Goal: Task Accomplishment & Management: Use online tool/utility

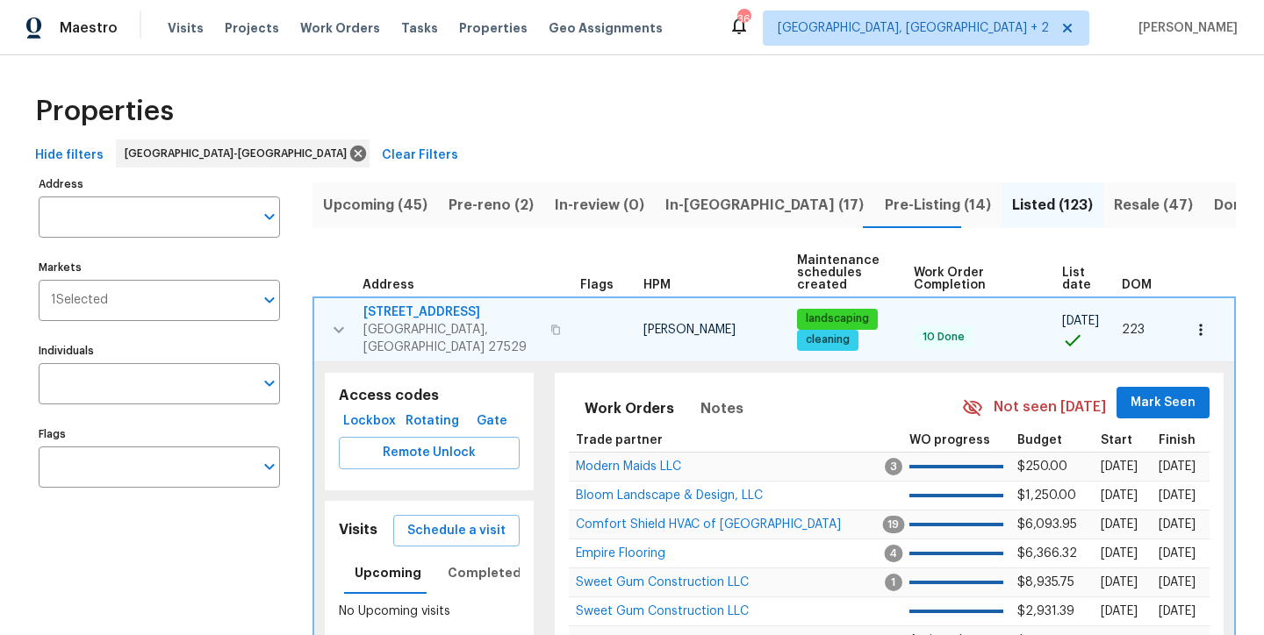
click at [468, 153] on div "Hide filters [GEOGRAPHIC_DATA]-[GEOGRAPHIC_DATA] Clear Filters" at bounding box center [631, 156] width 1207 height 32
click at [332, 319] on icon "button" at bounding box center [338, 329] width 21 height 21
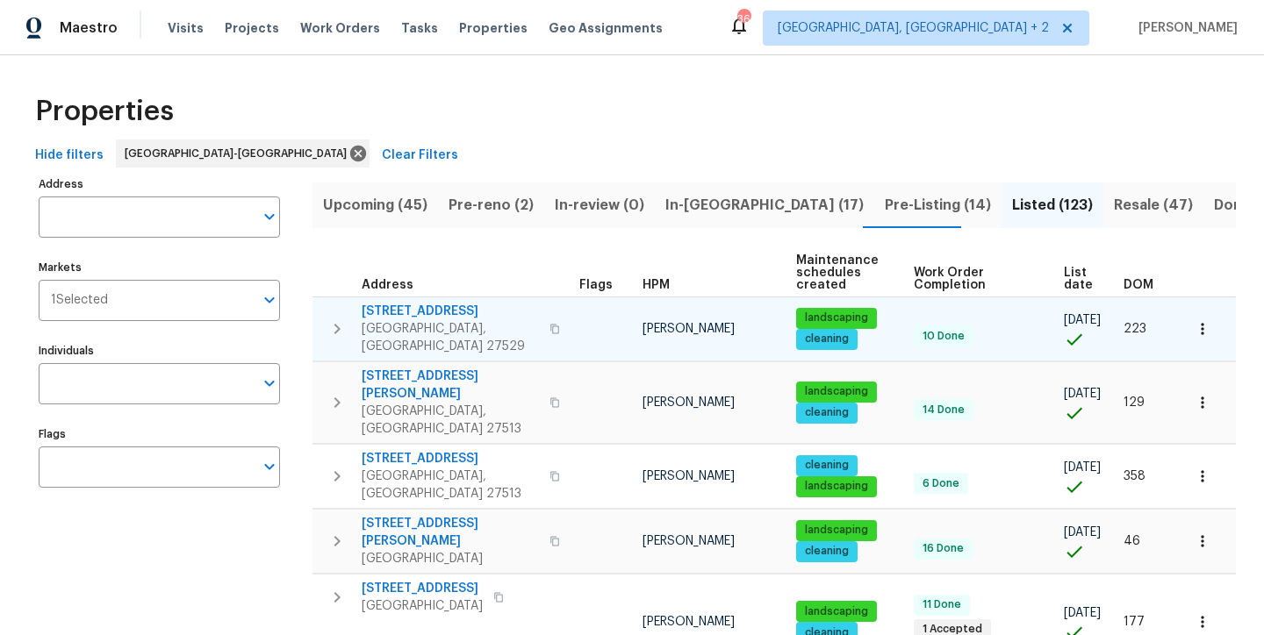
click at [508, 95] on div "Properties" at bounding box center [631, 111] width 1207 height 56
click at [885, 204] on span "Pre-Listing (14)" at bounding box center [938, 205] width 106 height 25
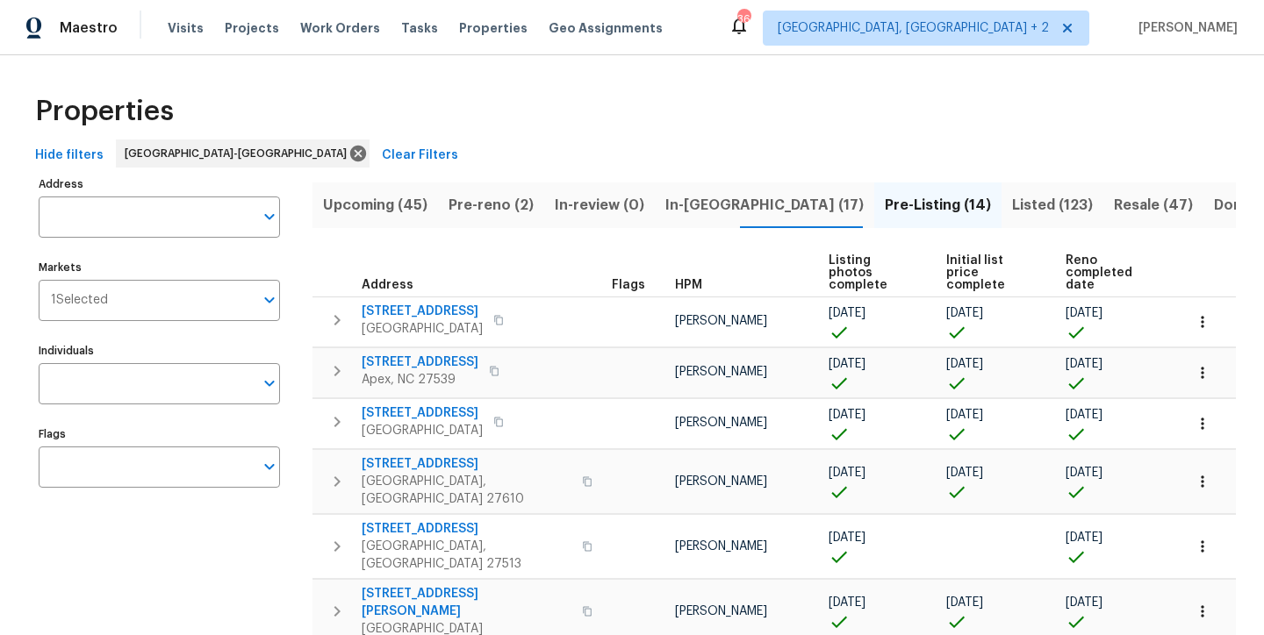
click at [24, 218] on div "Properties Hide filters Raleigh-Durham Clear Filters Address Address Markets 1 …" at bounding box center [632, 622] width 1264 height 1135
click at [68, 221] on input "Address" at bounding box center [146, 217] width 215 height 41
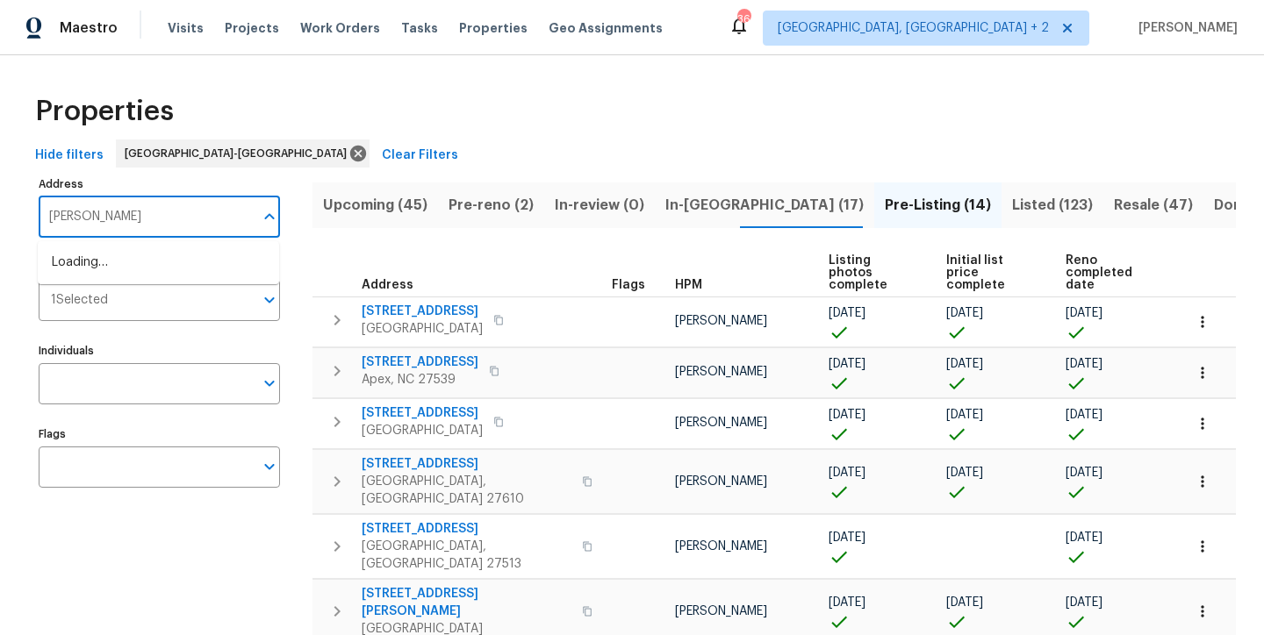
type input "helleri"
click at [114, 256] on li "404 Helleri Ct Wendell NC 27591" at bounding box center [158, 262] width 241 height 29
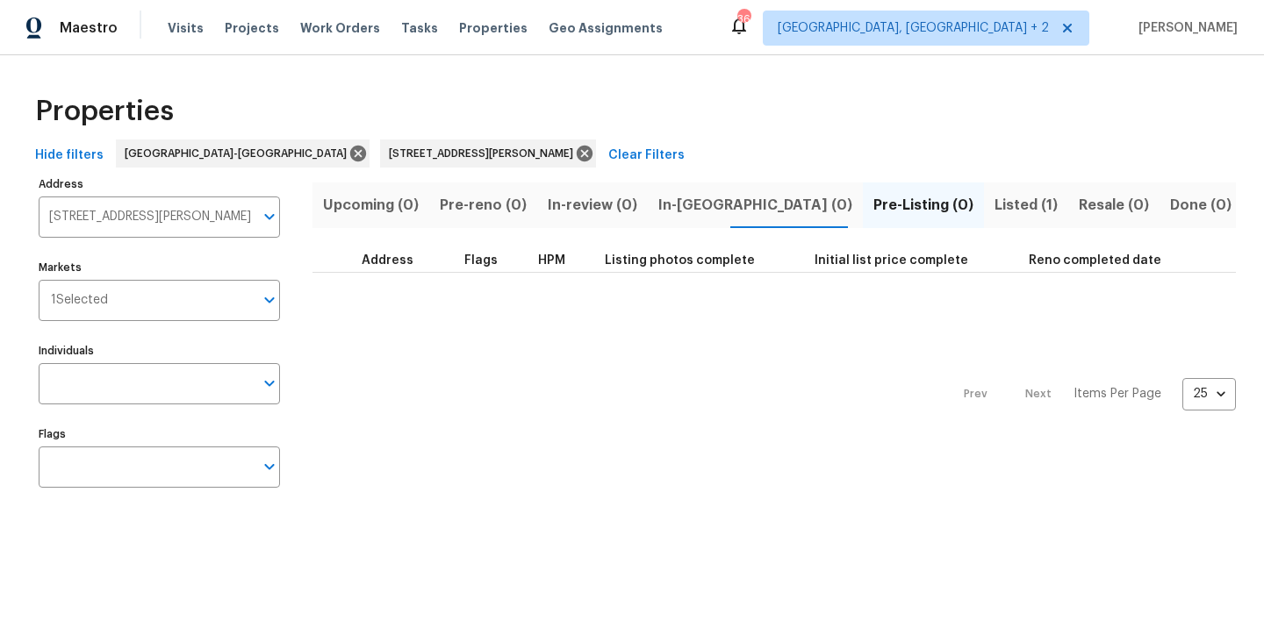
click at [984, 190] on button "Listed (1)" at bounding box center [1026, 206] width 84 height 46
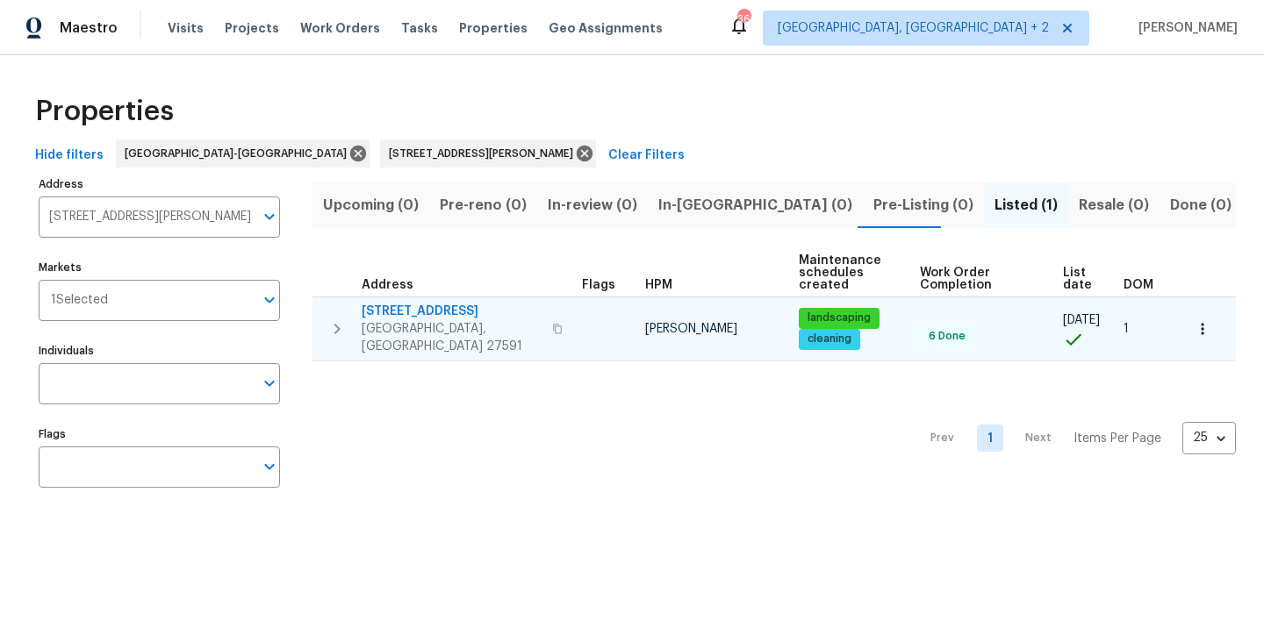
click at [335, 319] on icon "button" at bounding box center [336, 329] width 21 height 21
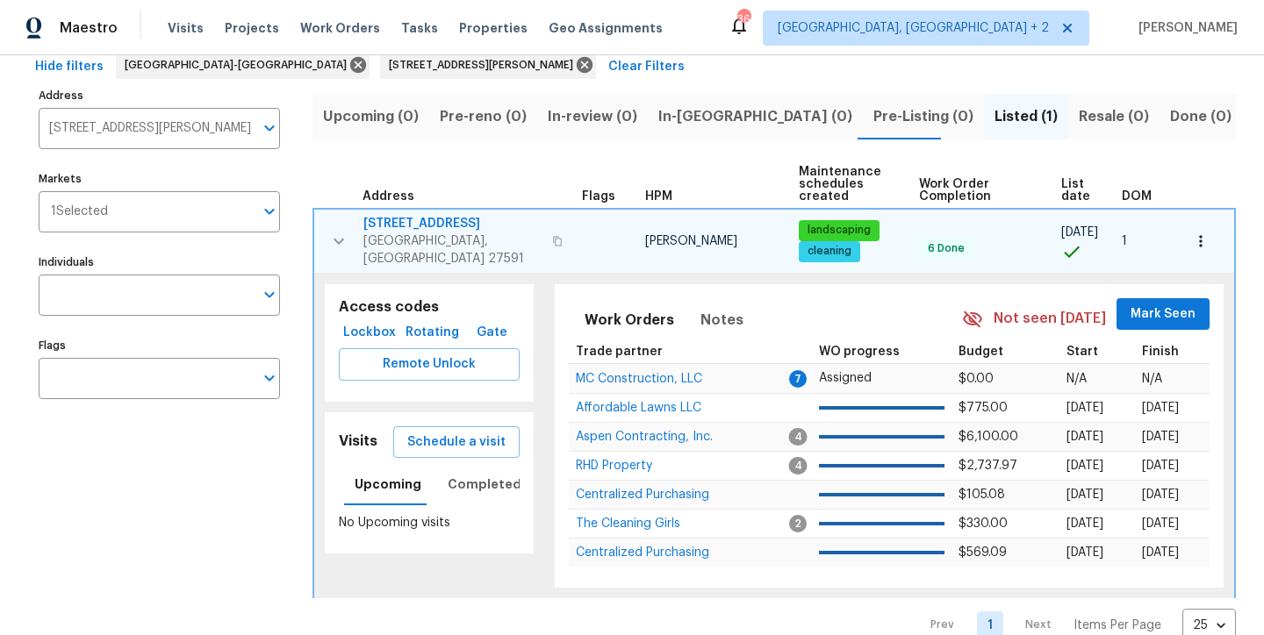
scroll to position [125, 0]
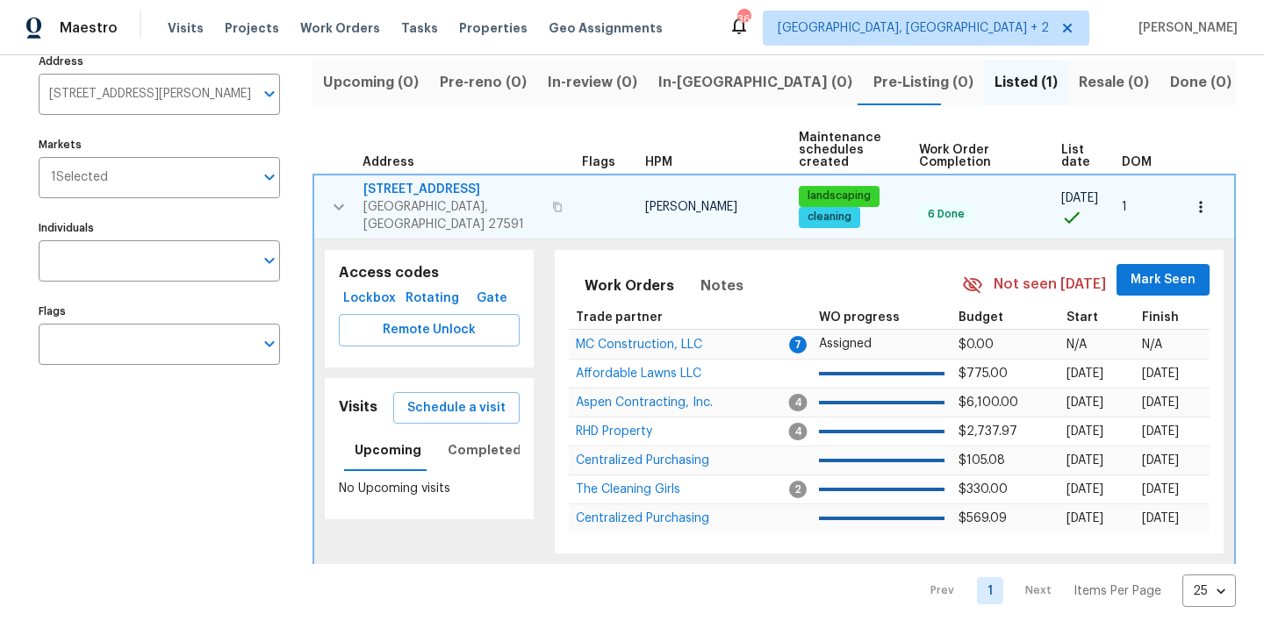
click at [828, 39] on div "Maestro Visits Projects Work Orders Tasks Properties Geo Assignments 36 Charles…" at bounding box center [632, 27] width 1264 height 55
click at [343, 197] on icon "button" at bounding box center [338, 207] width 21 height 21
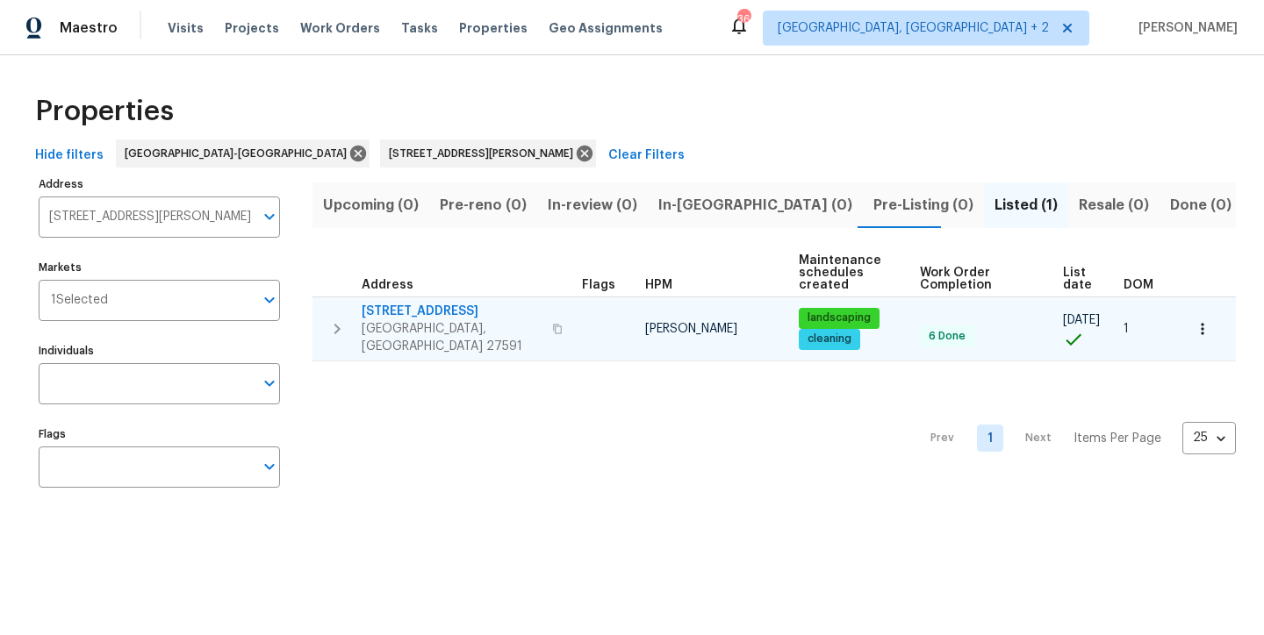
scroll to position [0, 0]
click at [404, 310] on span "404 Helleri Ct" at bounding box center [452, 312] width 180 height 18
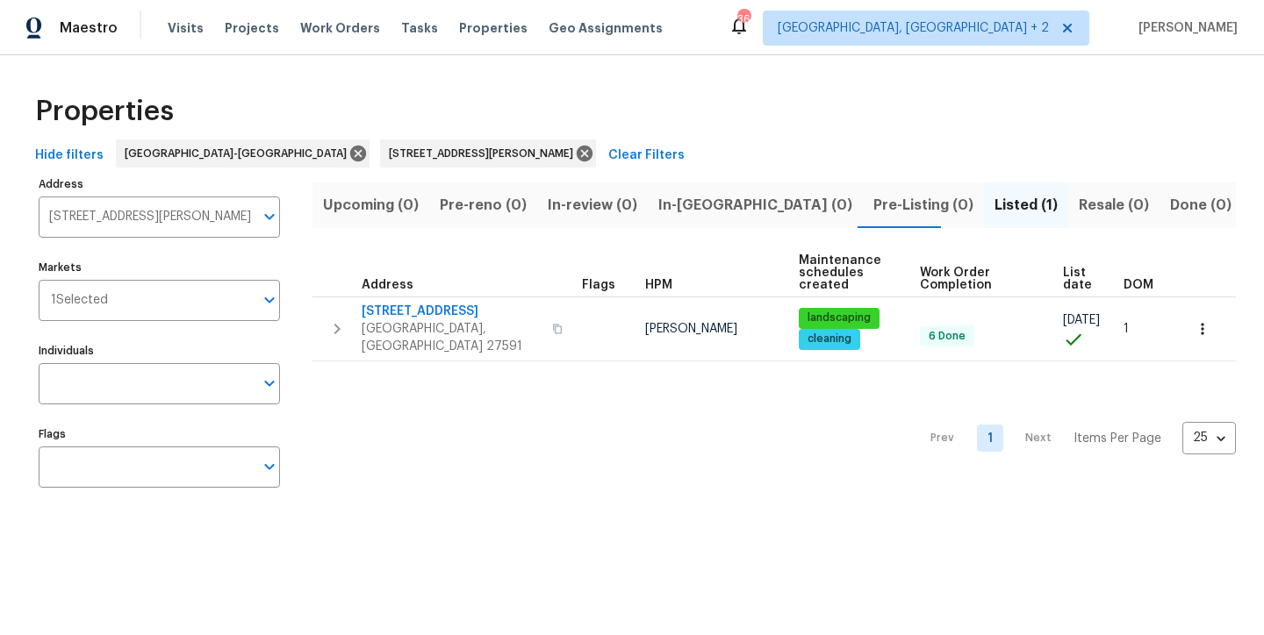
click at [549, 82] on div "Properties Hide filters Raleigh-Durham 404 Helleri Ct Wendell NC 27591 Clear Fi…" at bounding box center [632, 294] width 1264 height 478
click at [575, 154] on icon at bounding box center [584, 153] width 19 height 19
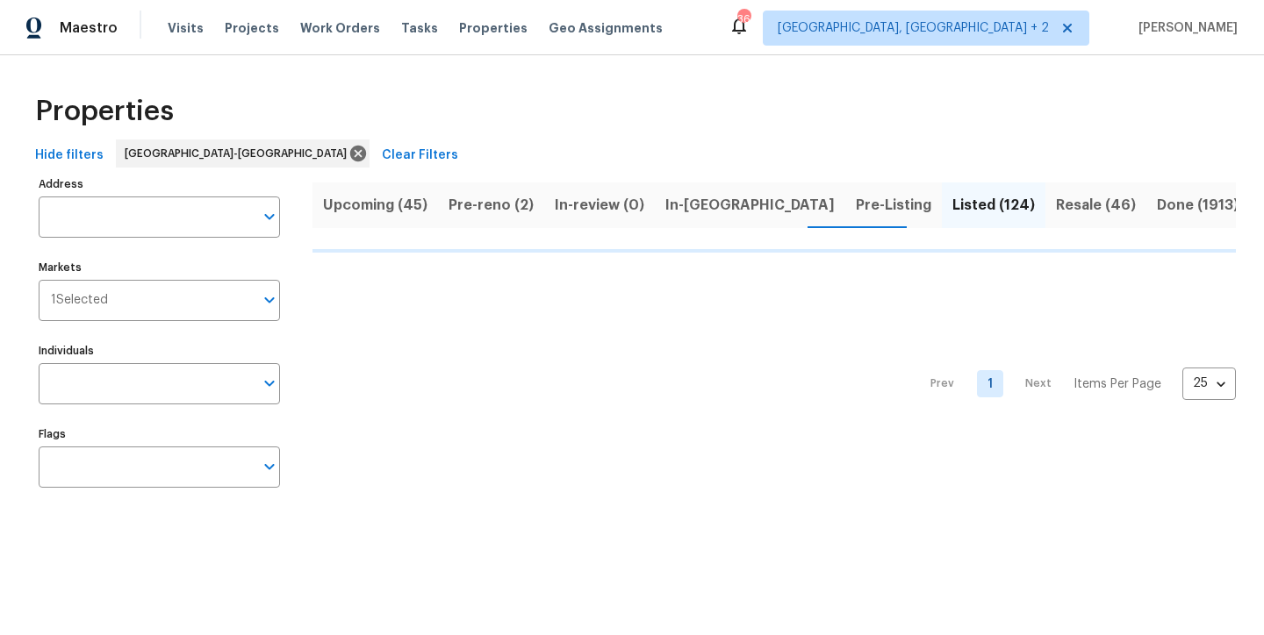
click at [708, 19] on div "Maestro Visits Projects Work Orders Tasks Properties Geo Assignments 36 Charles…" at bounding box center [632, 27] width 1264 height 55
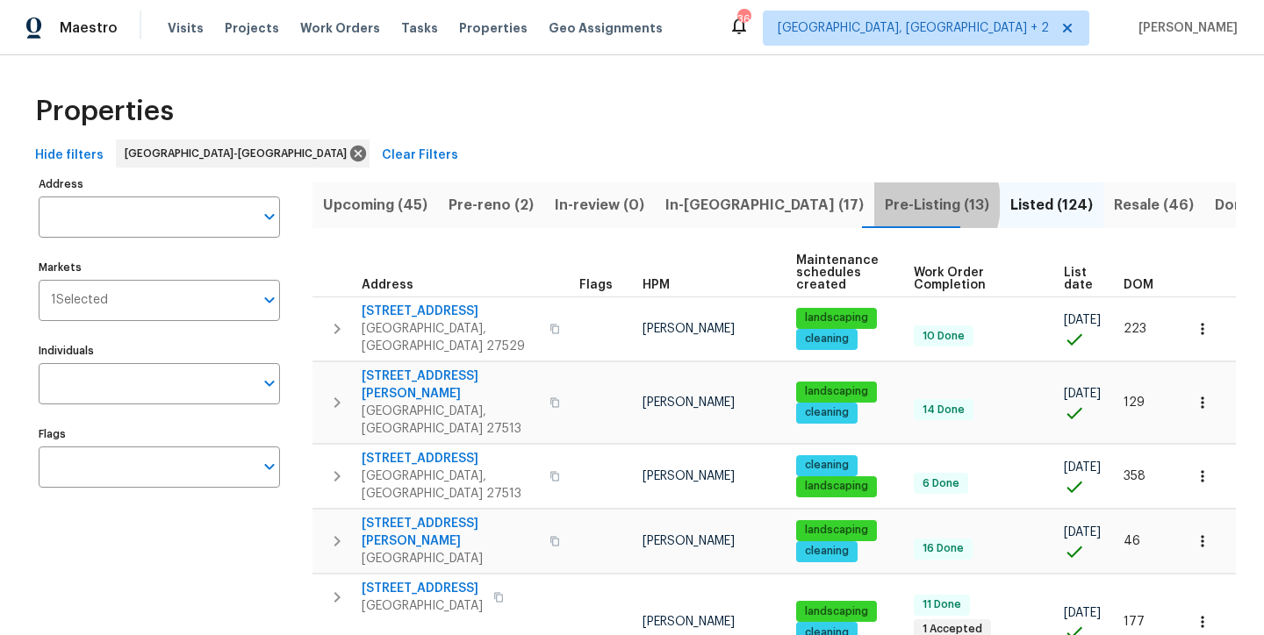
click at [885, 203] on span "Pre-Listing (13)" at bounding box center [937, 205] width 104 height 25
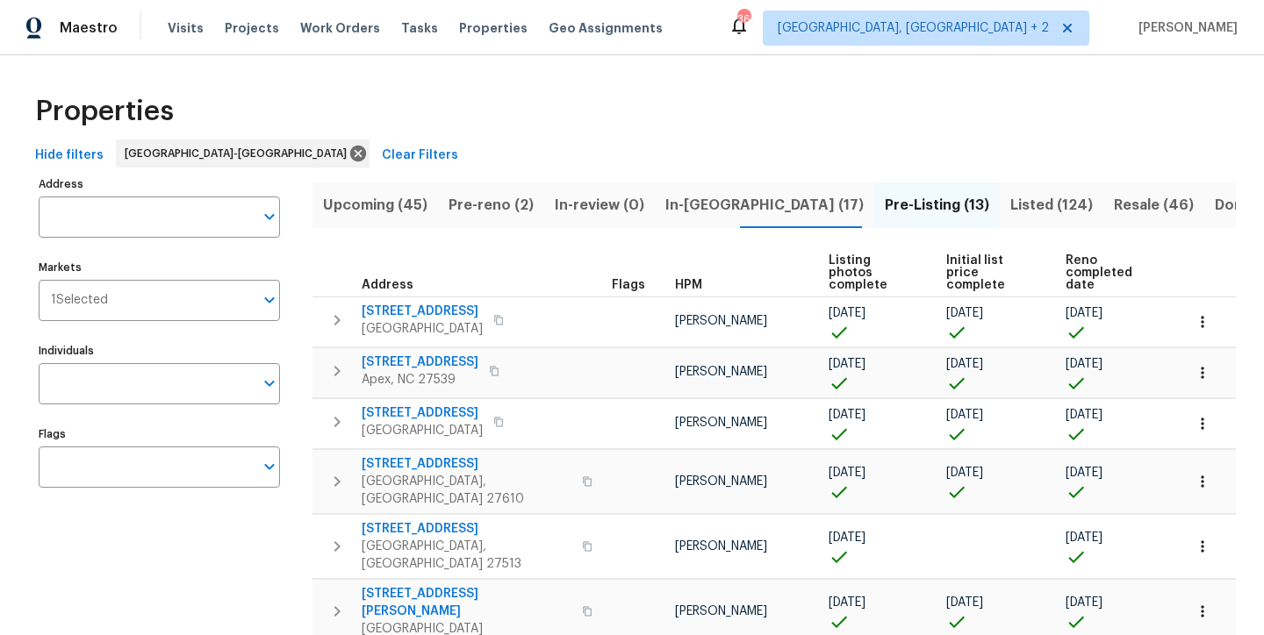
click at [733, 125] on div "Properties" at bounding box center [631, 111] width 1207 height 56
click at [653, 34] on div "Maestro Visits Projects Work Orders Tasks Properties Geo Assignments 36 Charles…" at bounding box center [632, 27] width 1264 height 55
click at [698, 118] on div "Properties" at bounding box center [631, 111] width 1207 height 56
click at [713, 120] on div "Properties" at bounding box center [631, 111] width 1207 height 56
click at [750, 26] on div "Maestro Visits Projects Work Orders Tasks Properties Geo Assignments 36 Charles…" at bounding box center [632, 27] width 1264 height 55
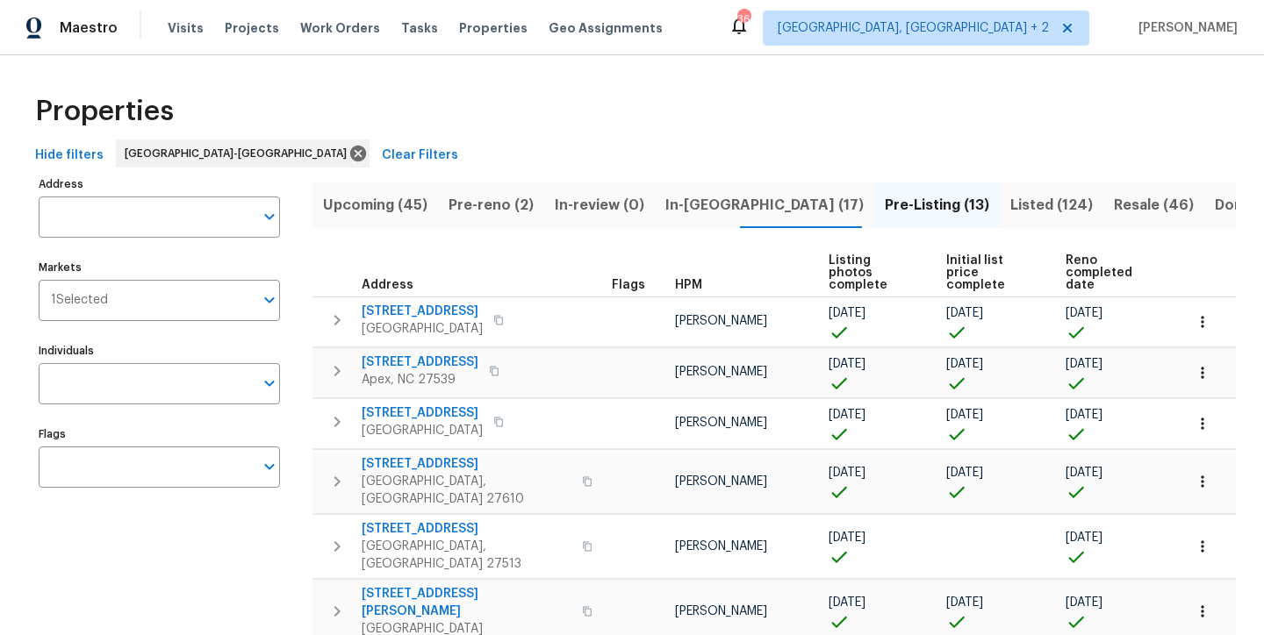
click at [395, 115] on div "Properties" at bounding box center [631, 111] width 1207 height 56
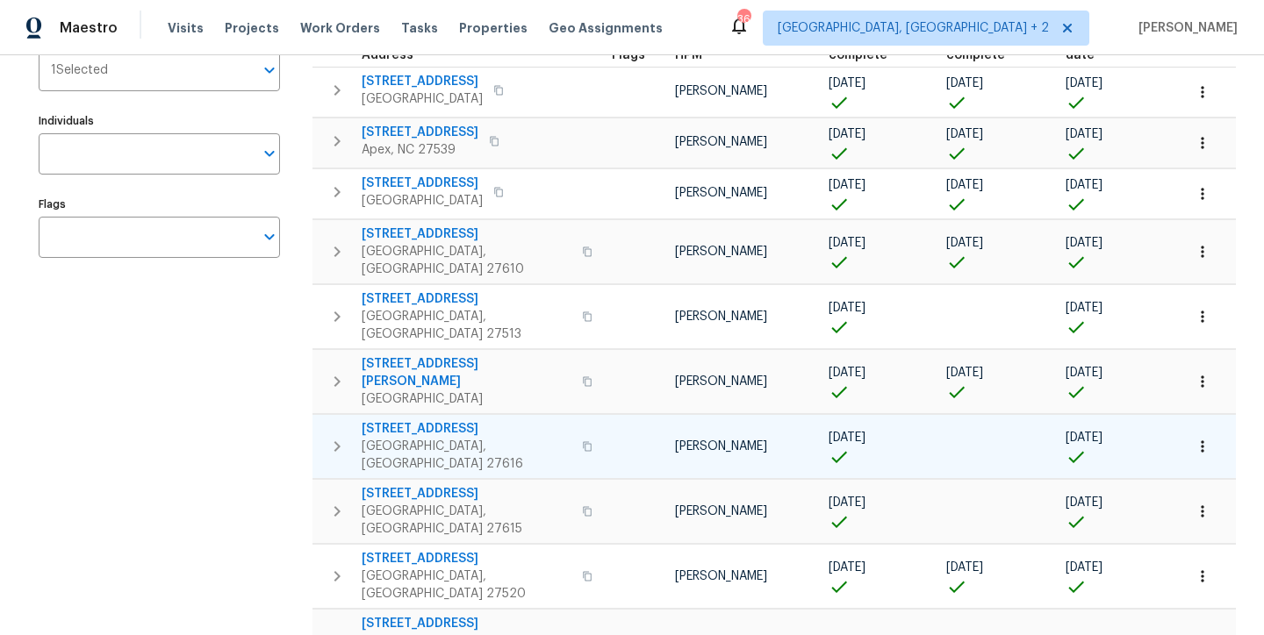
scroll to position [286, 0]
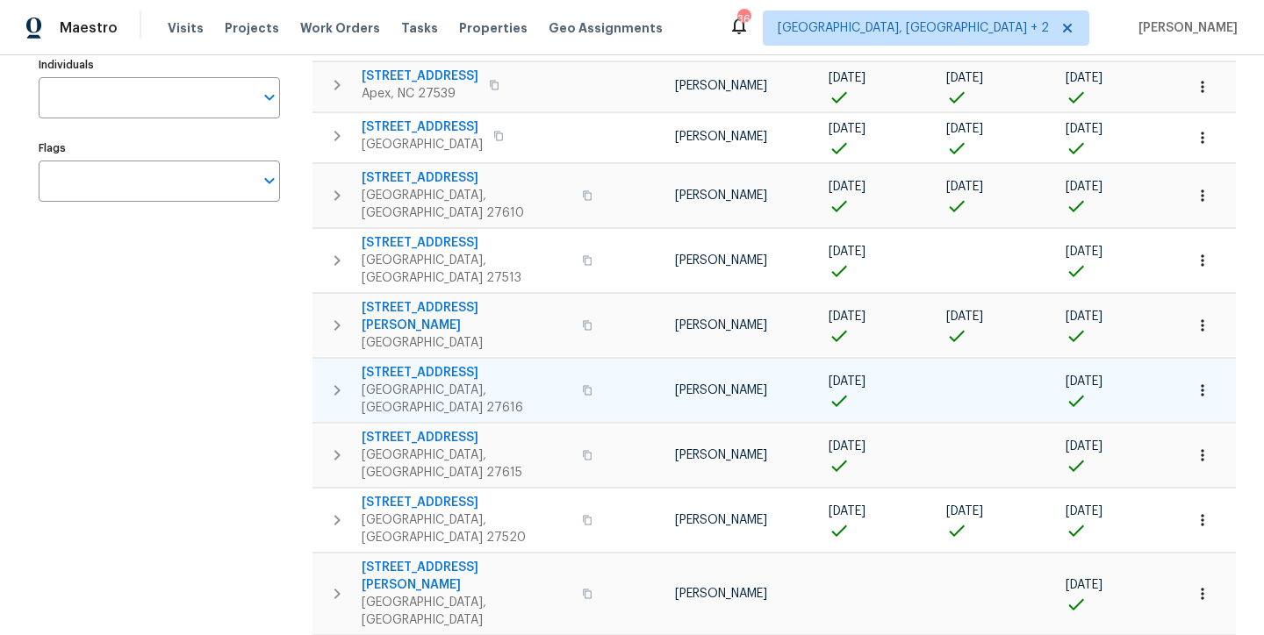
click at [338, 385] on icon "button" at bounding box center [337, 390] width 6 height 11
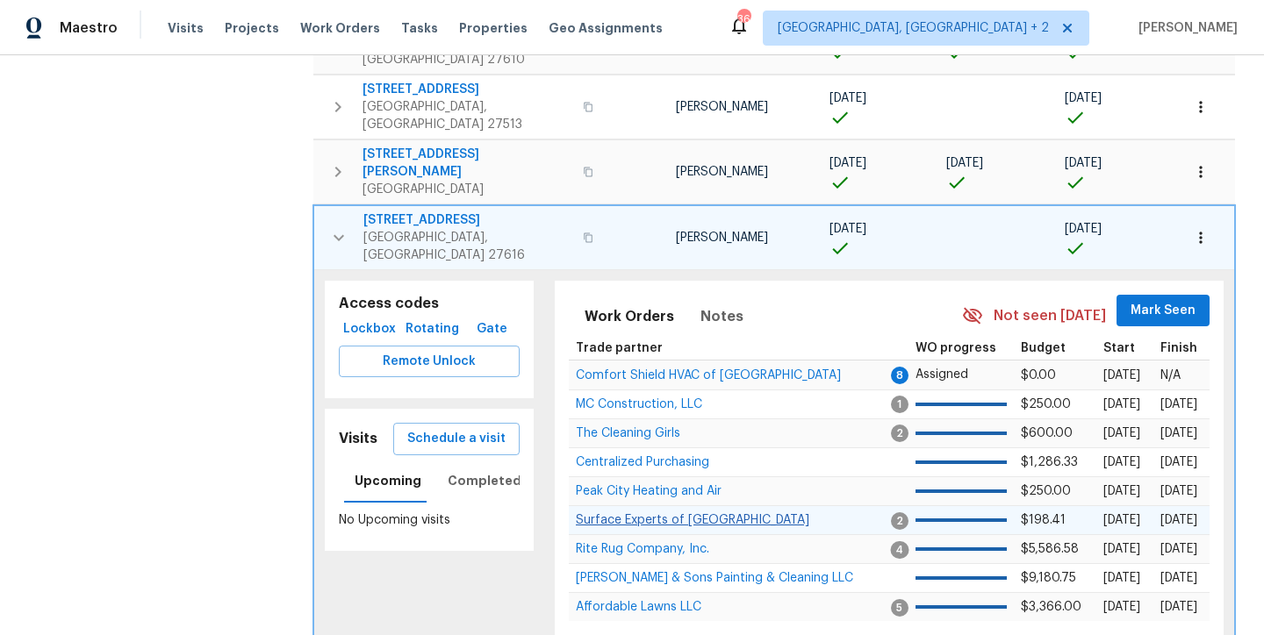
scroll to position [439, 0]
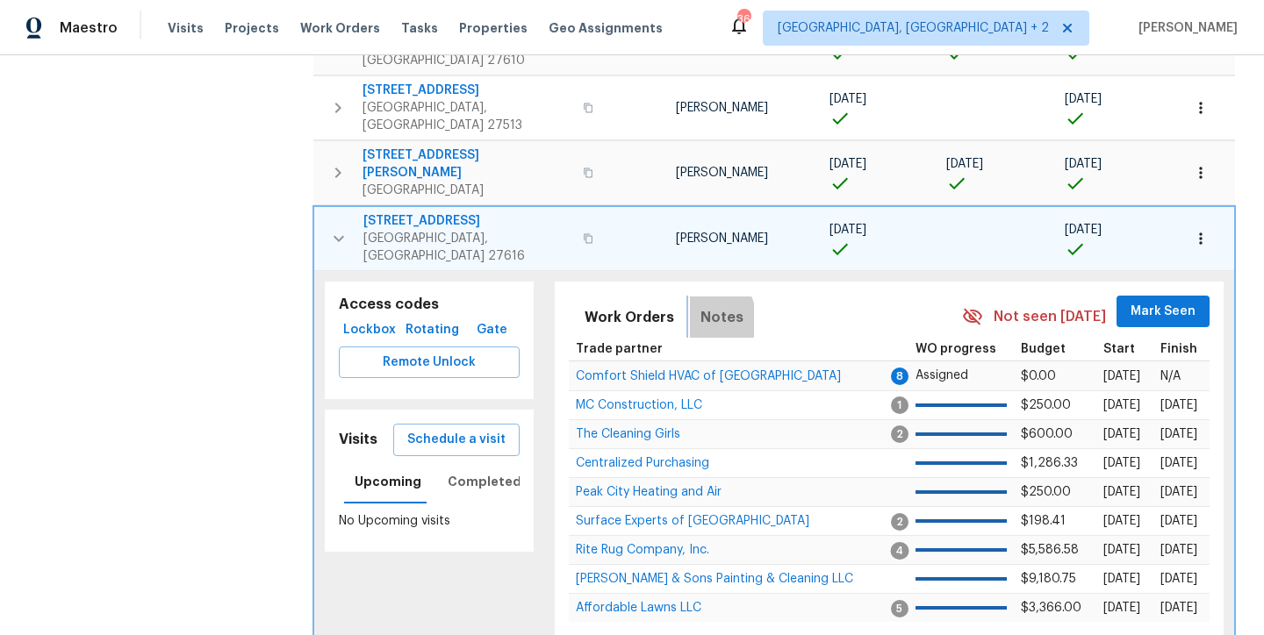
click at [691, 297] on button "Notes" at bounding box center [722, 318] width 64 height 42
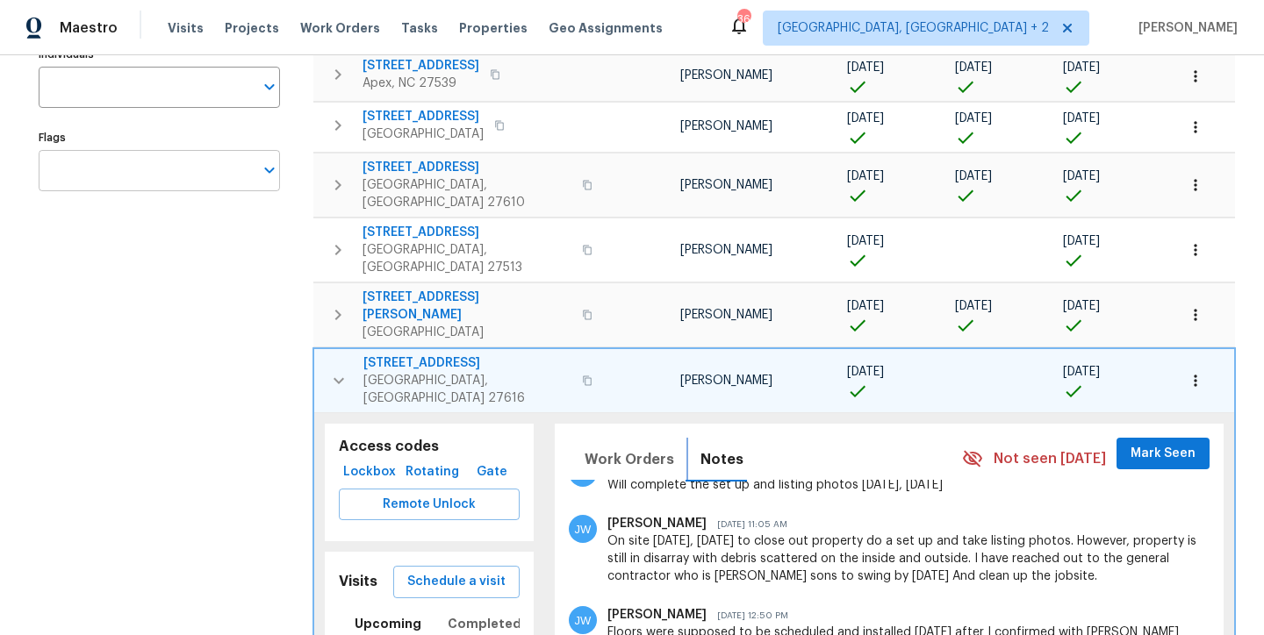
scroll to position [42, 0]
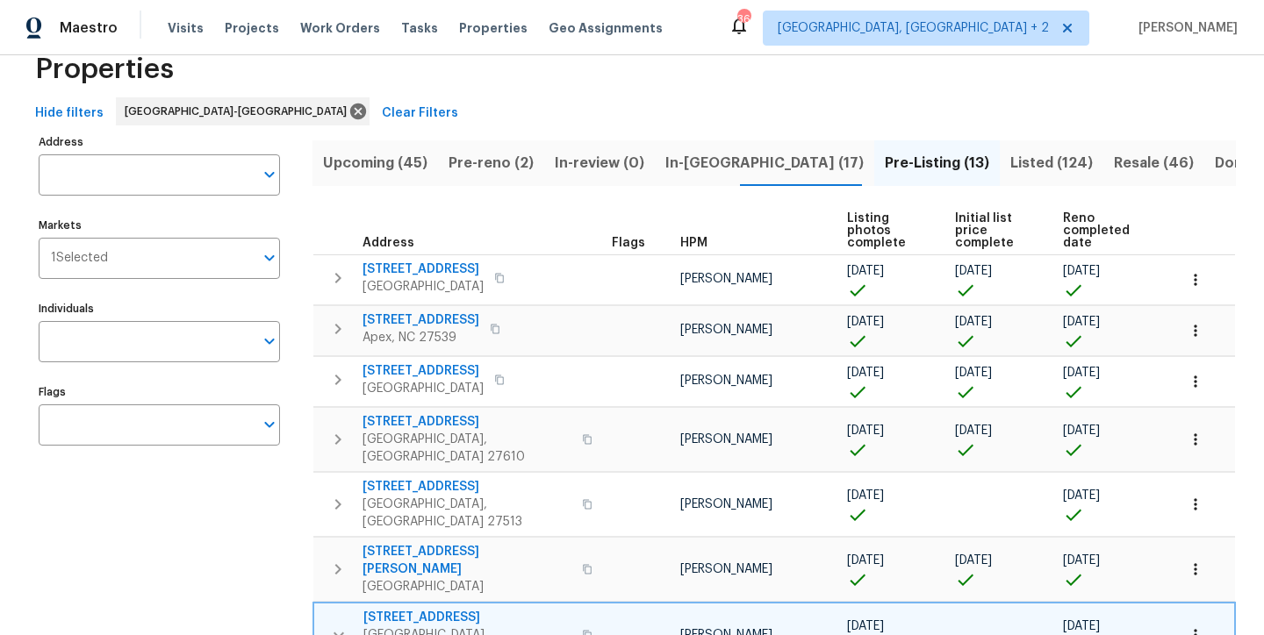
click at [389, 609] on span "8204 Coosa Ct" at bounding box center [467, 618] width 208 height 18
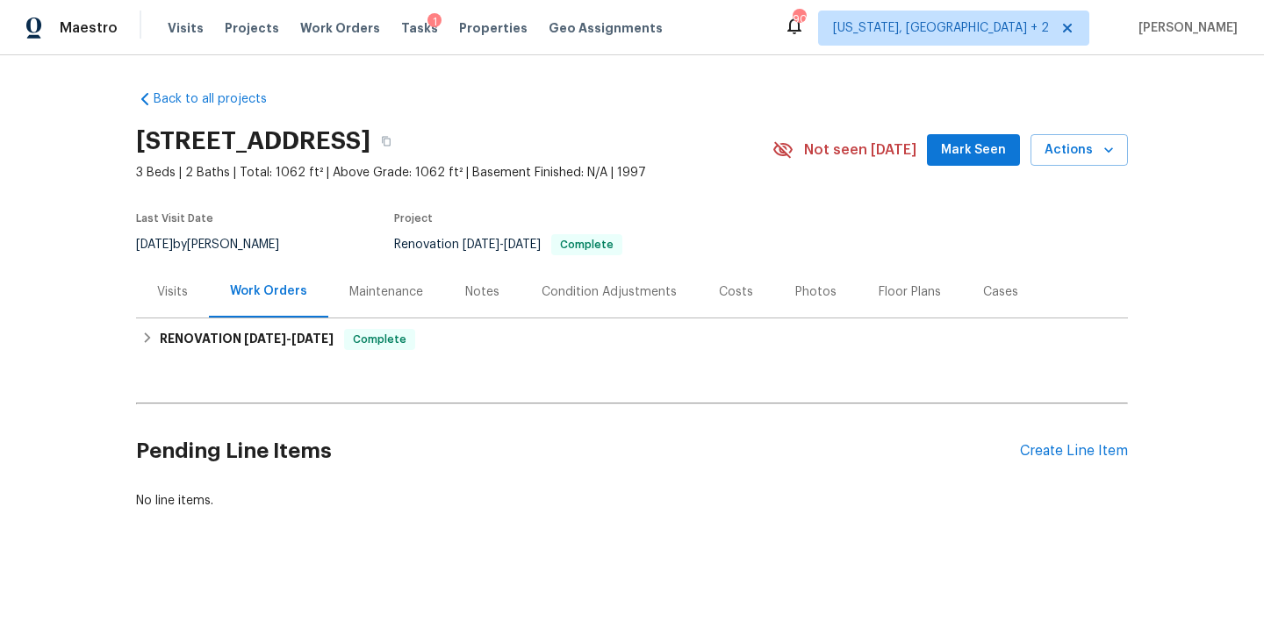
click at [805, 302] on div "Photos" at bounding box center [815, 292] width 83 height 52
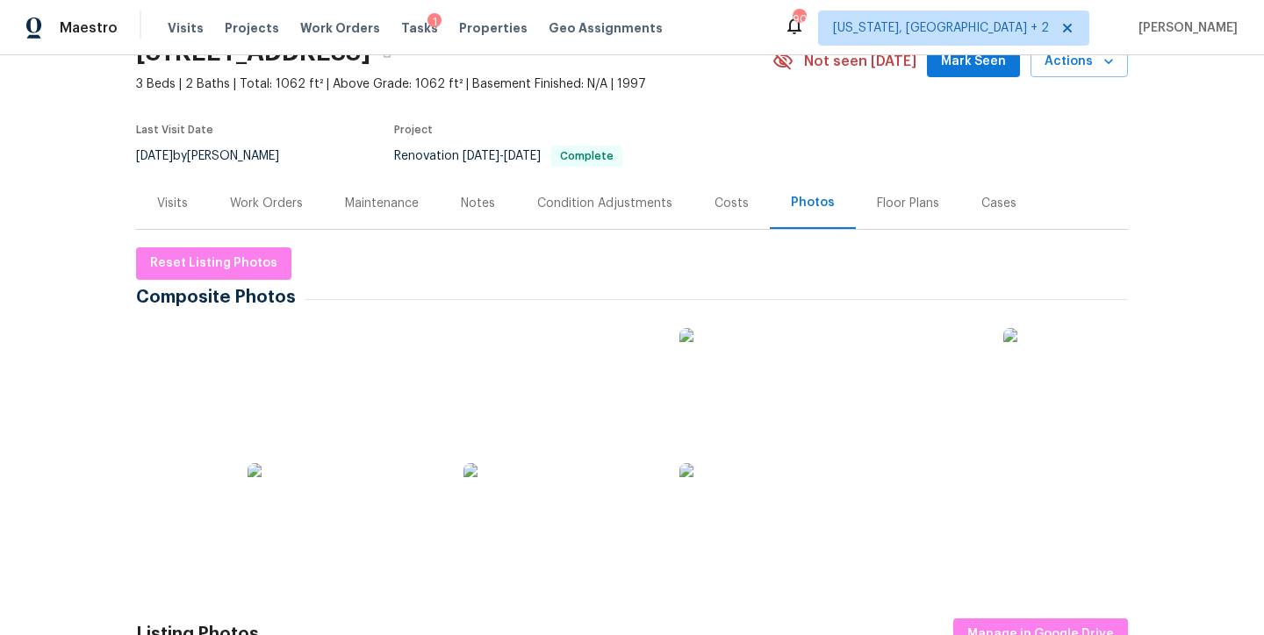
scroll to position [311, 0]
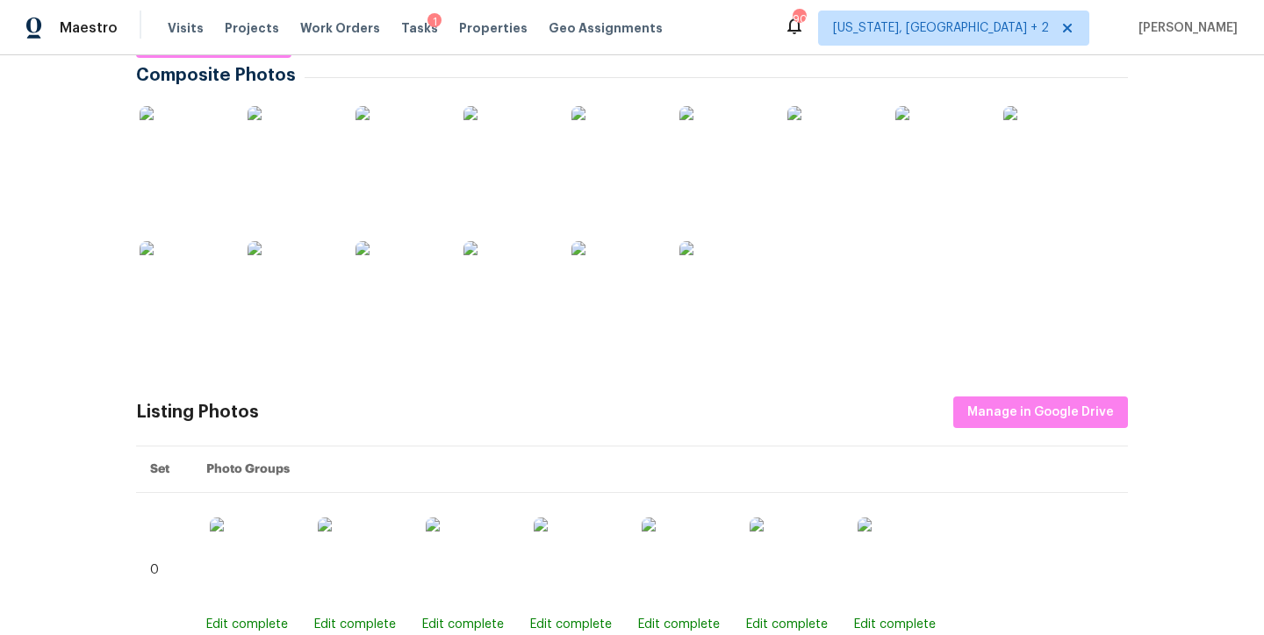
click at [175, 142] on img at bounding box center [184, 150] width 88 height 88
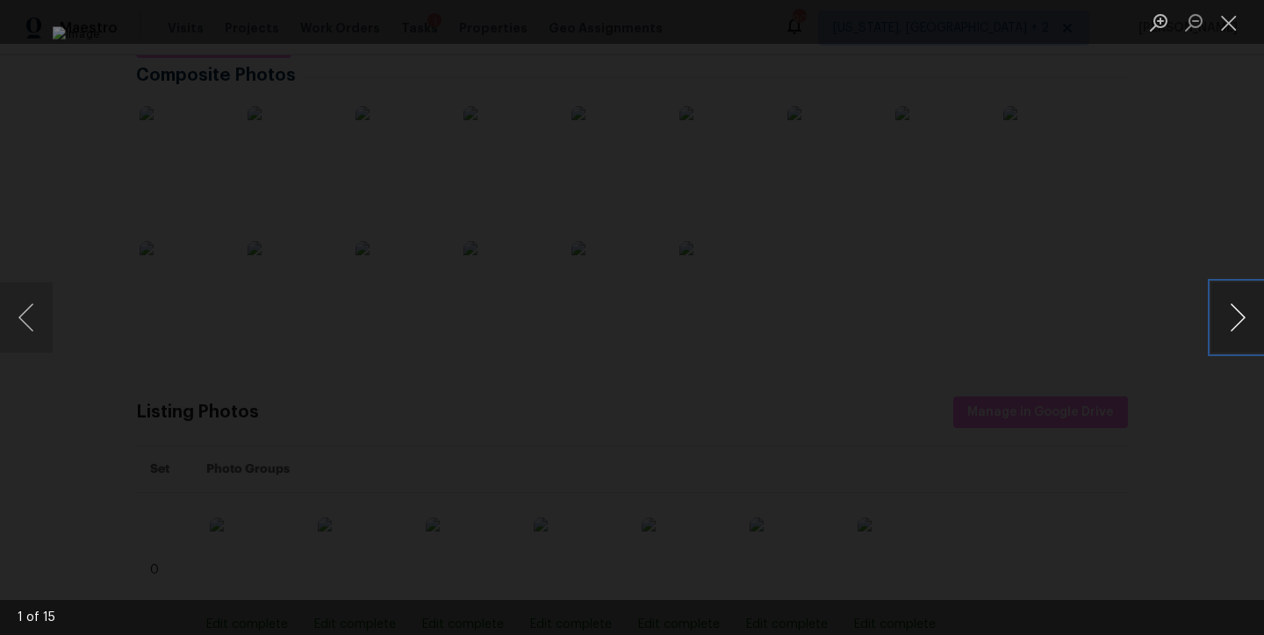
click at [1228, 317] on button "Next image" at bounding box center [1237, 318] width 53 height 70
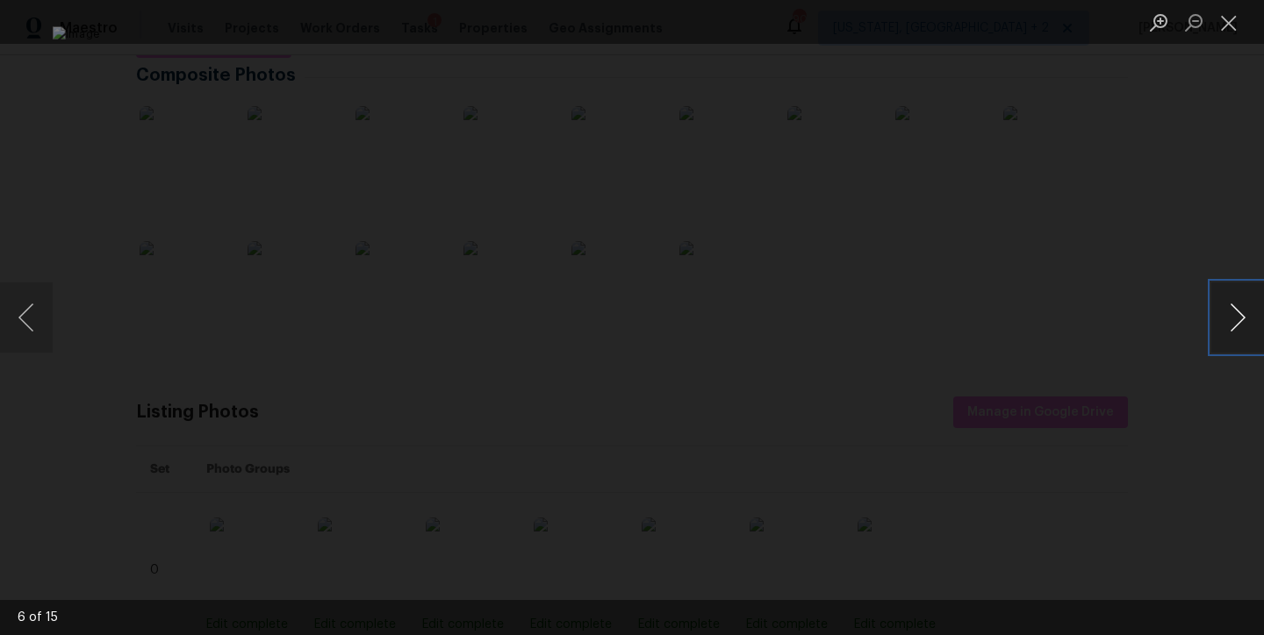
click at [1228, 317] on button "Next image" at bounding box center [1237, 318] width 53 height 70
click at [1233, 301] on button "Next image" at bounding box center [1237, 318] width 53 height 70
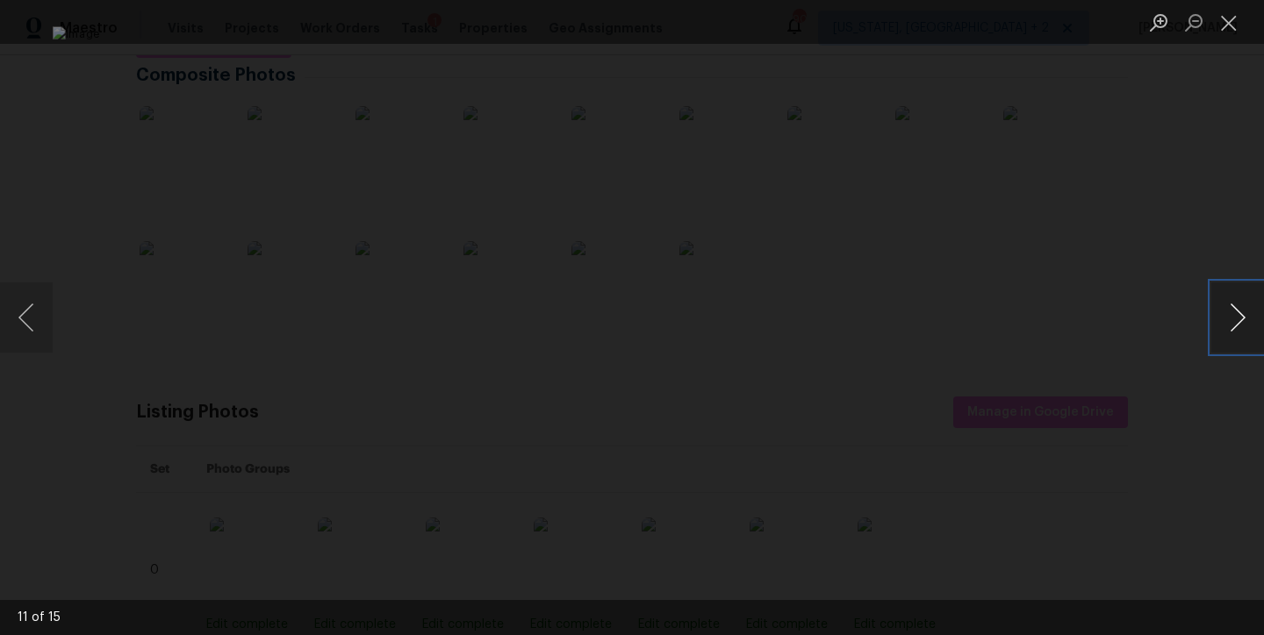
click at [1233, 301] on button "Next image" at bounding box center [1237, 318] width 53 height 70
click at [1231, 303] on button "Next image" at bounding box center [1237, 318] width 53 height 70
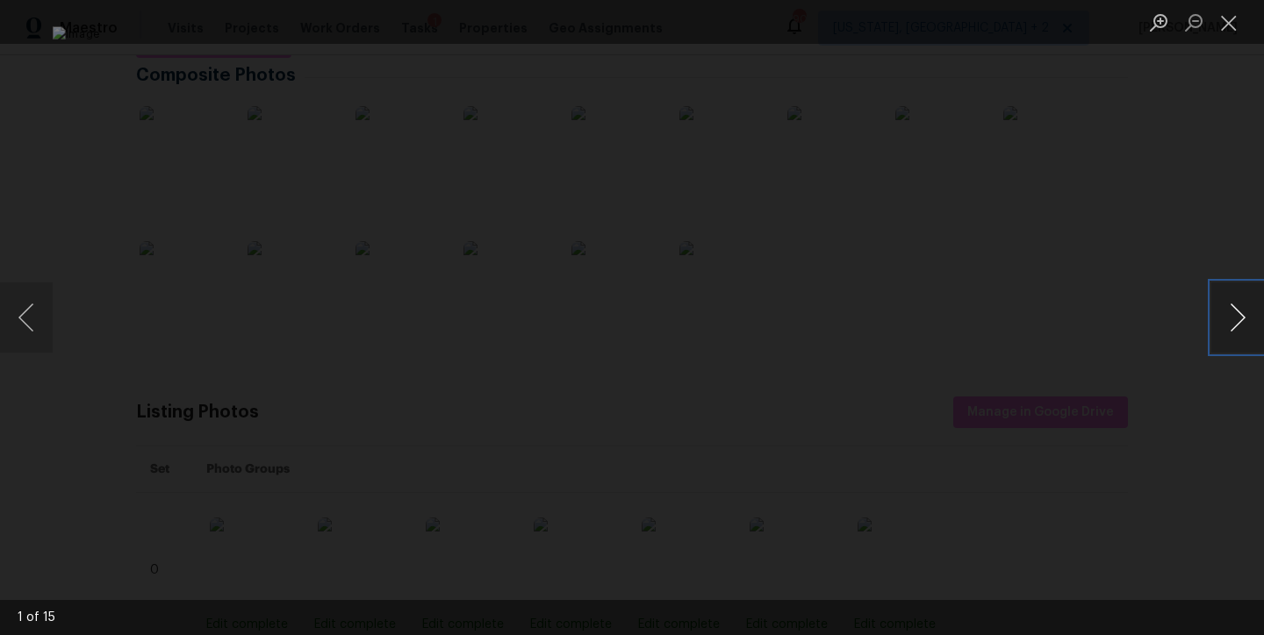
click at [1231, 303] on button "Next image" at bounding box center [1237, 318] width 53 height 70
click at [1223, 19] on button "Close lightbox" at bounding box center [1228, 22] width 35 height 31
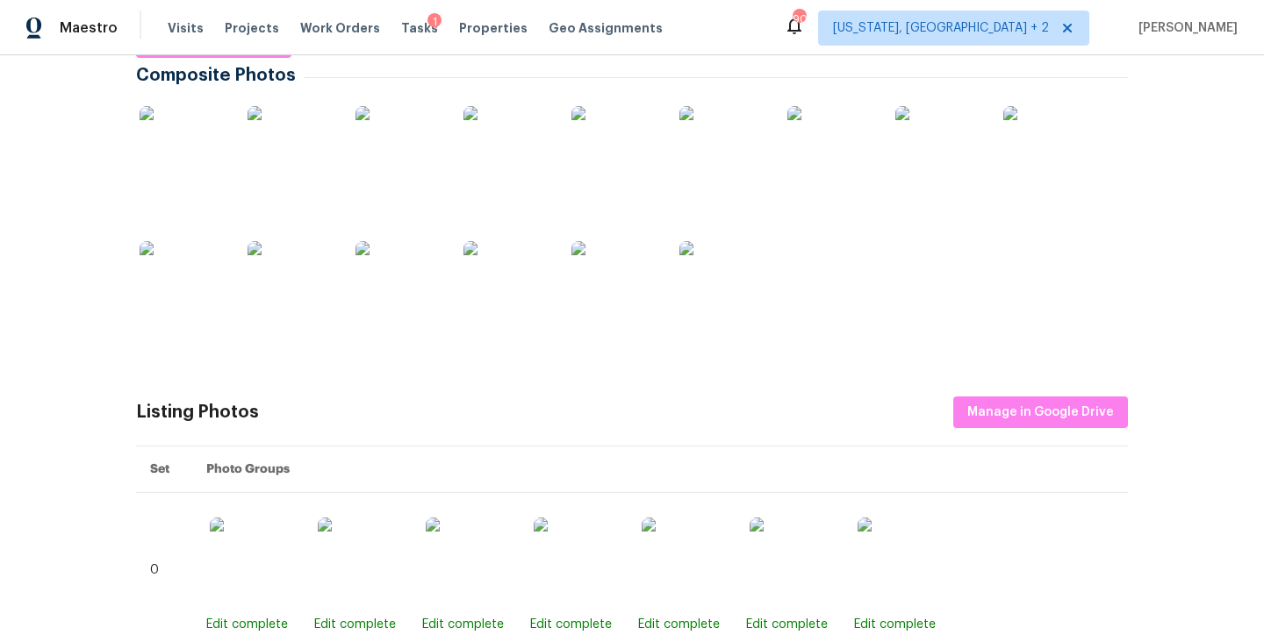
scroll to position [0, 0]
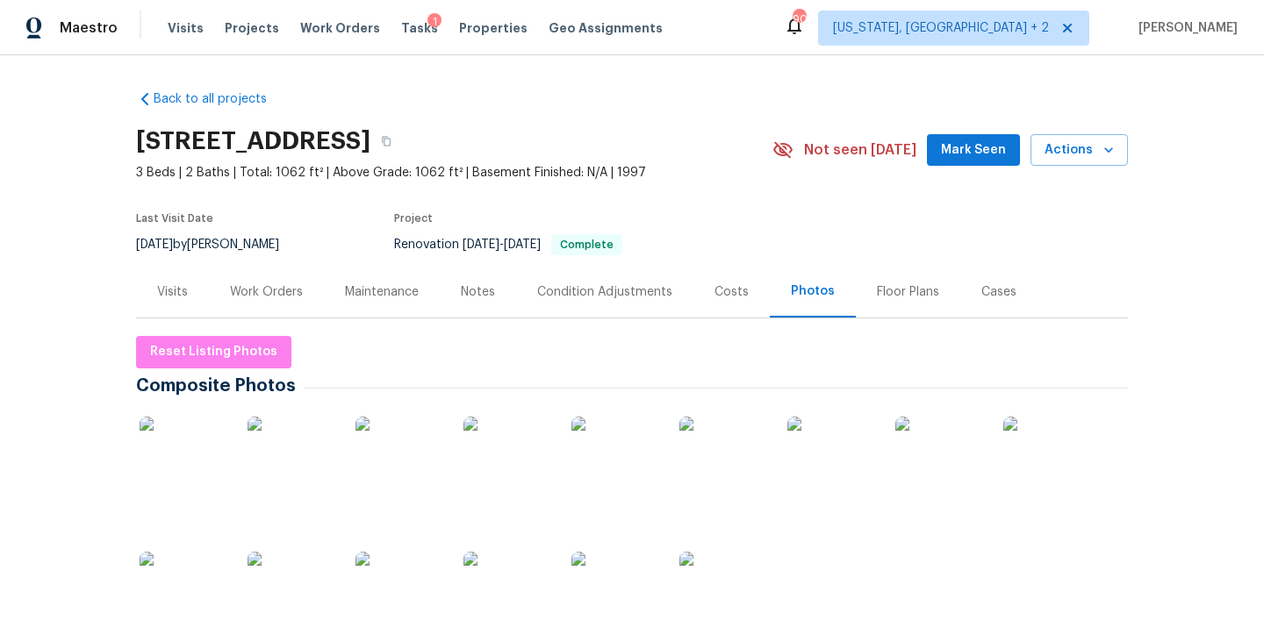
click at [656, 67] on div "Back to all projects 404 Helleri Ct, Wendell, NC 27591 3 Beds | 2 Baths | Total…" at bounding box center [632, 345] width 1264 height 580
click at [706, 30] on div "Maestro Visits Projects Work Orders Tasks 1 Properties Geo Assignments 90 Washi…" at bounding box center [632, 27] width 1264 height 55
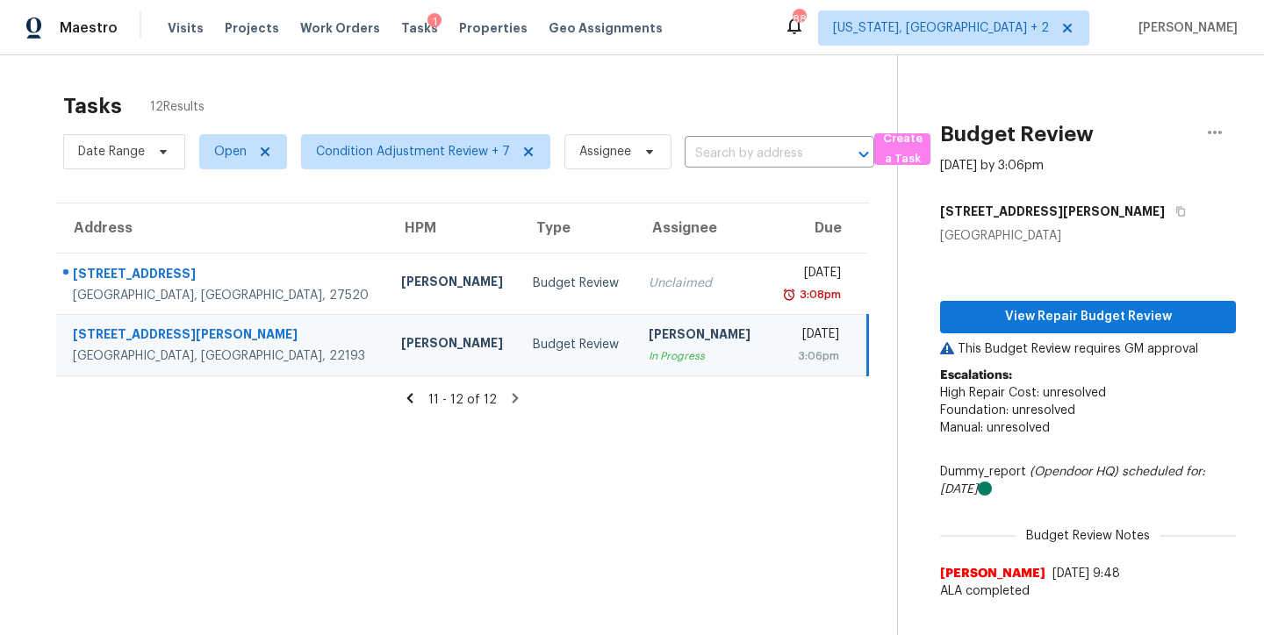
scroll to position [68, 0]
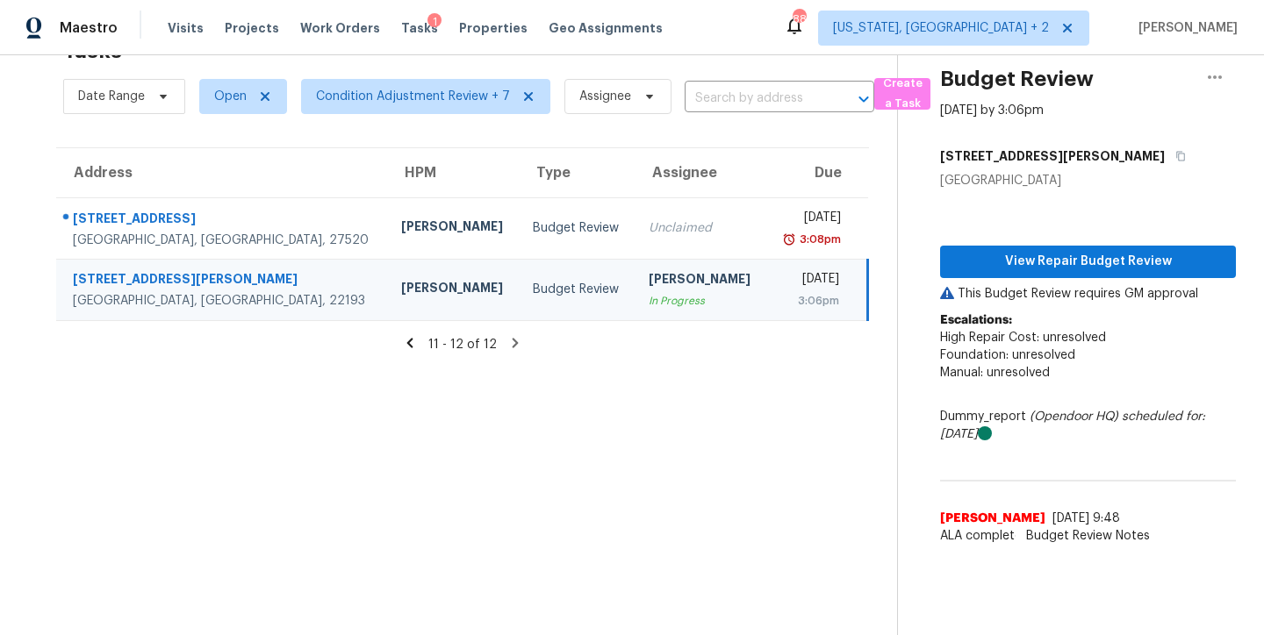
click at [692, 30] on div "Maestro Visits Projects Work Orders Tasks 1 Properties Geo Assignments 88 Washi…" at bounding box center [632, 27] width 1264 height 55
click at [568, 462] on section "Tasks 12 Results Date Range Open Condition Adjustment Review + 7 Assignee ​ Cre…" at bounding box center [462, 331] width 869 height 607
click at [759, 16] on div "Maestro Visits Projects Work Orders Tasks 1 Properties Geo Assignments 88 Washi…" at bounding box center [632, 27] width 1264 height 55
click at [748, 42] on div "Maestro Visits Projects Work Orders Tasks 1 Properties Geo Assignments 88 Washi…" at bounding box center [632, 27] width 1264 height 55
click at [700, 19] on div "Maestro Visits Projects Work Orders Tasks 1 Properties Geo Assignments 88 Washi…" at bounding box center [632, 27] width 1264 height 55
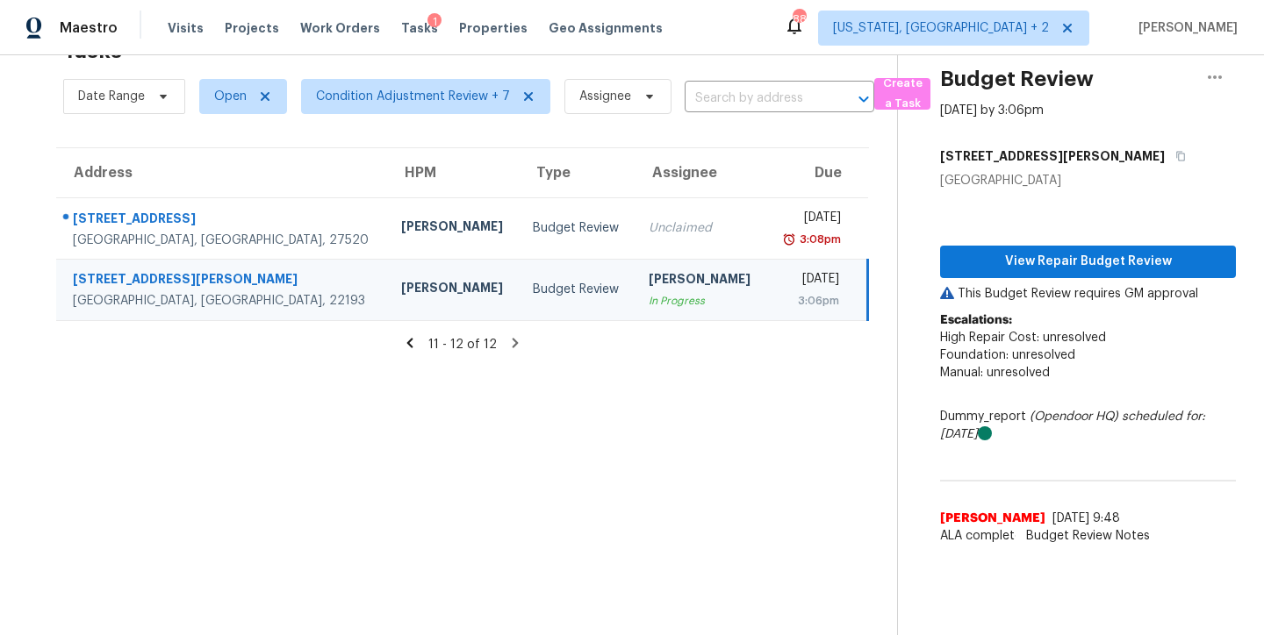
click at [810, 39] on div "Maestro Visits Projects Work Orders Tasks 1 Properties Geo Assignments 88 Washi…" at bounding box center [632, 27] width 1264 height 55
click at [741, 28] on div "Maestro Visits Projects Work Orders Tasks 1 Properties Geo Assignments 88 Washi…" at bounding box center [632, 27] width 1264 height 55
click at [684, 439] on section "Tasks 12 Results Date Range Open Condition Adjustment Review + 7 Assignee ​ Cre…" at bounding box center [462, 331] width 869 height 607
click at [720, 23] on div "Maestro Visits Projects Work Orders Tasks 1 Properties Geo Assignments 88 Washi…" at bounding box center [632, 27] width 1264 height 55
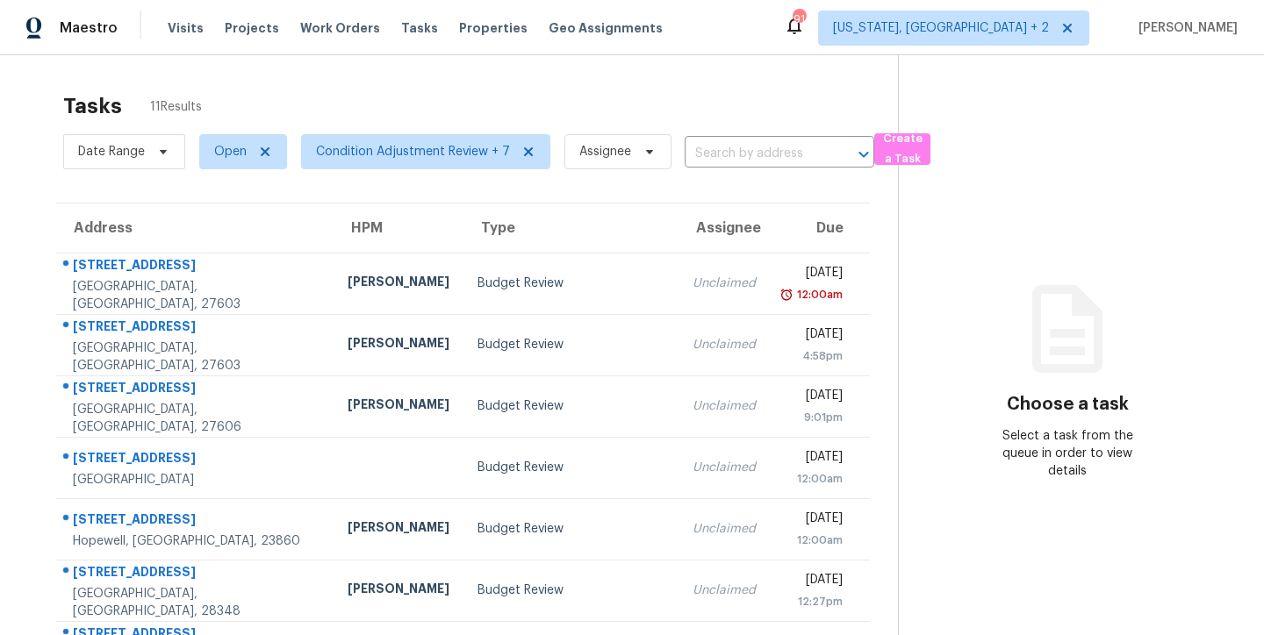
click at [551, 151] on span "Assignee" at bounding box center [610, 152] width 121 height 46
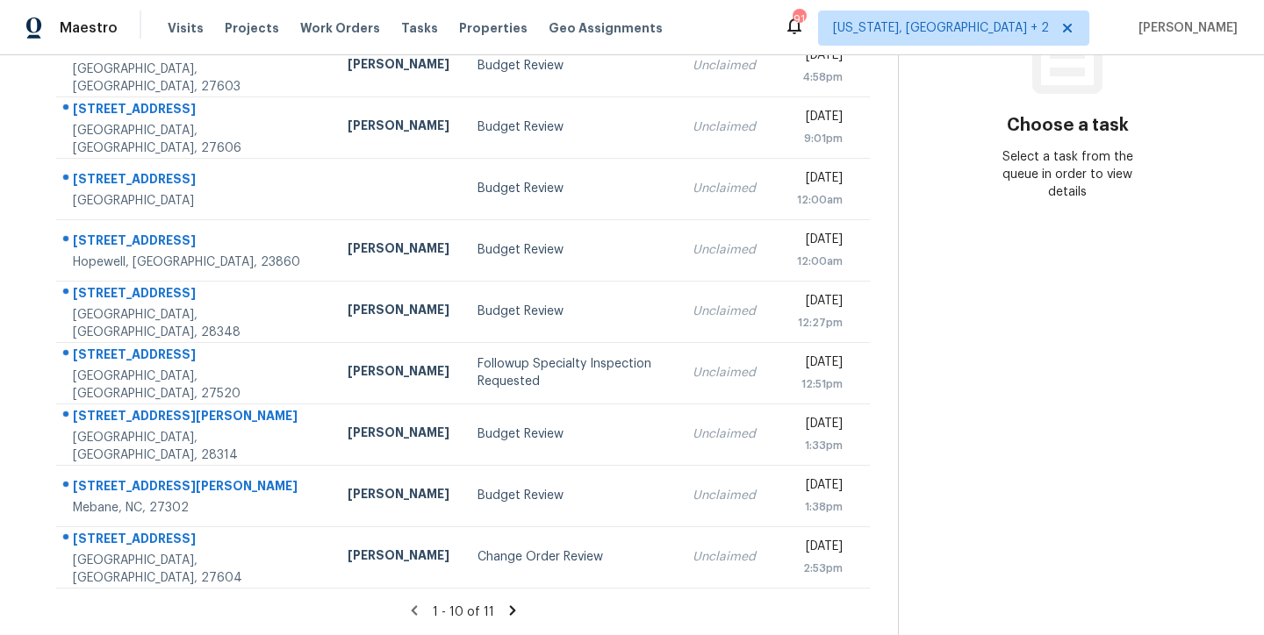
click at [505, 603] on icon at bounding box center [513, 611] width 16 height 16
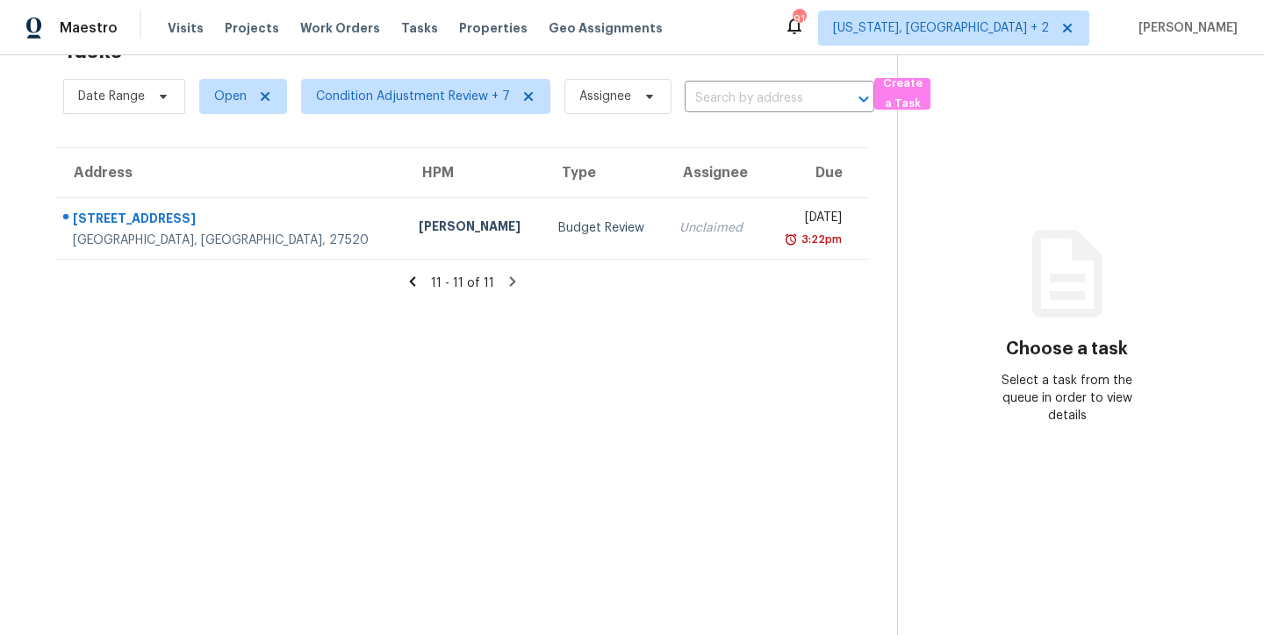
click at [410, 276] on icon at bounding box center [413, 281] width 6 height 10
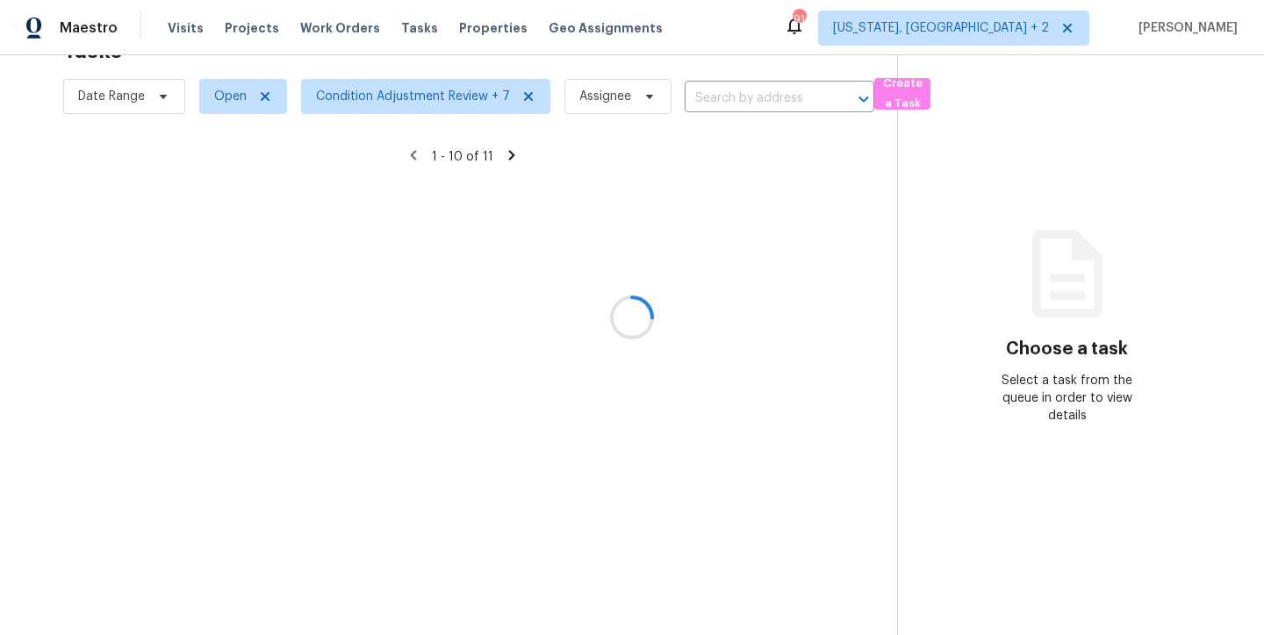
scroll to position [291, 0]
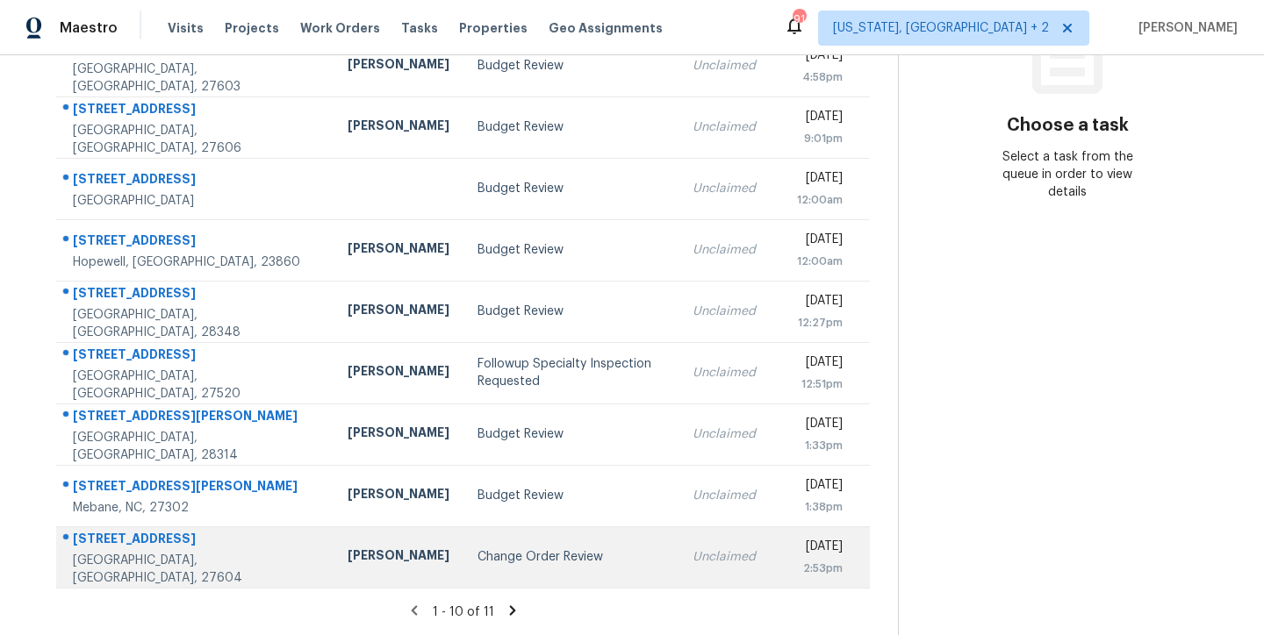
click at [477, 549] on div "Change Order Review" at bounding box center [570, 557] width 187 height 18
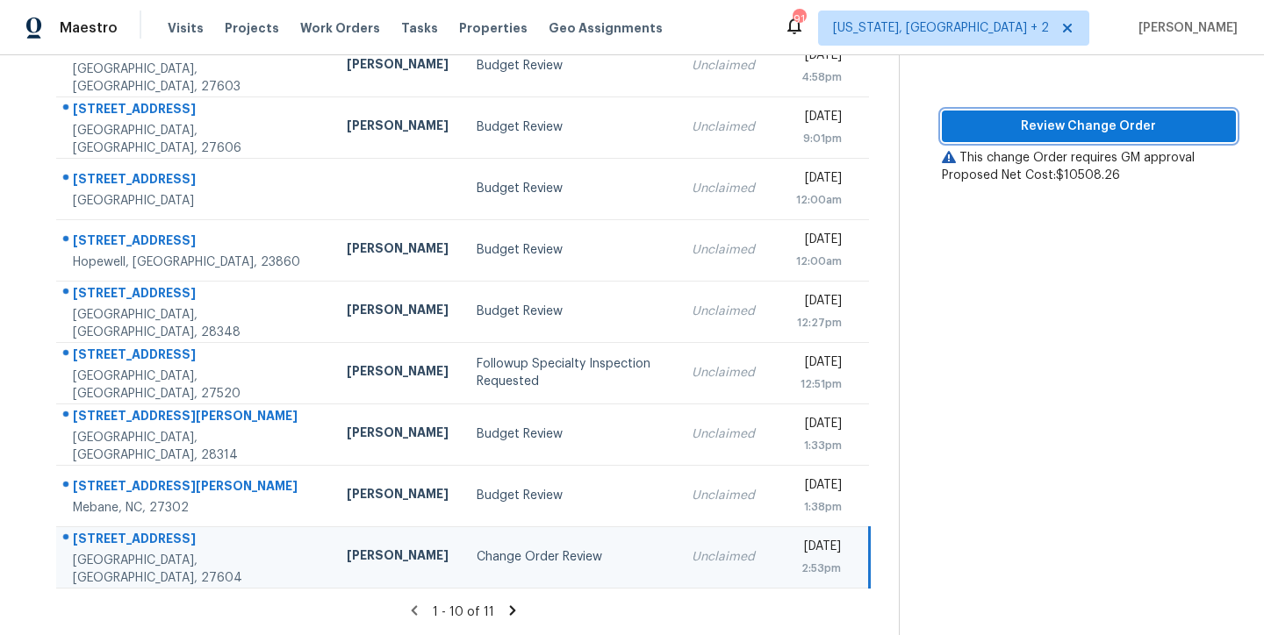
click at [1126, 116] on span "Review Change Order" at bounding box center [1089, 127] width 266 height 22
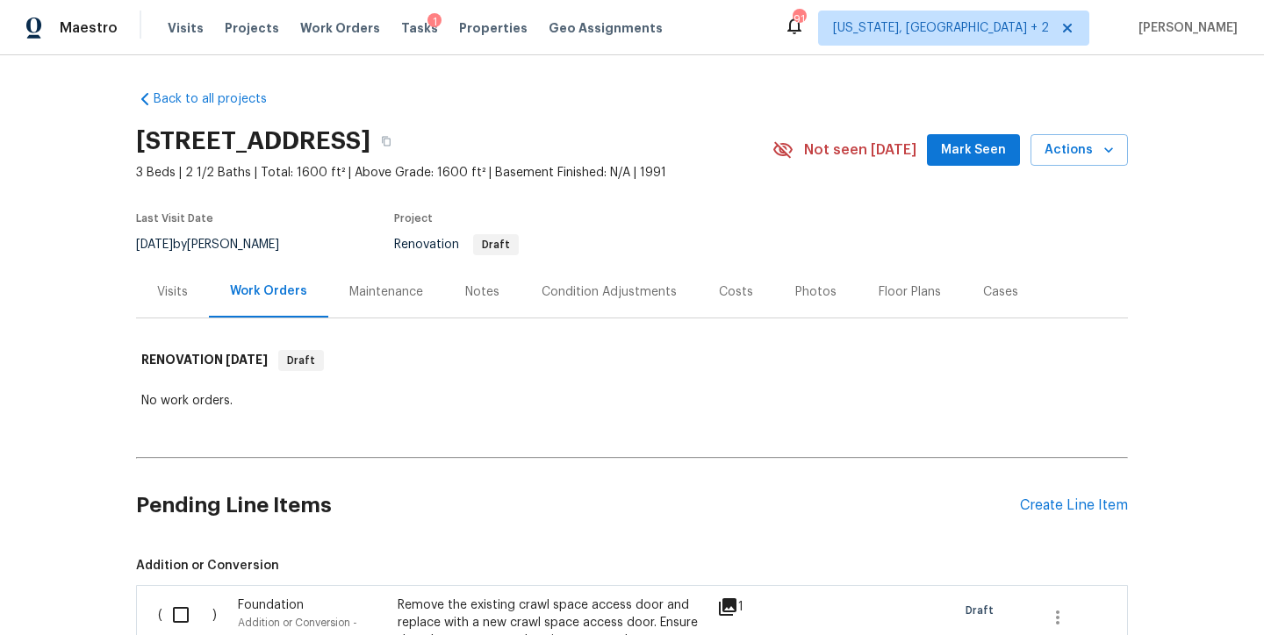
click at [759, 58] on div "Back to all projects 4973 Royal Adelaide Way, Raleigh, NC 27604 3 Beds | 2 1/2 …" at bounding box center [632, 345] width 1264 height 580
click at [691, 183] on section "4973 Royal Adelaide Way, Raleigh, NC 27604 3 Beds | 2 1/2 Baths | Total: 1600 f…" at bounding box center [632, 191] width 992 height 147
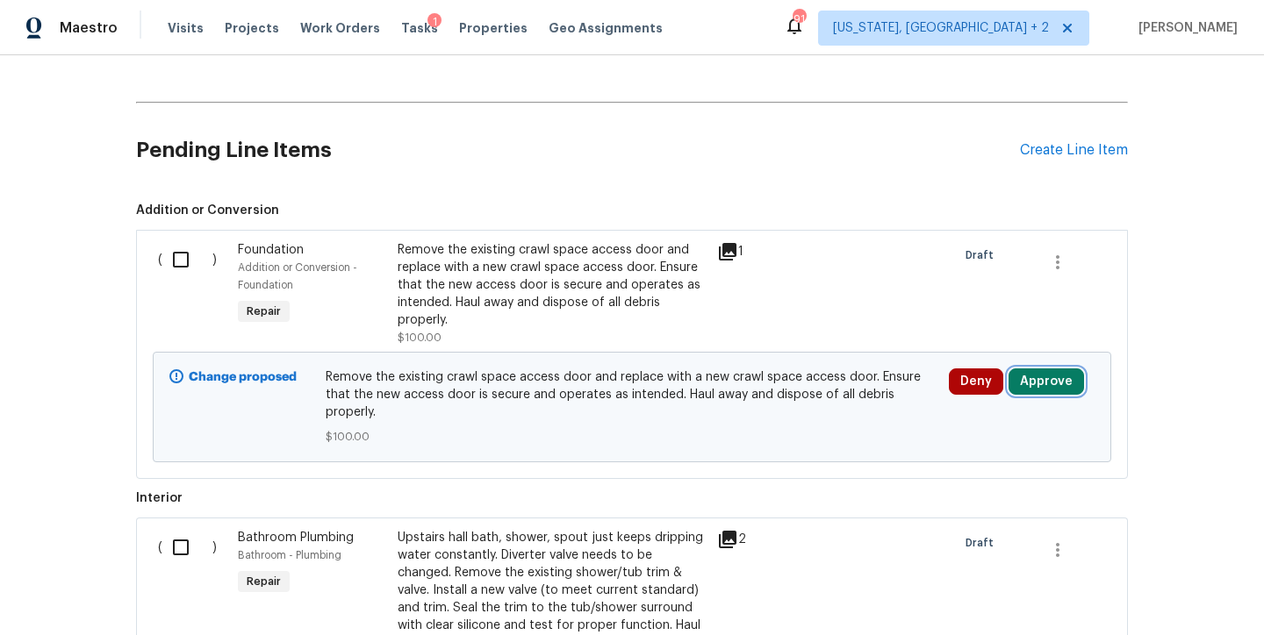
click at [1058, 382] on button "Approve" at bounding box center [1045, 382] width 75 height 26
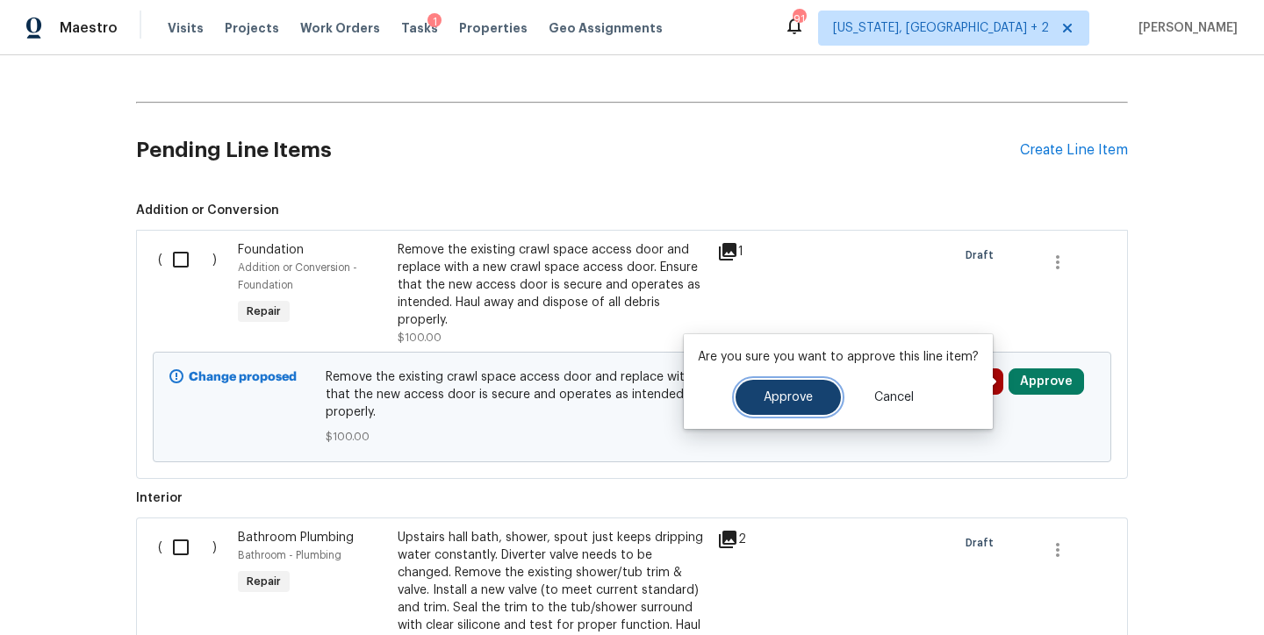
click at [811, 387] on button "Approve" at bounding box center [787, 397] width 105 height 35
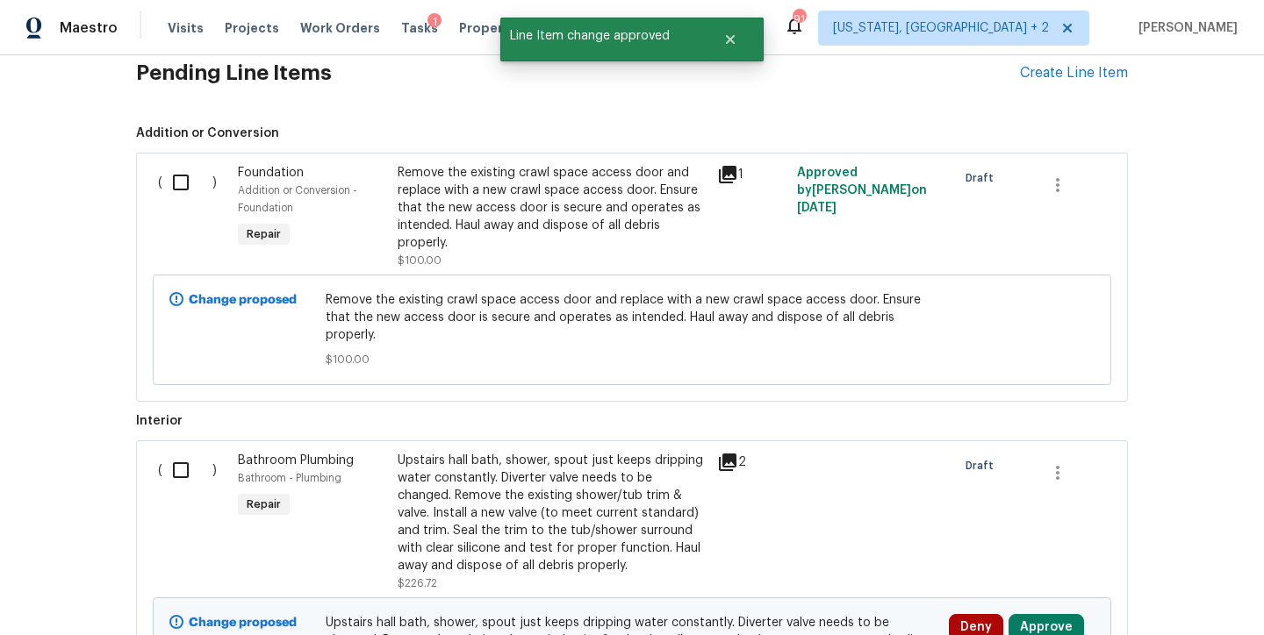
scroll to position [662, 0]
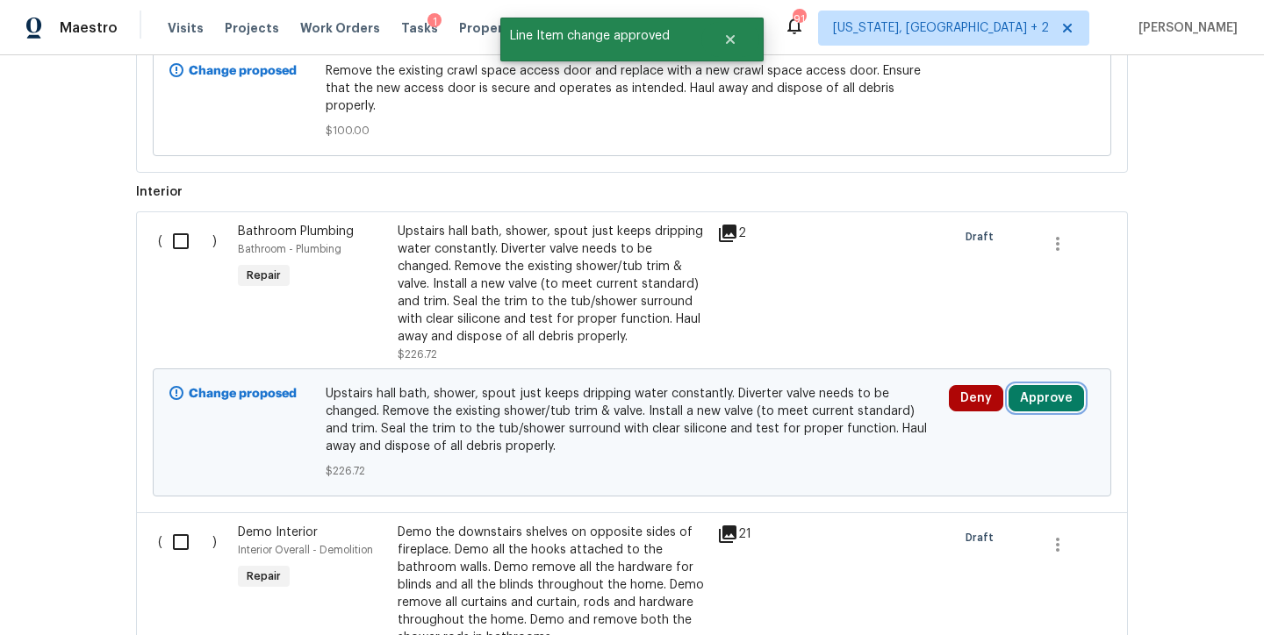
click at [1061, 385] on button "Approve" at bounding box center [1045, 398] width 75 height 26
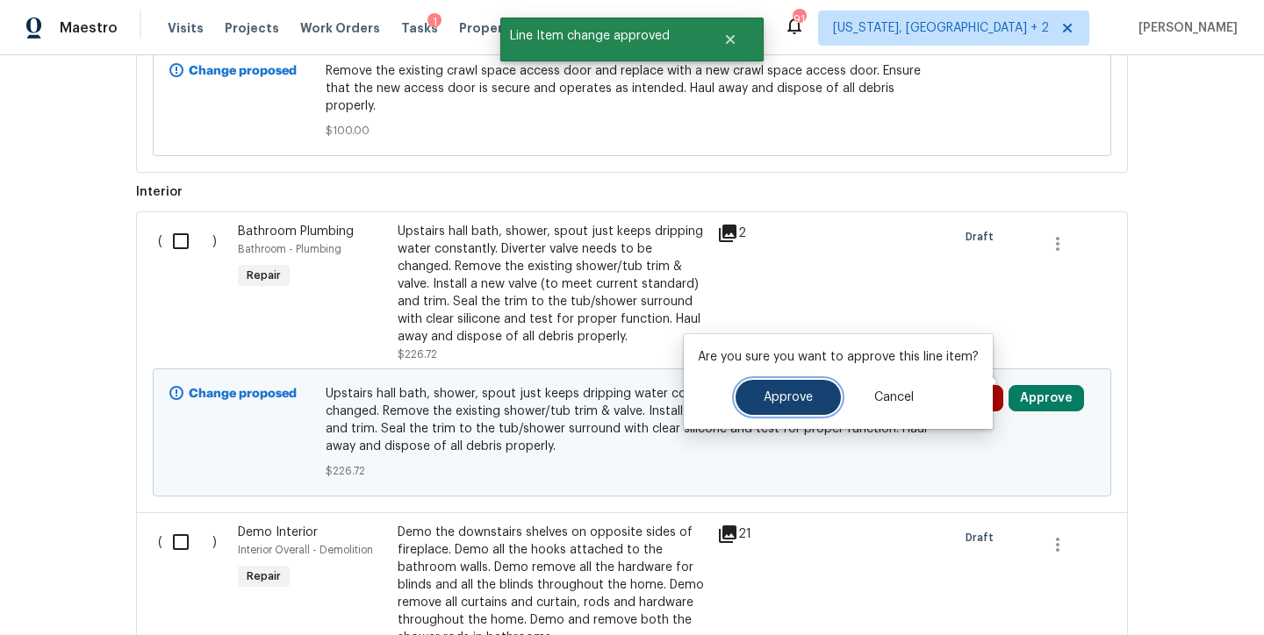
click at [789, 394] on span "Approve" at bounding box center [787, 397] width 49 height 13
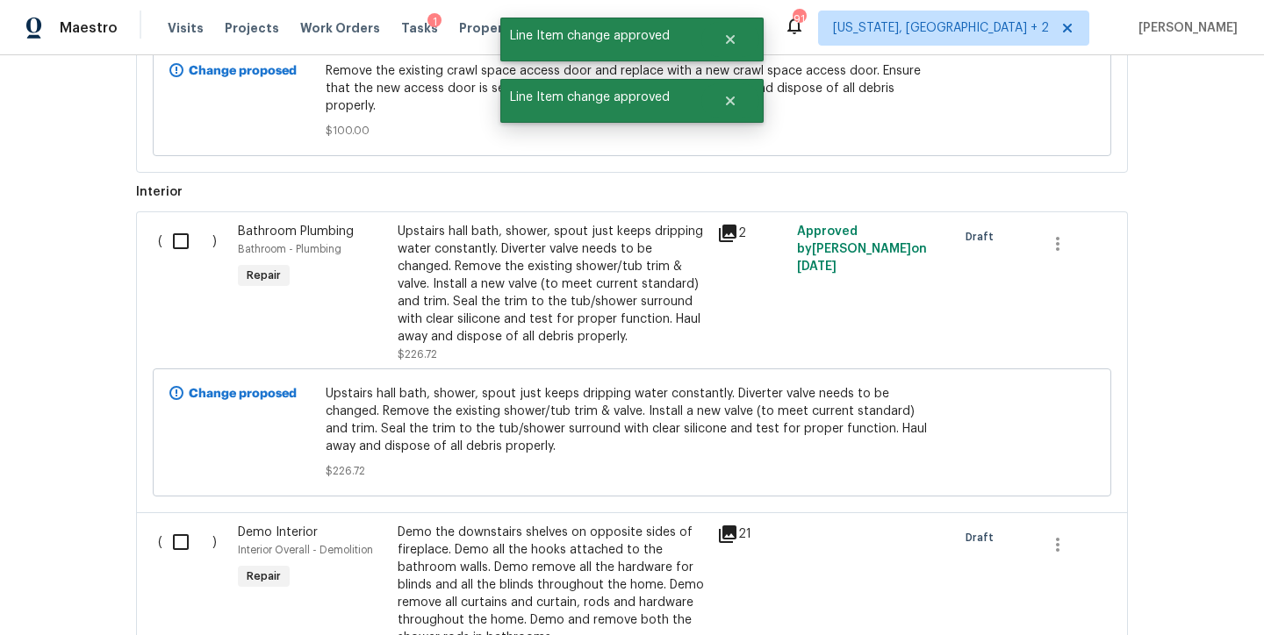
scroll to position [985, 0]
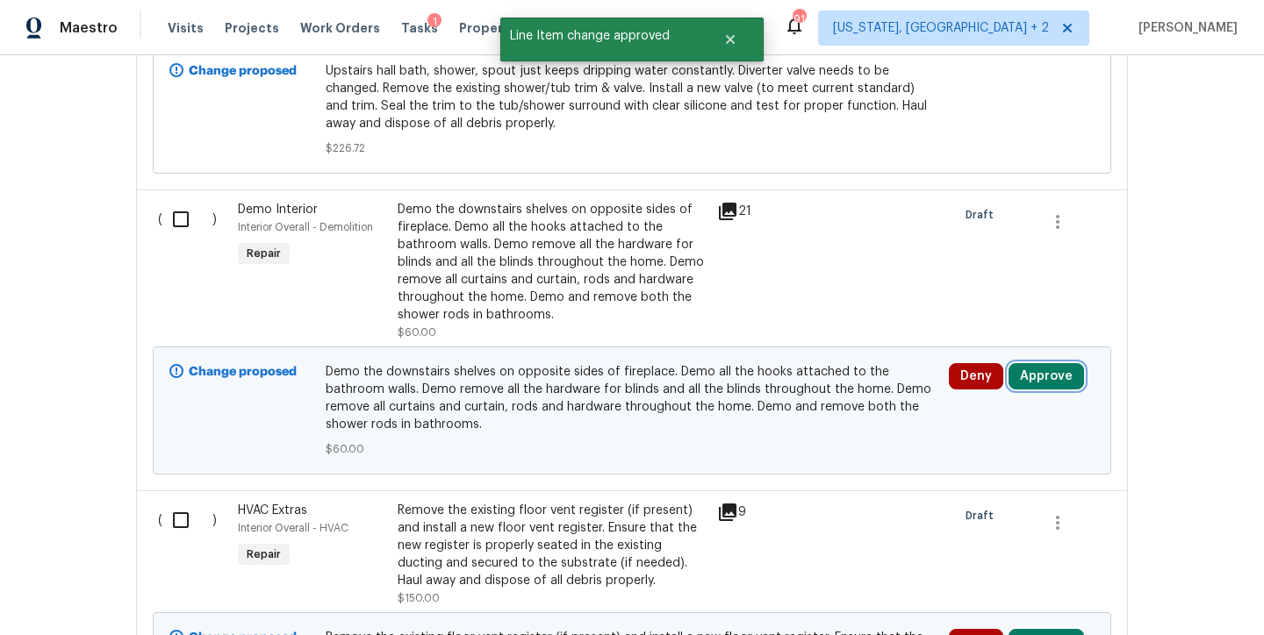
click at [1042, 363] on button "Approve" at bounding box center [1045, 376] width 75 height 26
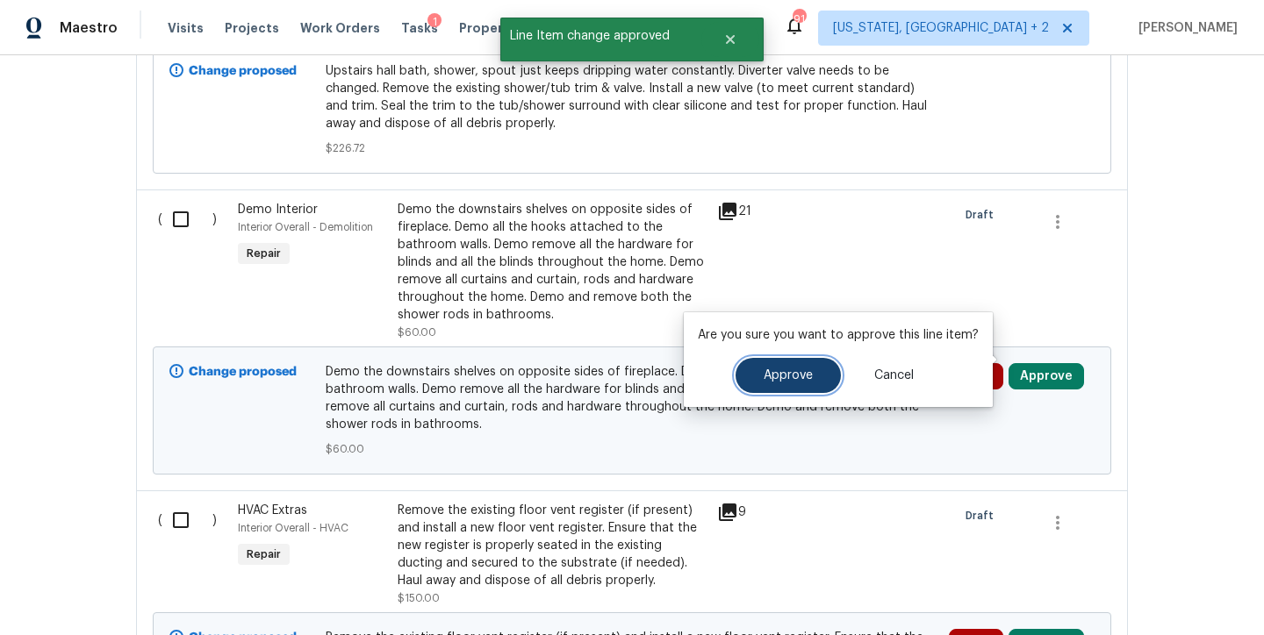
click at [766, 374] on span "Approve" at bounding box center [787, 375] width 49 height 13
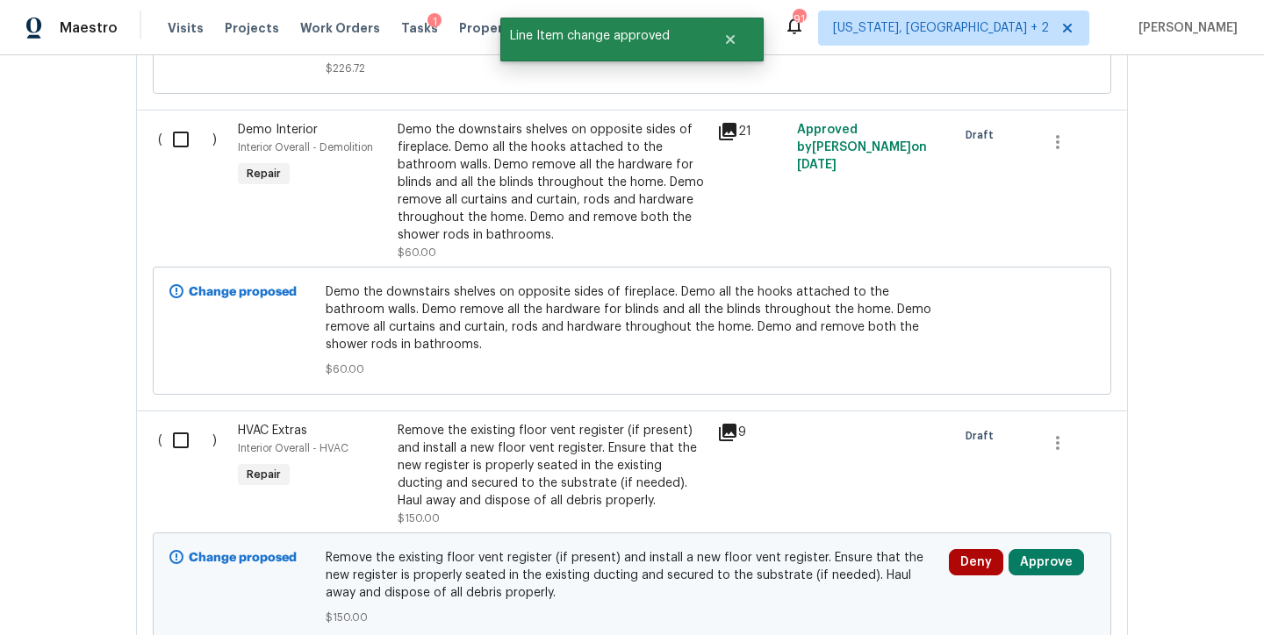
scroll to position [1138, 0]
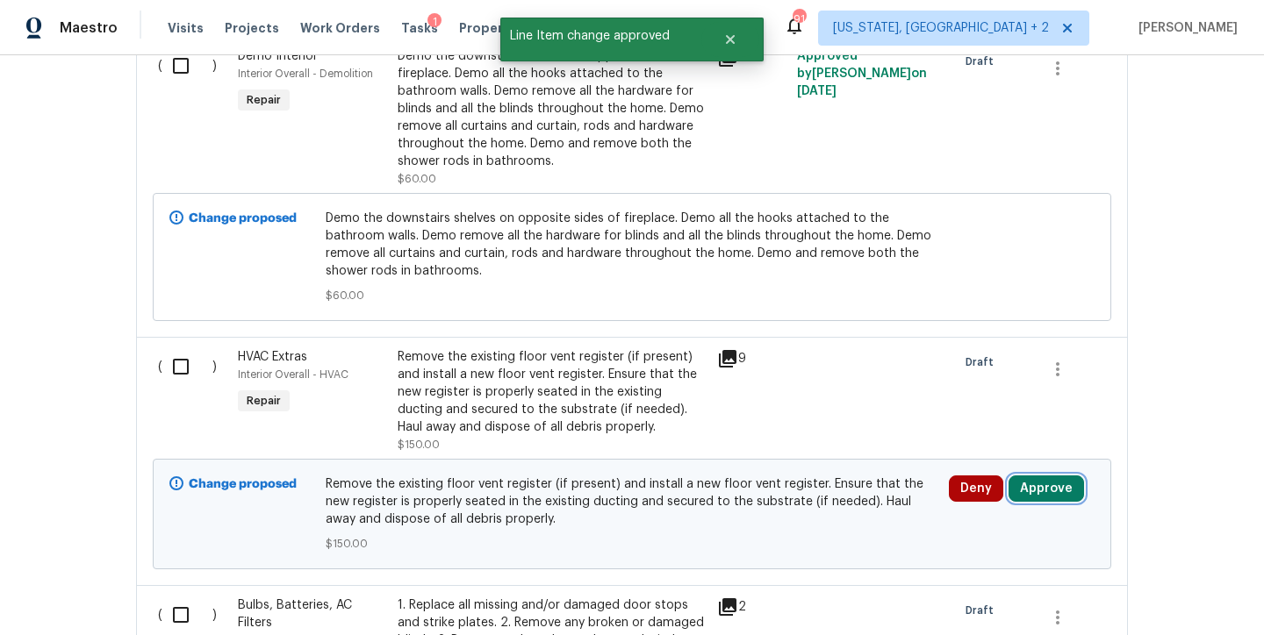
click at [1042, 476] on button "Approve" at bounding box center [1045, 489] width 75 height 26
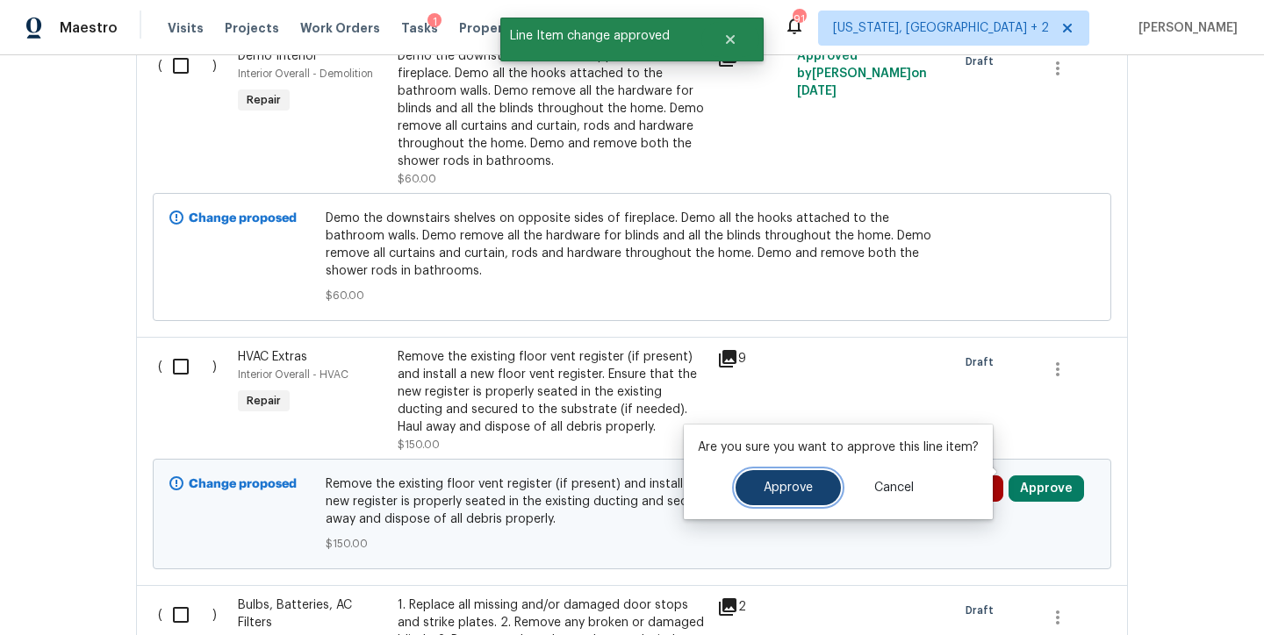
click at [795, 478] on button "Approve" at bounding box center [787, 487] width 105 height 35
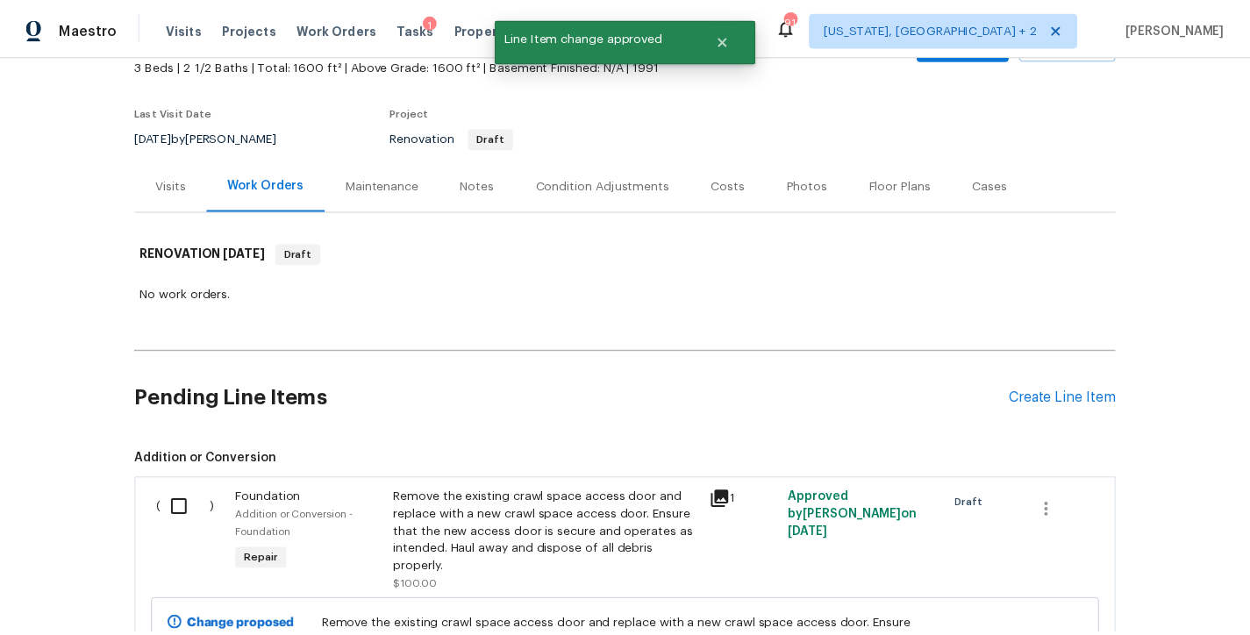
scroll to position [0, 0]
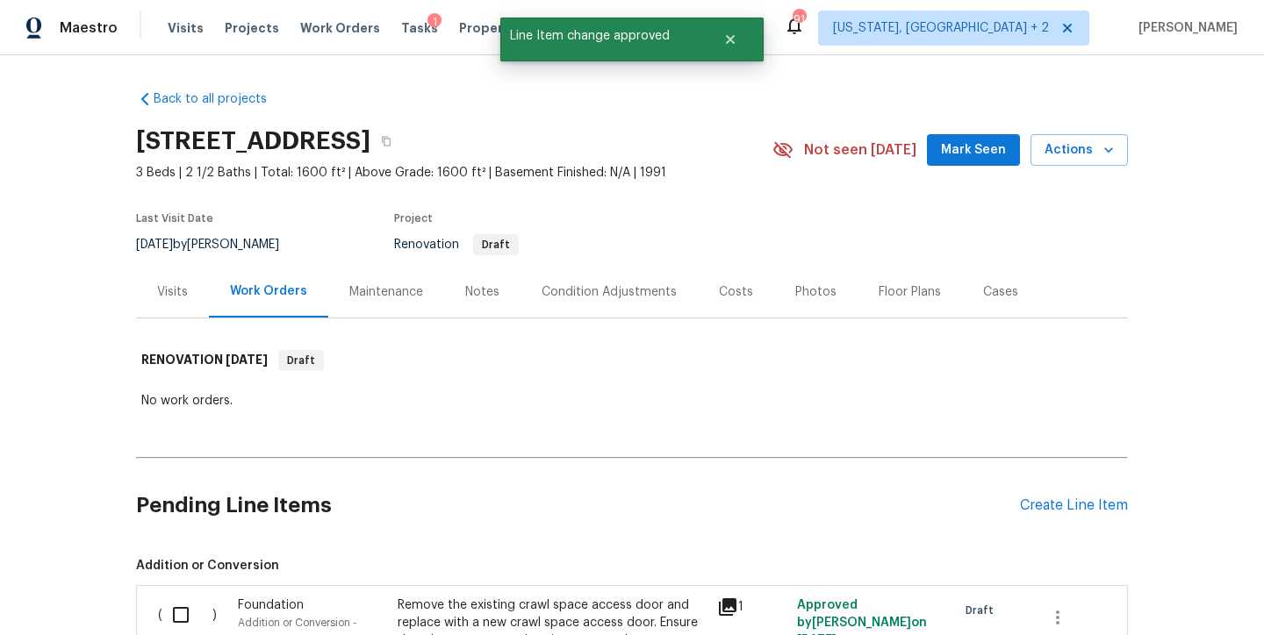
click at [449, 299] on div "Notes" at bounding box center [482, 292] width 76 height 52
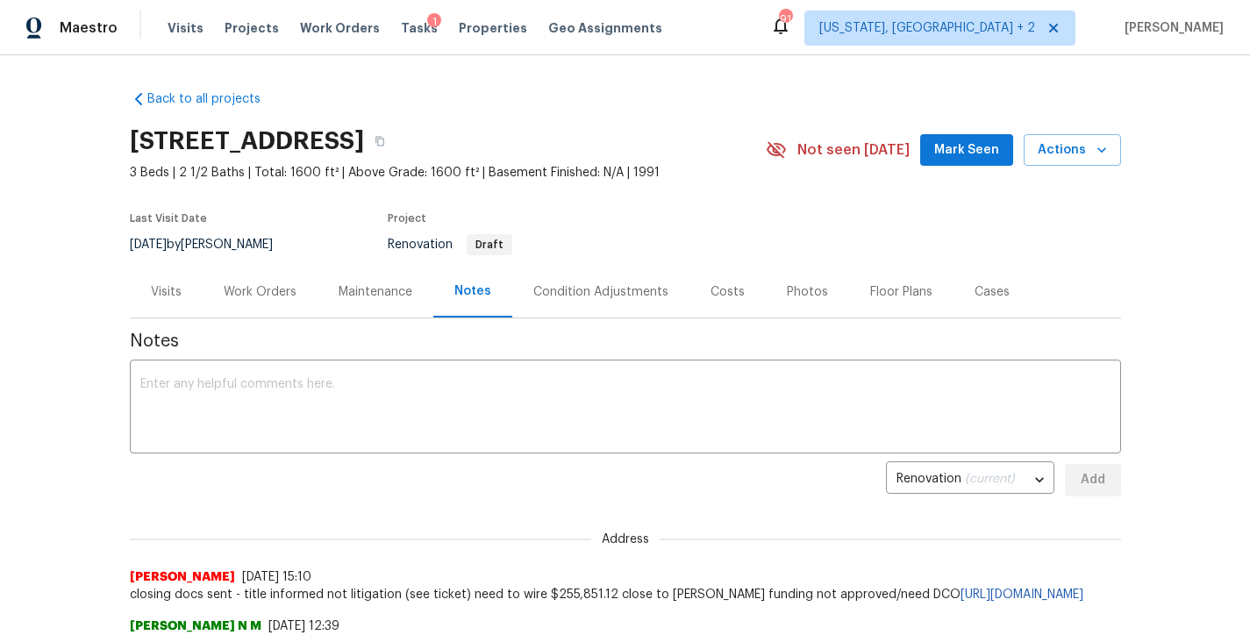
click at [233, 286] on div "Work Orders" at bounding box center [260, 292] width 73 height 18
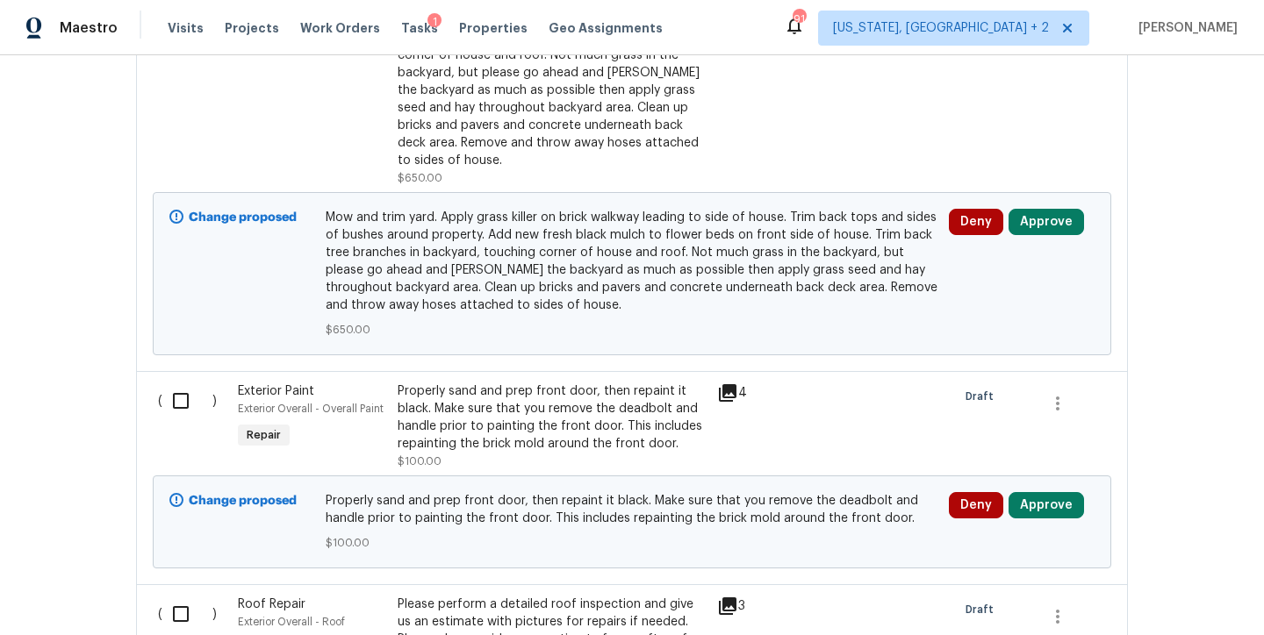
scroll to position [9252, 0]
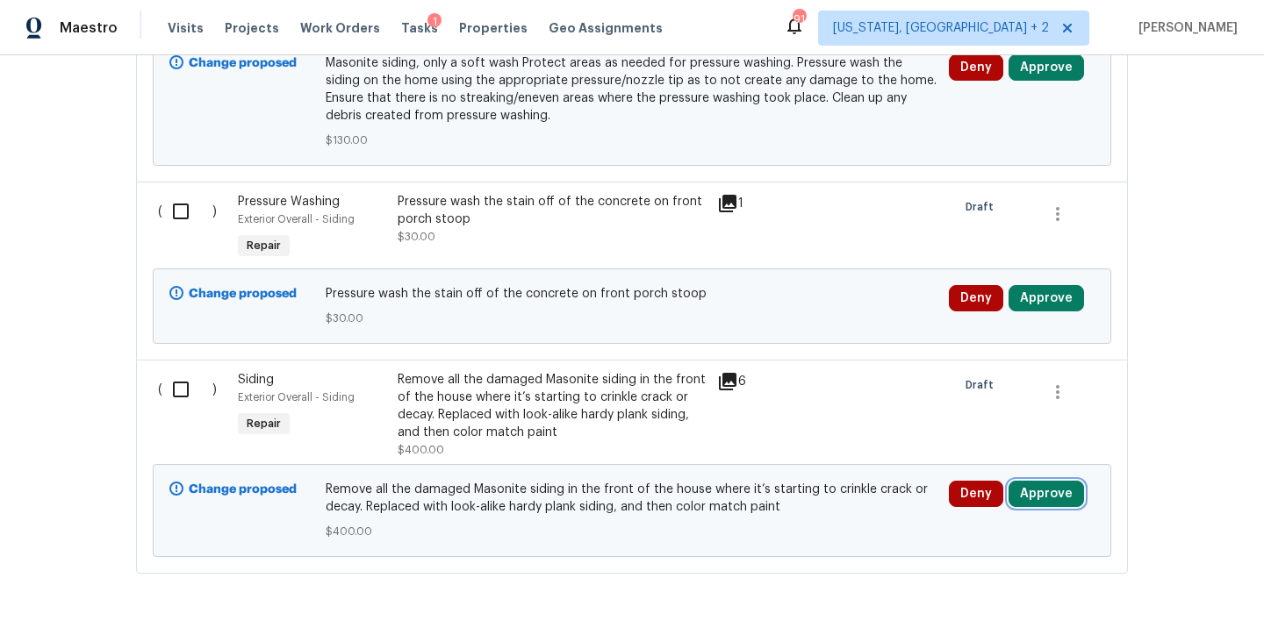
click at [1058, 481] on button "Approve" at bounding box center [1045, 494] width 75 height 26
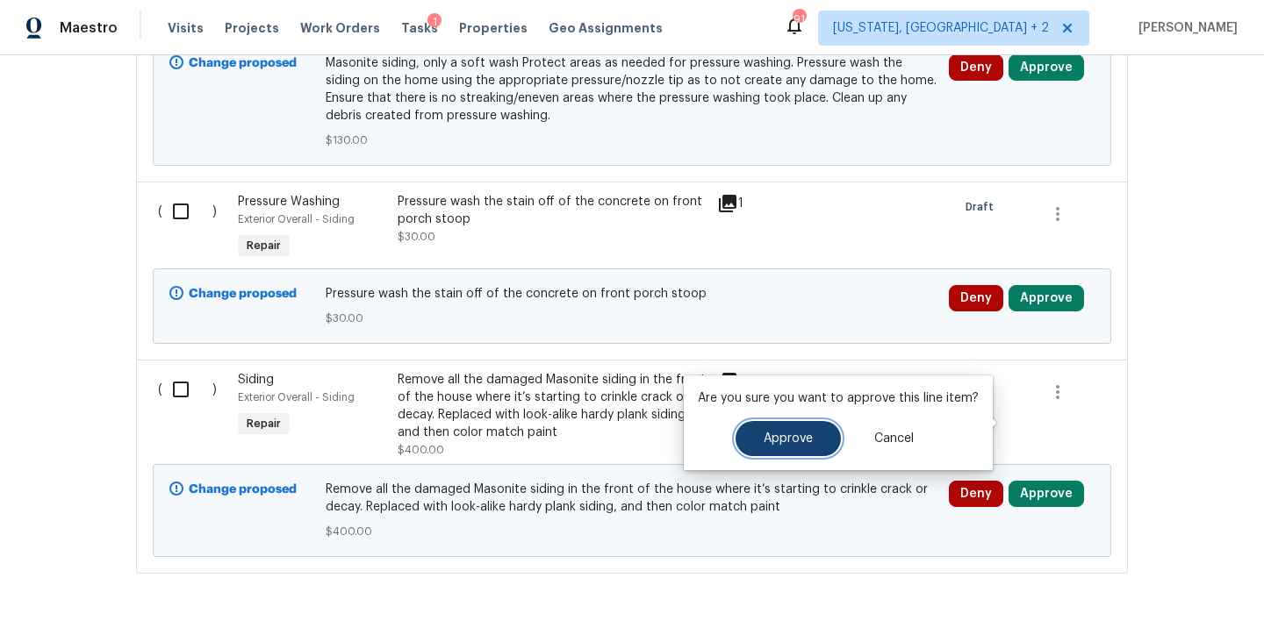
click at [806, 430] on button "Approve" at bounding box center [787, 438] width 105 height 35
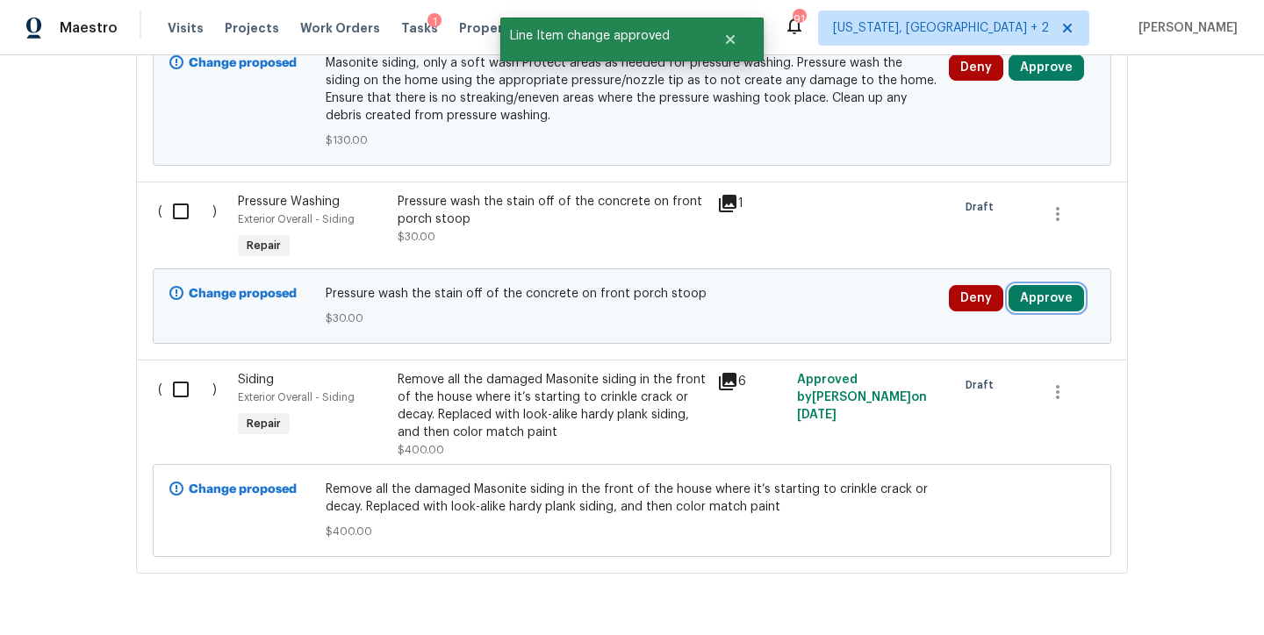
click at [1049, 285] on button "Approve" at bounding box center [1045, 298] width 75 height 26
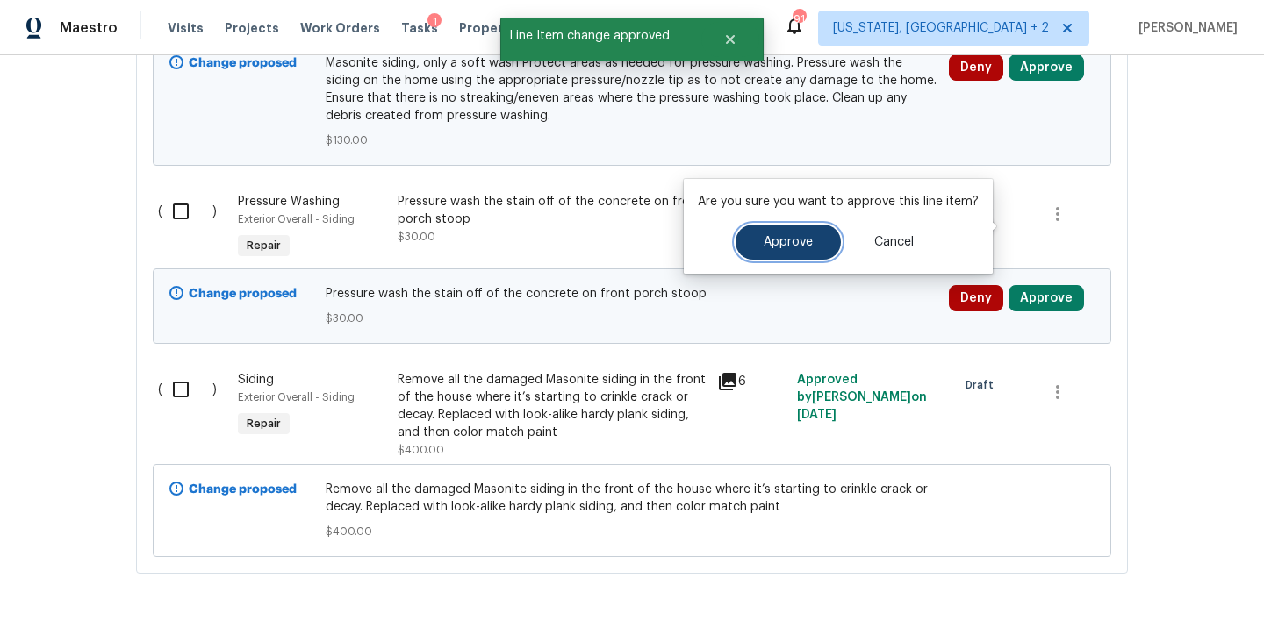
click at [771, 247] on span "Approve" at bounding box center [787, 242] width 49 height 13
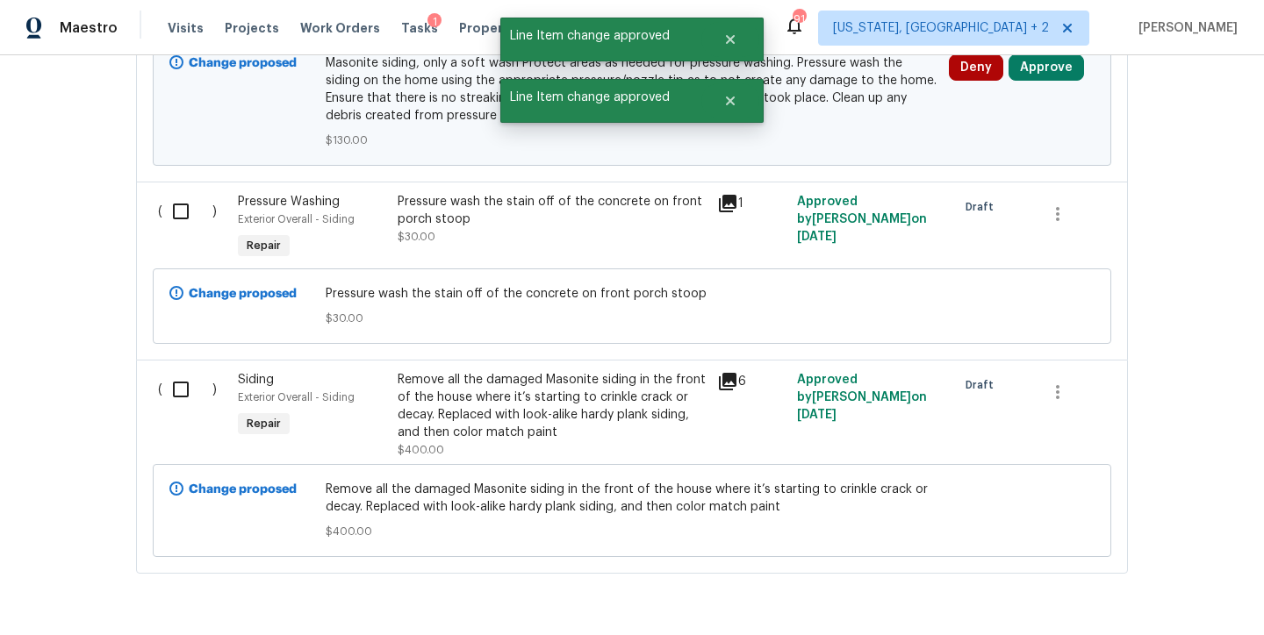
scroll to position [8889, 0]
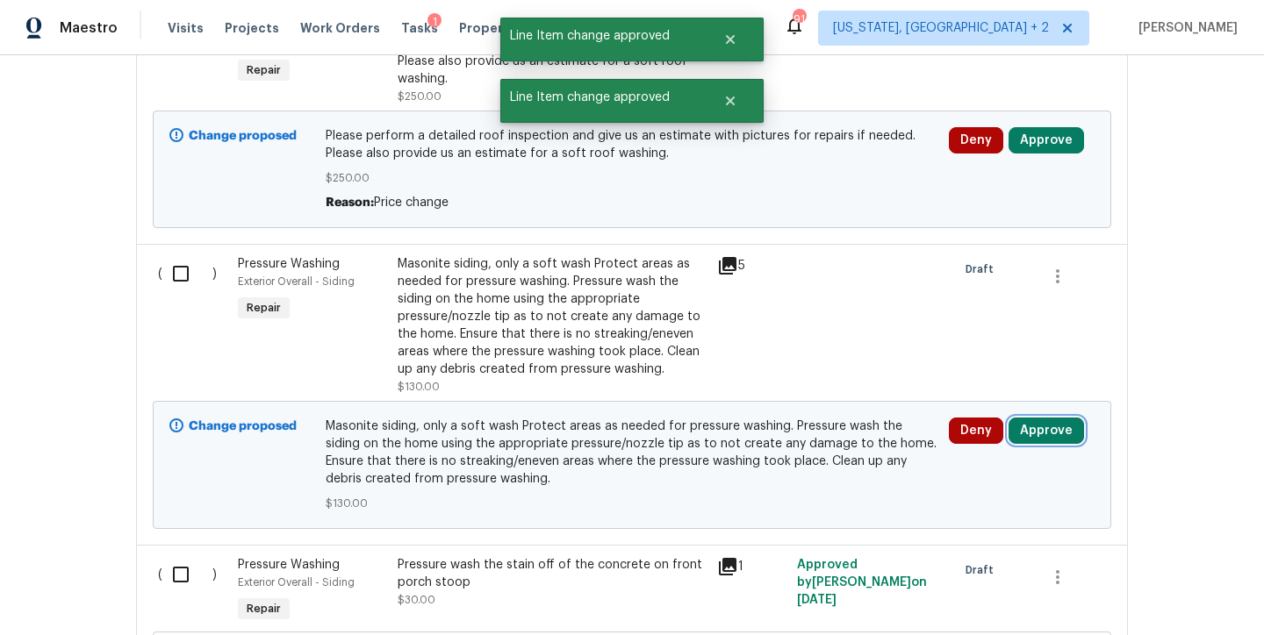
click at [1049, 418] on button "Approve" at bounding box center [1045, 431] width 75 height 26
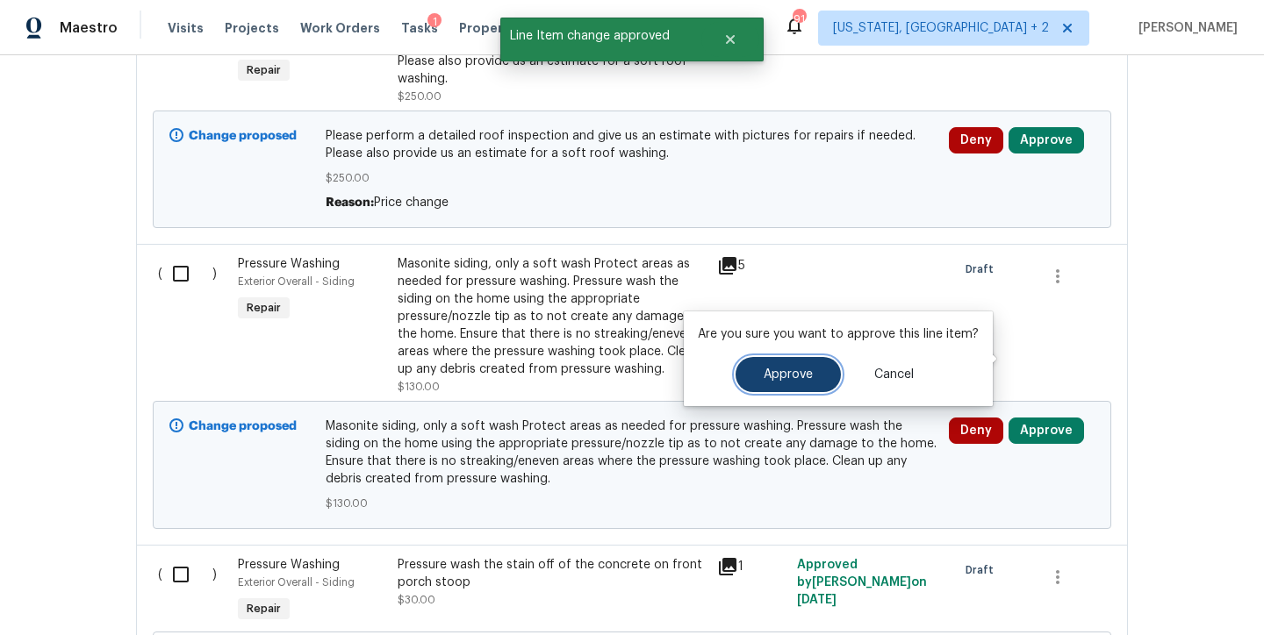
click at [789, 374] on span "Approve" at bounding box center [787, 375] width 49 height 13
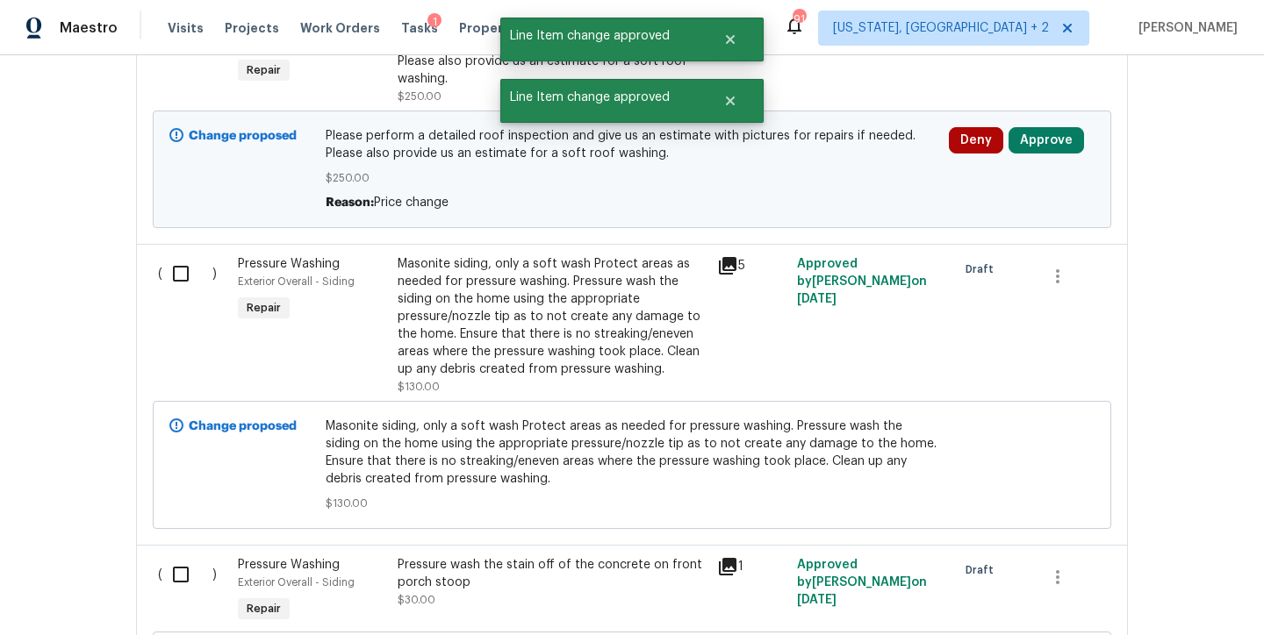
scroll to position [8547, 0]
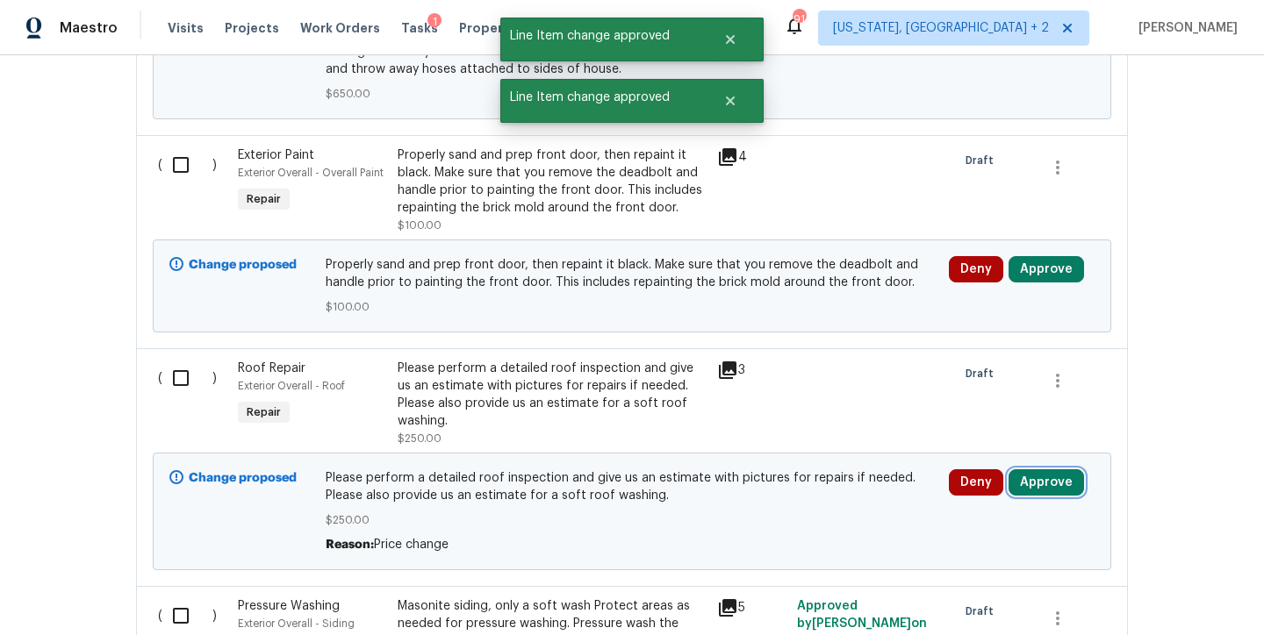
click at [1017, 469] on button "Approve" at bounding box center [1045, 482] width 75 height 26
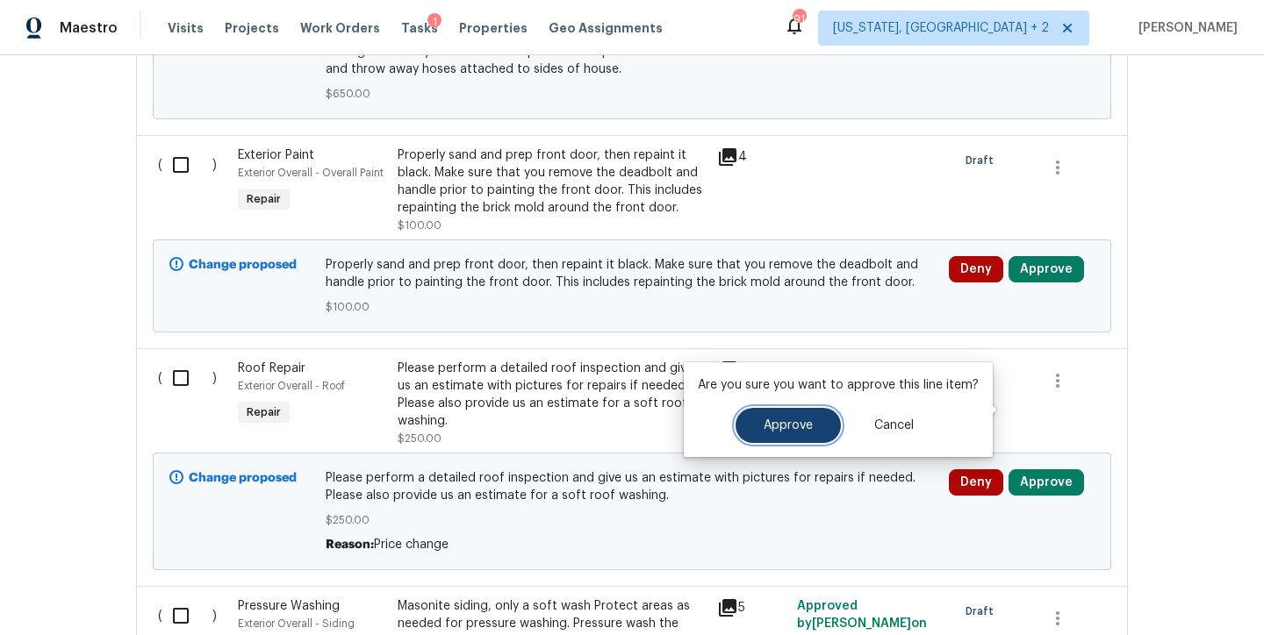
click at [791, 426] on span "Approve" at bounding box center [787, 425] width 49 height 13
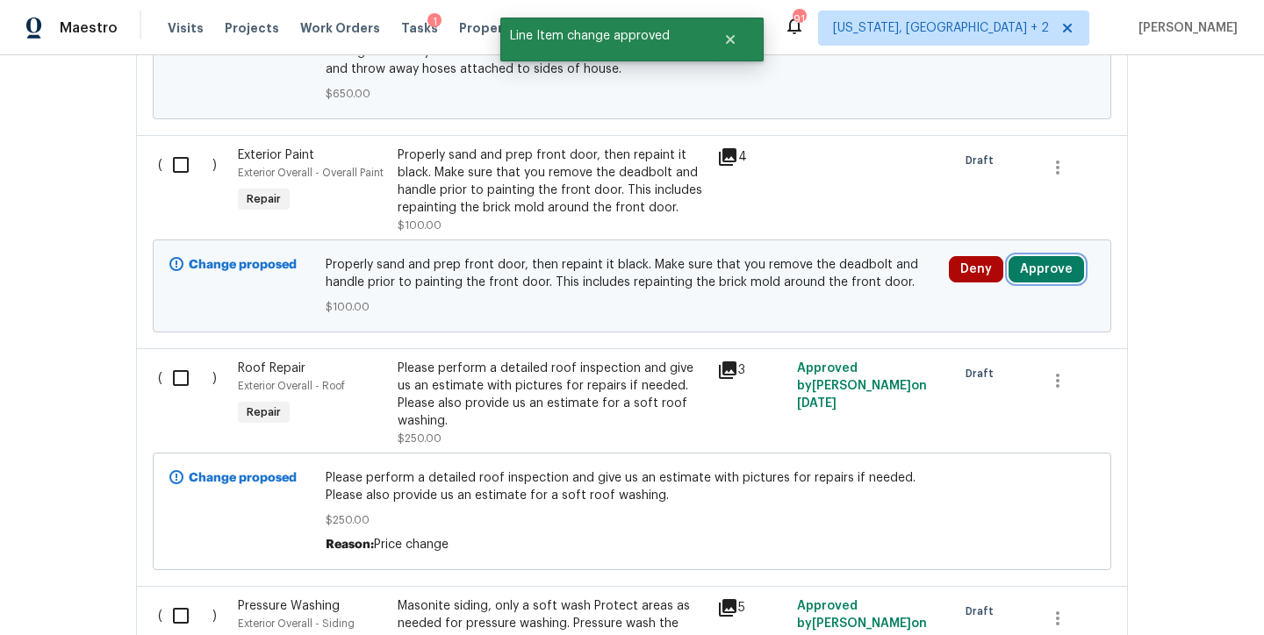
click at [1059, 256] on button "Approve" at bounding box center [1045, 269] width 75 height 26
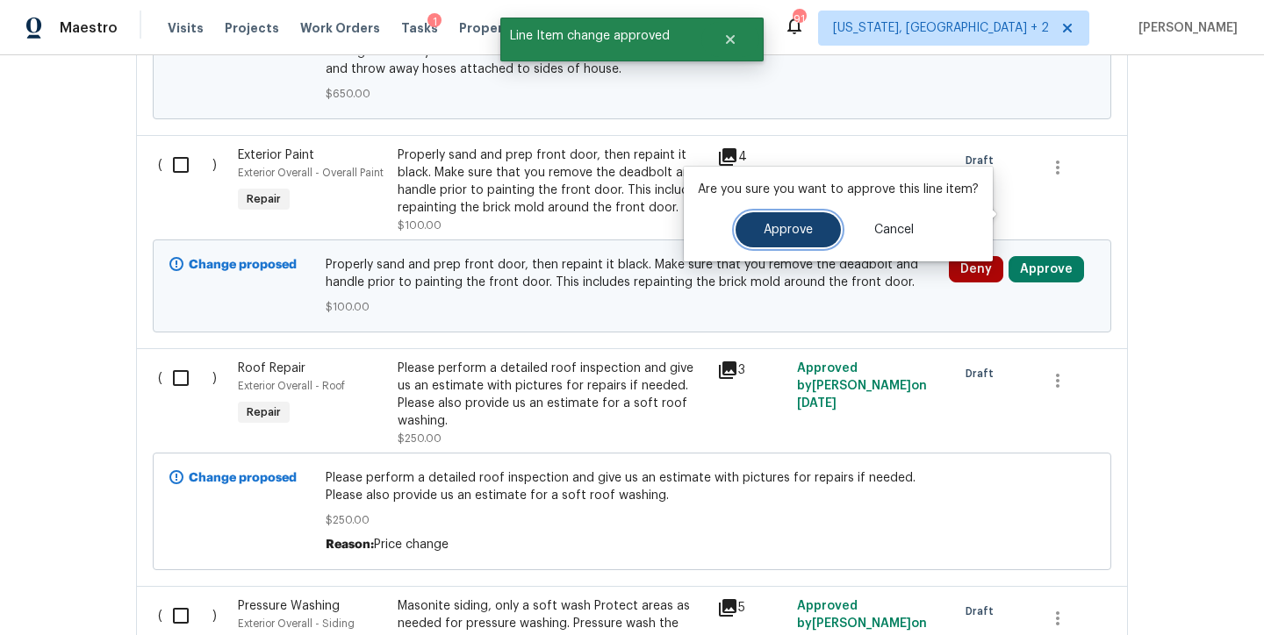
click at [794, 236] on button "Approve" at bounding box center [787, 229] width 105 height 35
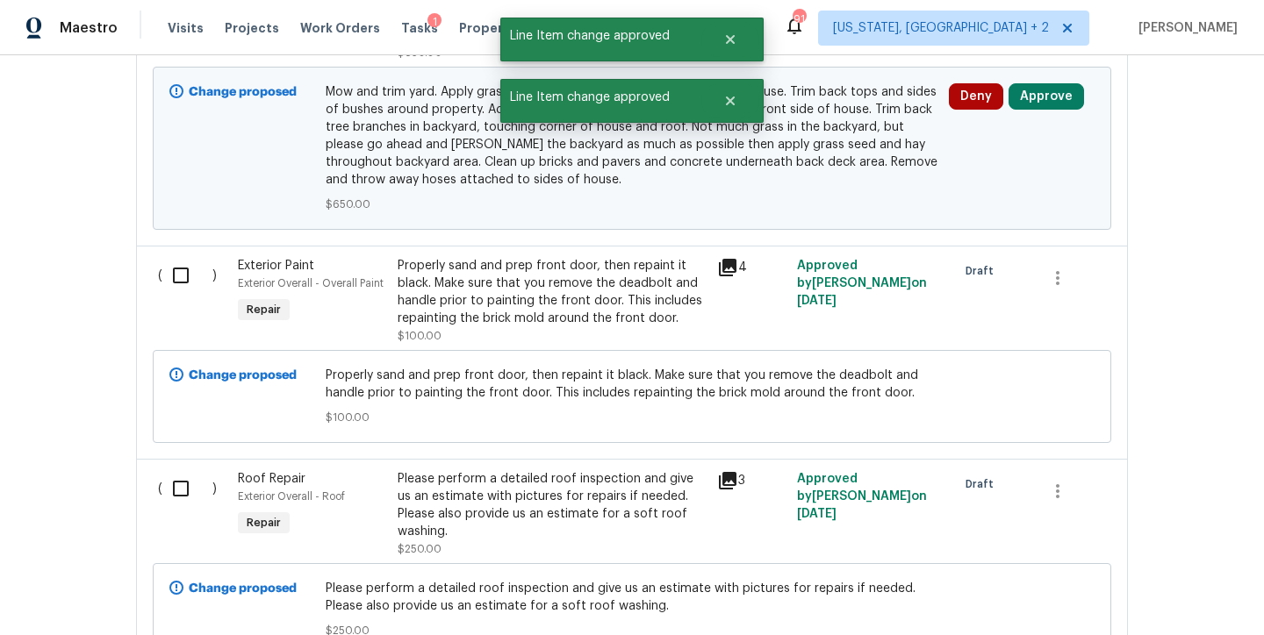
scroll to position [8203, 0]
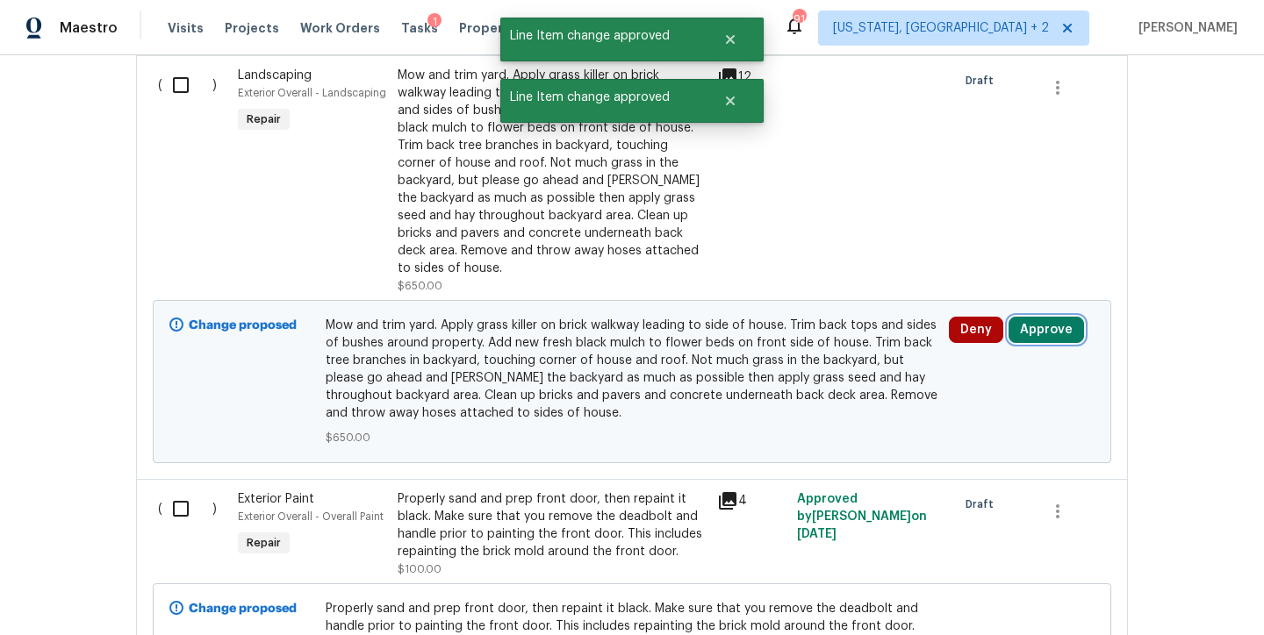
click at [1043, 317] on button "Approve" at bounding box center [1045, 330] width 75 height 26
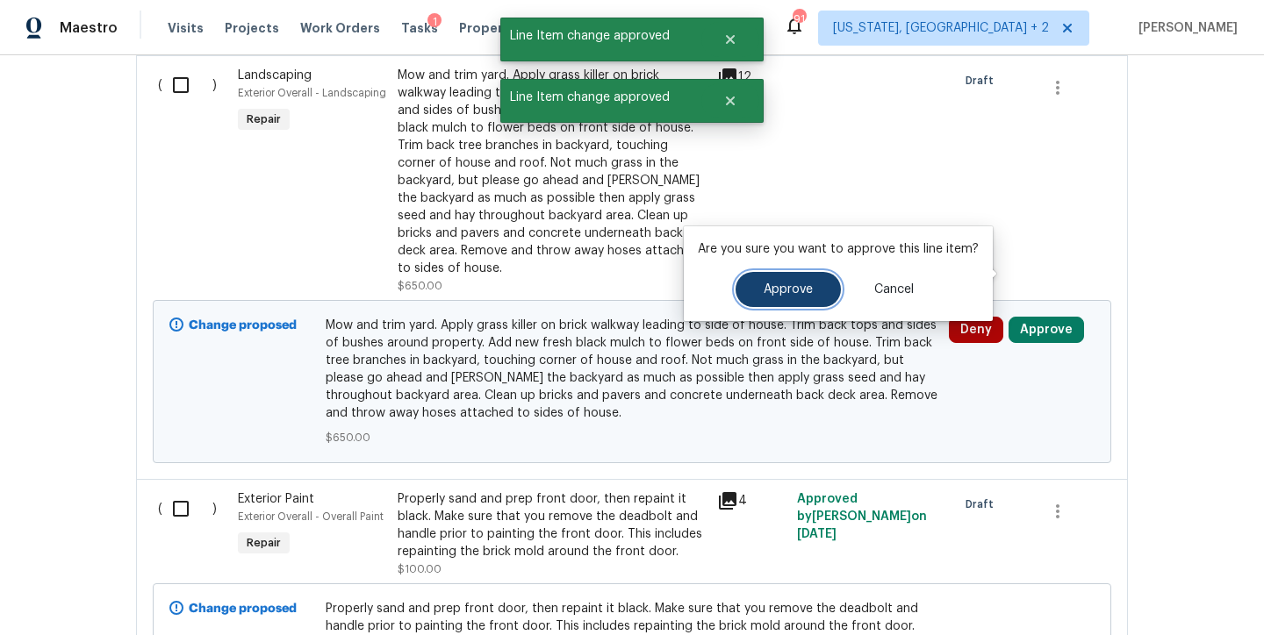
click at [788, 290] on span "Approve" at bounding box center [787, 289] width 49 height 13
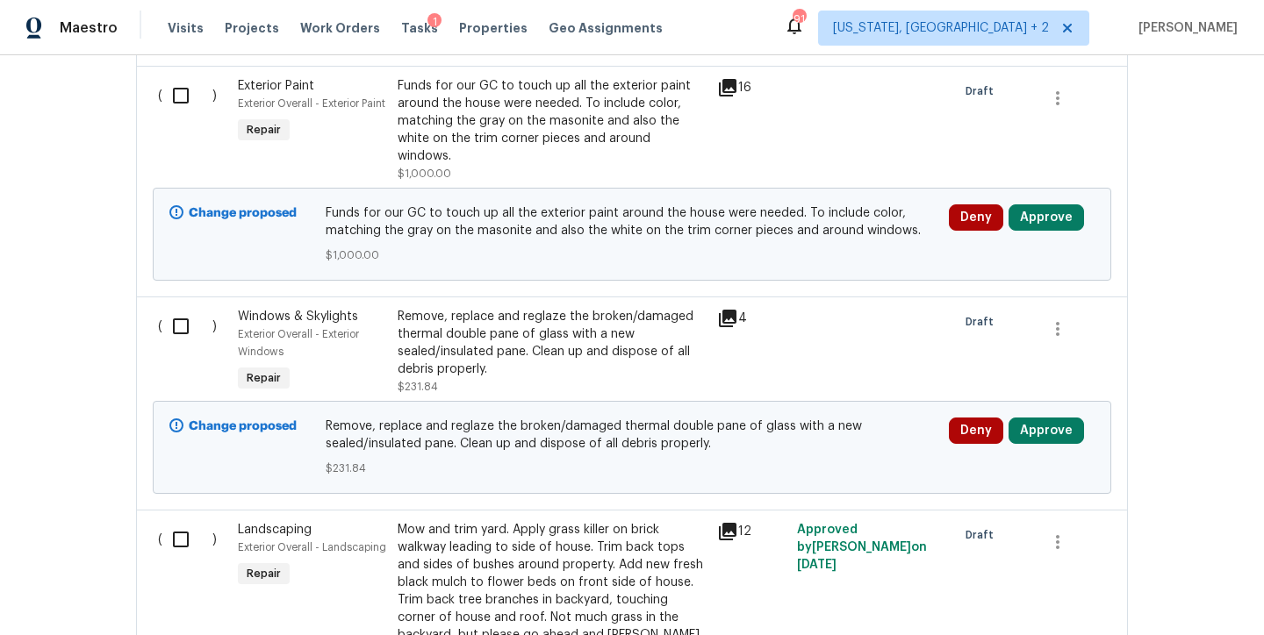
scroll to position [7750, 0]
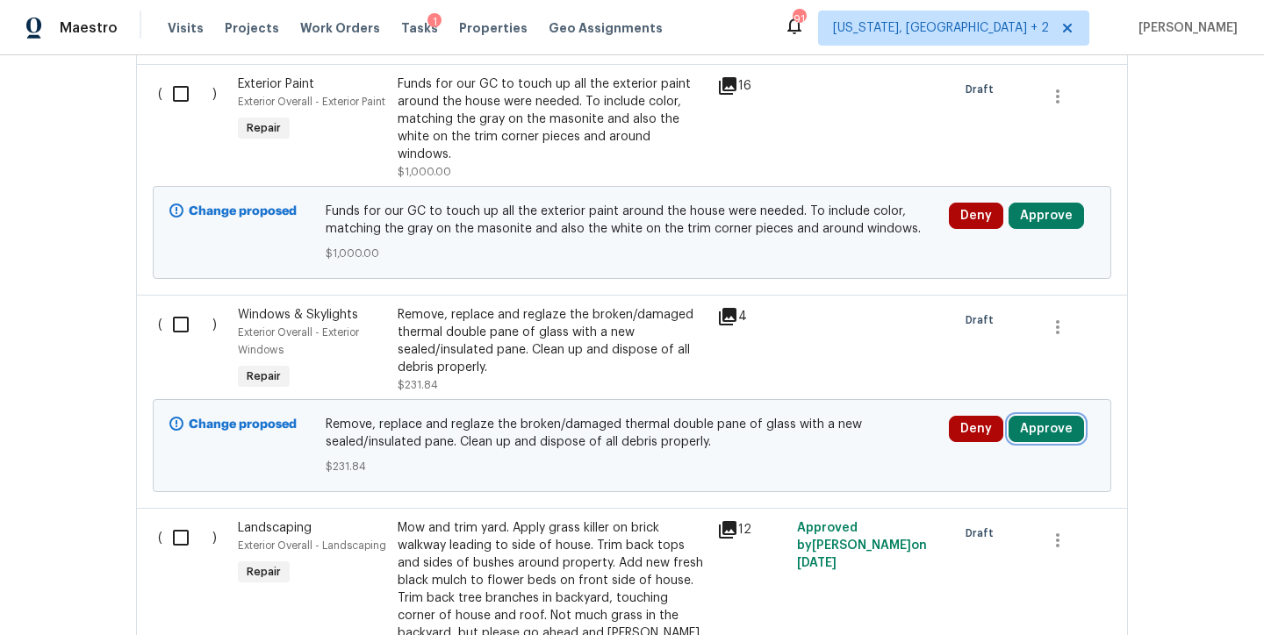
click at [1031, 416] on button "Approve" at bounding box center [1045, 429] width 75 height 26
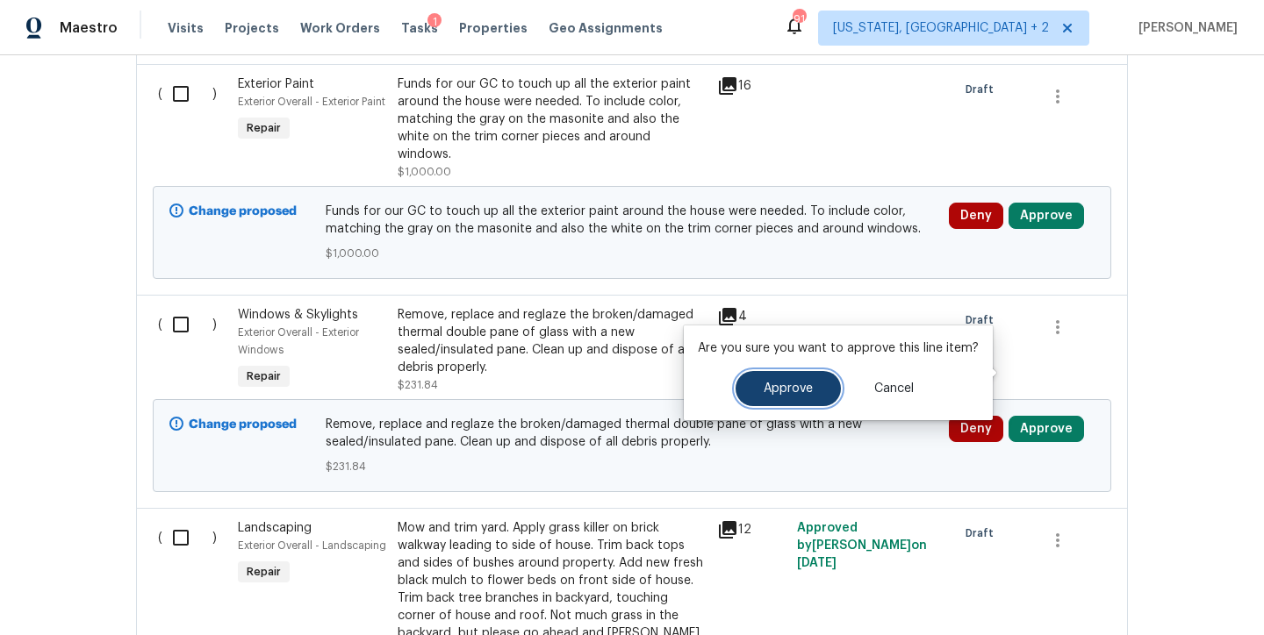
click at [783, 395] on button "Approve" at bounding box center [787, 388] width 105 height 35
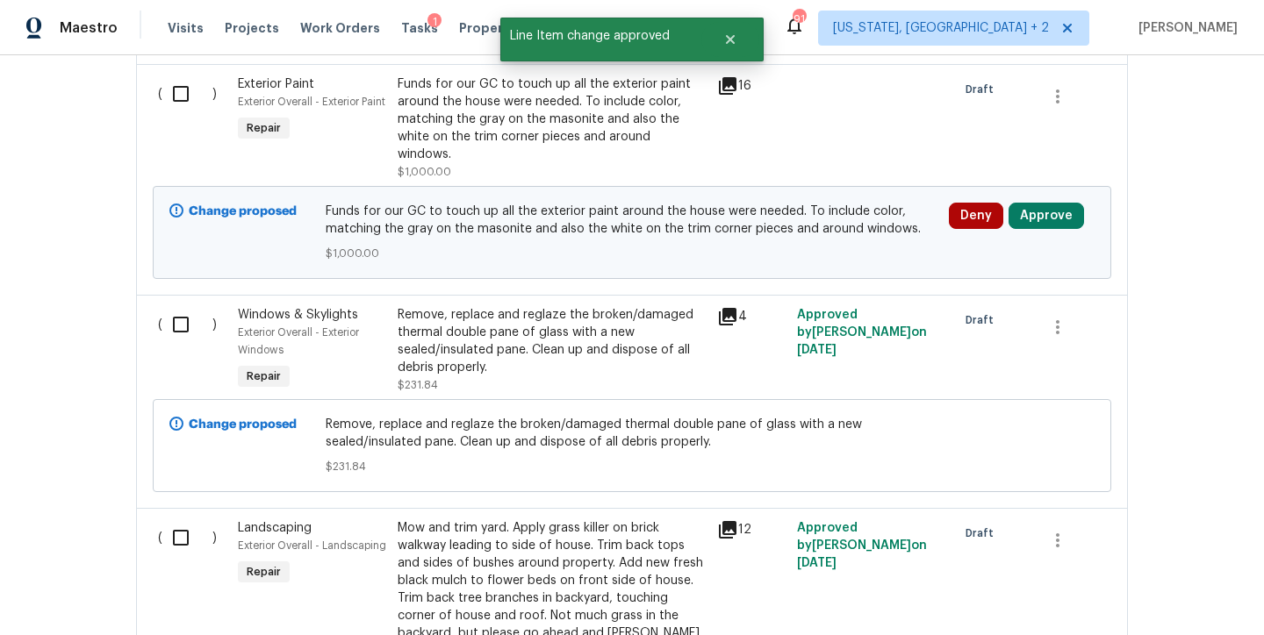
scroll to position [7588, 0]
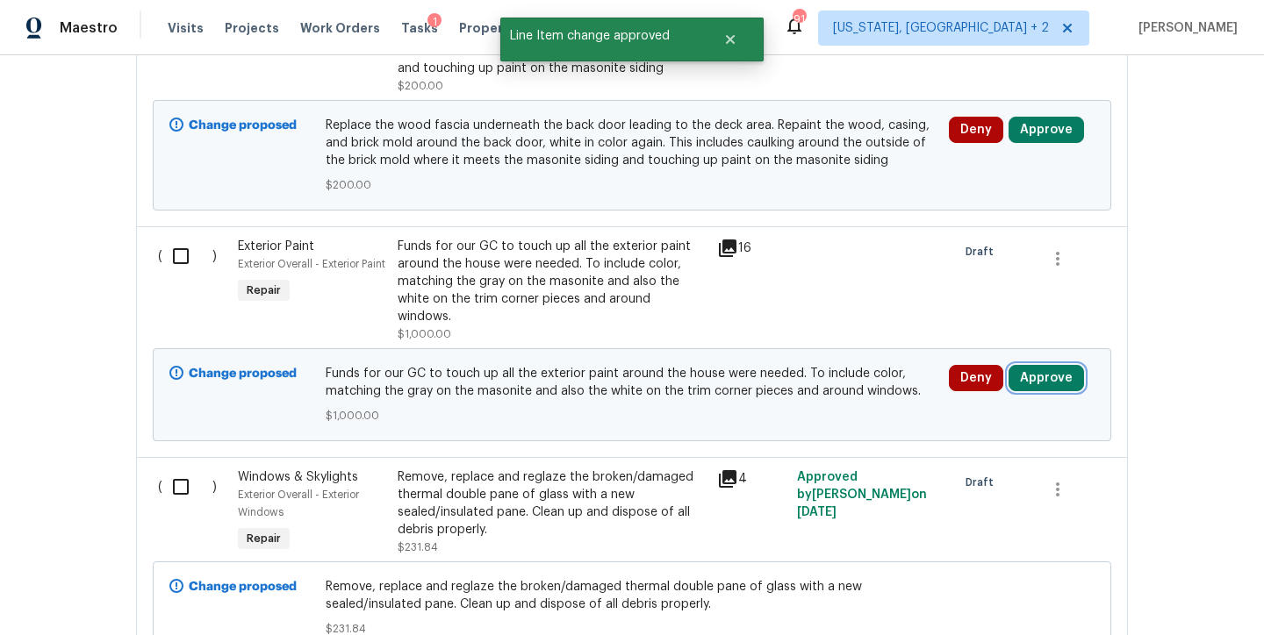
click at [1026, 365] on button "Approve" at bounding box center [1045, 378] width 75 height 26
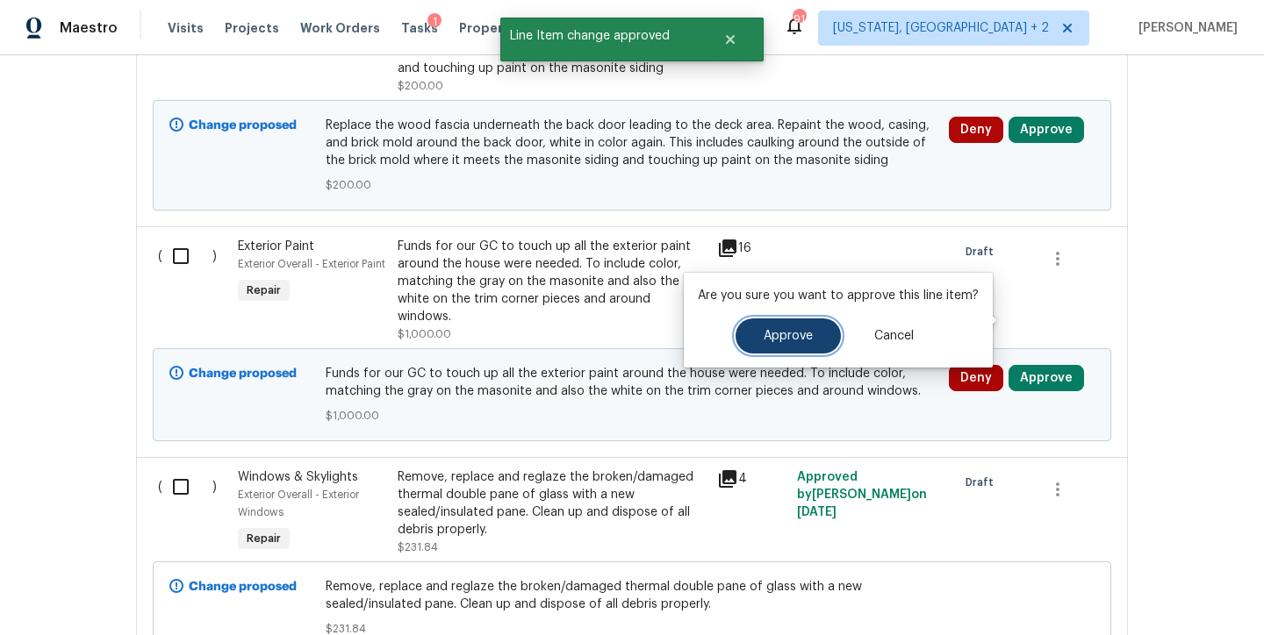
click at [768, 341] on span "Approve" at bounding box center [787, 336] width 49 height 13
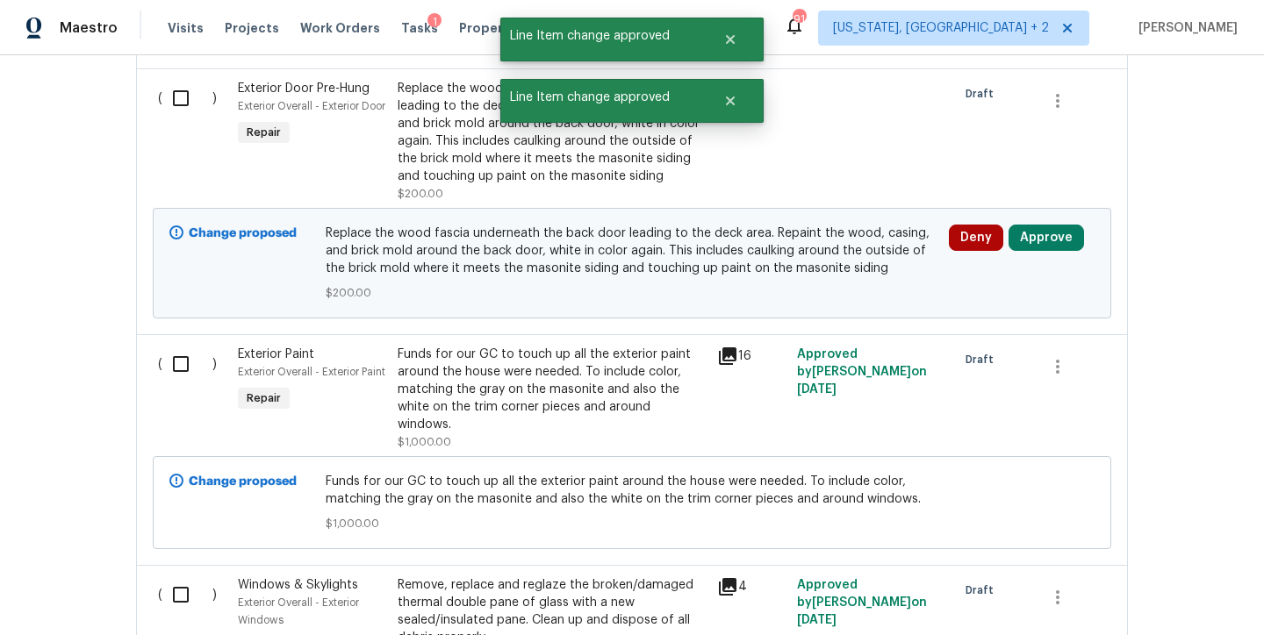
scroll to position [7384, 0]
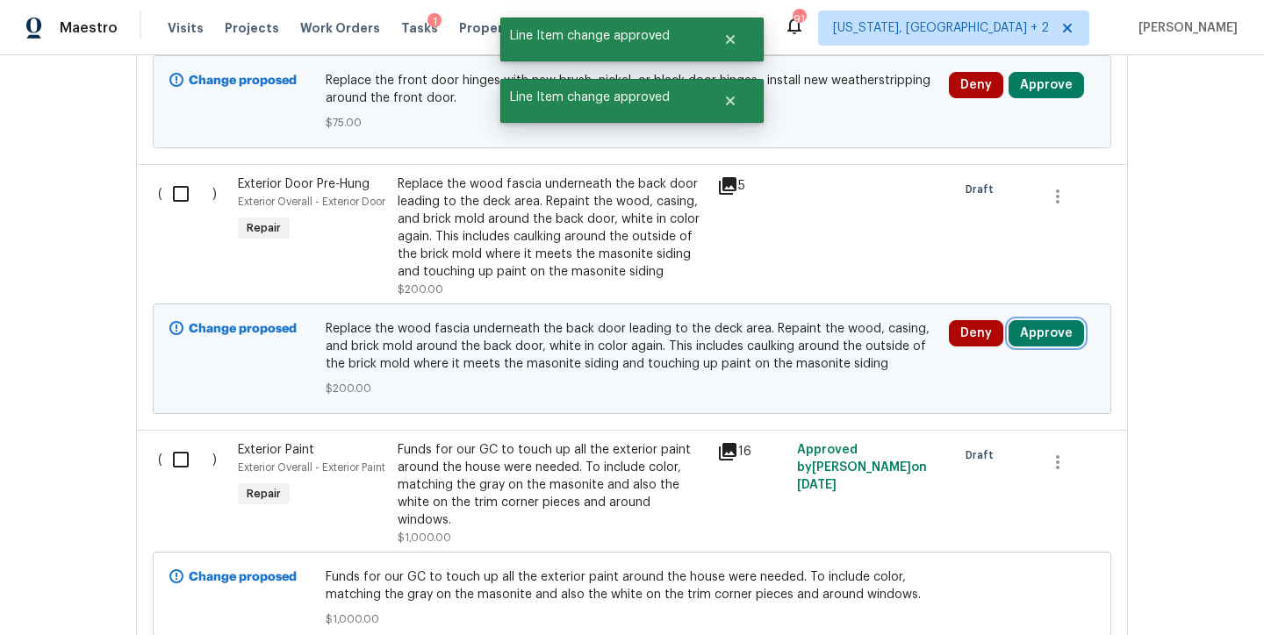
click at [1050, 320] on button "Approve" at bounding box center [1045, 333] width 75 height 26
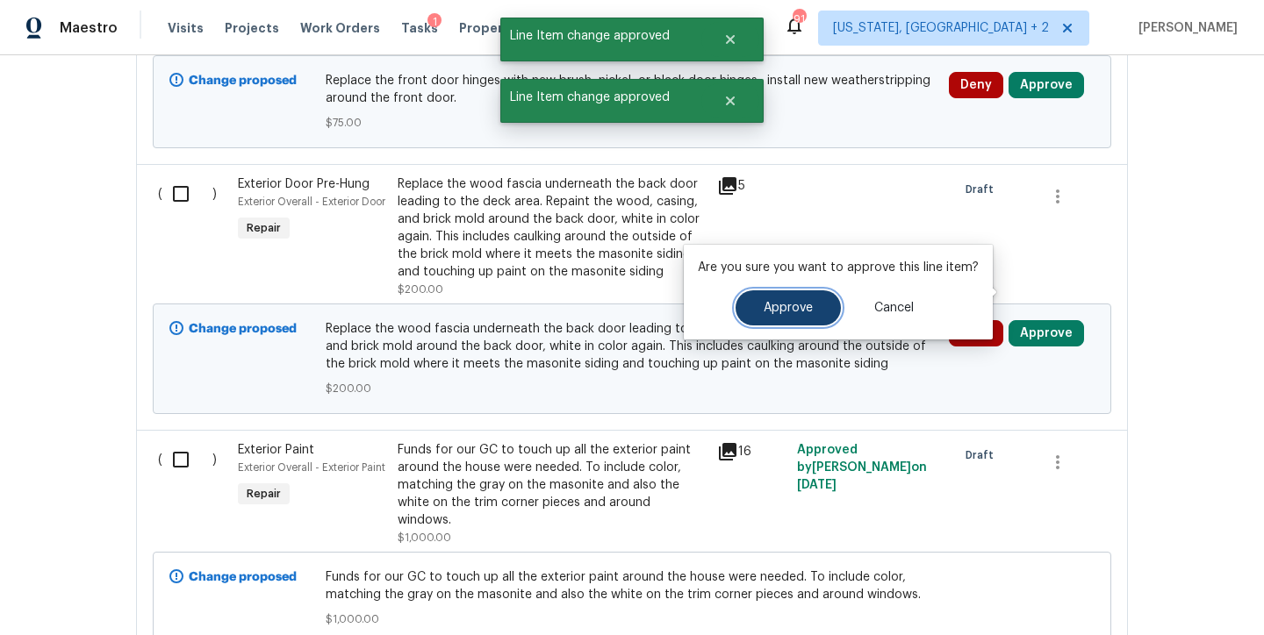
click at [768, 302] on span "Approve" at bounding box center [787, 308] width 49 height 13
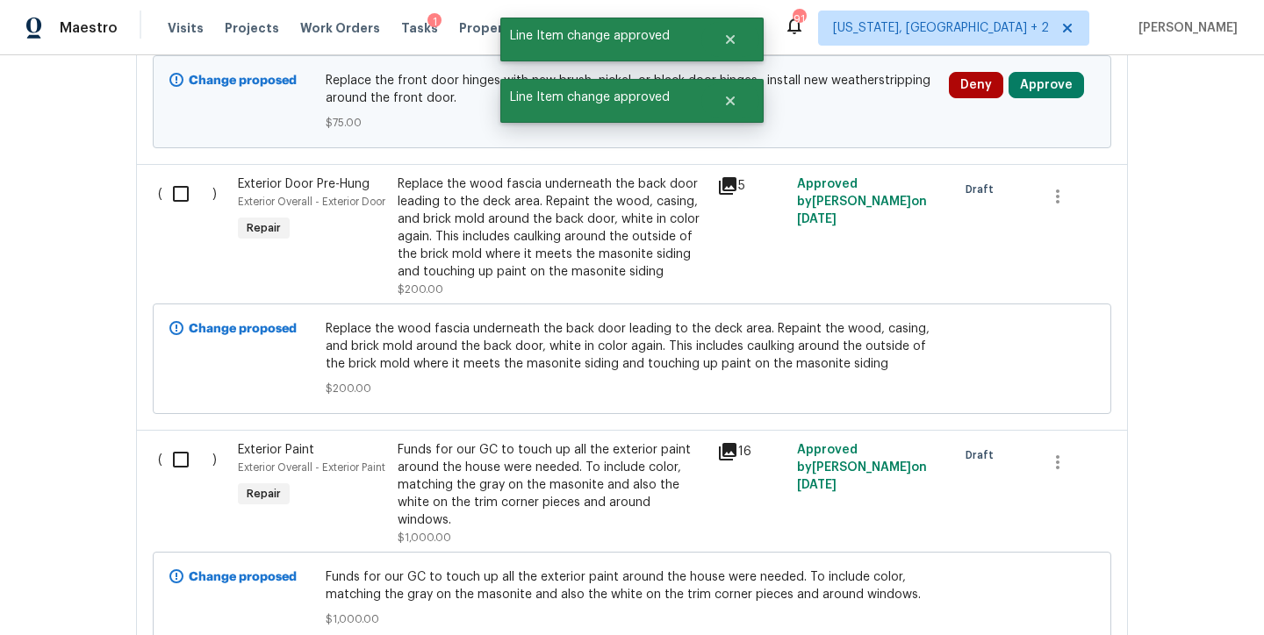
scroll to position [7221, 0]
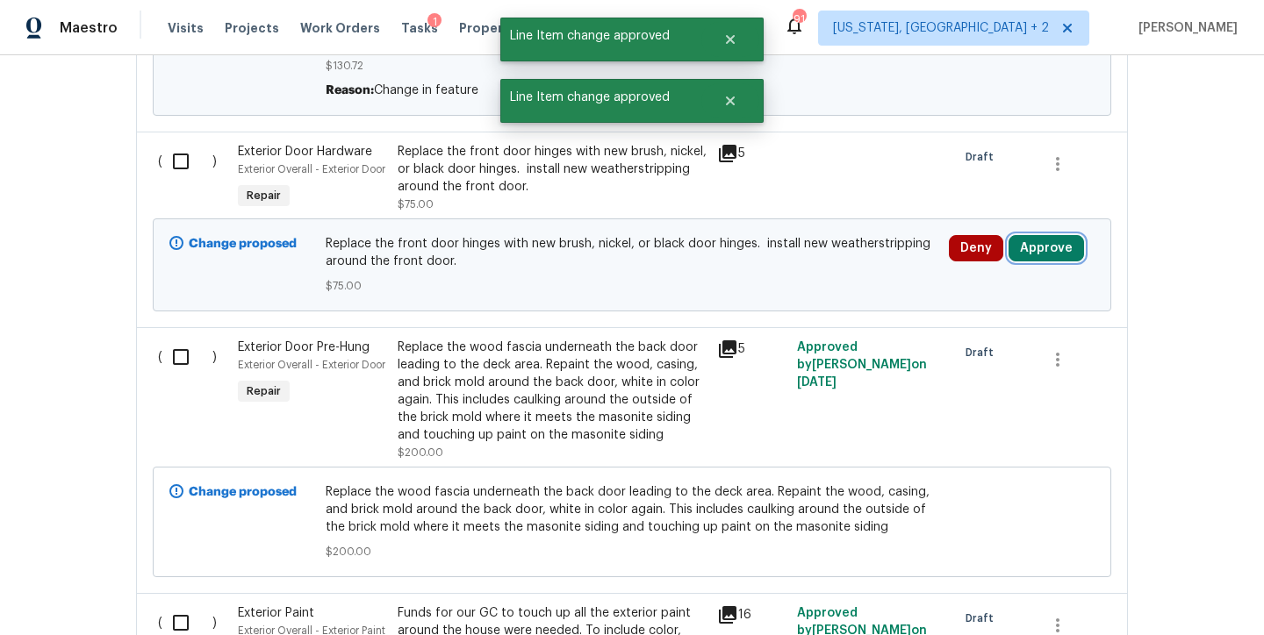
click at [1041, 235] on button "Approve" at bounding box center [1045, 248] width 75 height 26
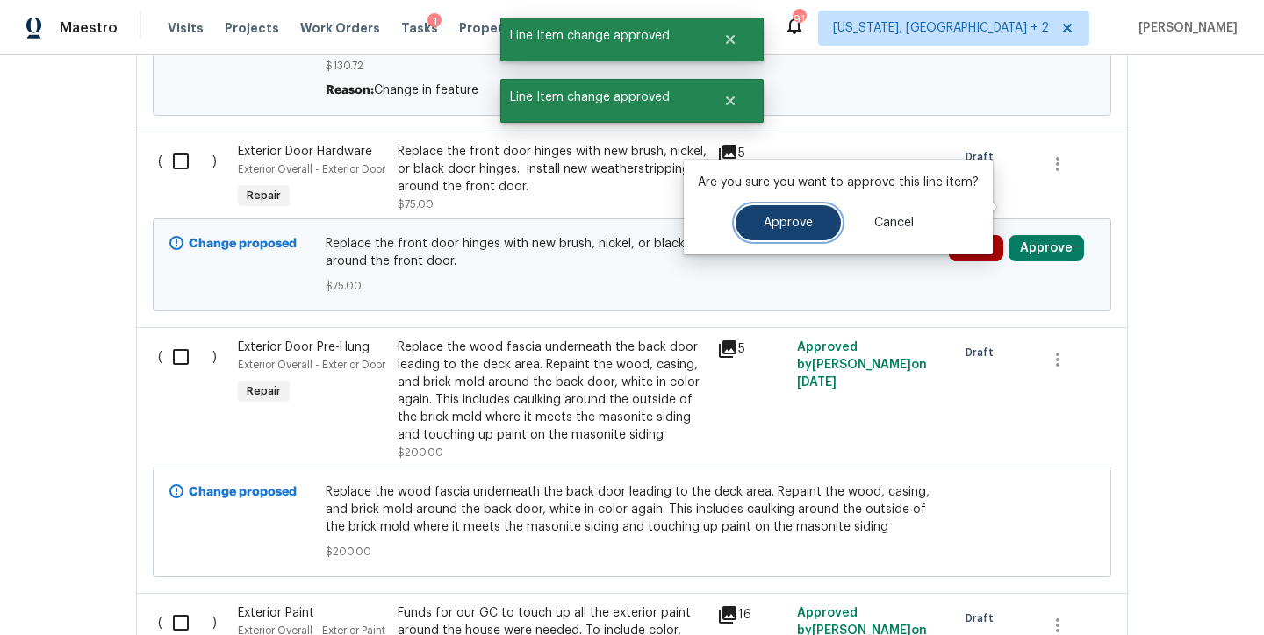
click at [791, 232] on button "Approve" at bounding box center [787, 222] width 105 height 35
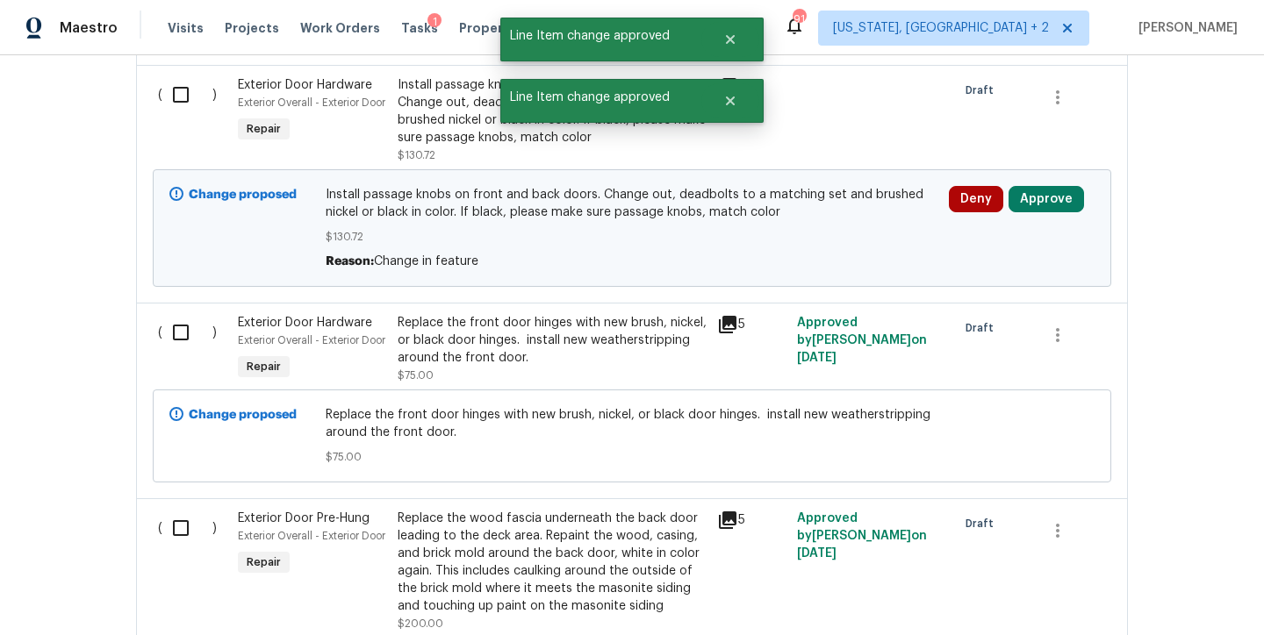
scroll to position [6886, 0]
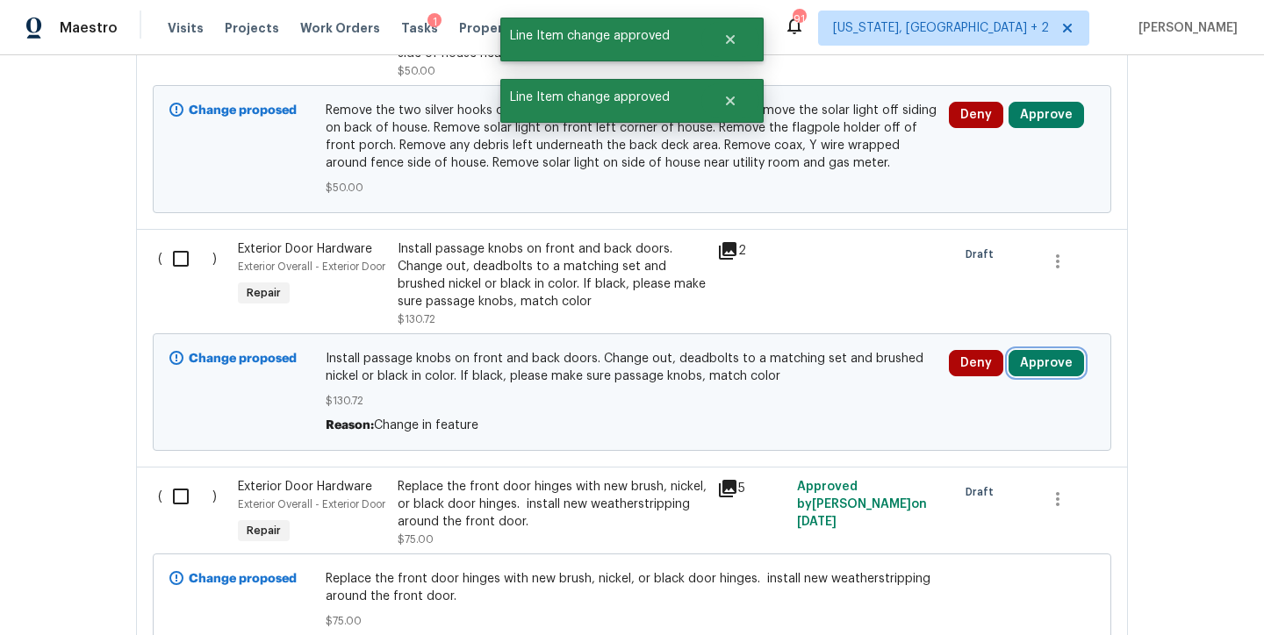
click at [1049, 350] on button "Approve" at bounding box center [1045, 363] width 75 height 26
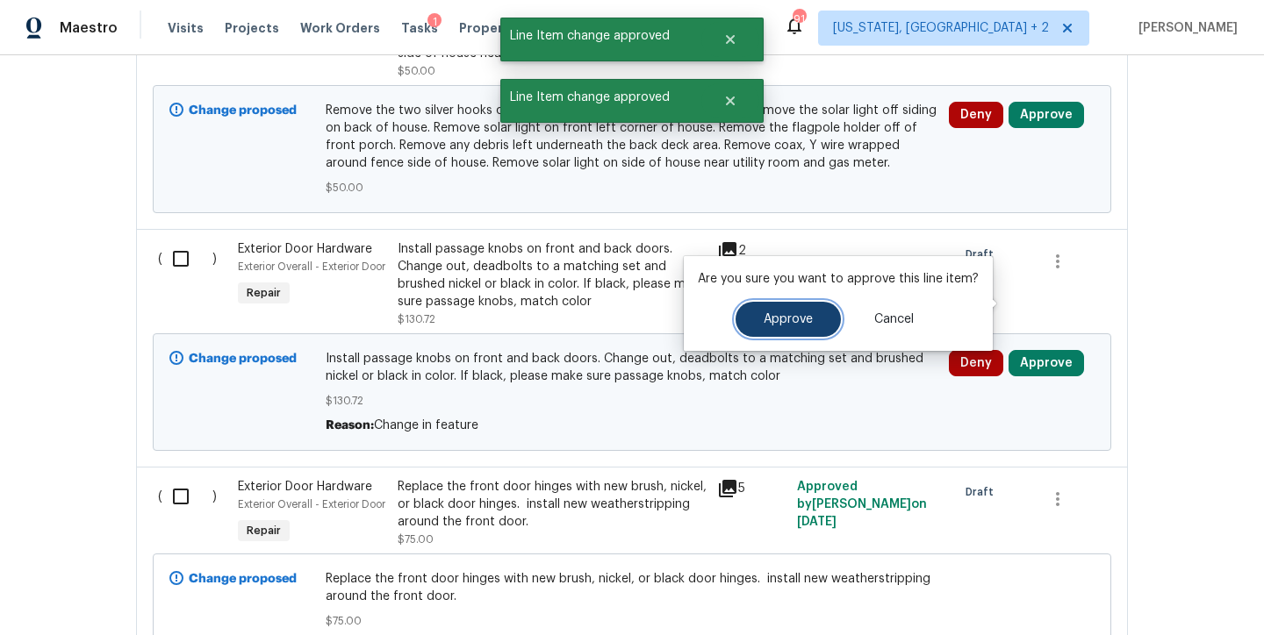
click at [821, 328] on button "Approve" at bounding box center [787, 319] width 105 height 35
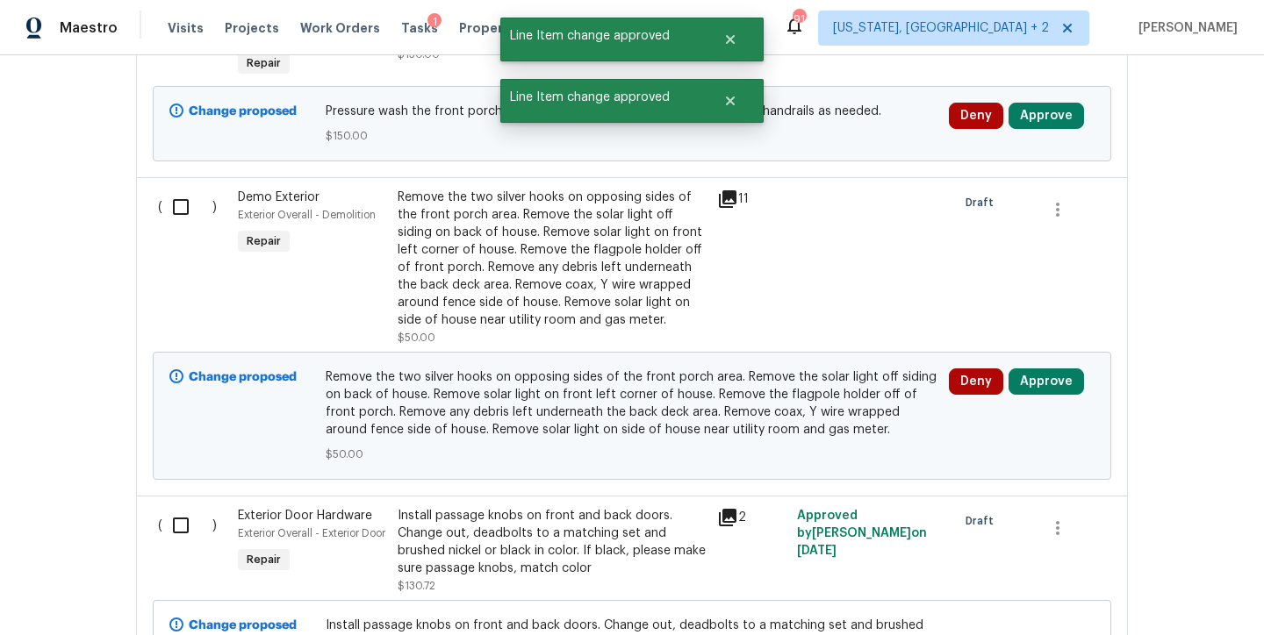
scroll to position [6618, 0]
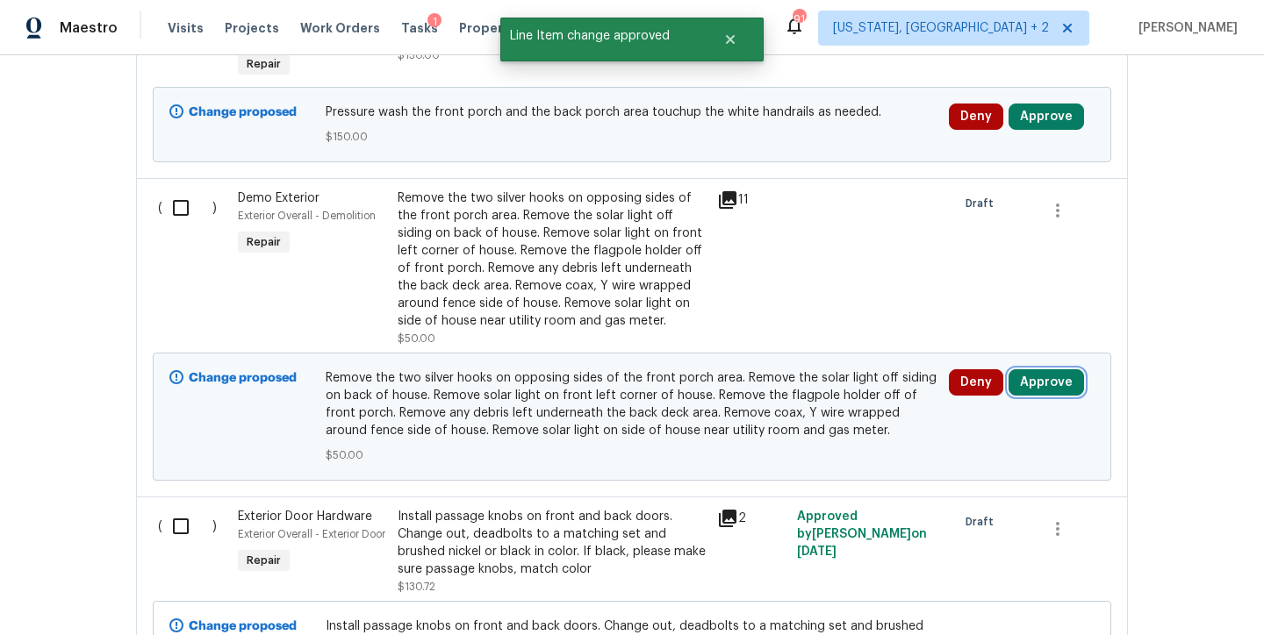
click at [1046, 369] on button "Approve" at bounding box center [1045, 382] width 75 height 26
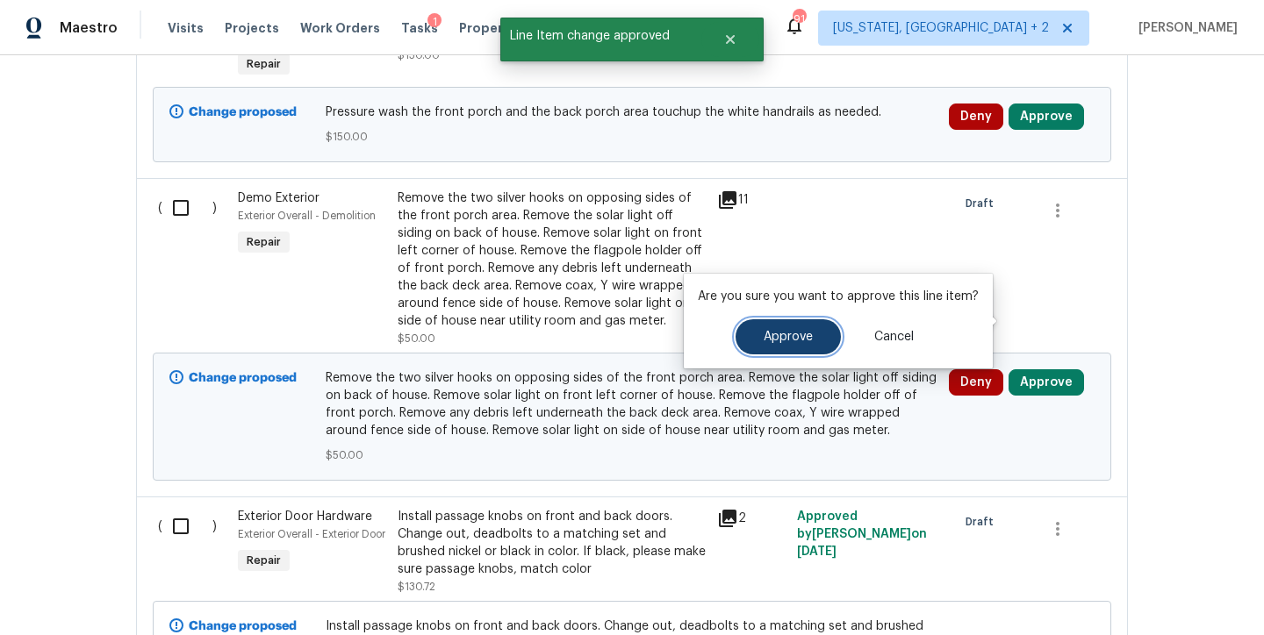
click at [809, 334] on button "Approve" at bounding box center [787, 336] width 105 height 35
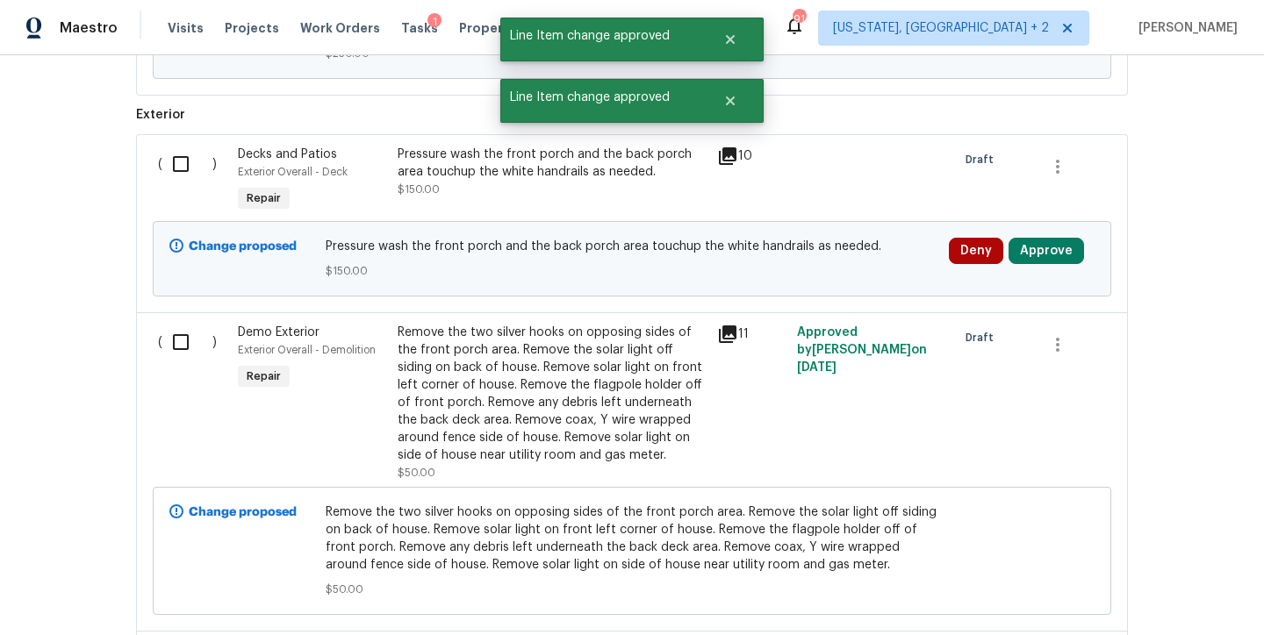
scroll to position [6483, 0]
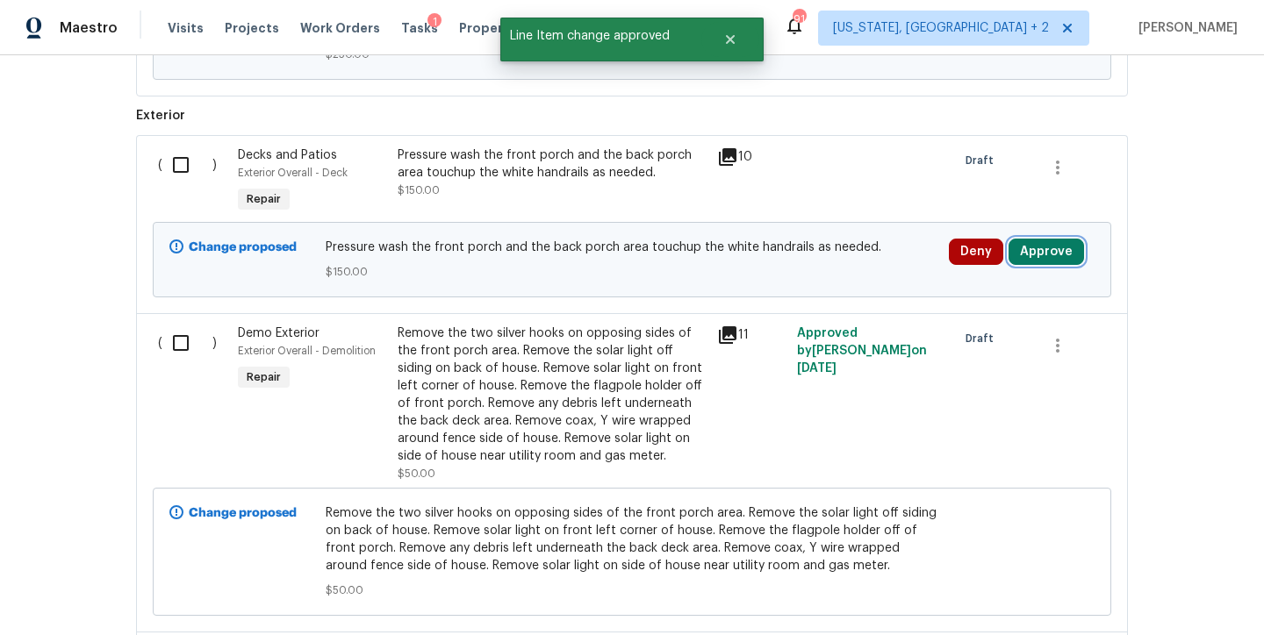
click at [1033, 239] on button "Approve" at bounding box center [1045, 252] width 75 height 26
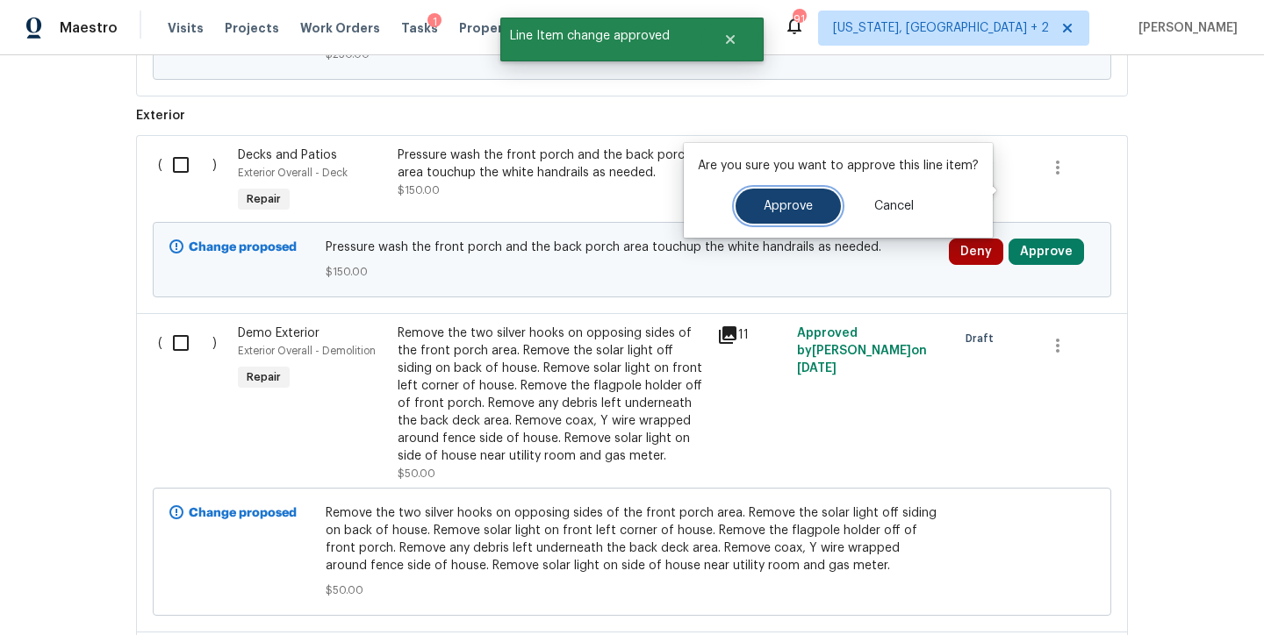
click at [793, 201] on span "Approve" at bounding box center [787, 206] width 49 height 13
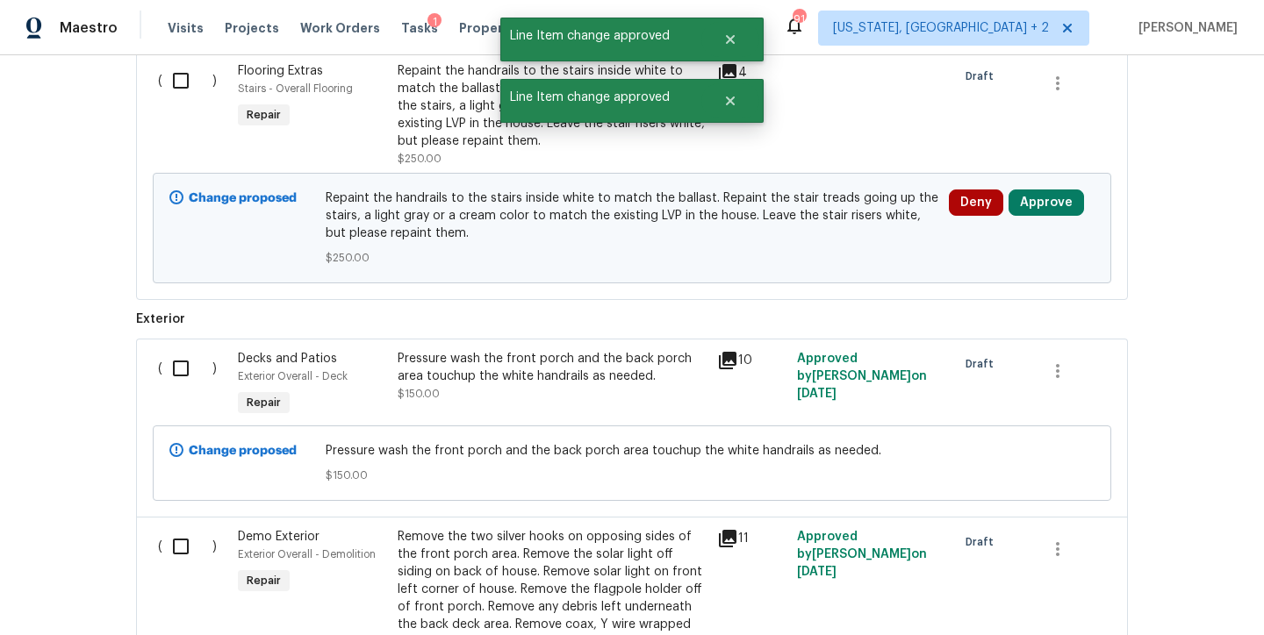
scroll to position [5998, 0]
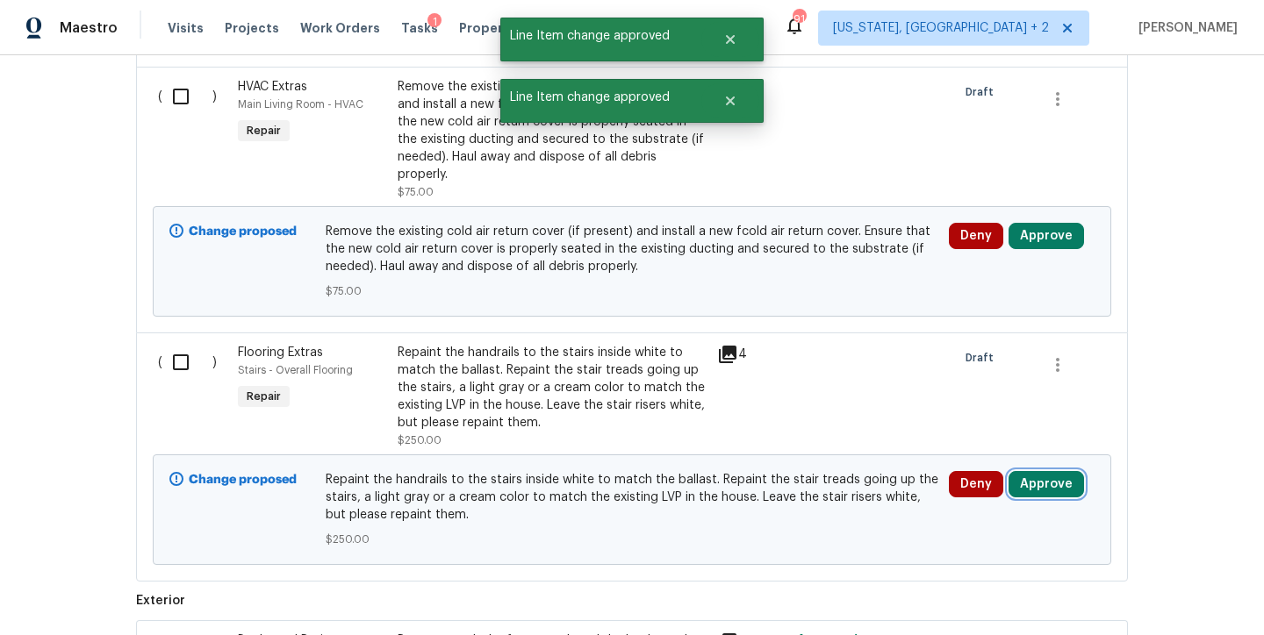
click at [1038, 471] on button "Approve" at bounding box center [1045, 484] width 75 height 26
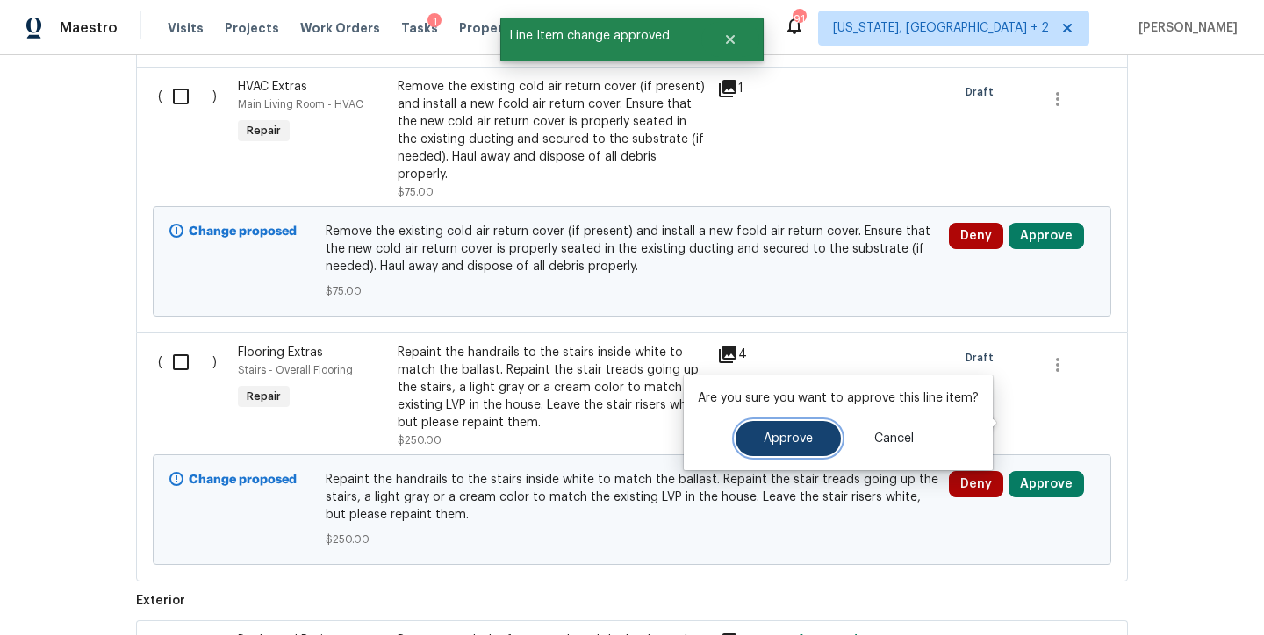
click at [797, 433] on span "Approve" at bounding box center [787, 439] width 49 height 13
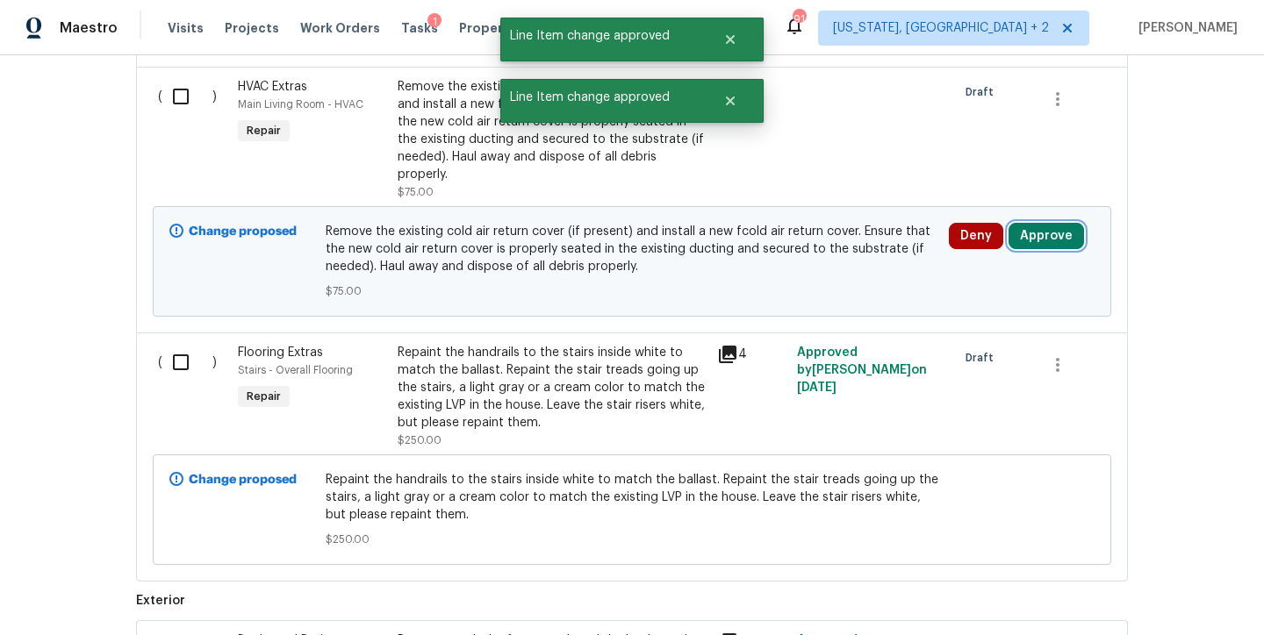
click at [1064, 223] on button "Approve" at bounding box center [1045, 236] width 75 height 26
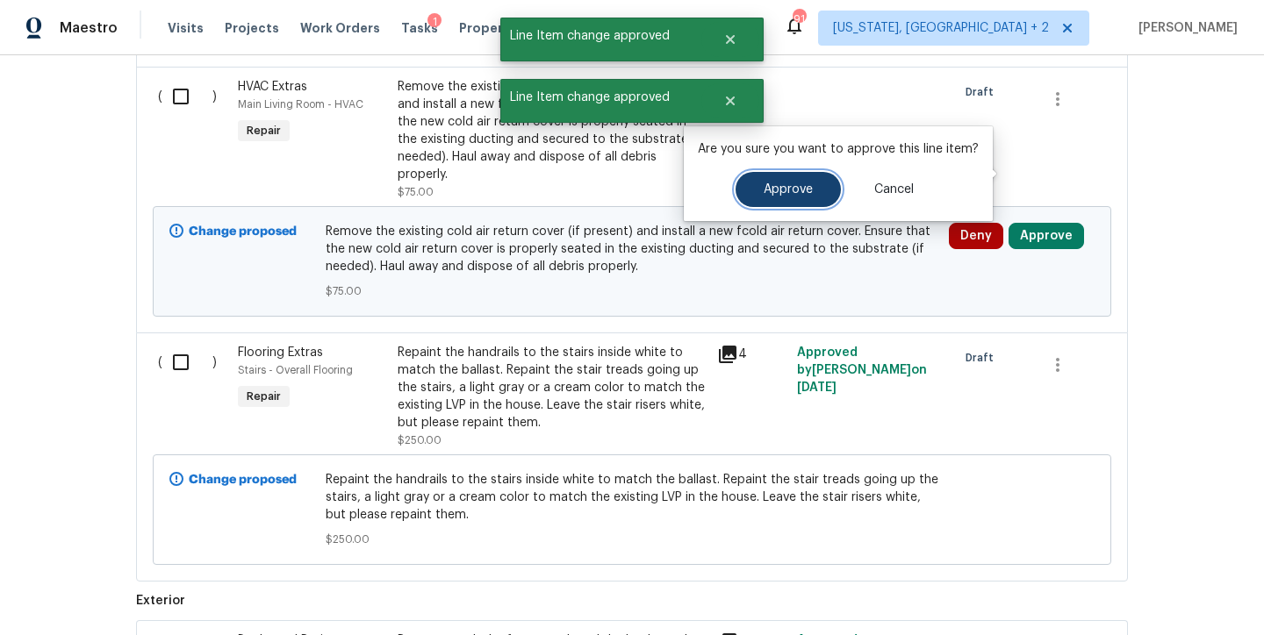
click at [792, 189] on span "Approve" at bounding box center [787, 189] width 49 height 13
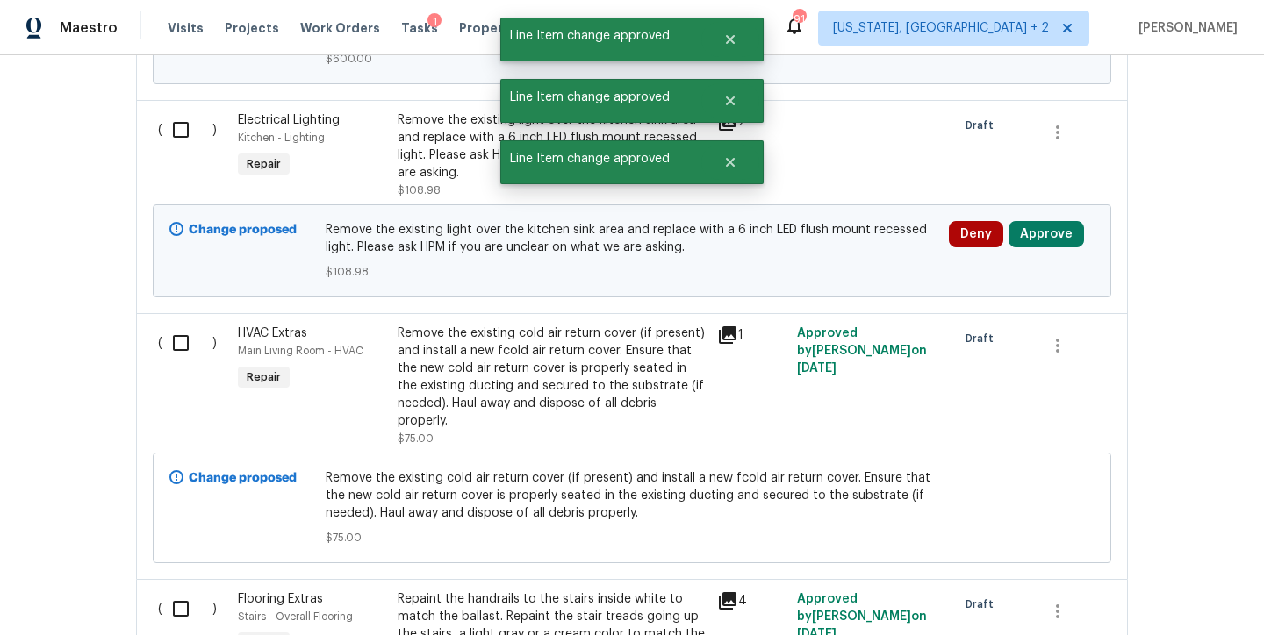
scroll to position [5651, 0]
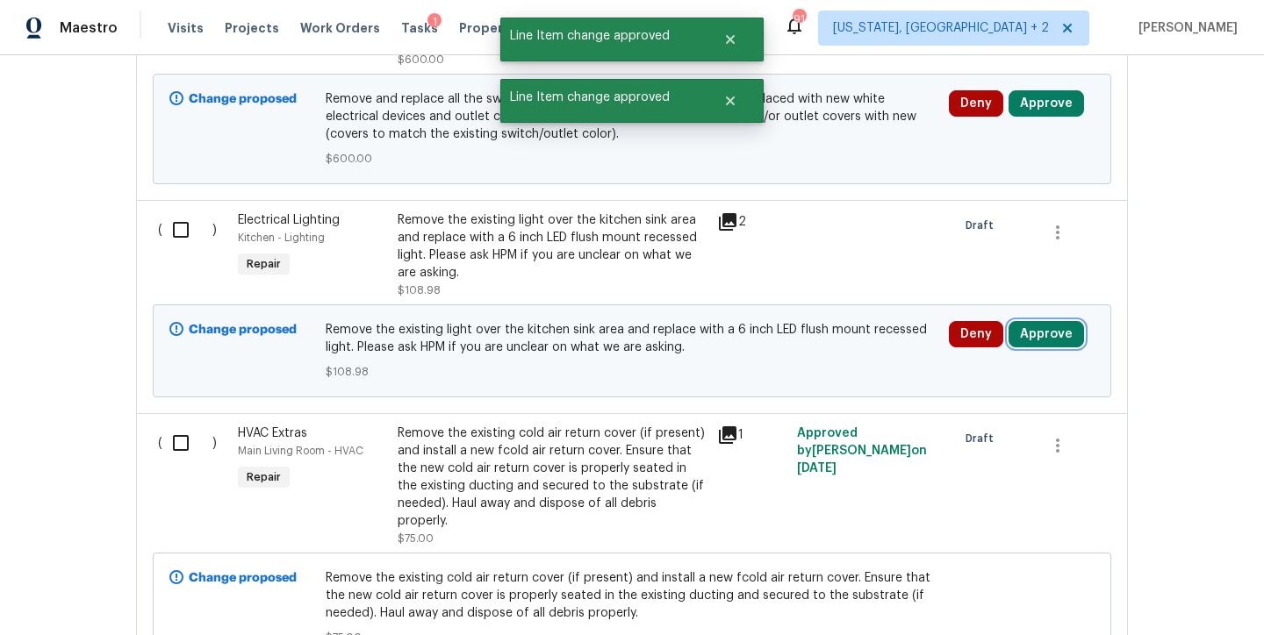
click at [1052, 321] on button "Approve" at bounding box center [1045, 334] width 75 height 26
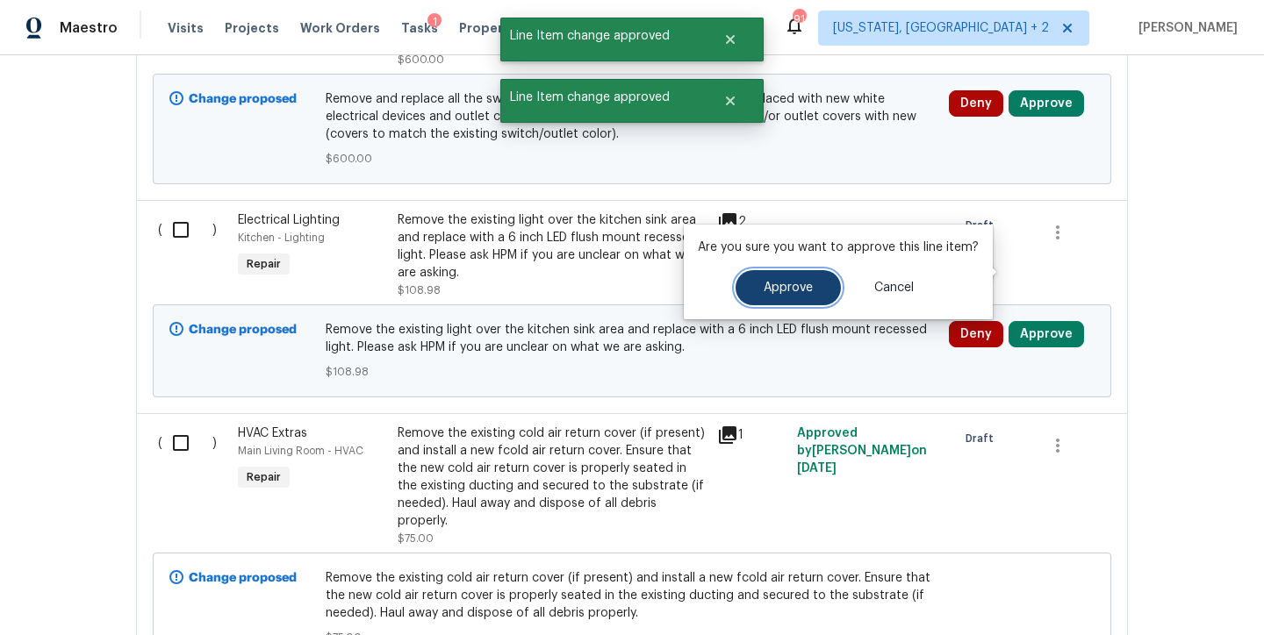
click at [767, 293] on span "Approve" at bounding box center [787, 288] width 49 height 13
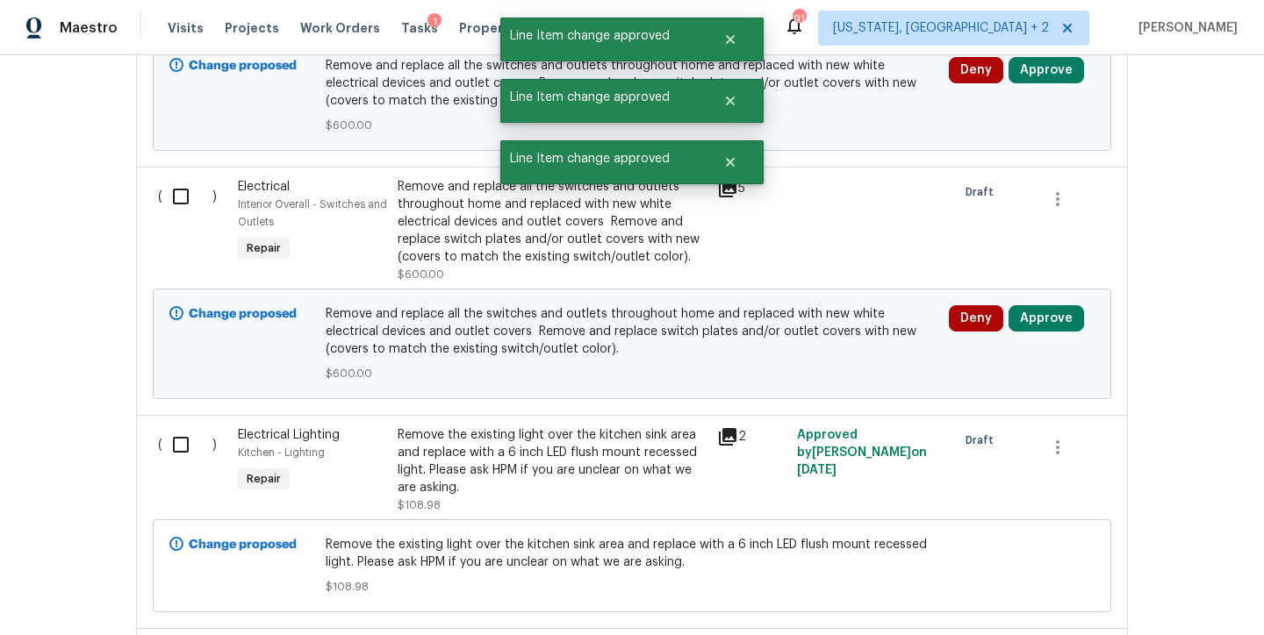
scroll to position [5354, 0]
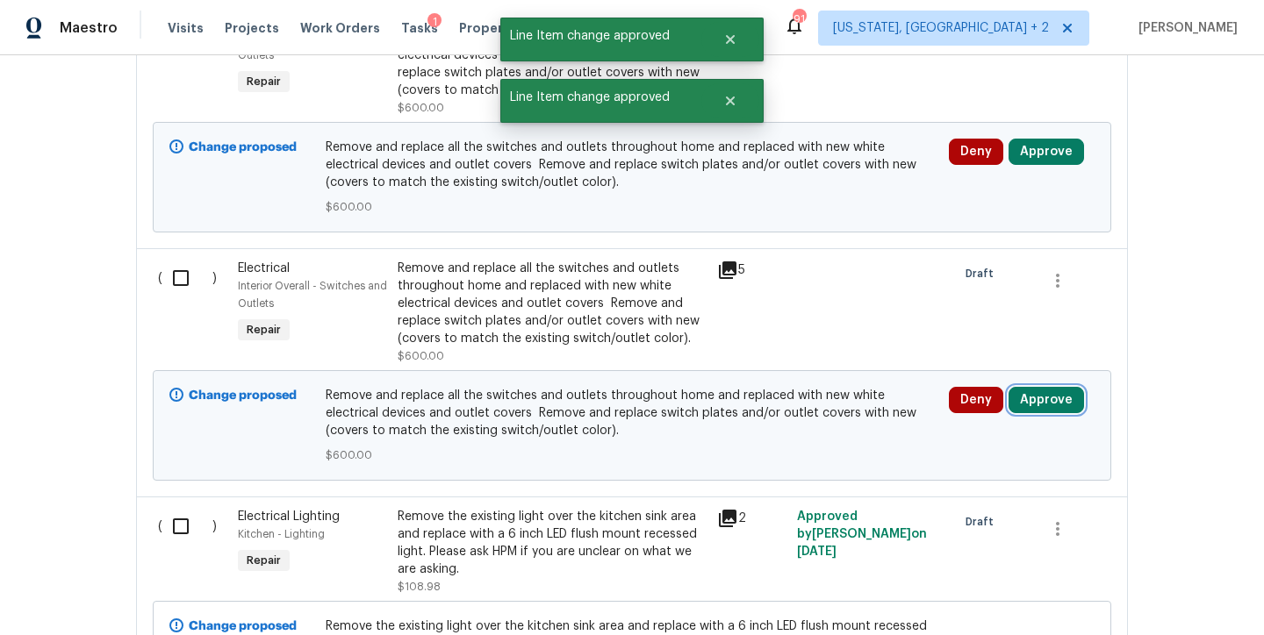
click at [1026, 387] on button "Approve" at bounding box center [1045, 400] width 75 height 26
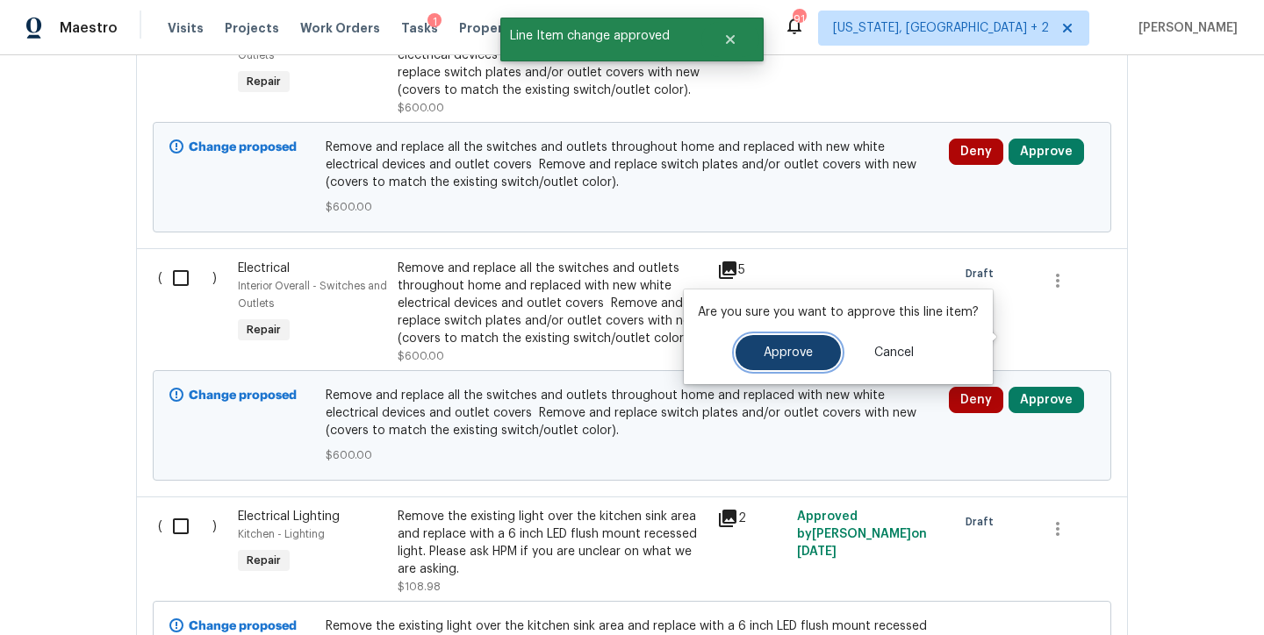
click at [788, 353] on span "Approve" at bounding box center [787, 353] width 49 height 13
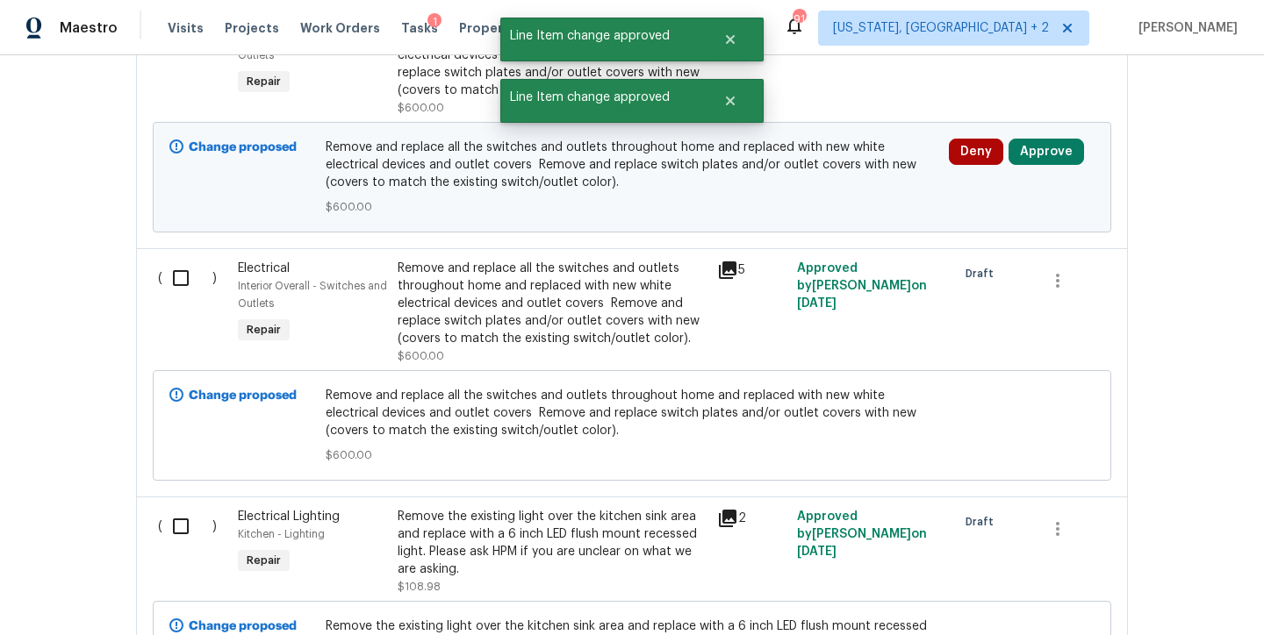
scroll to position [5035, 0]
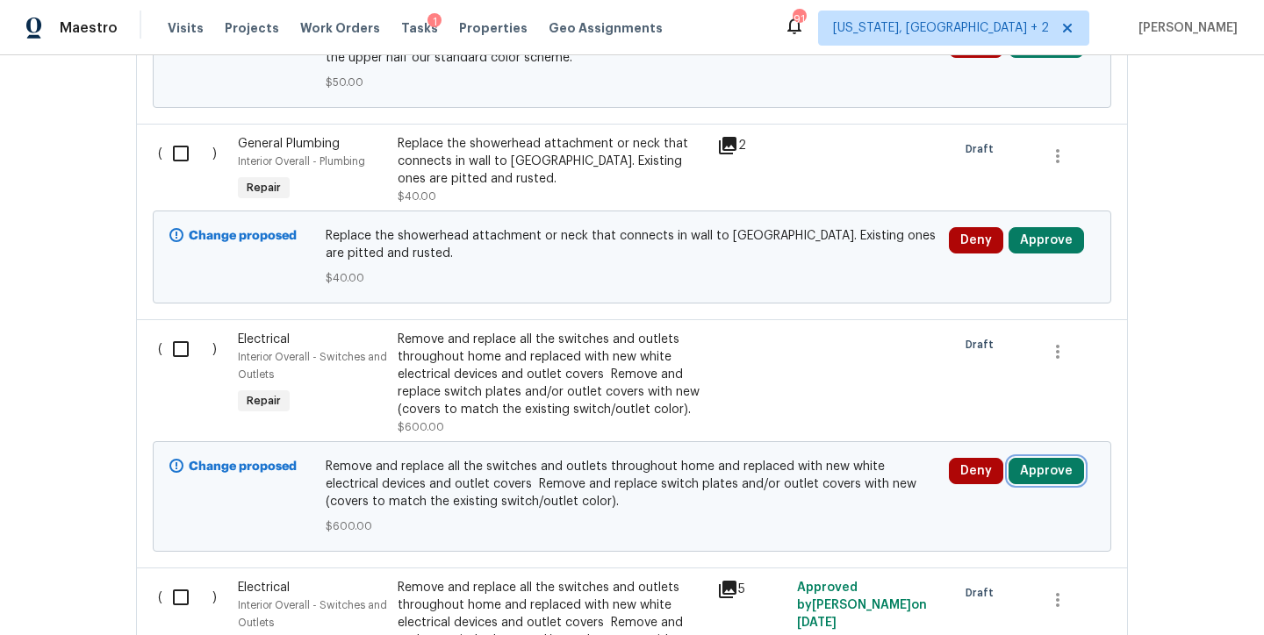
click at [1050, 458] on button "Approve" at bounding box center [1045, 471] width 75 height 26
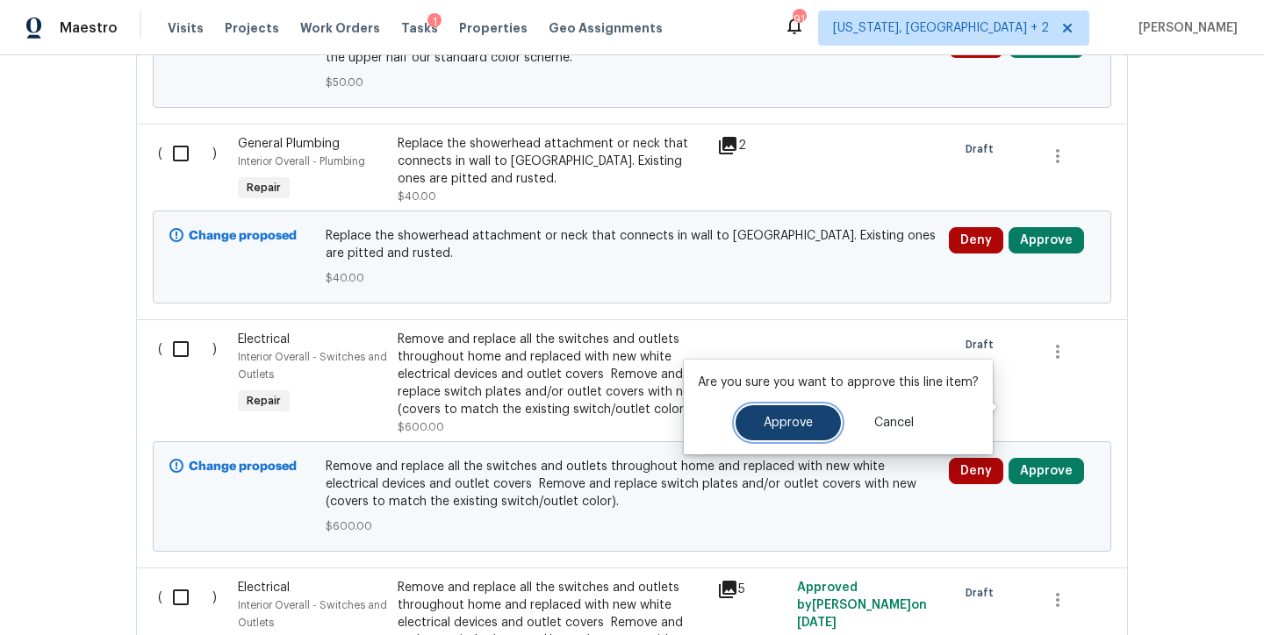
click at [738, 426] on button "Approve" at bounding box center [787, 422] width 105 height 35
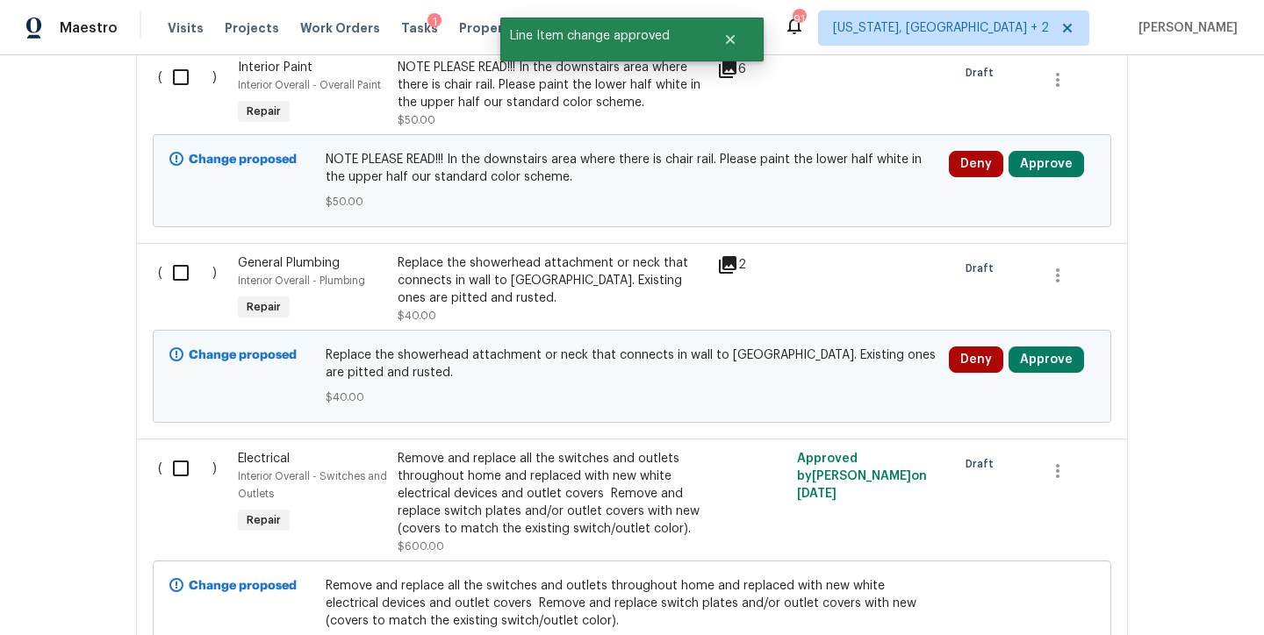
scroll to position [4865, 0]
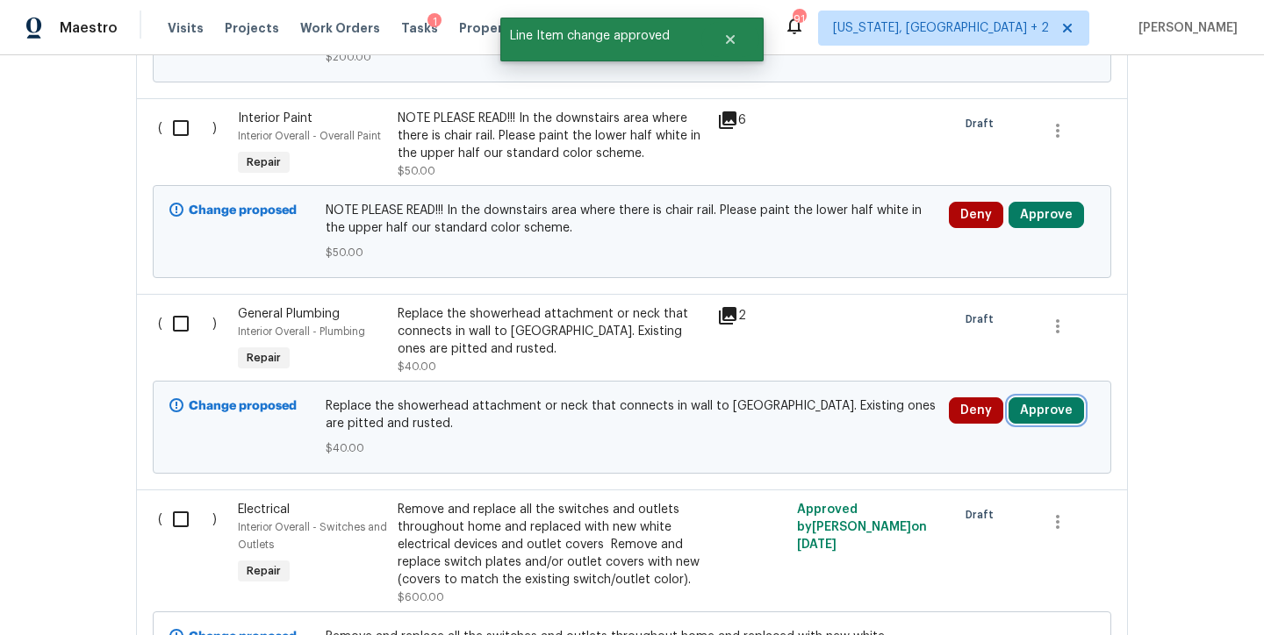
click at [1033, 397] on button "Approve" at bounding box center [1045, 410] width 75 height 26
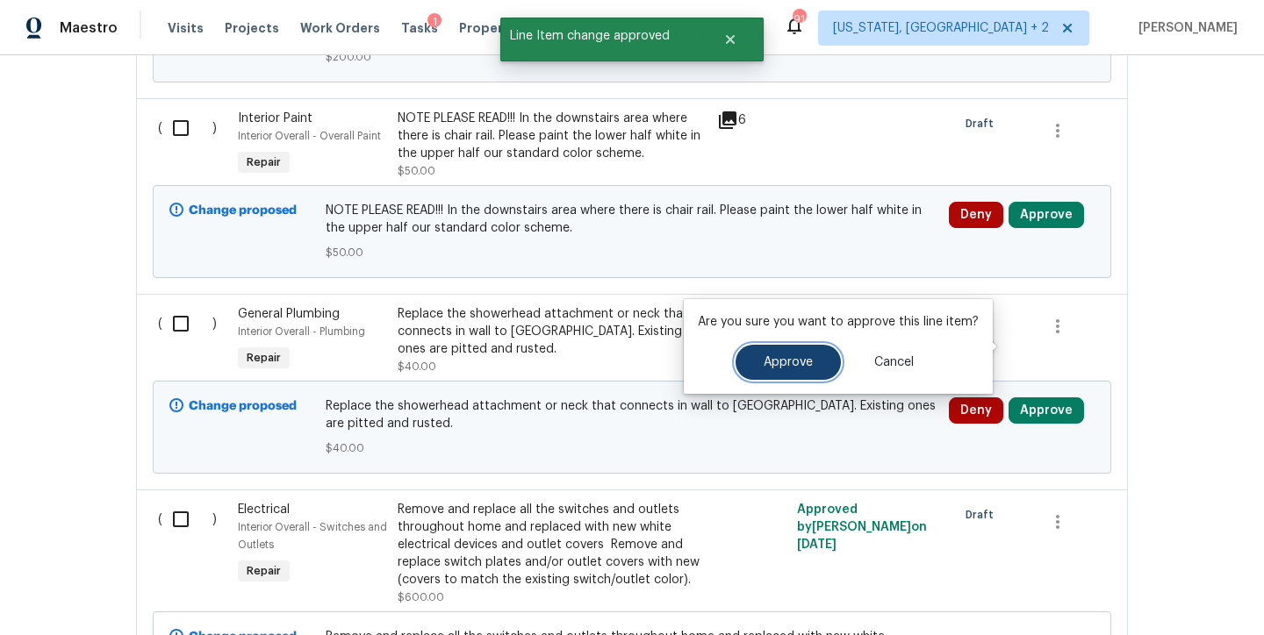
click at [784, 364] on span "Approve" at bounding box center [787, 362] width 49 height 13
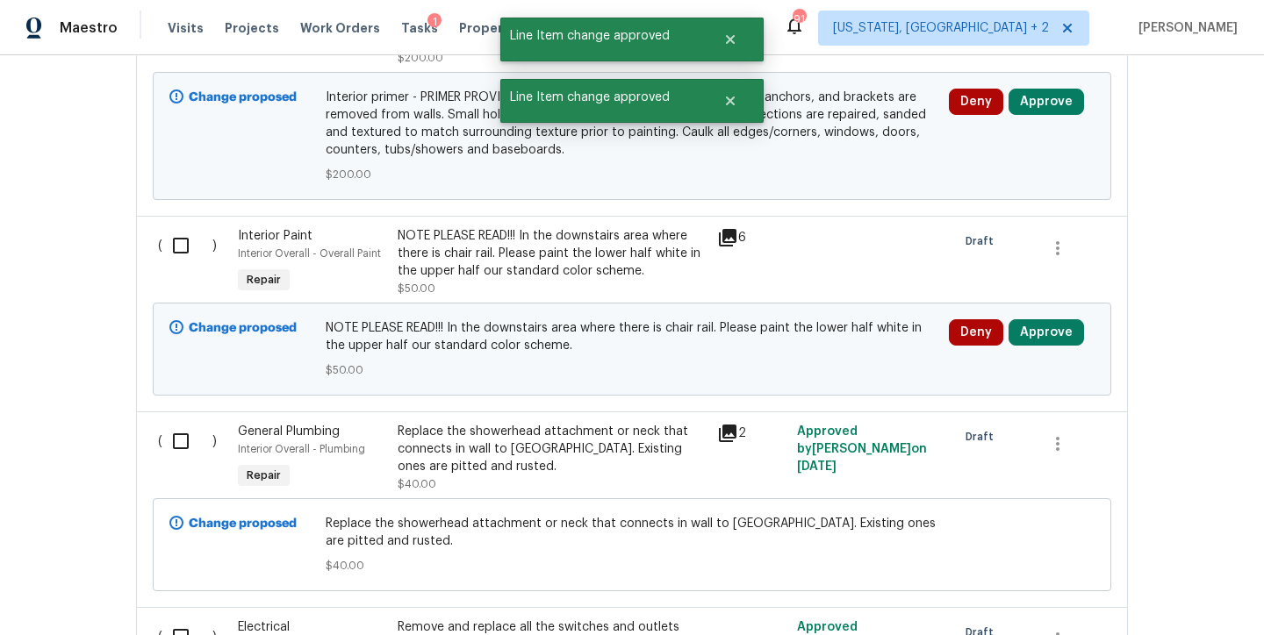
scroll to position [4736, 0]
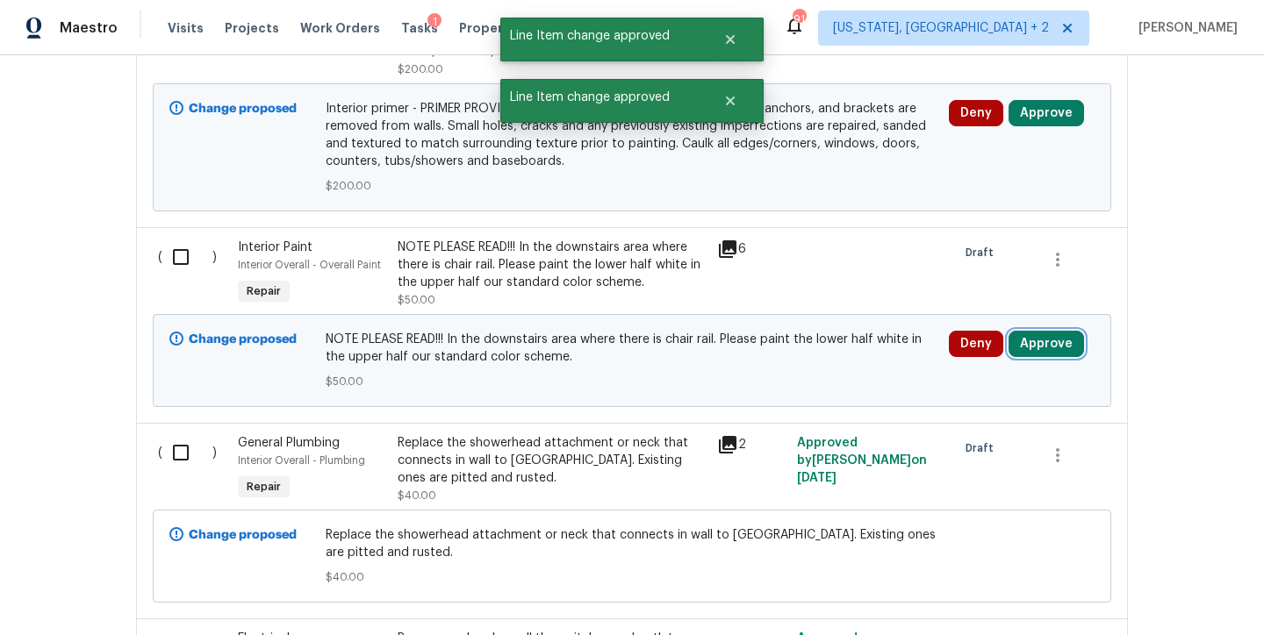
click at [1026, 331] on button "Approve" at bounding box center [1045, 344] width 75 height 26
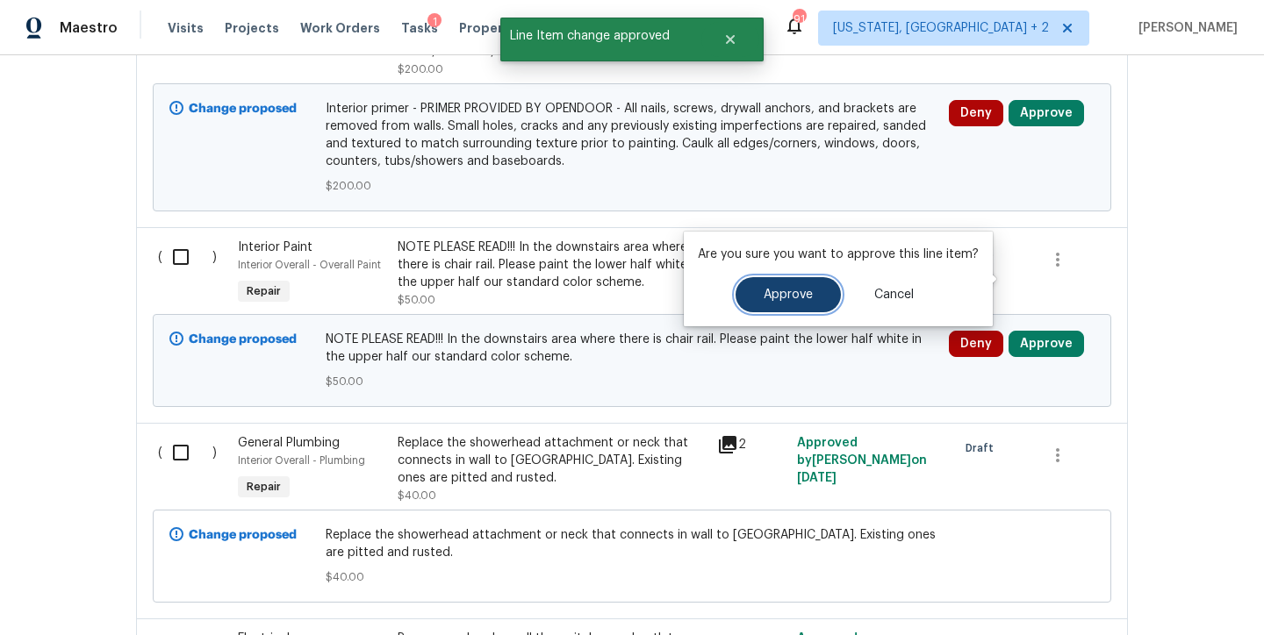
click at [766, 299] on span "Approve" at bounding box center [787, 295] width 49 height 13
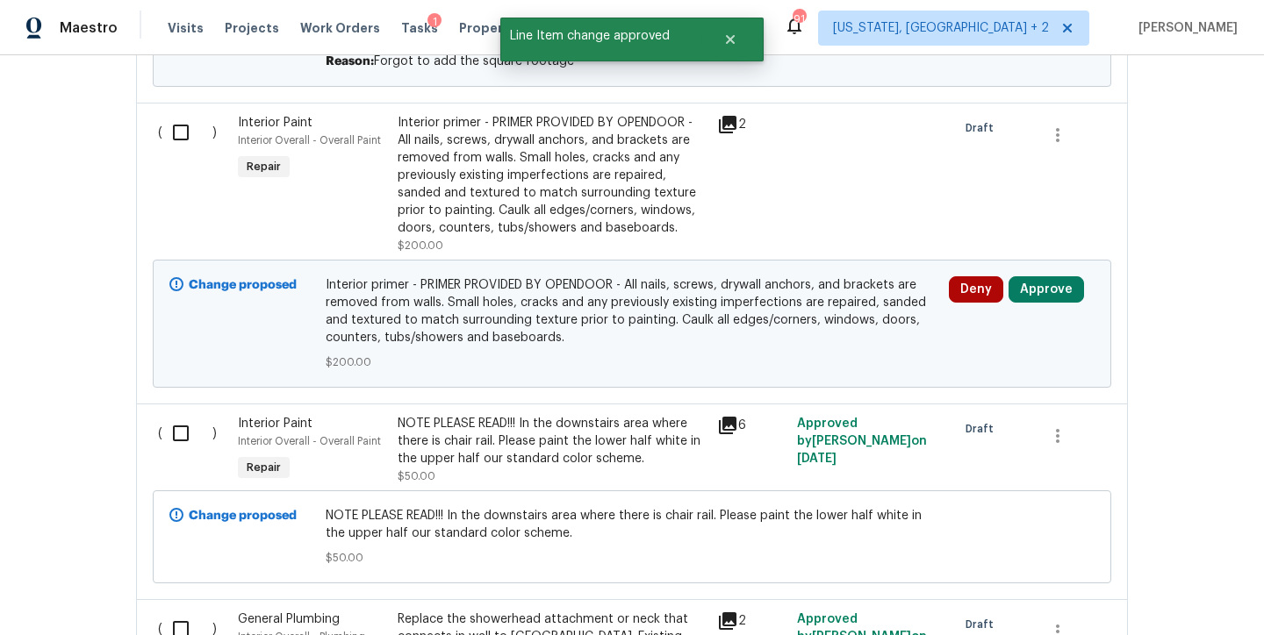
scroll to position [4200, 0]
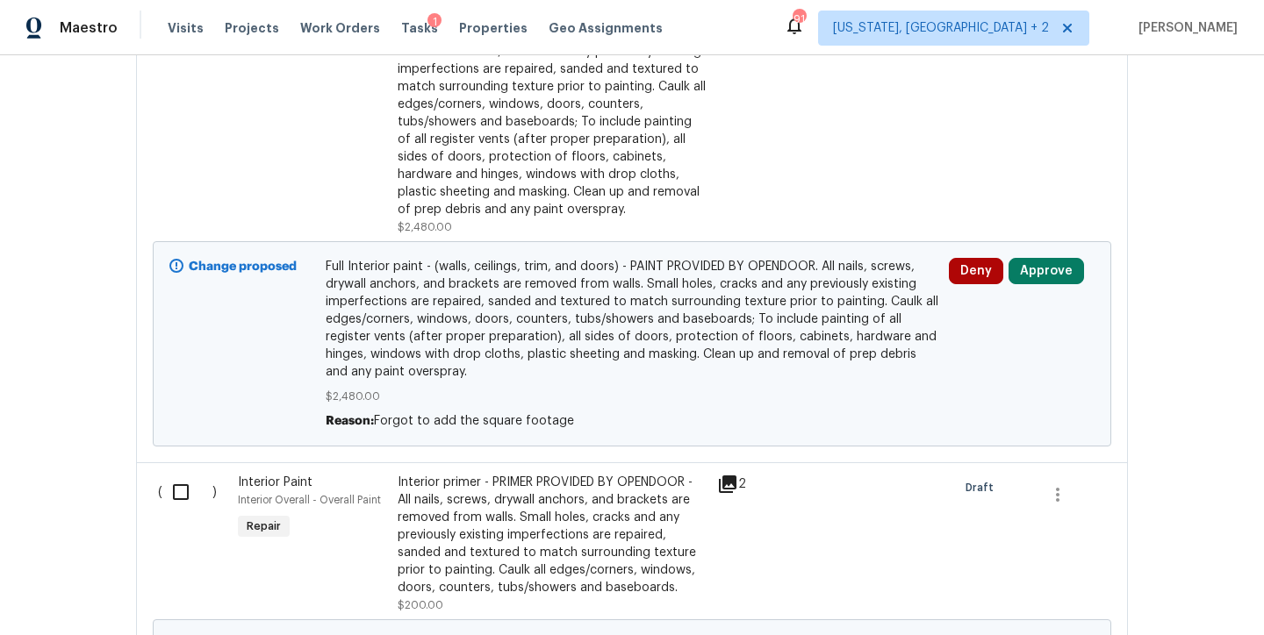
click at [519, 283] on span "Full Interior paint - (walls, ceilings, trim, and doors) - PAINT PROVIDED BY OP…" at bounding box center [632, 319] width 613 height 123
click at [534, 258] on span "Full Interior paint - (walls, ceilings, trim, and doors) - PAINT PROVIDED BY OP…" at bounding box center [632, 319] width 613 height 123
click at [459, 258] on span "Full Interior paint - (walls, ceilings, trim, and doors) - PAINT PROVIDED BY OP…" at bounding box center [632, 319] width 613 height 123
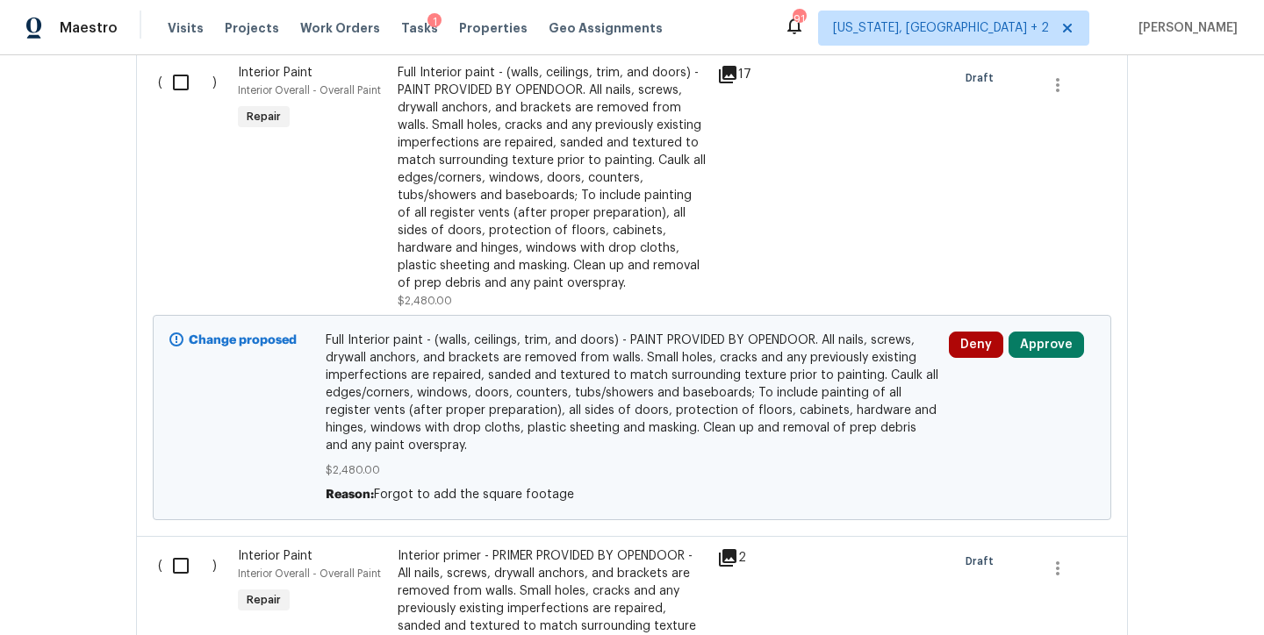
scroll to position [4037, 0]
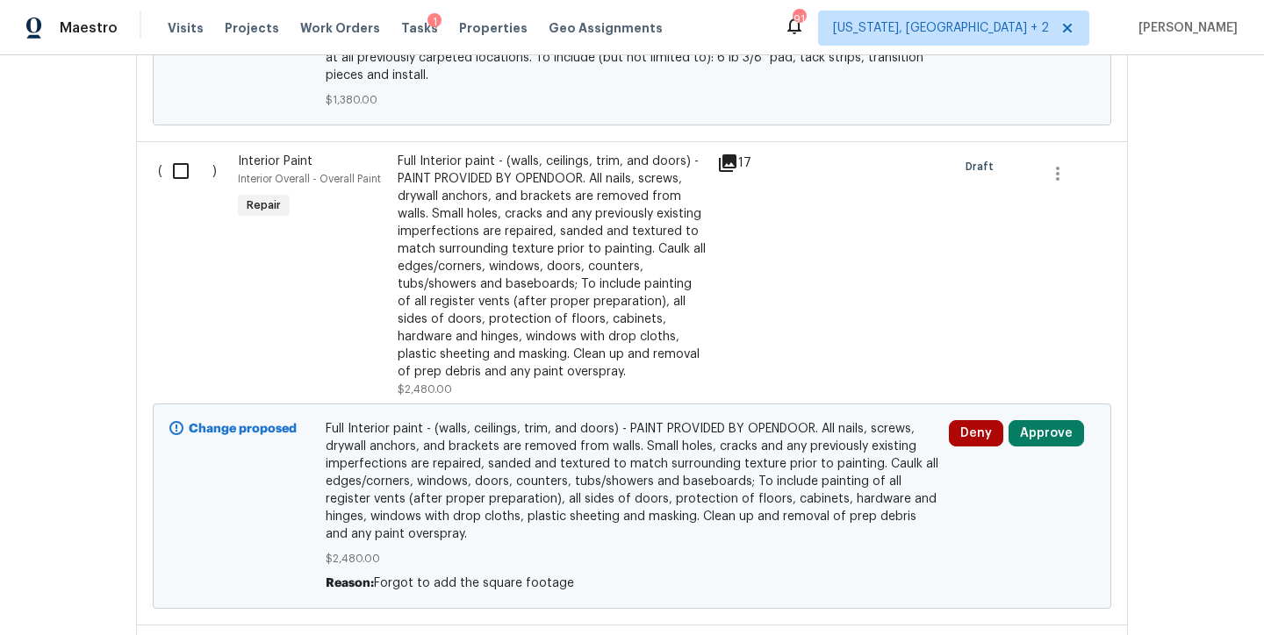
click at [507, 242] on div "Full Interior paint - (walls, ceilings, trim, and doors) - PAINT PROVIDED BY OP…" at bounding box center [551, 267] width 309 height 228
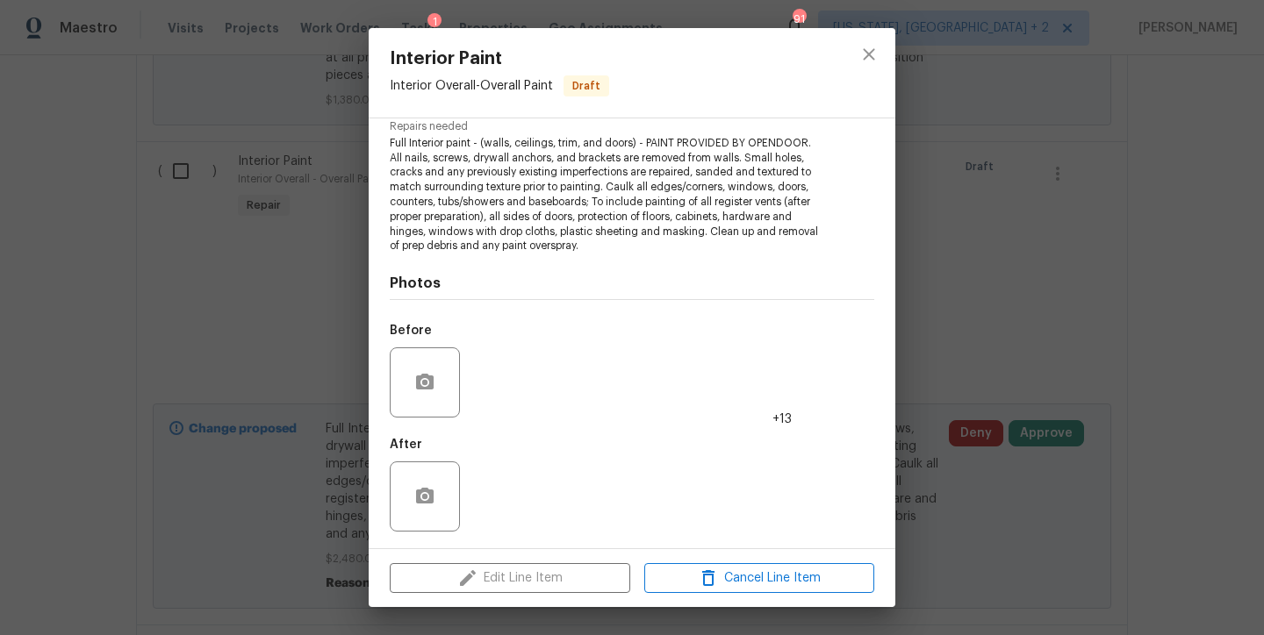
scroll to position [188, 0]
click at [491, 384] on img at bounding box center [502, 382] width 70 height 70
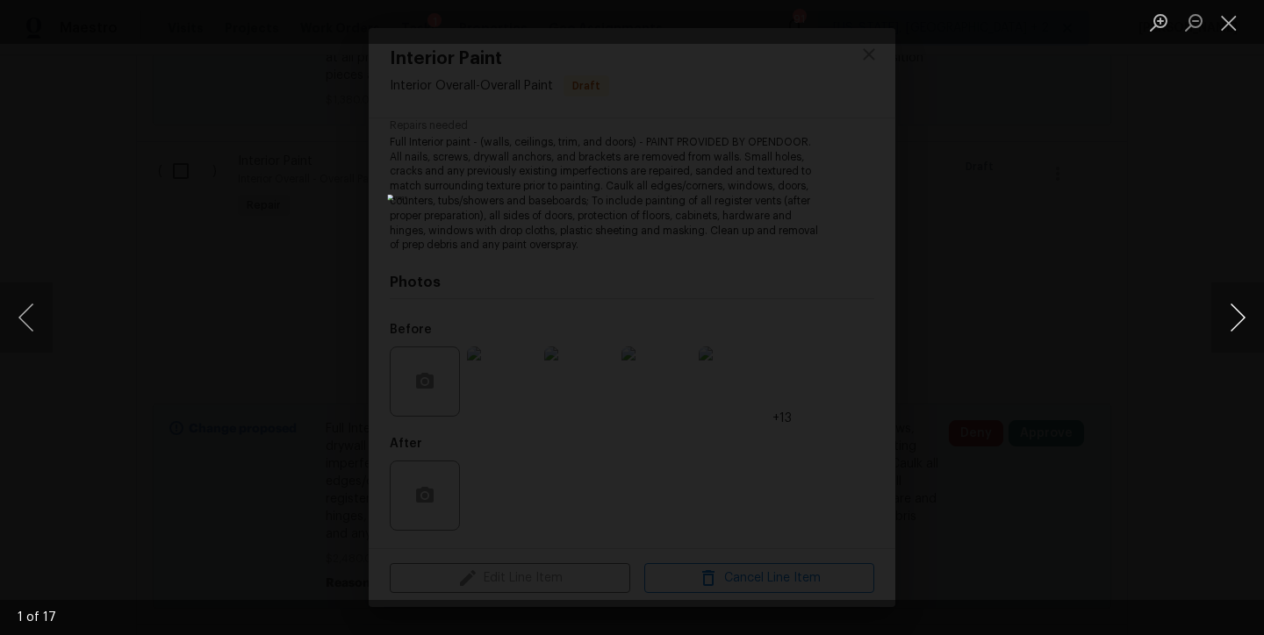
click at [1235, 316] on button "Next image" at bounding box center [1237, 318] width 53 height 70
click at [1235, 303] on button "Next image" at bounding box center [1237, 318] width 53 height 70
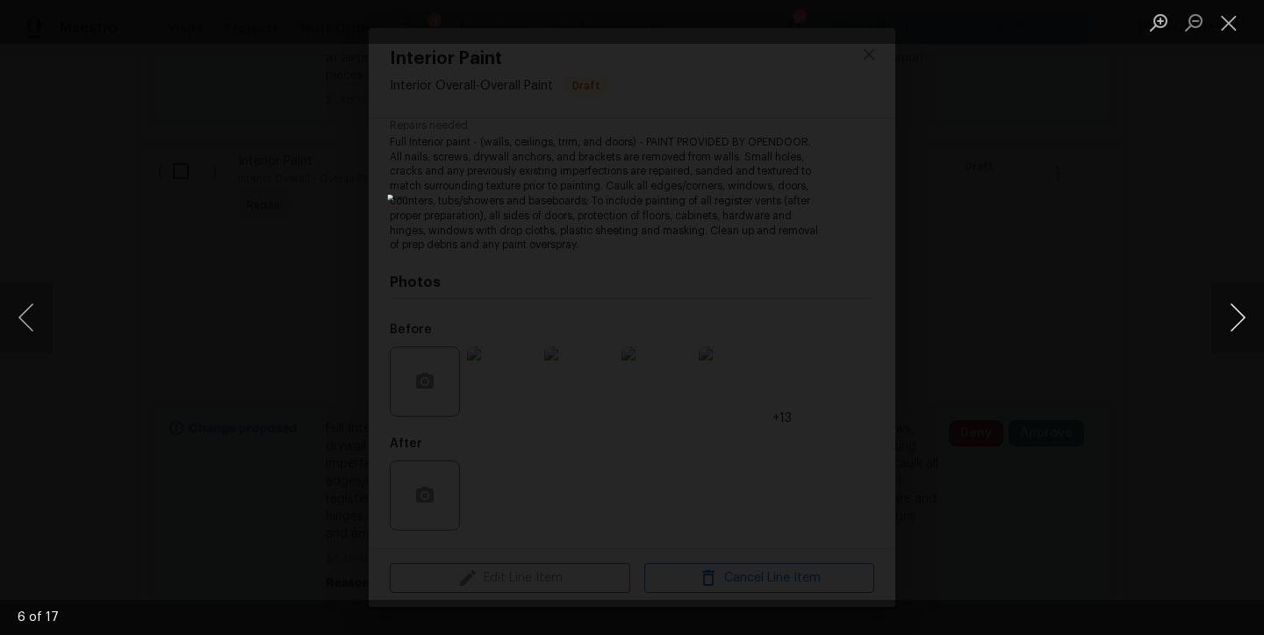
click at [1232, 304] on button "Next image" at bounding box center [1237, 318] width 53 height 70
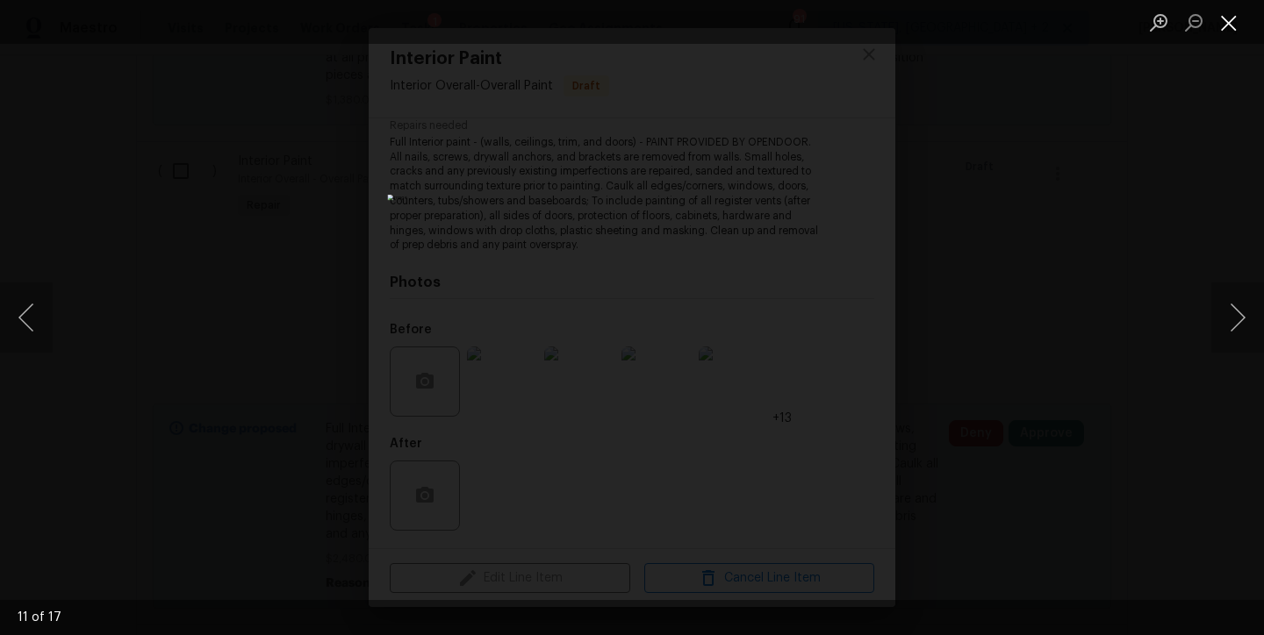
click at [1222, 24] on button "Close lightbox" at bounding box center [1228, 22] width 35 height 31
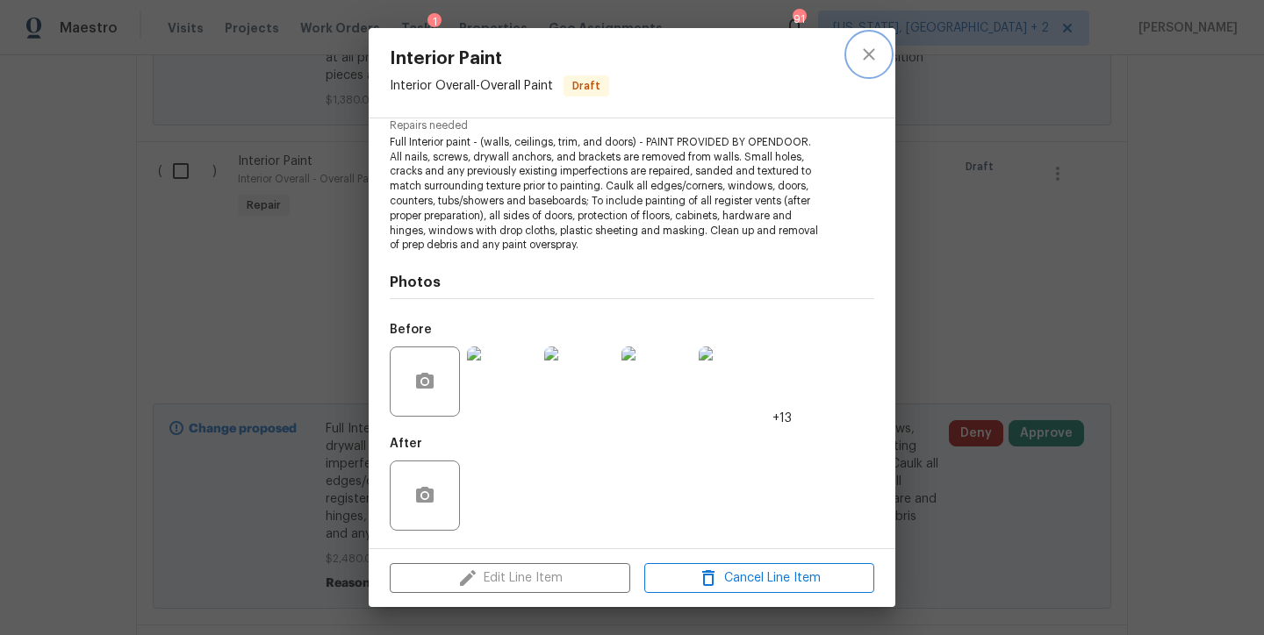
click at [871, 47] on icon "close" at bounding box center [868, 54] width 21 height 21
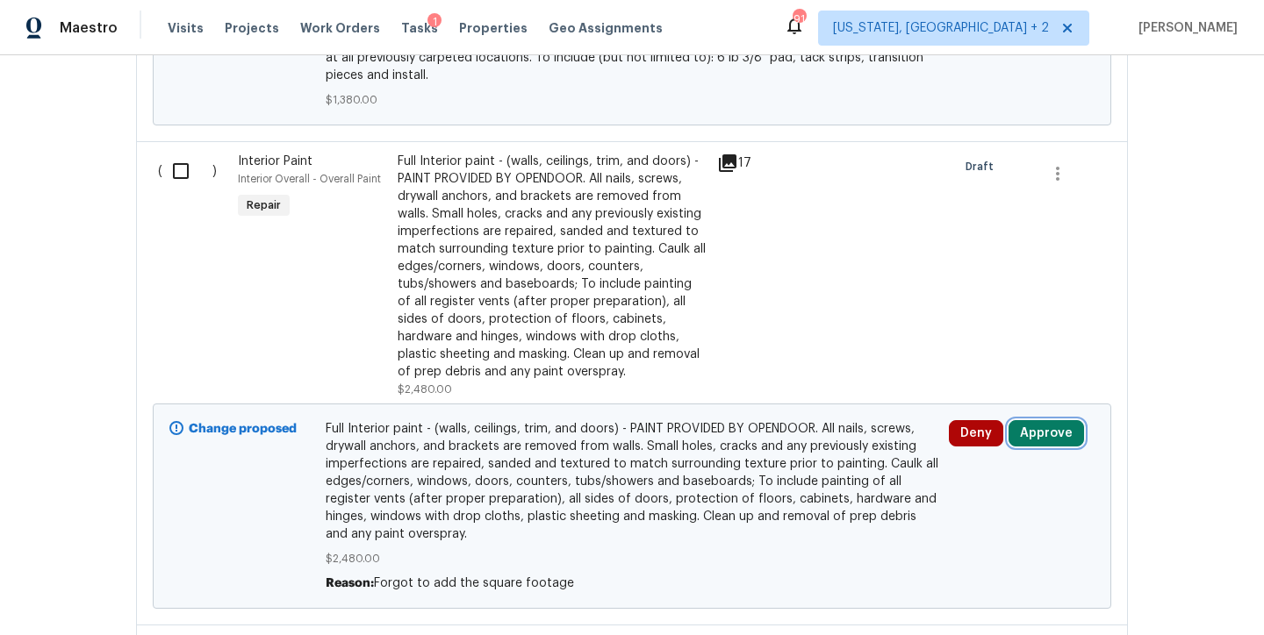
click at [1008, 420] on button "Approve" at bounding box center [1045, 433] width 75 height 26
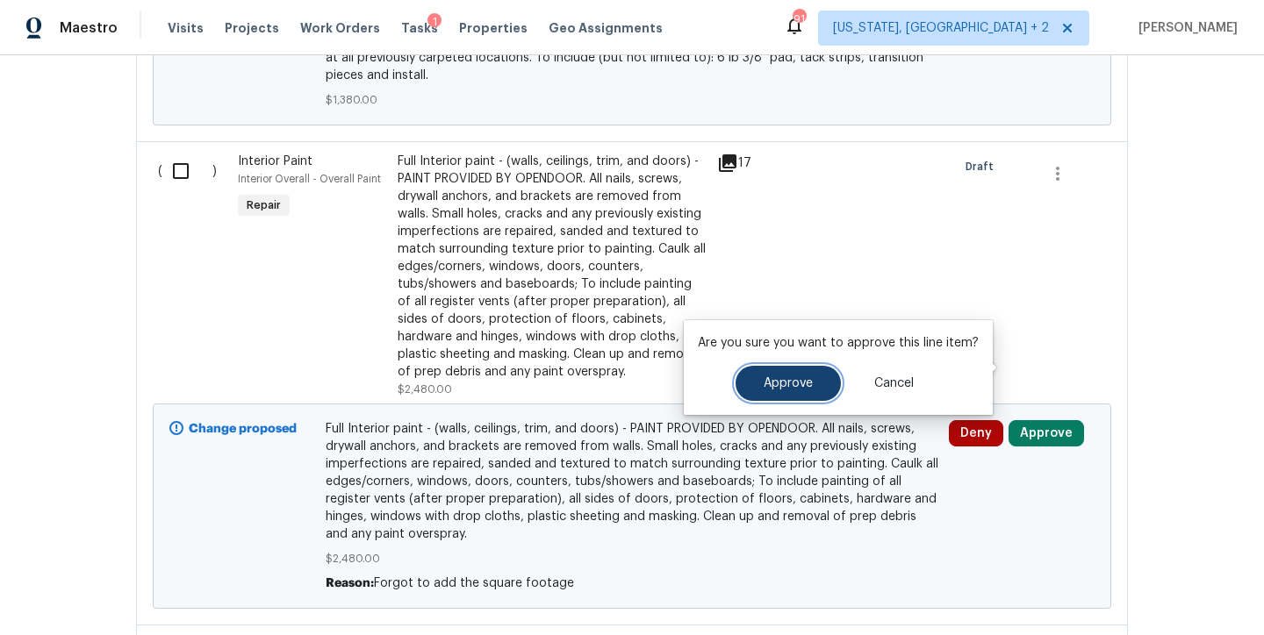
click at [767, 383] on span "Approve" at bounding box center [787, 383] width 49 height 13
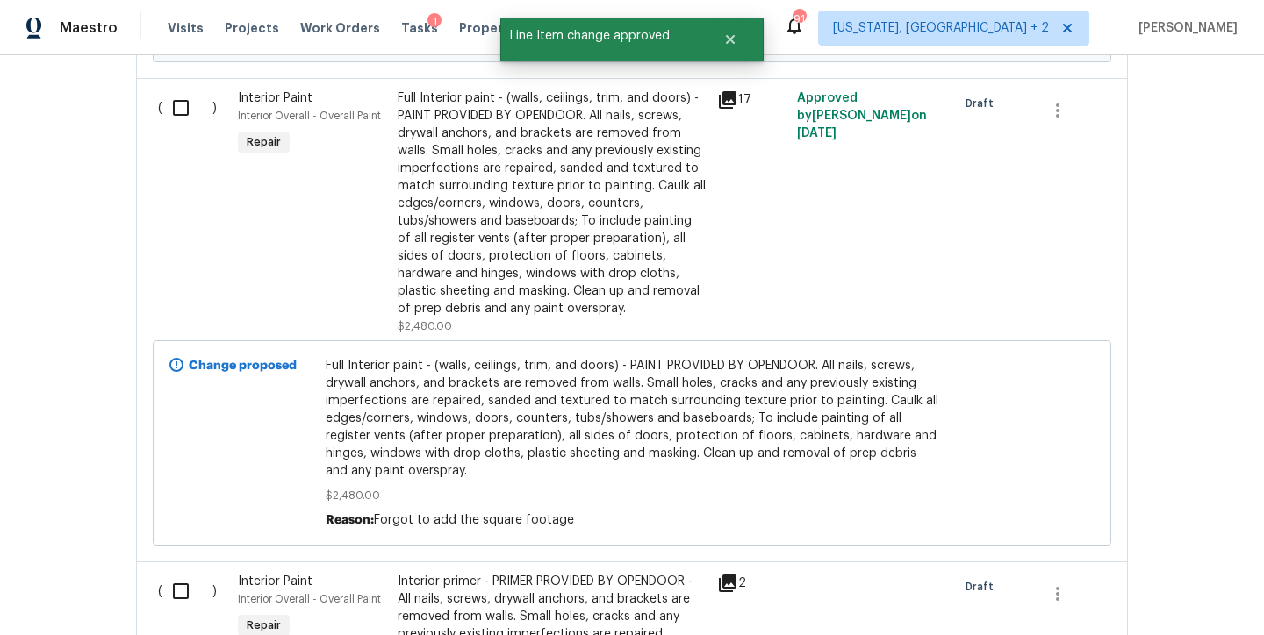
scroll to position [4194, 0]
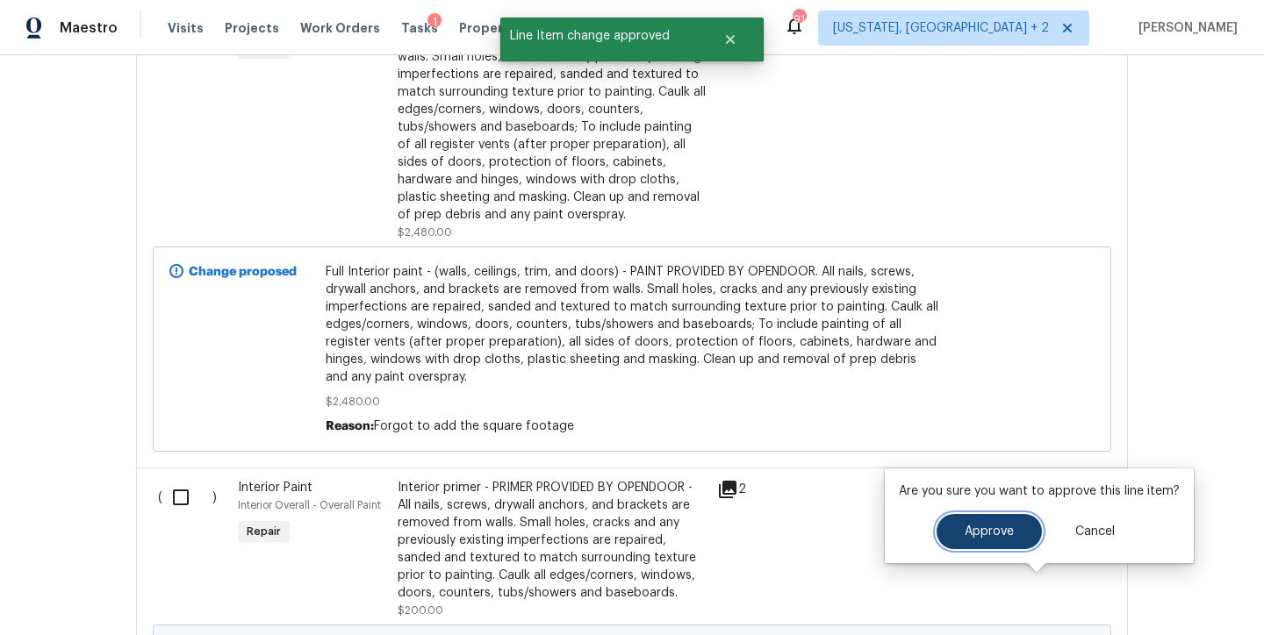
click at [986, 514] on button "Approve" at bounding box center [988, 531] width 105 height 35
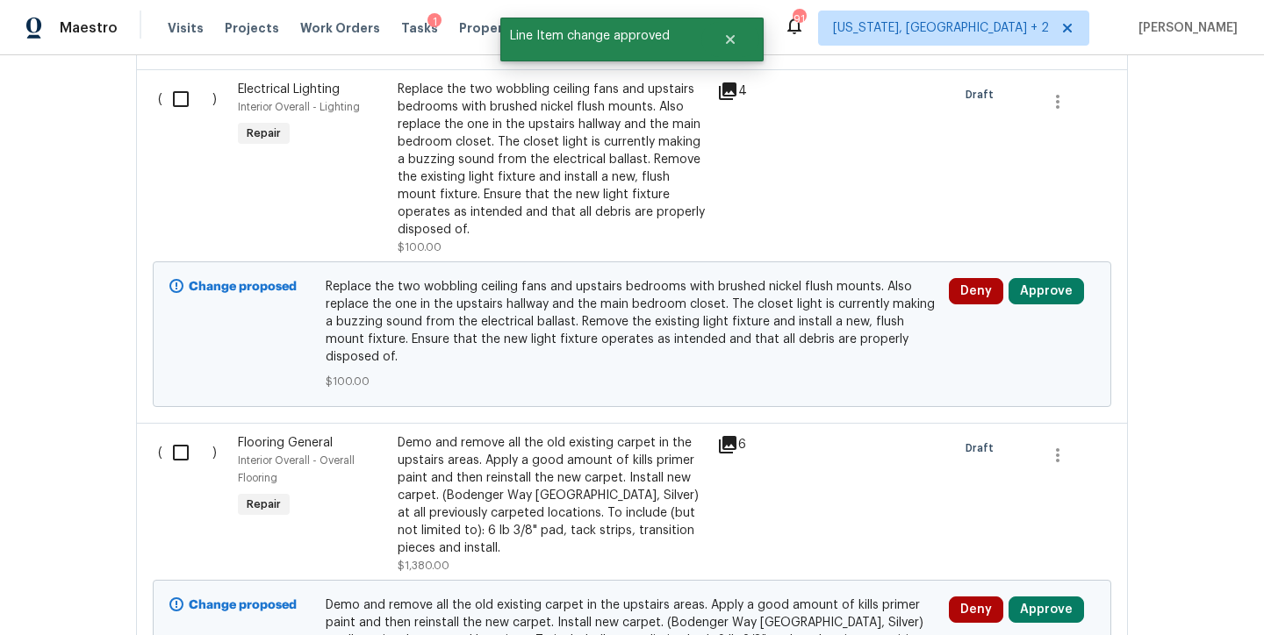
scroll to position [3372, 0]
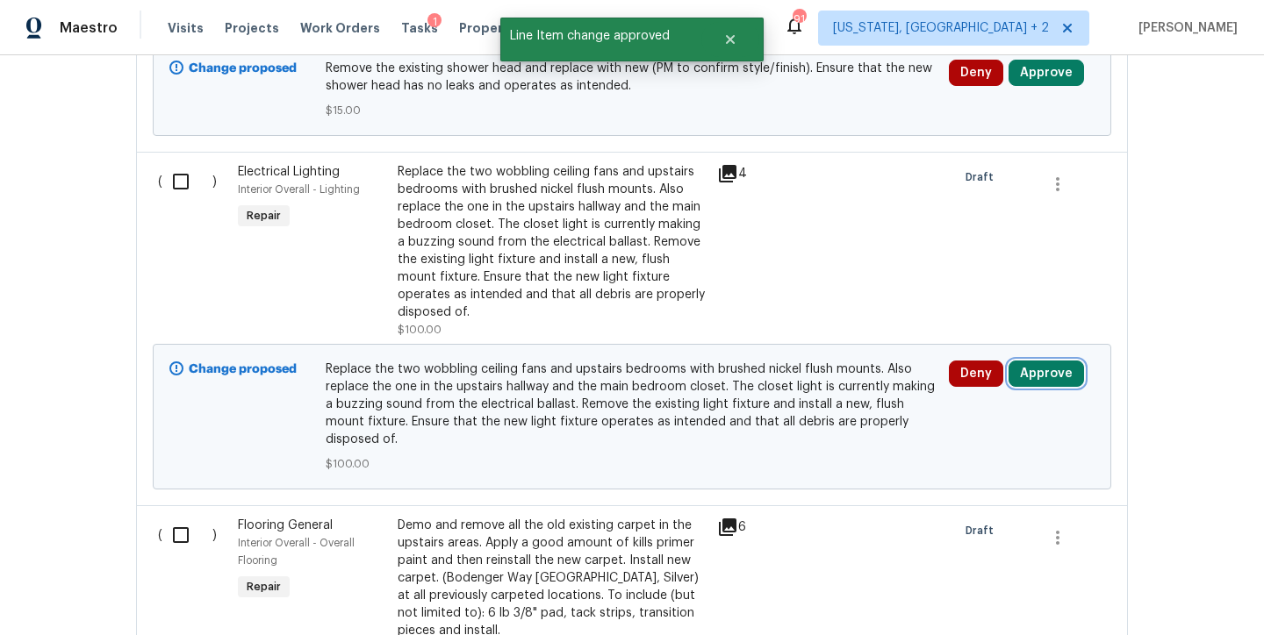
click at [1042, 361] on button "Approve" at bounding box center [1045, 374] width 75 height 26
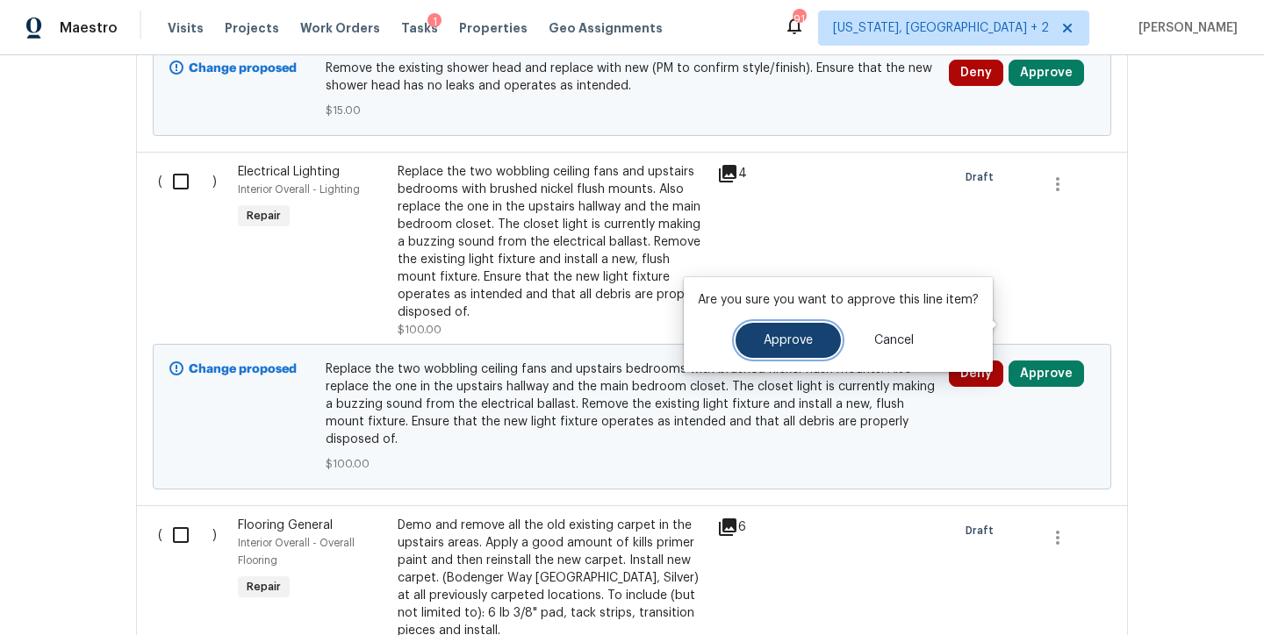
click at [773, 335] on span "Approve" at bounding box center [787, 340] width 49 height 13
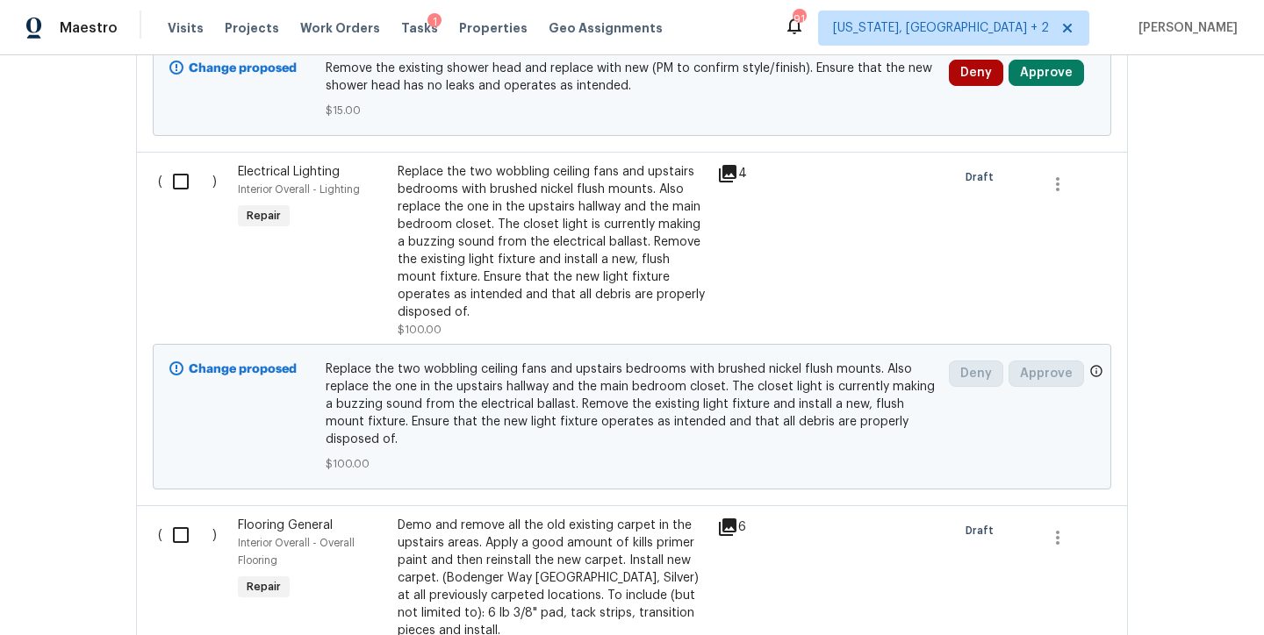
scroll to position [3486, 0]
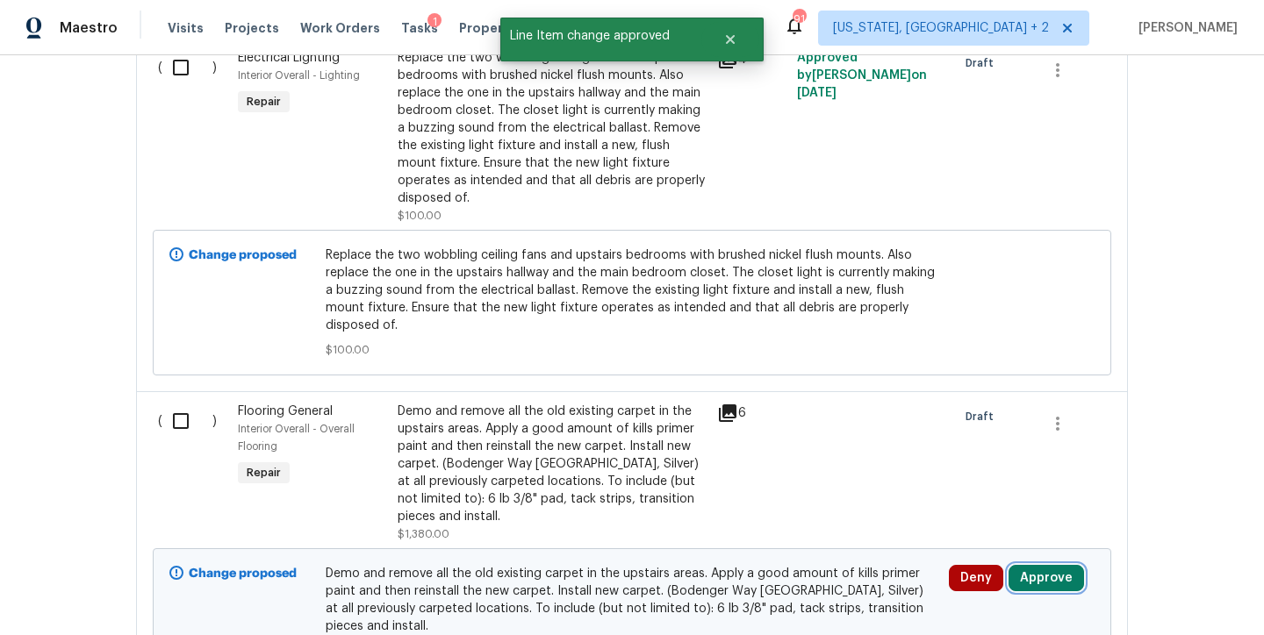
click at [1029, 565] on button "Approve" at bounding box center [1045, 578] width 75 height 26
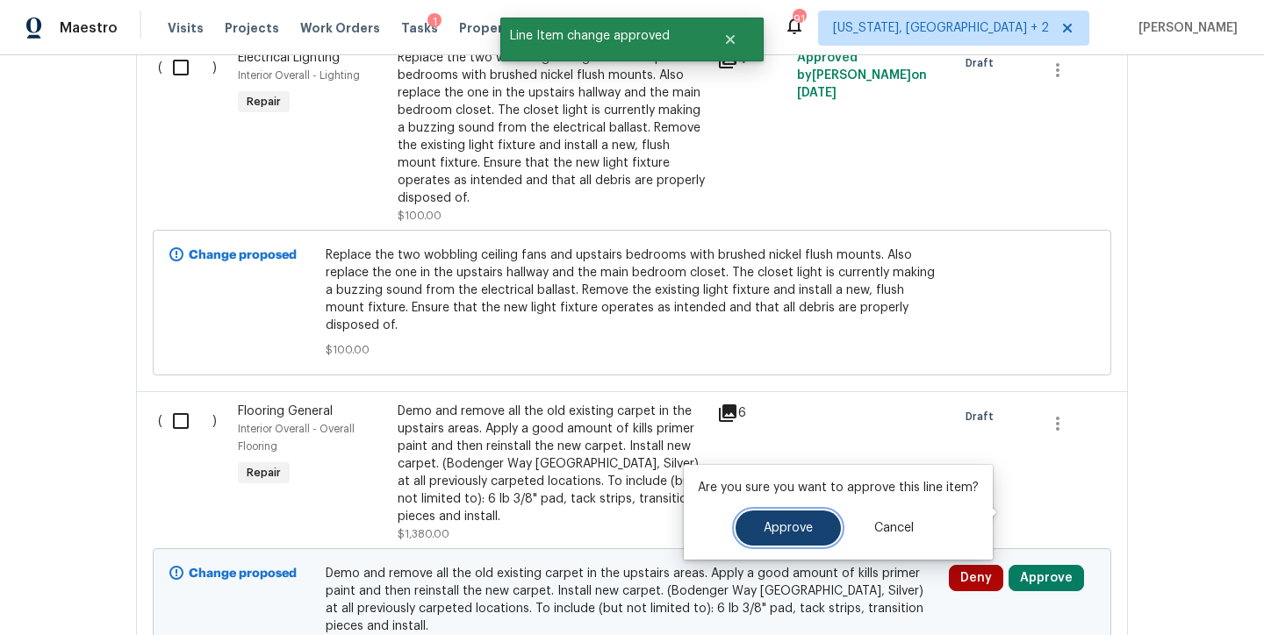
click at [801, 531] on span "Approve" at bounding box center [787, 528] width 49 height 13
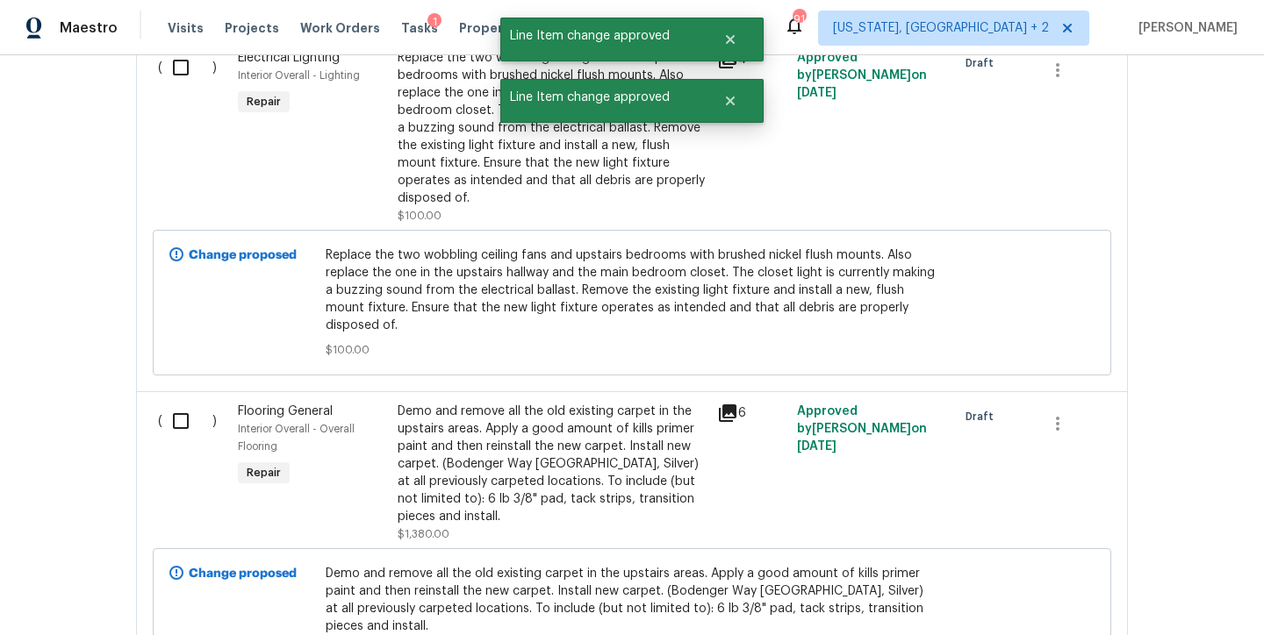
scroll to position [2900, 0]
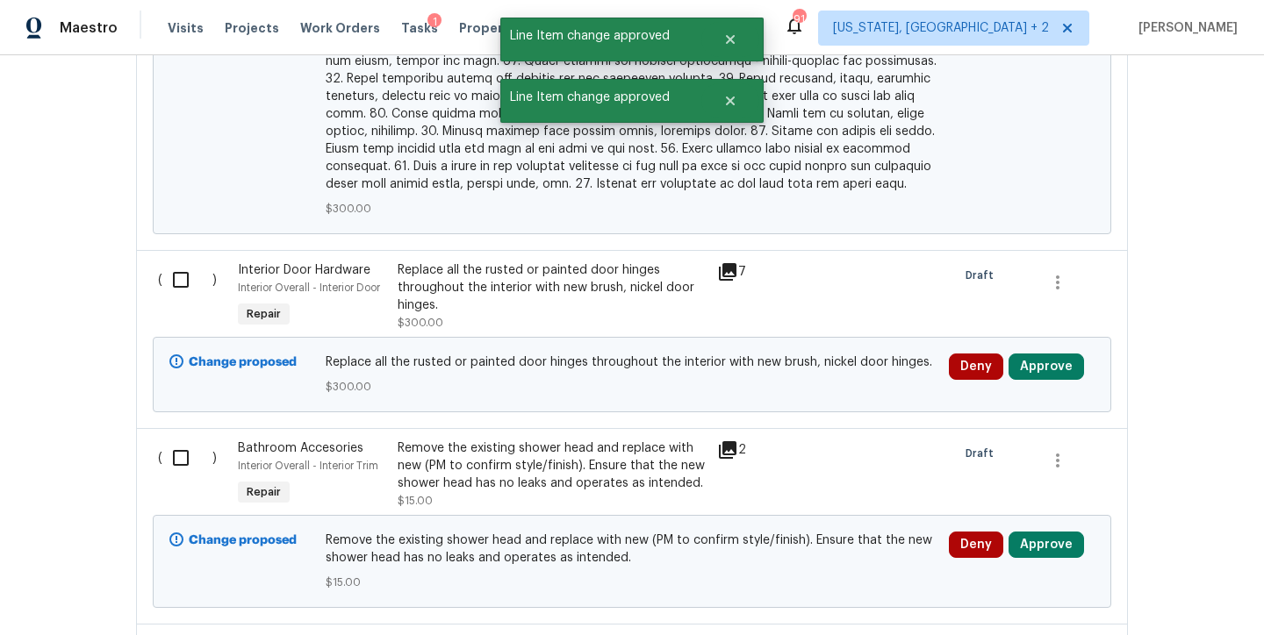
click at [1022, 527] on div "Deny Approve" at bounding box center [1021, 561] width 156 height 70
click at [1030, 532] on button "Approve" at bounding box center [1045, 545] width 75 height 26
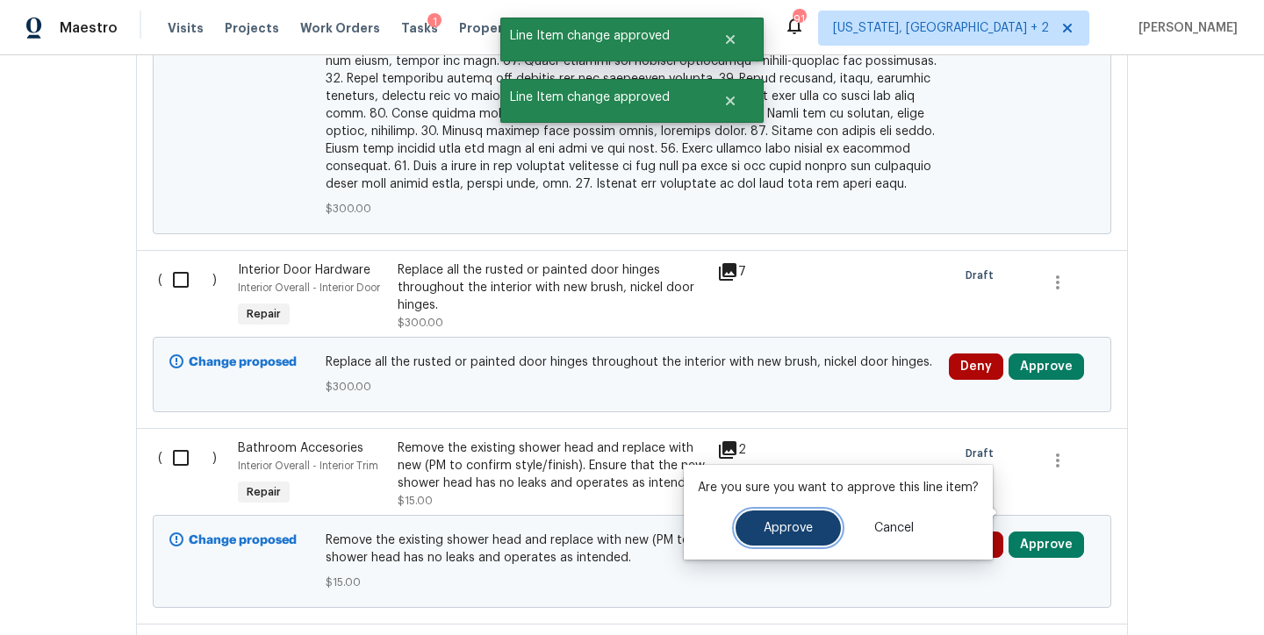
click at [778, 527] on span "Approve" at bounding box center [787, 528] width 49 height 13
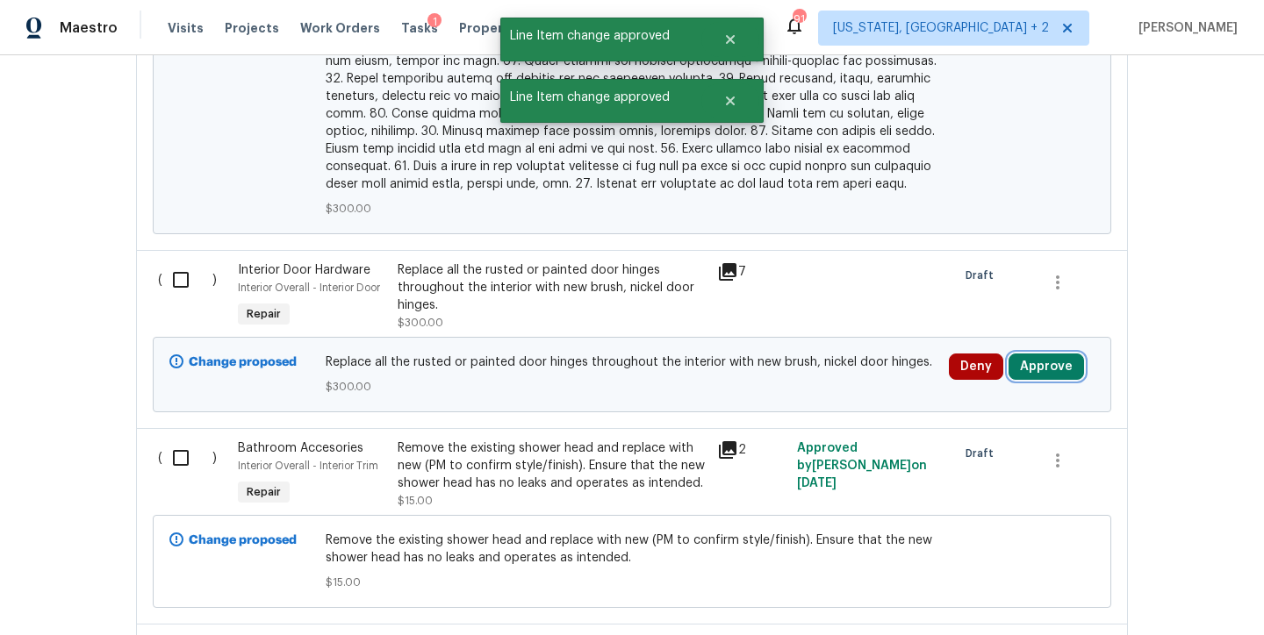
click at [1043, 354] on button "Approve" at bounding box center [1045, 367] width 75 height 26
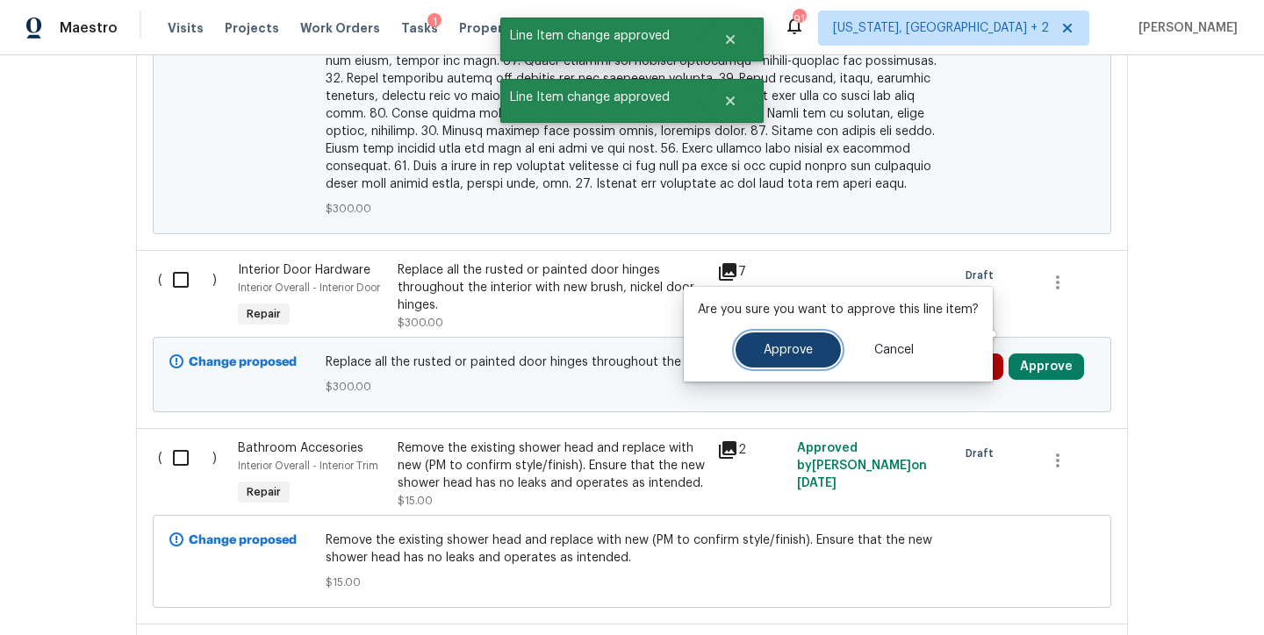
click at [796, 344] on span "Approve" at bounding box center [787, 350] width 49 height 13
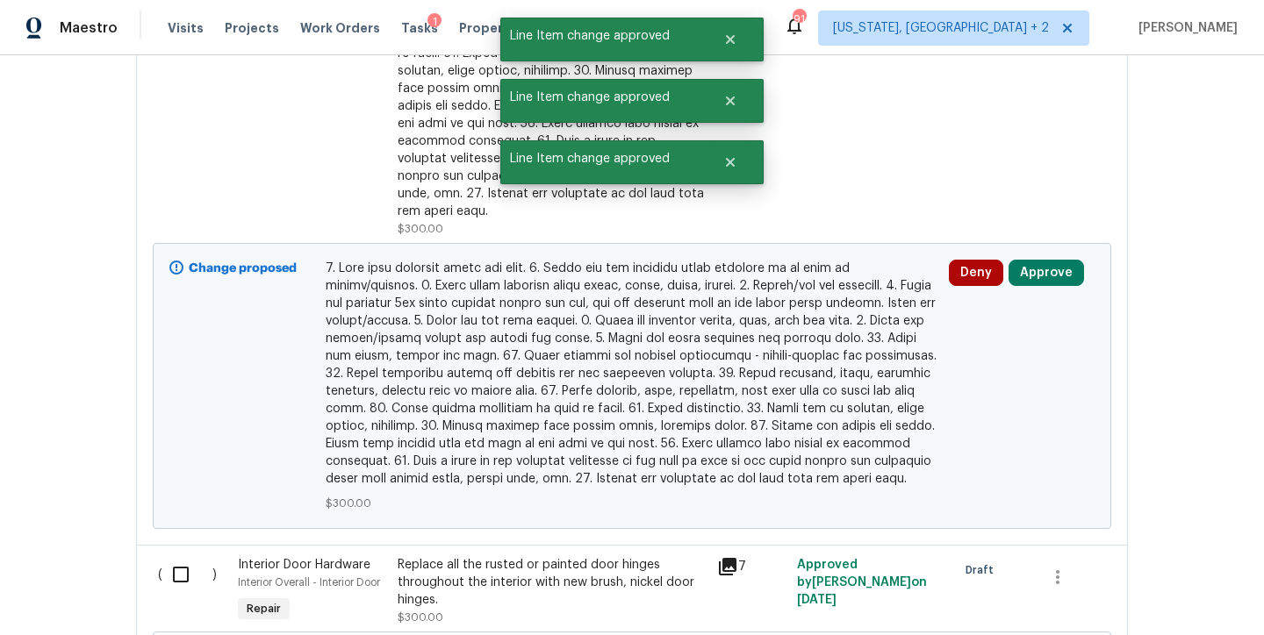
scroll to position [2534, 0]
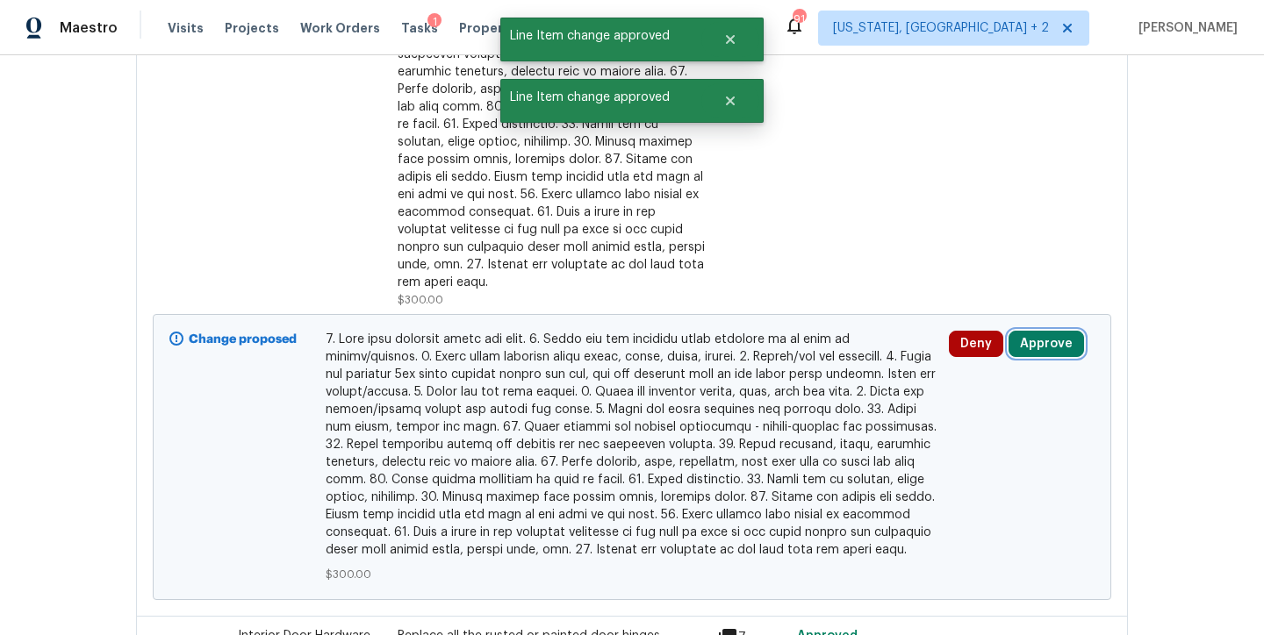
click at [1047, 331] on button "Approve" at bounding box center [1045, 344] width 75 height 26
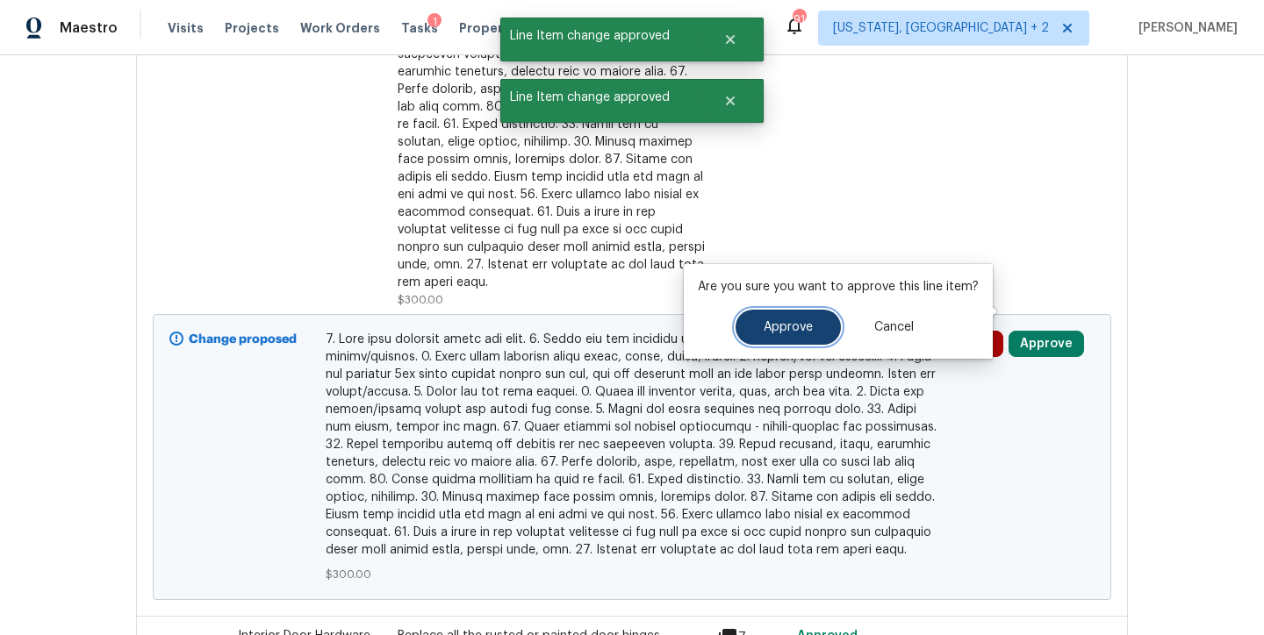
click at [795, 327] on span "Approve" at bounding box center [787, 327] width 49 height 13
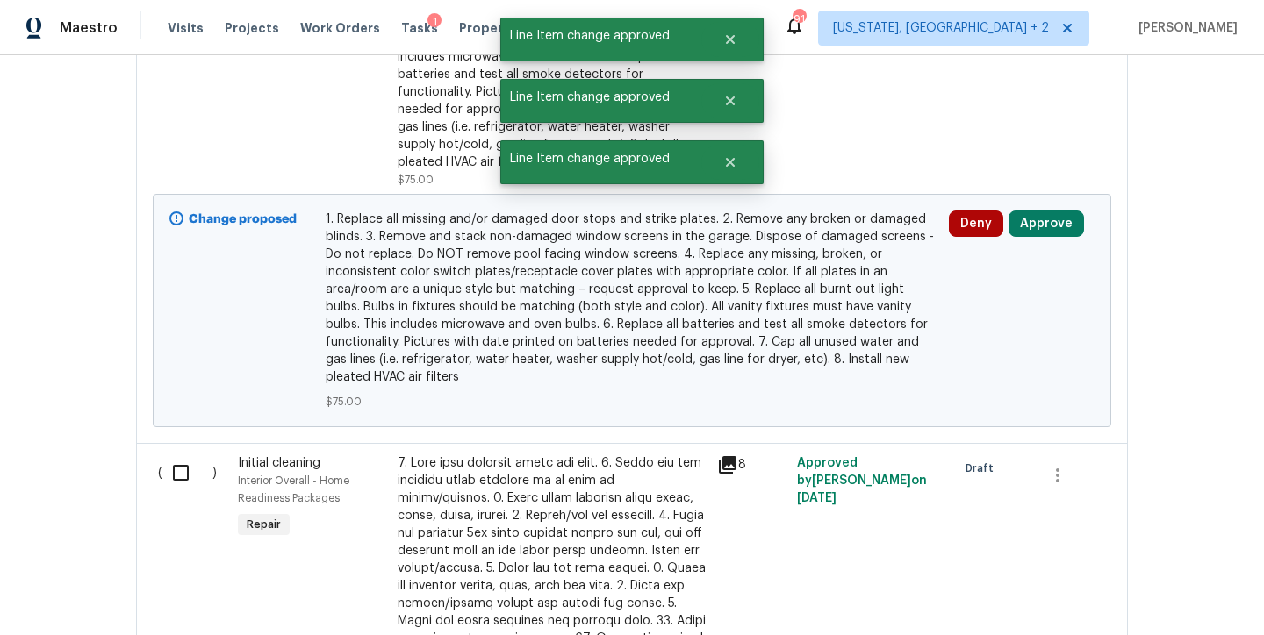
scroll to position [1658, 0]
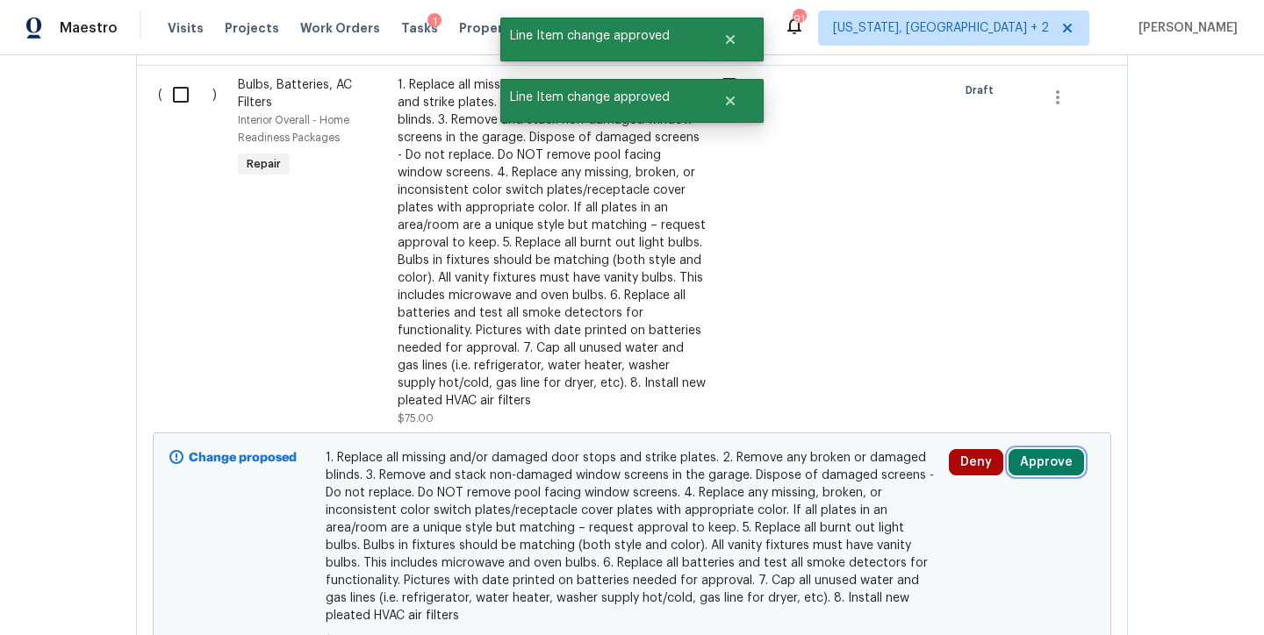
click at [1058, 449] on button "Approve" at bounding box center [1045, 462] width 75 height 26
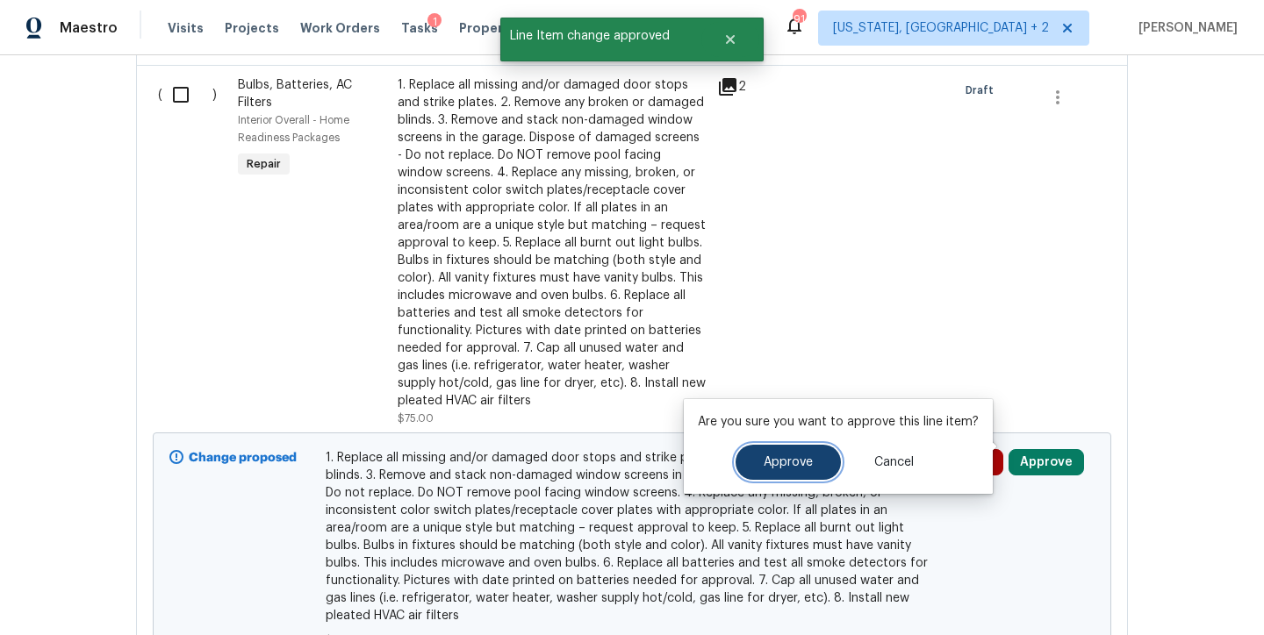
click at [768, 463] on span "Approve" at bounding box center [787, 462] width 49 height 13
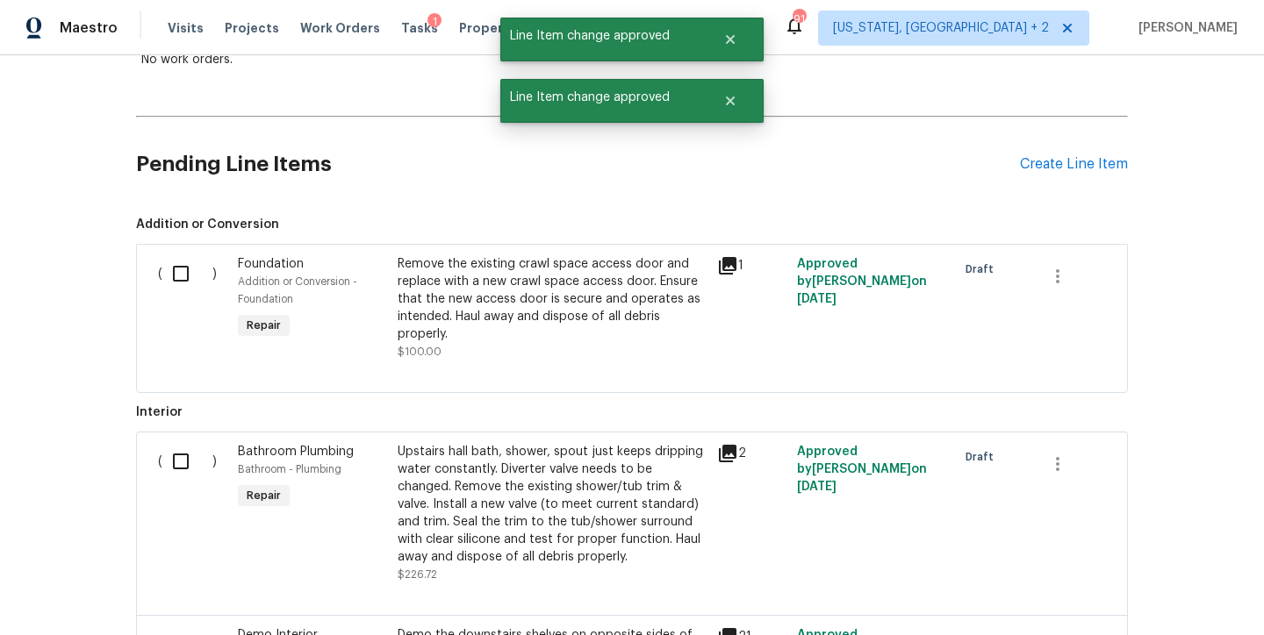
scroll to position [0, 0]
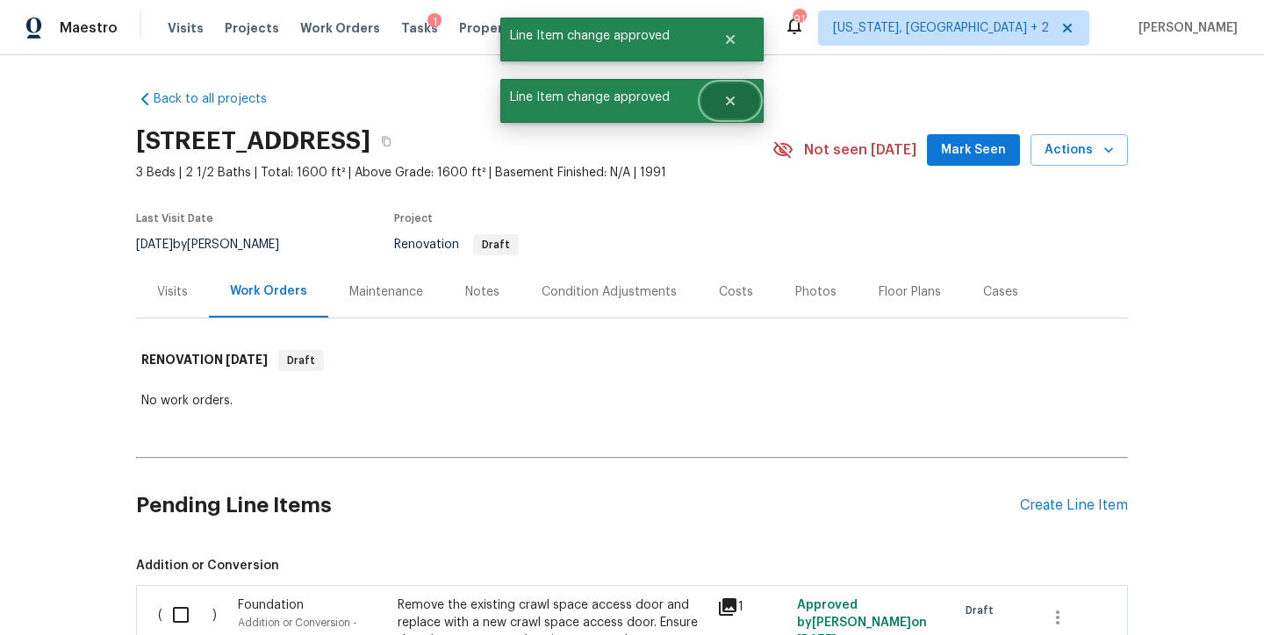
click at [735, 100] on icon "Close" at bounding box center [730, 101] width 14 height 14
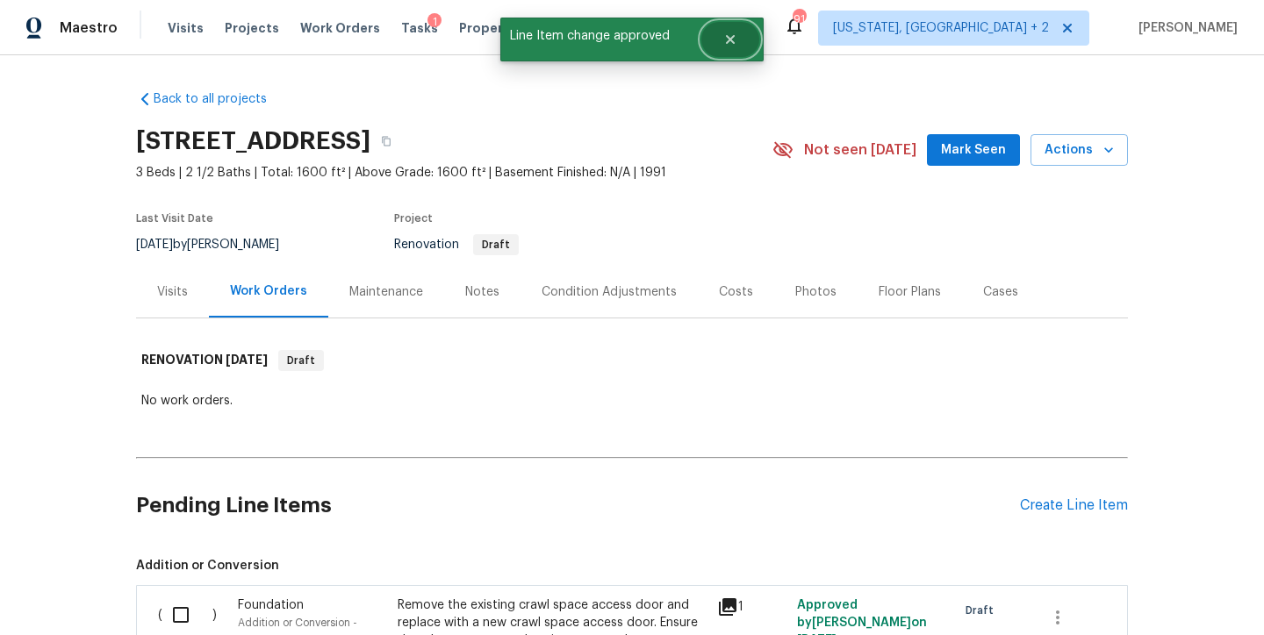
click at [724, 53] on button "Close" at bounding box center [730, 39] width 58 height 35
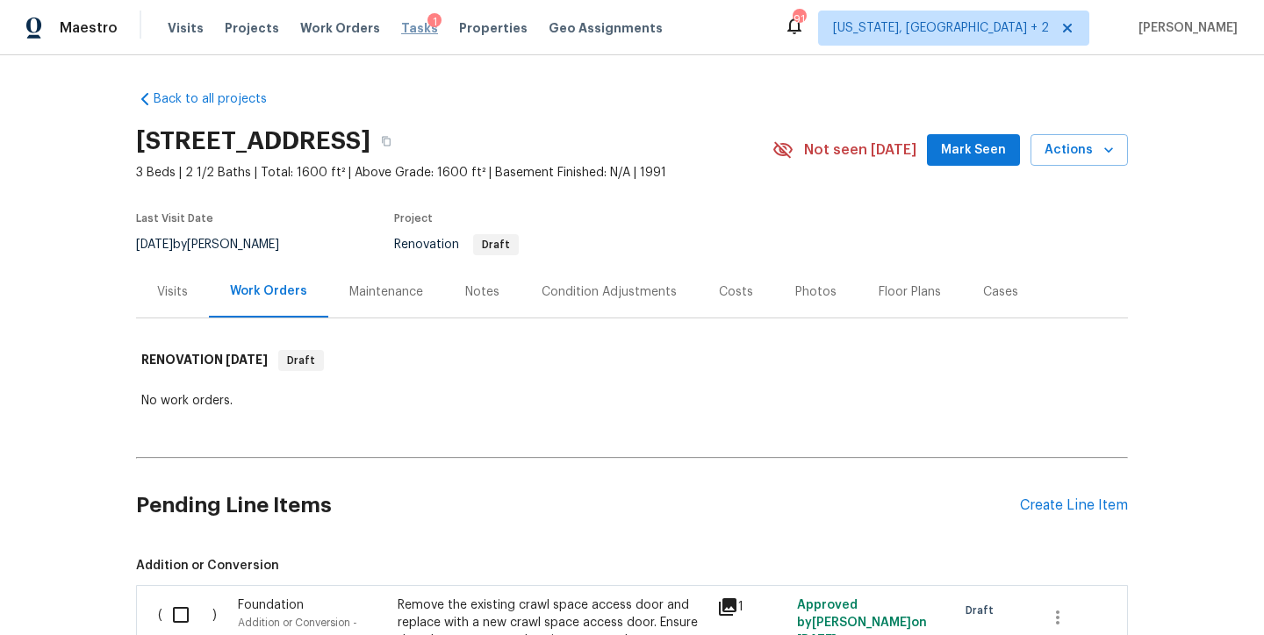
click at [404, 24] on span "Tasks" at bounding box center [419, 28] width 37 height 12
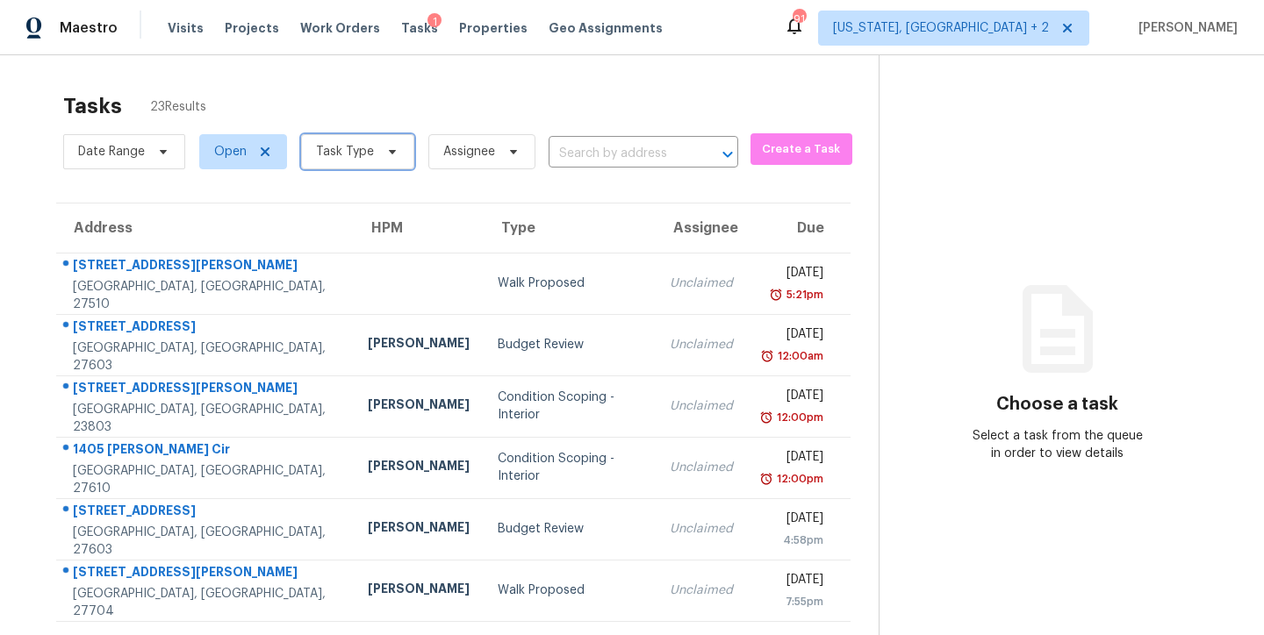
click at [370, 154] on span "Task Type" at bounding box center [357, 151] width 113 height 35
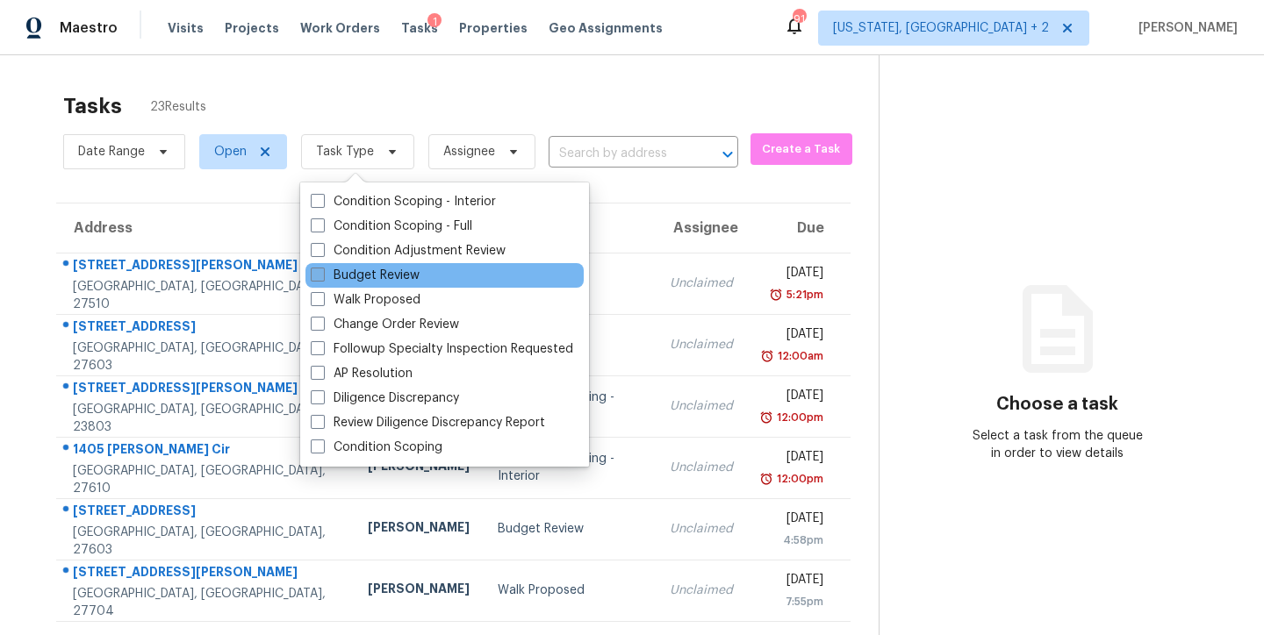
click at [369, 274] on label "Budget Review" at bounding box center [365, 276] width 109 height 18
click at [322, 274] on input "Budget Review" at bounding box center [316, 272] width 11 height 11
checkbox input "true"
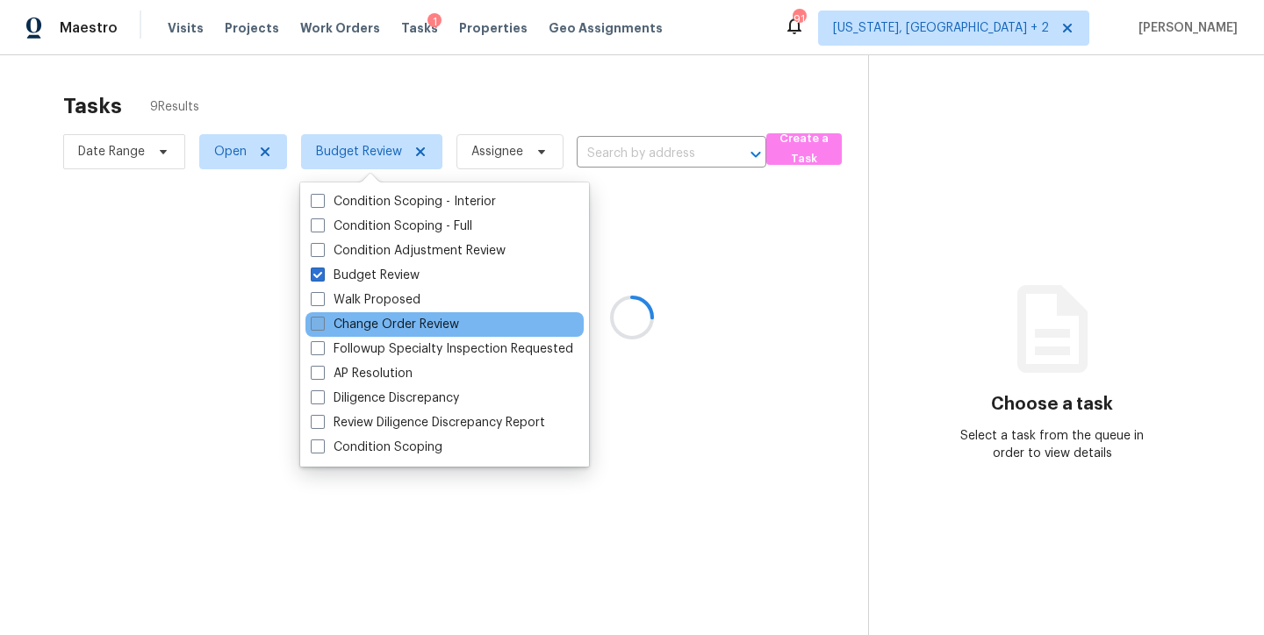
click at [378, 331] on label "Change Order Review" at bounding box center [385, 325] width 148 height 18
click at [322, 327] on input "Change Order Review" at bounding box center [316, 321] width 11 height 11
checkbox input "true"
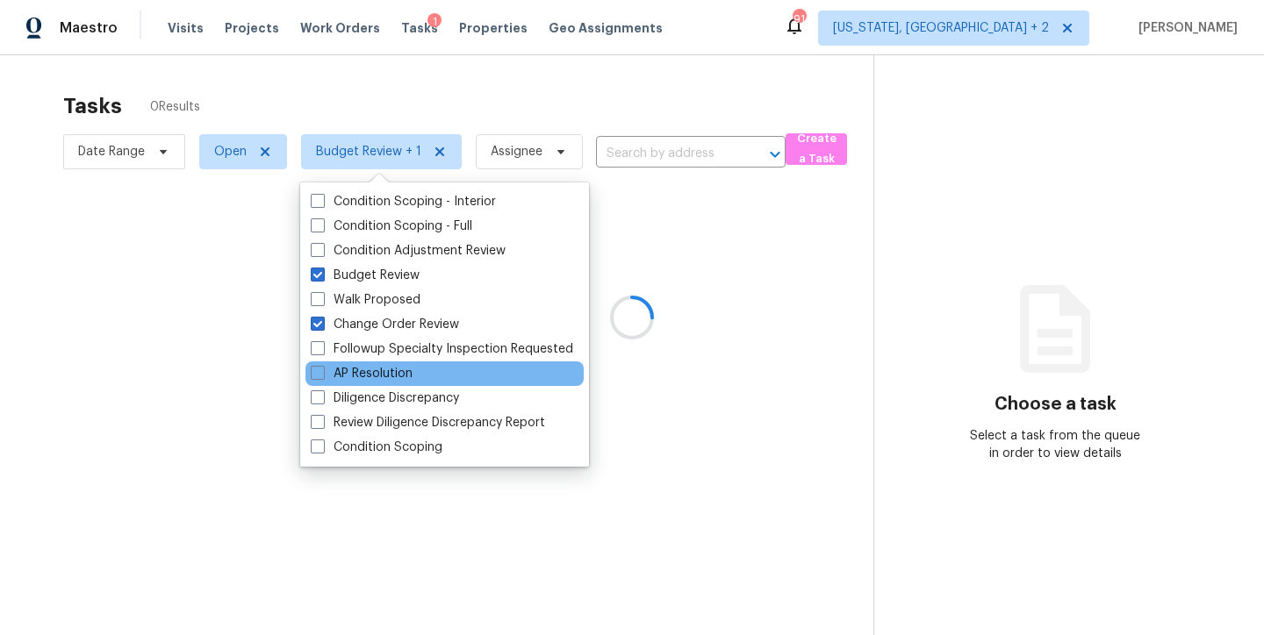
click at [376, 362] on div "AP Resolution" at bounding box center [444, 374] width 278 height 25
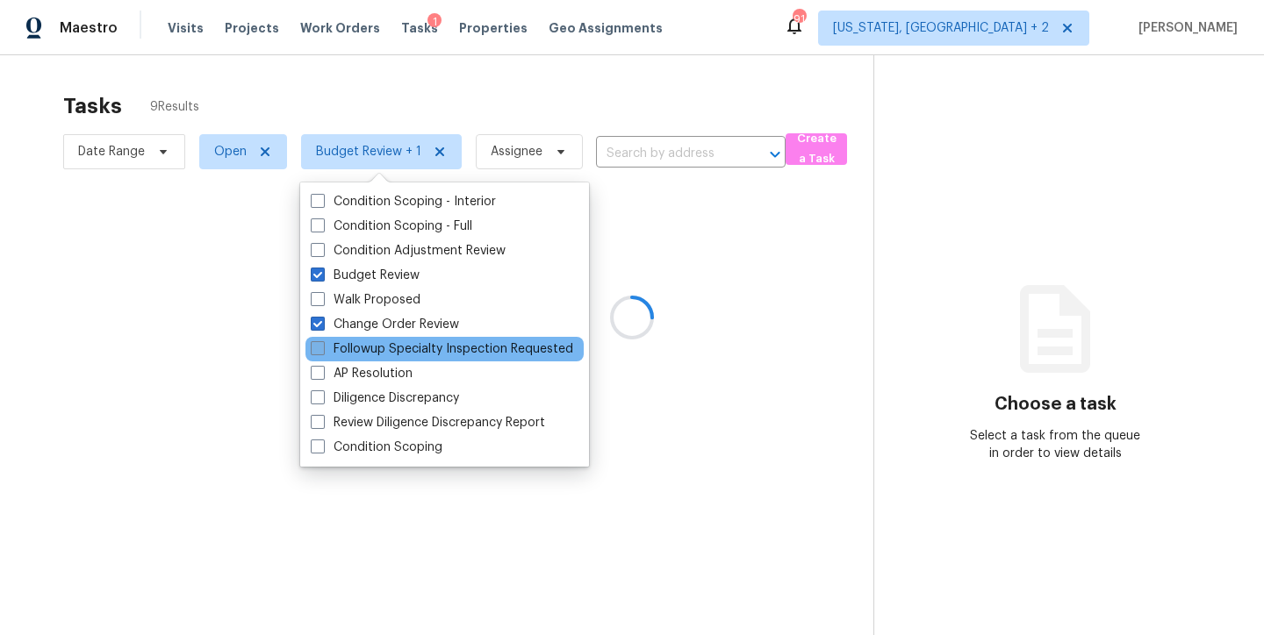
click at [379, 352] on label "Followup Specialty Inspection Requested" at bounding box center [442, 349] width 262 height 18
click at [322, 352] on input "Followup Specialty Inspection Requested" at bounding box center [316, 345] width 11 height 11
checkbox input "true"
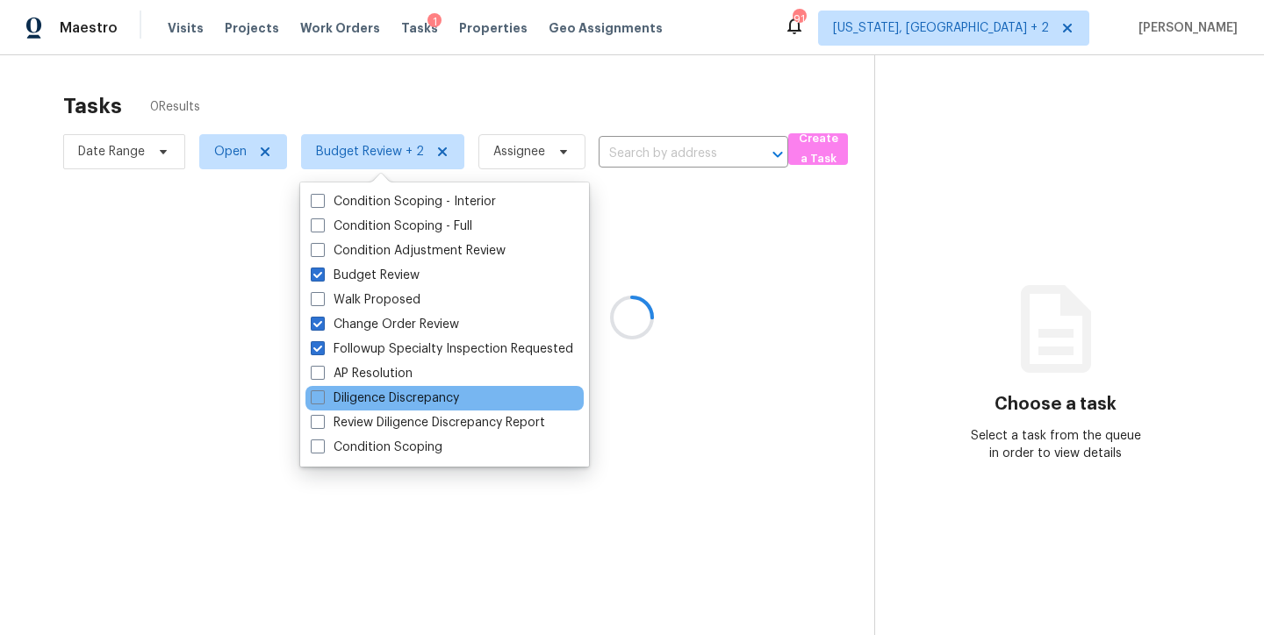
click at [373, 375] on label "AP Resolution" at bounding box center [362, 374] width 102 height 18
click at [322, 375] on input "AP Resolution" at bounding box center [316, 370] width 11 height 11
checkbox input "true"
click at [372, 401] on label "Diligence Discrepancy" at bounding box center [385, 399] width 148 height 18
click at [322, 401] on input "Diligence Discrepancy" at bounding box center [316, 395] width 11 height 11
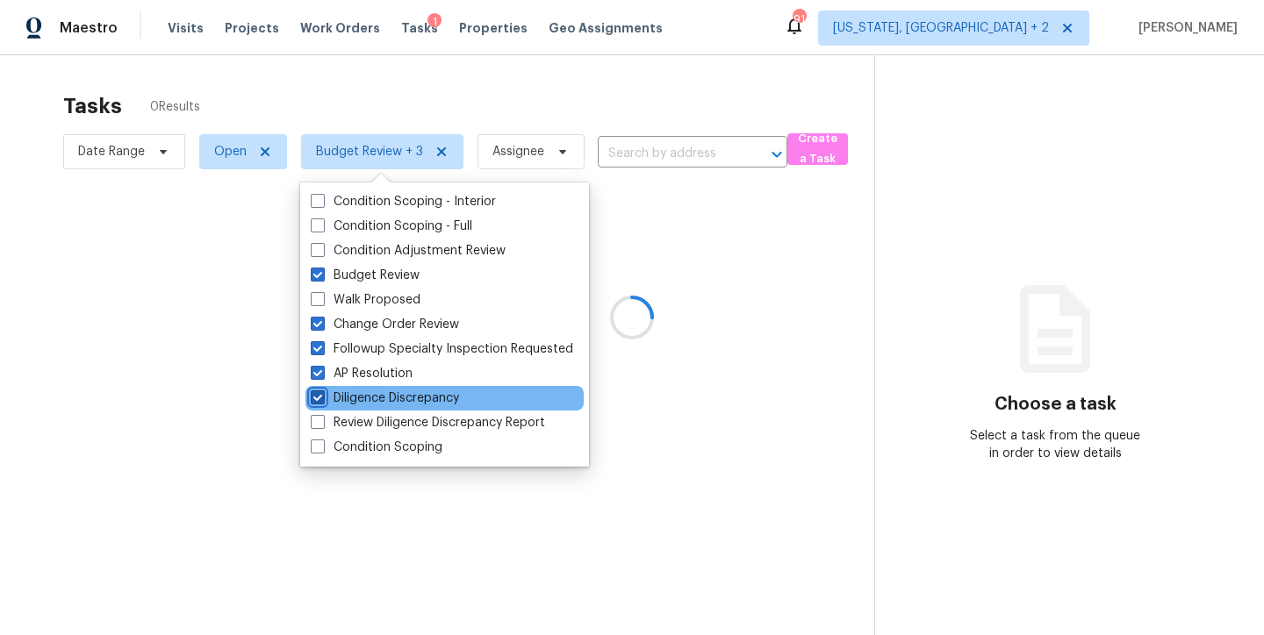
checkbox input "true"
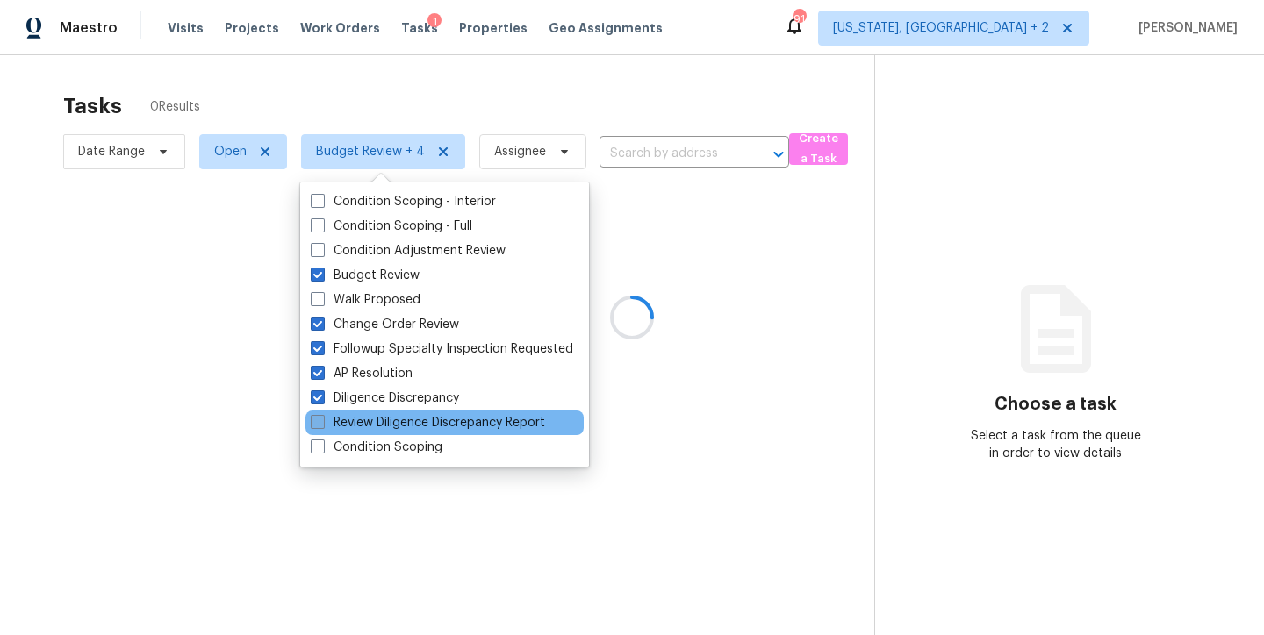
click at [366, 425] on label "Review Diligence Discrepancy Report" at bounding box center [428, 423] width 234 height 18
click at [322, 425] on input "Review Diligence Discrepancy Report" at bounding box center [316, 419] width 11 height 11
checkbox input "true"
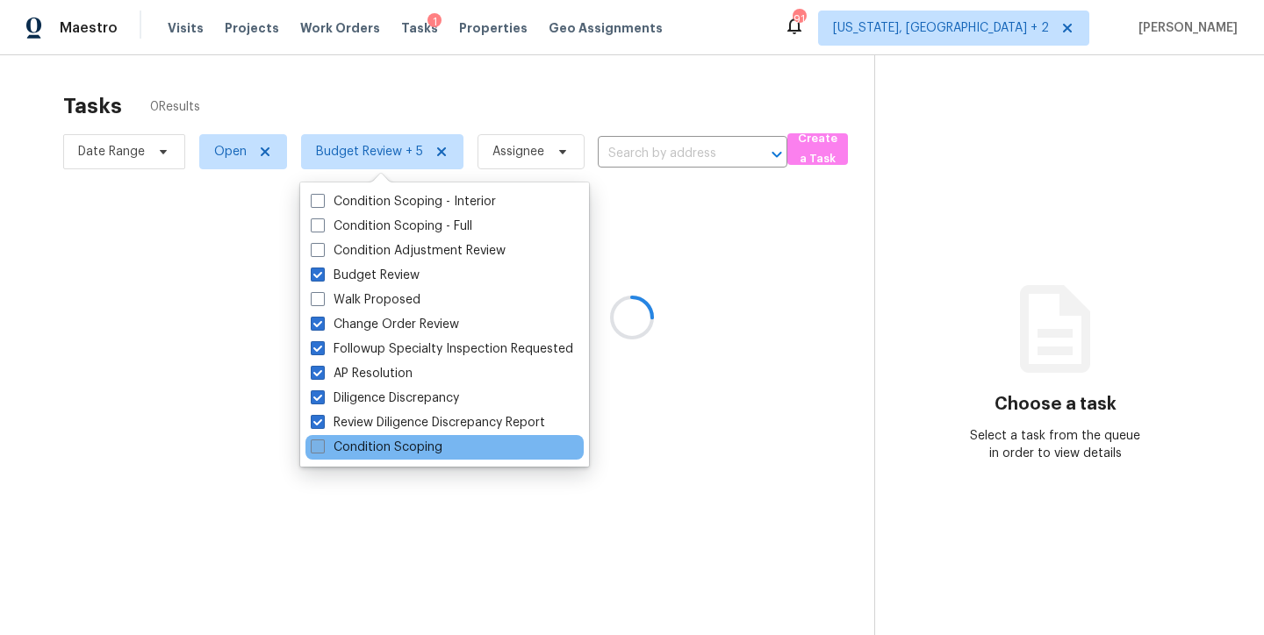
click at [362, 446] on label "Condition Scoping" at bounding box center [377, 448] width 132 height 18
click at [322, 446] on input "Condition Scoping" at bounding box center [316, 444] width 11 height 11
checkbox input "true"
click at [578, 90] on div at bounding box center [632, 317] width 1264 height 635
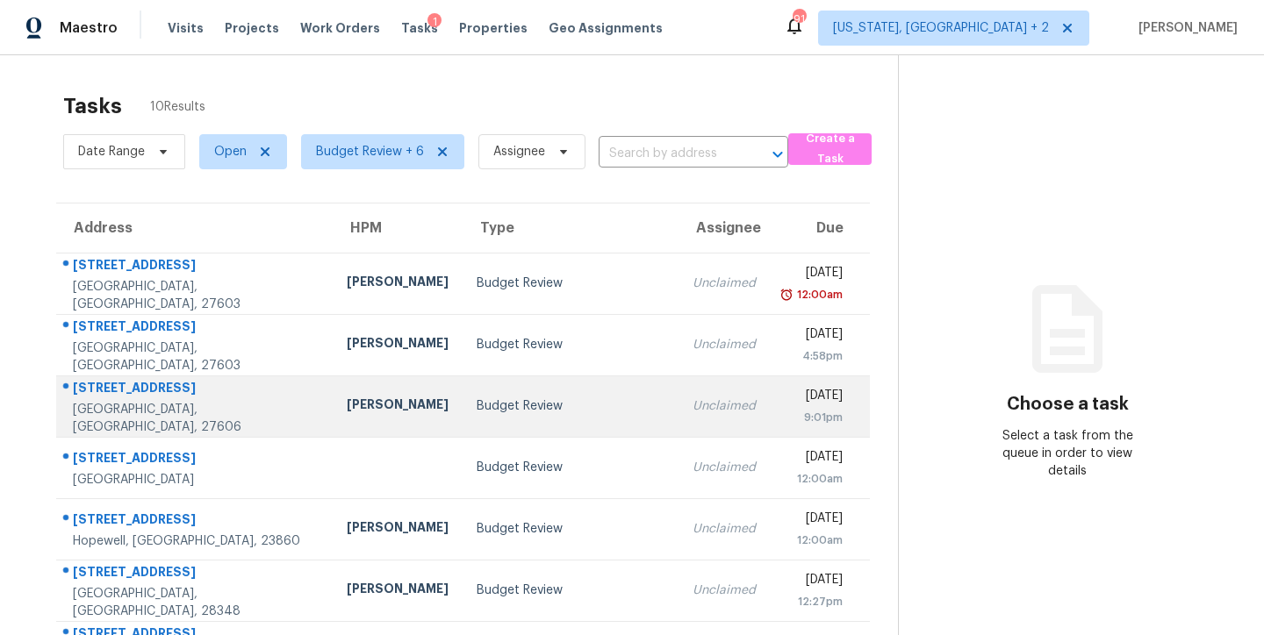
scroll to position [259, 0]
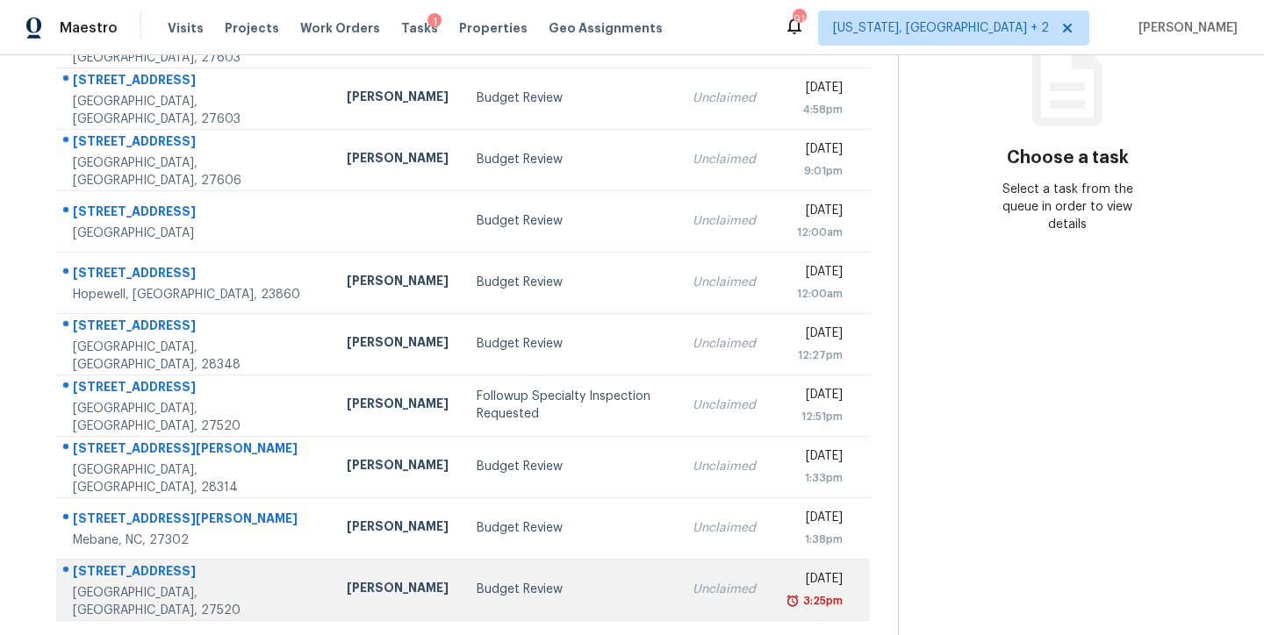
click at [476, 581] on div "Budget Review" at bounding box center [570, 590] width 188 height 18
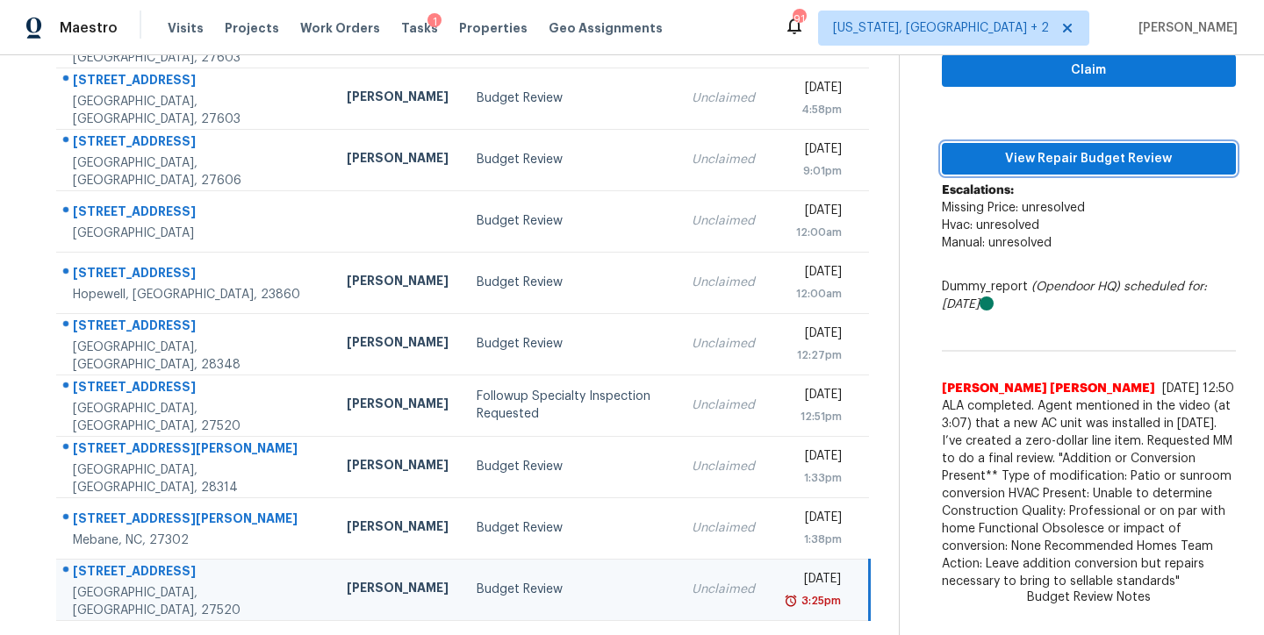
click at [1160, 148] on span "View Repair Budget Review" at bounding box center [1089, 159] width 266 height 22
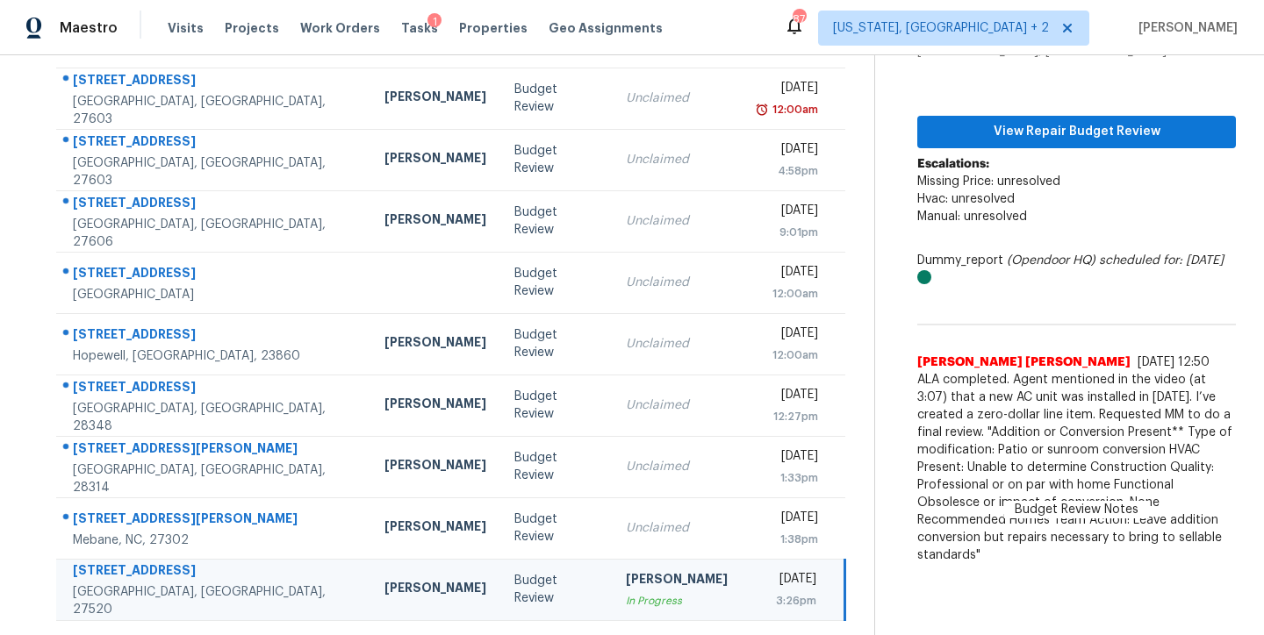
scroll to position [197, 0]
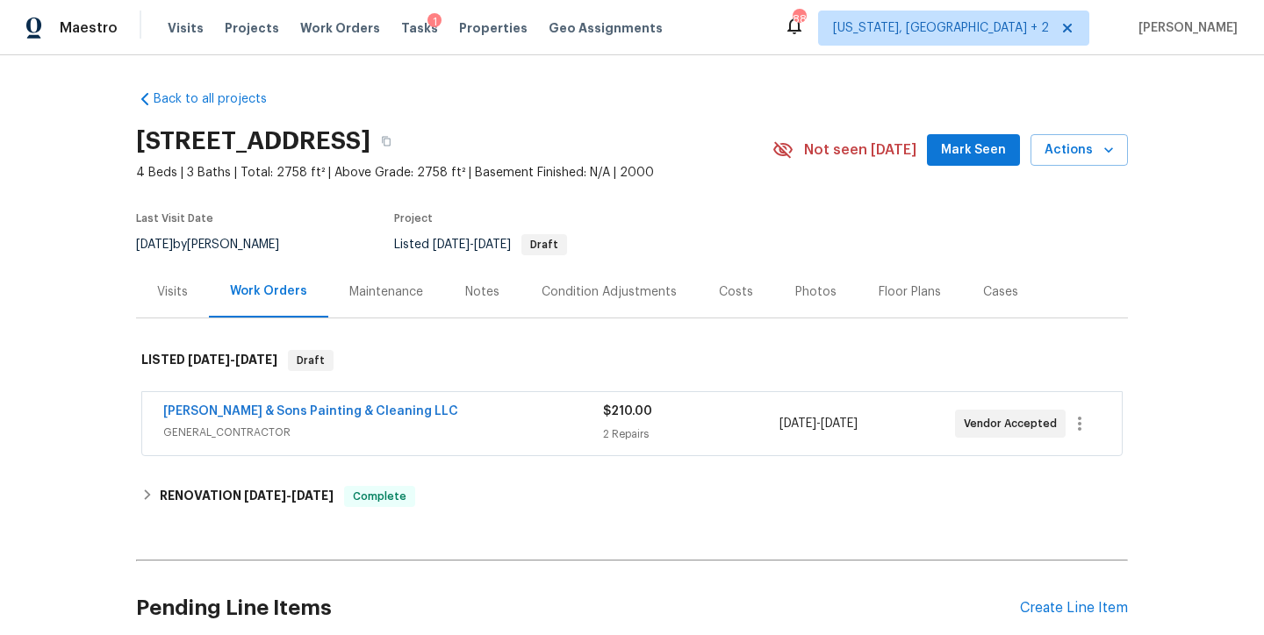
click at [606, 295] on div "Condition Adjustments" at bounding box center [608, 292] width 135 height 18
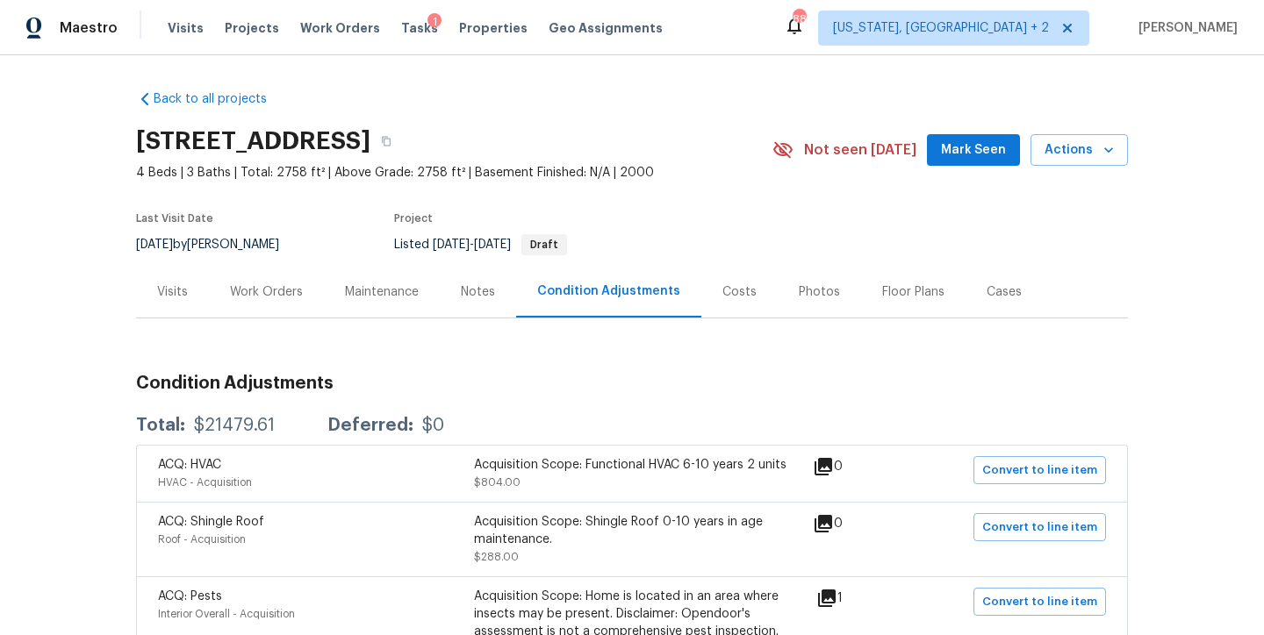
click at [722, 293] on div "Costs" at bounding box center [739, 292] width 34 height 18
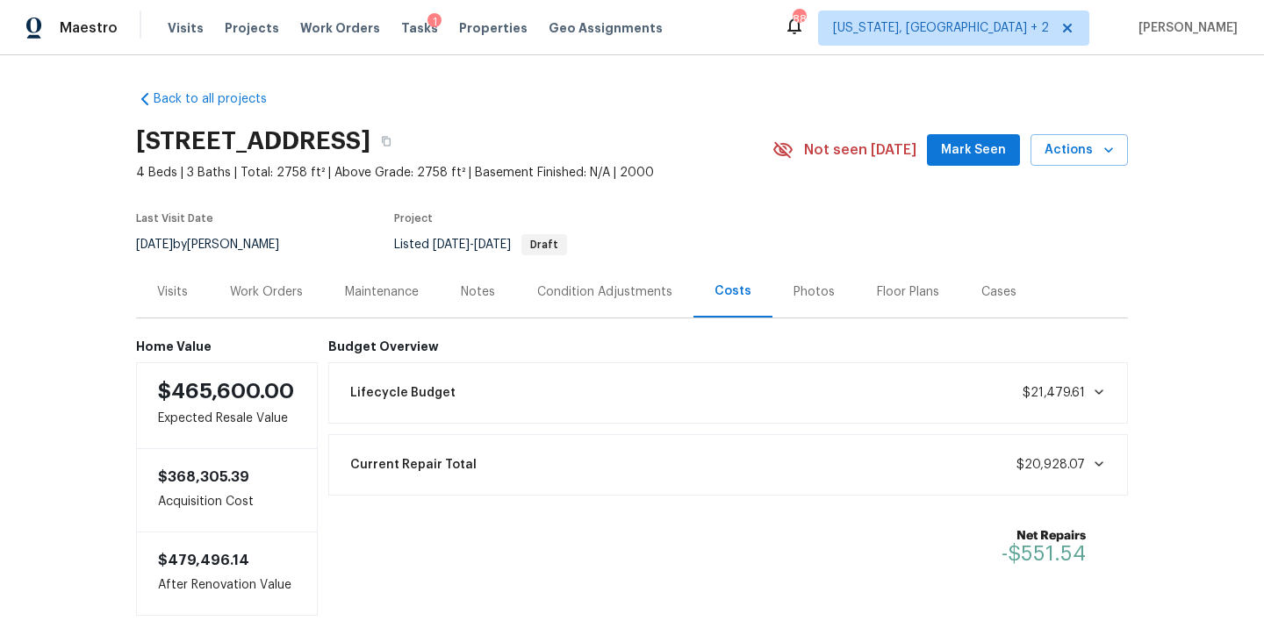
click at [270, 298] on div "Work Orders" at bounding box center [266, 292] width 73 height 18
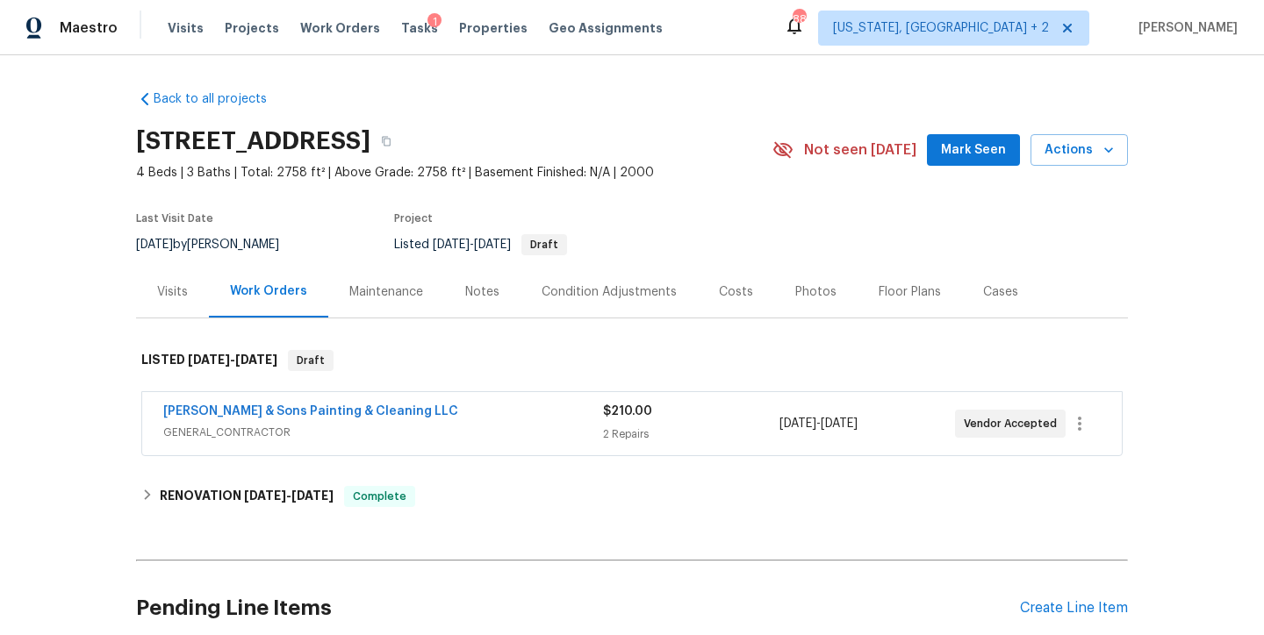
click at [719, 288] on div "Costs" at bounding box center [736, 292] width 34 height 18
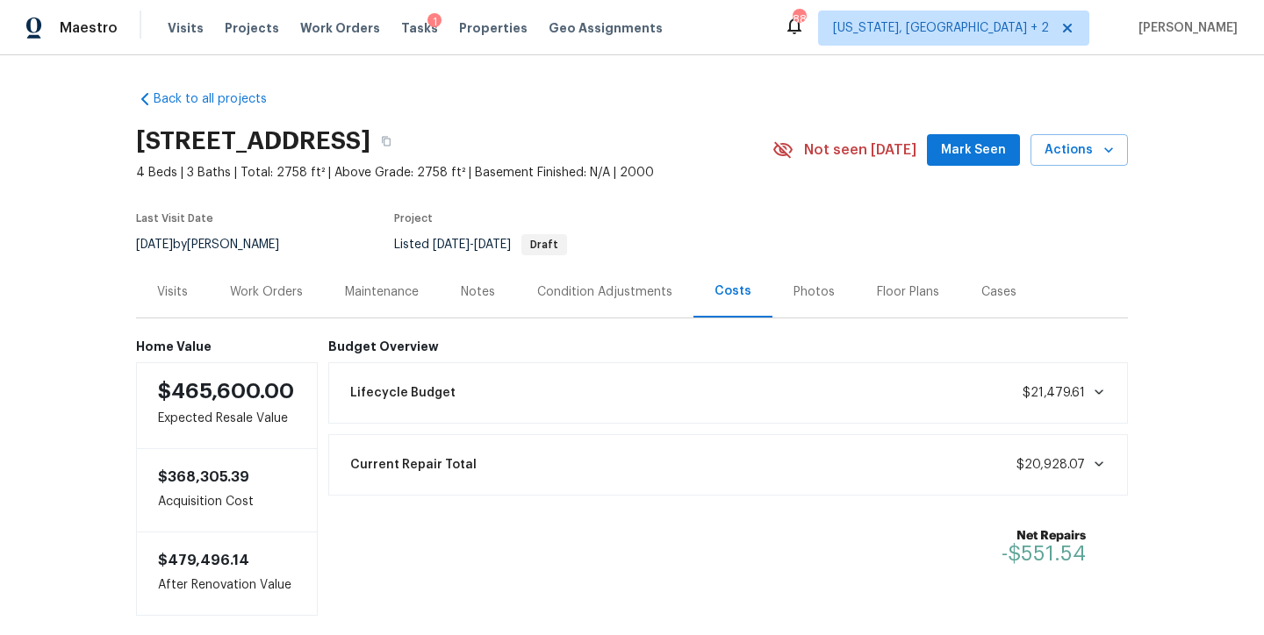
click at [1172, 303] on div "Back to all projects [STREET_ADDRESS] 4 Beds | 3 Baths | Total: 2758 ft² | Abov…" at bounding box center [632, 345] width 1264 height 580
click at [276, 299] on div "Work Orders" at bounding box center [266, 292] width 73 height 18
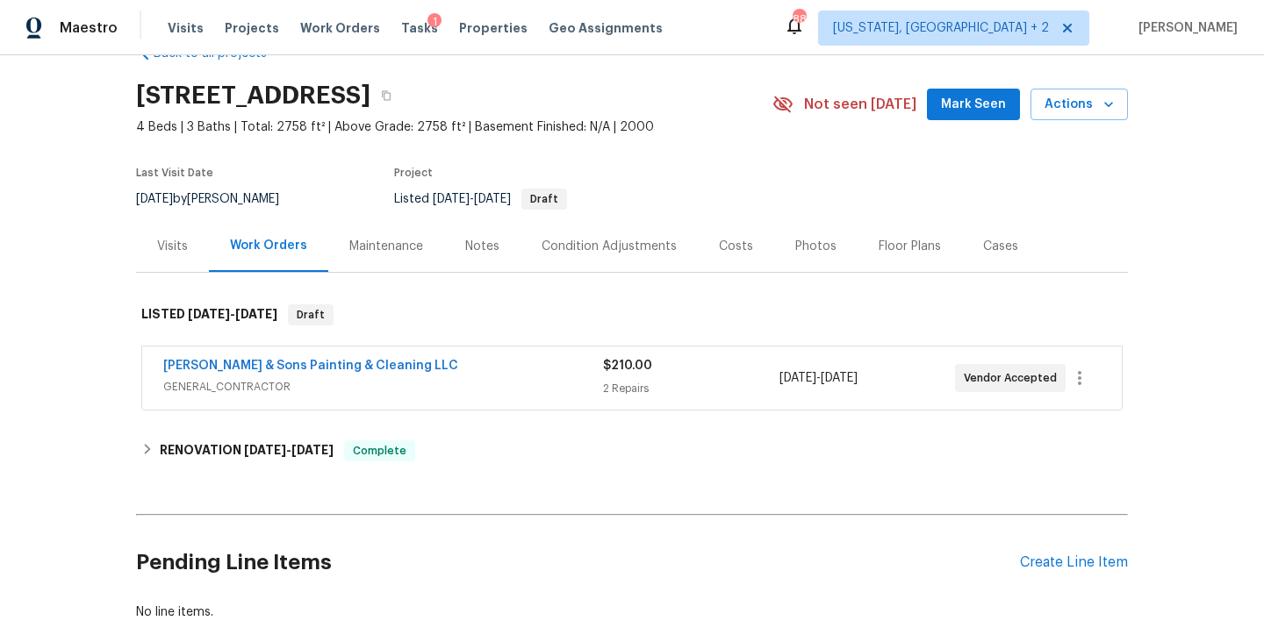
scroll to position [149, 0]
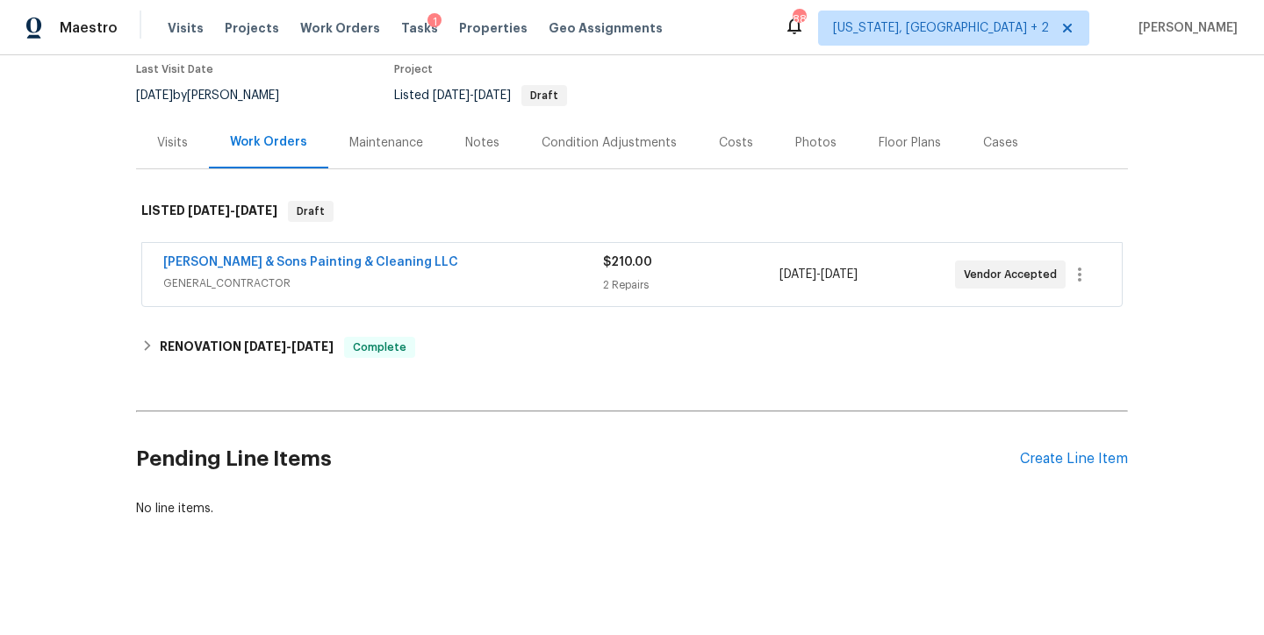
click at [128, 340] on div "Back to all projects [STREET_ADDRESS] 4 Beds | 3 Baths | Total: 2758 ft² | Abov…" at bounding box center [632, 345] width 1264 height 580
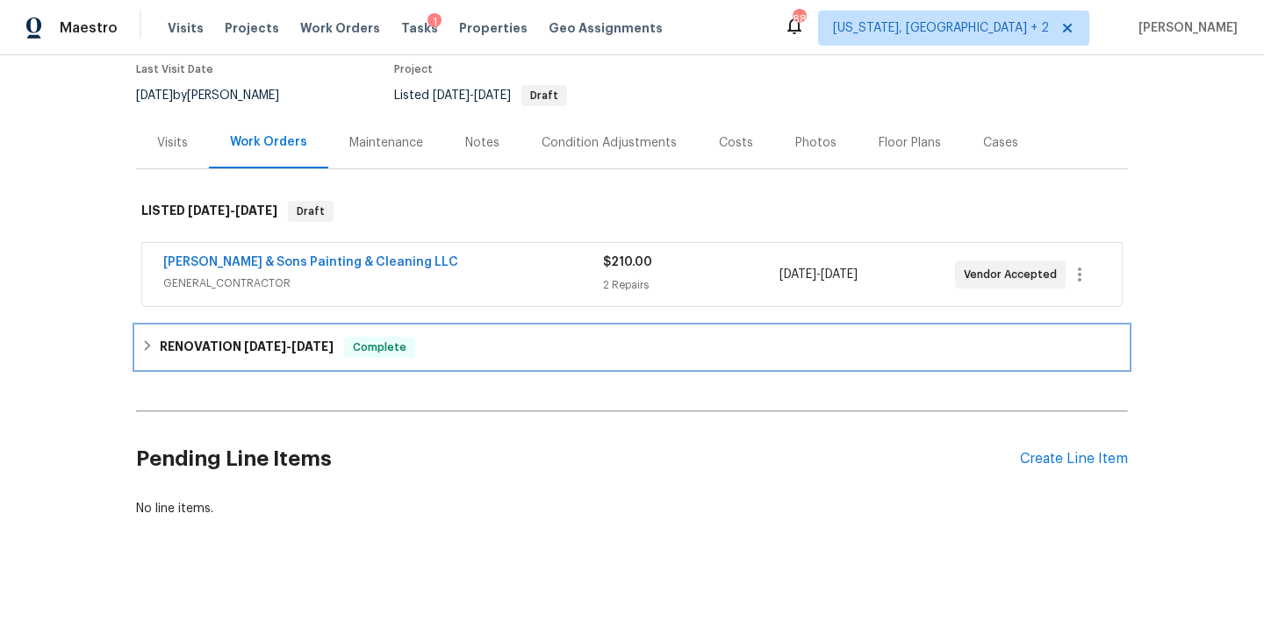
click at [141, 355] on div "RENOVATION [DATE] - [DATE] Complete" at bounding box center [631, 347] width 981 height 21
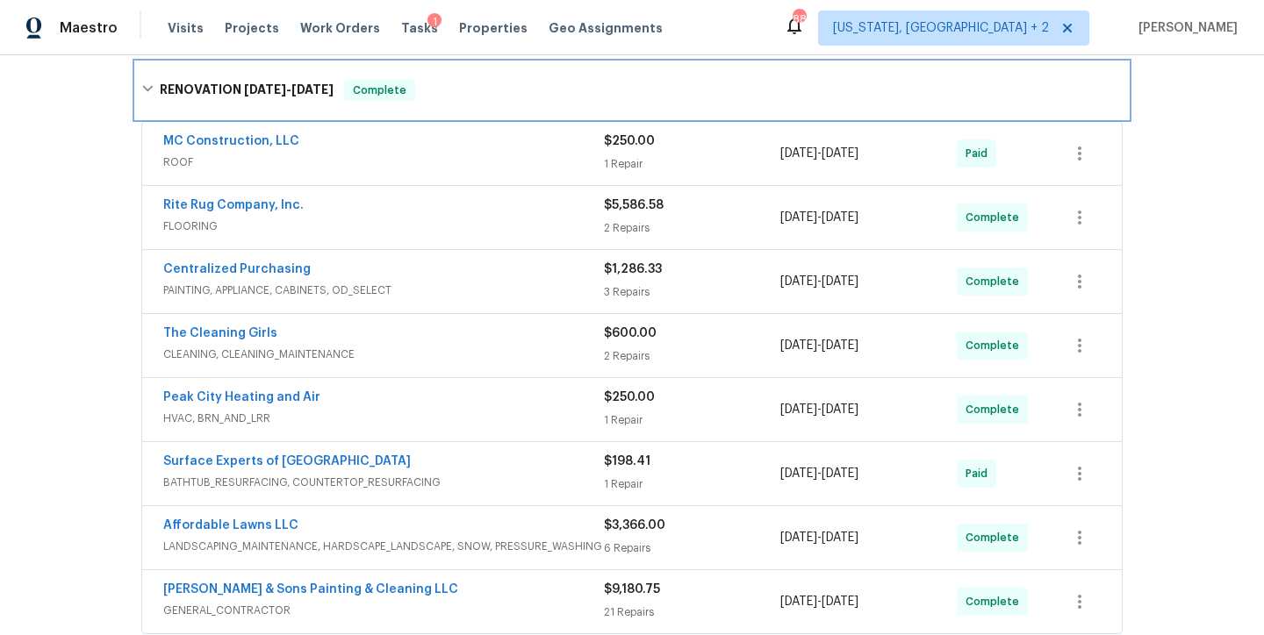
scroll to position [60, 0]
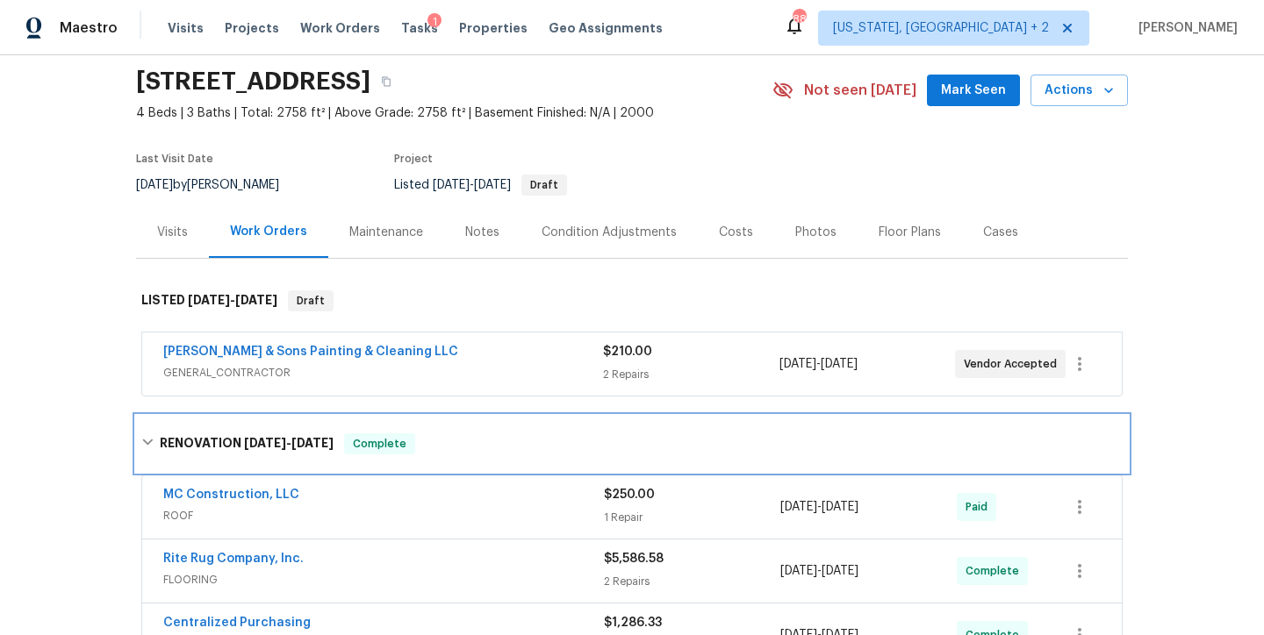
click at [142, 442] on icon at bounding box center [147, 443] width 11 height 6
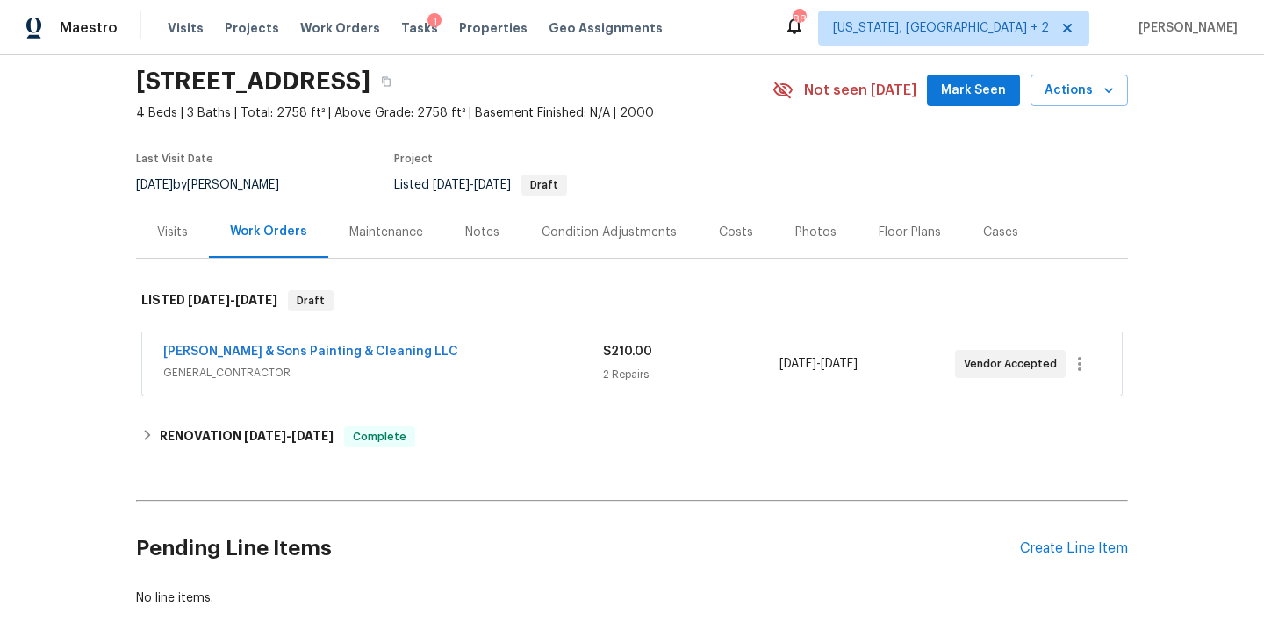
click at [719, 237] on div "Costs" at bounding box center [736, 233] width 34 height 18
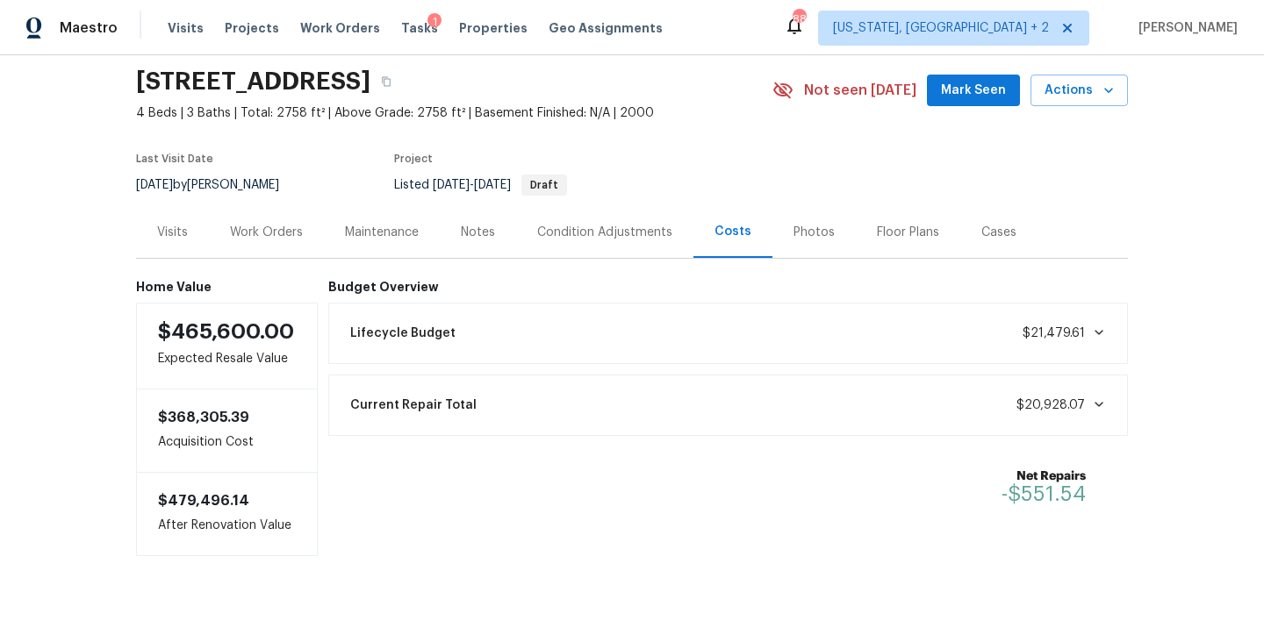
click at [1189, 237] on div "Back to all projects [STREET_ADDRESS] 4 Beds | 3 Baths | Total: 2758 ft² | Abov…" at bounding box center [632, 345] width 1264 height 580
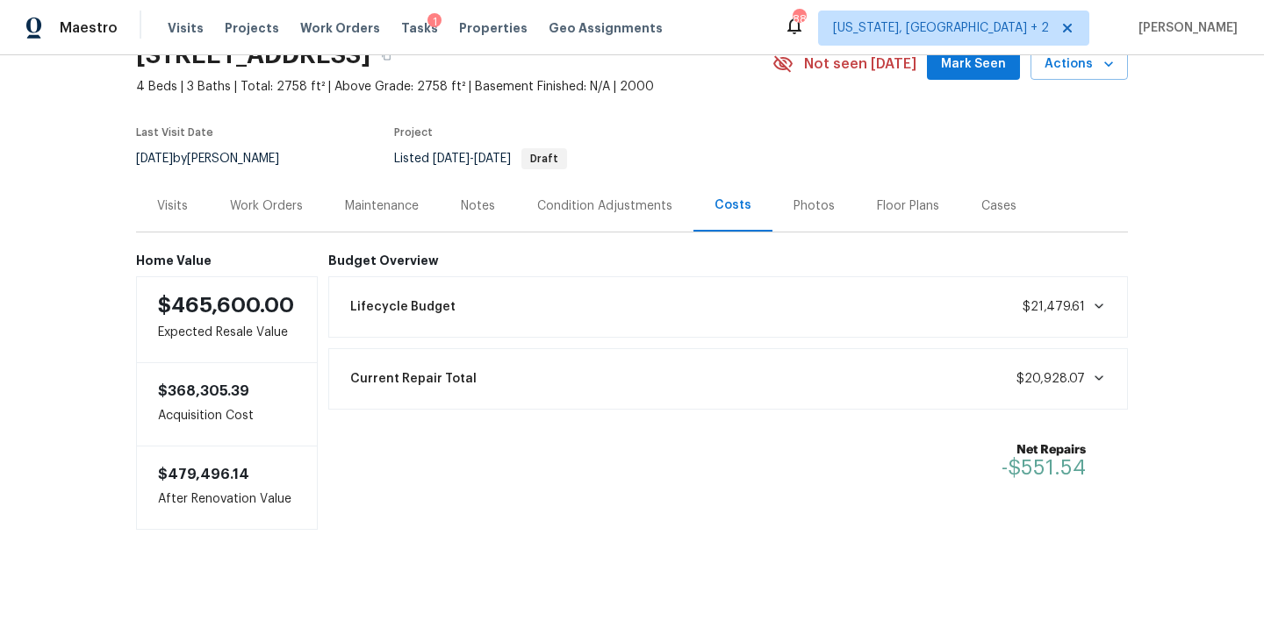
scroll to position [100, 0]
click at [1034, 373] on span "$20,928.07" at bounding box center [1050, 379] width 68 height 12
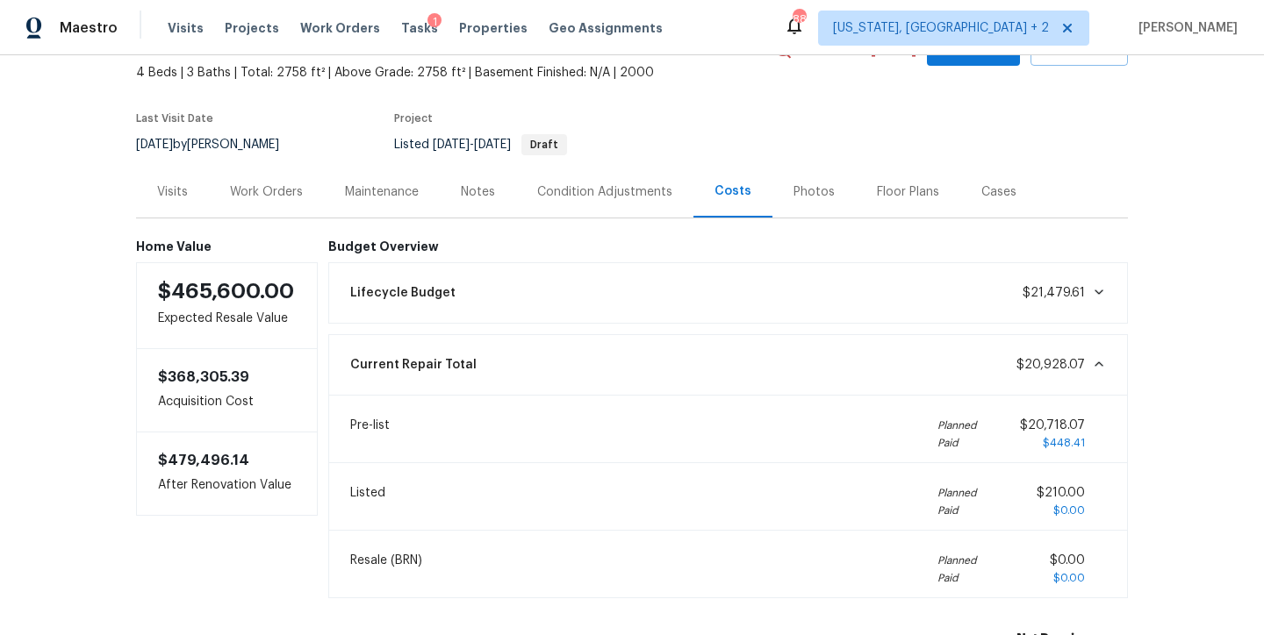
click at [1058, 365] on span "$20,928.07" at bounding box center [1050, 365] width 68 height 12
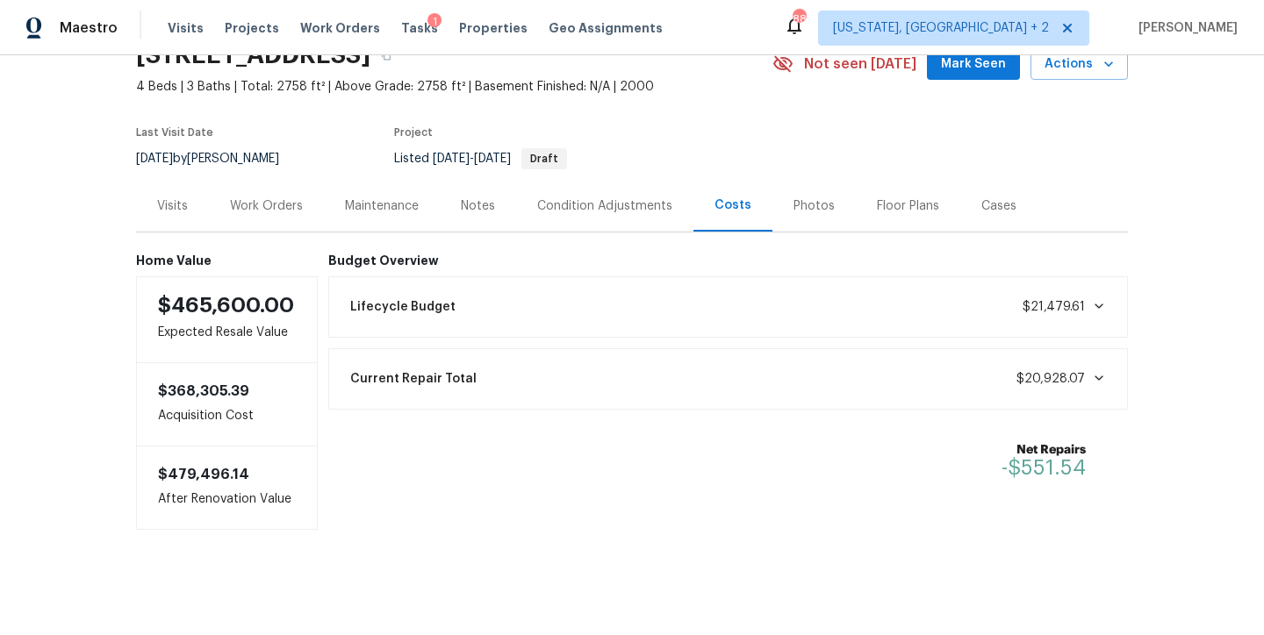
click at [1195, 369] on div "Back to all projects [STREET_ADDRESS] 4 Beds | 3 Baths | Total: 2758 ft² | Abov…" at bounding box center [632, 345] width 1264 height 580
click at [239, 197] on div "Work Orders" at bounding box center [266, 206] width 73 height 18
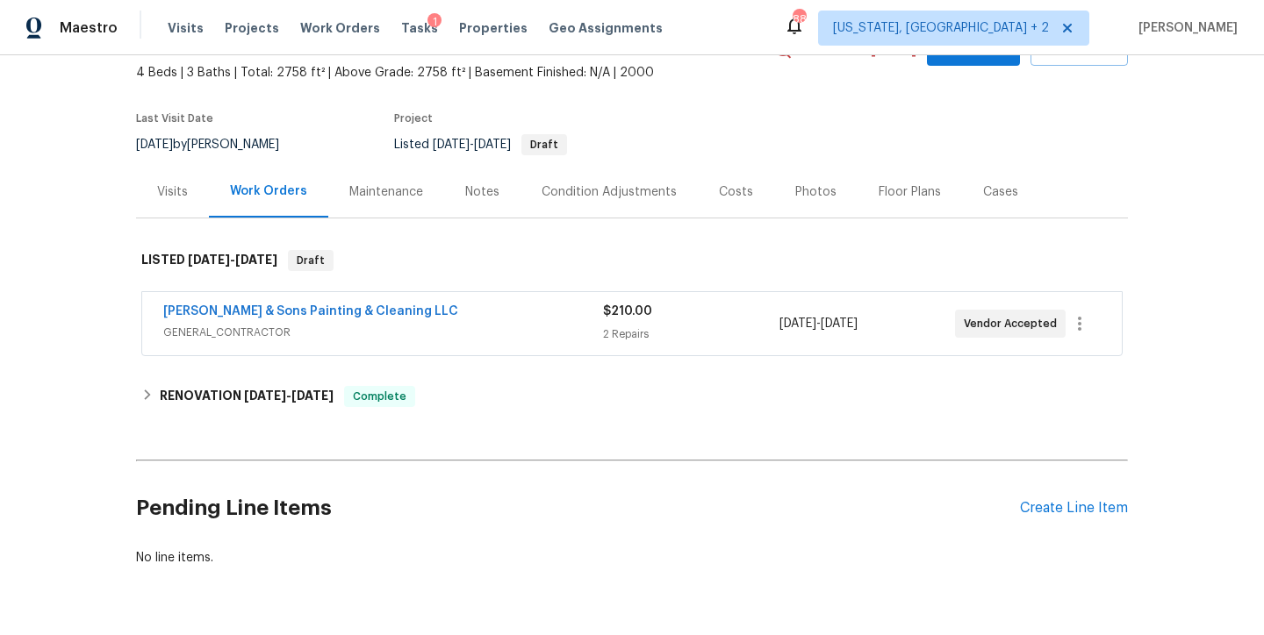
drag, startPoint x: 1204, startPoint y: 307, endPoint x: 1185, endPoint y: 309, distance: 18.5
click at [1204, 306] on div "Back to all projects [STREET_ADDRESS] 4 Beds | 3 Baths | Total: 2758 ft² | Abov…" at bounding box center [632, 345] width 1264 height 580
click at [230, 306] on link "[PERSON_NAME] & Sons Painting & Cleaning LLC" at bounding box center [310, 311] width 295 height 12
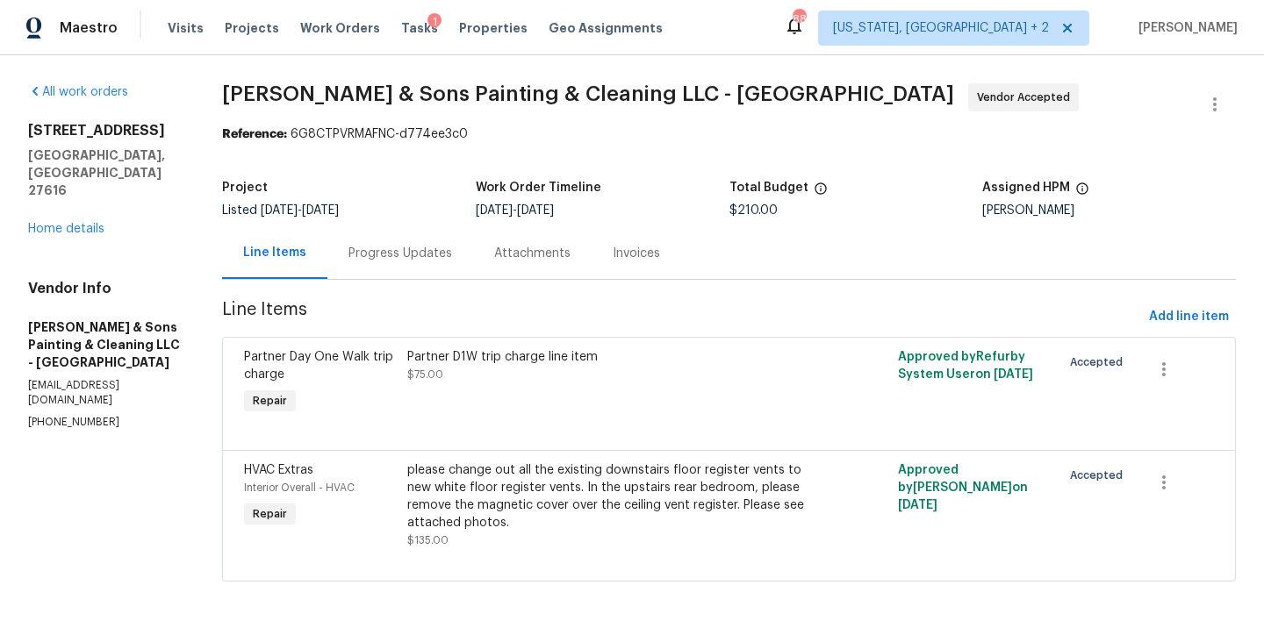
scroll to position [9, 0]
click at [56, 190] on div "[STREET_ADDRESS] Home details" at bounding box center [104, 180] width 152 height 116
click at [87, 208] on div "All work orders [STREET_ADDRESS] Home details Vendor Info [PERSON_NAME] & Sons …" at bounding box center [104, 256] width 152 height 347
click at [87, 223] on link "Home details" at bounding box center [66, 229] width 76 height 12
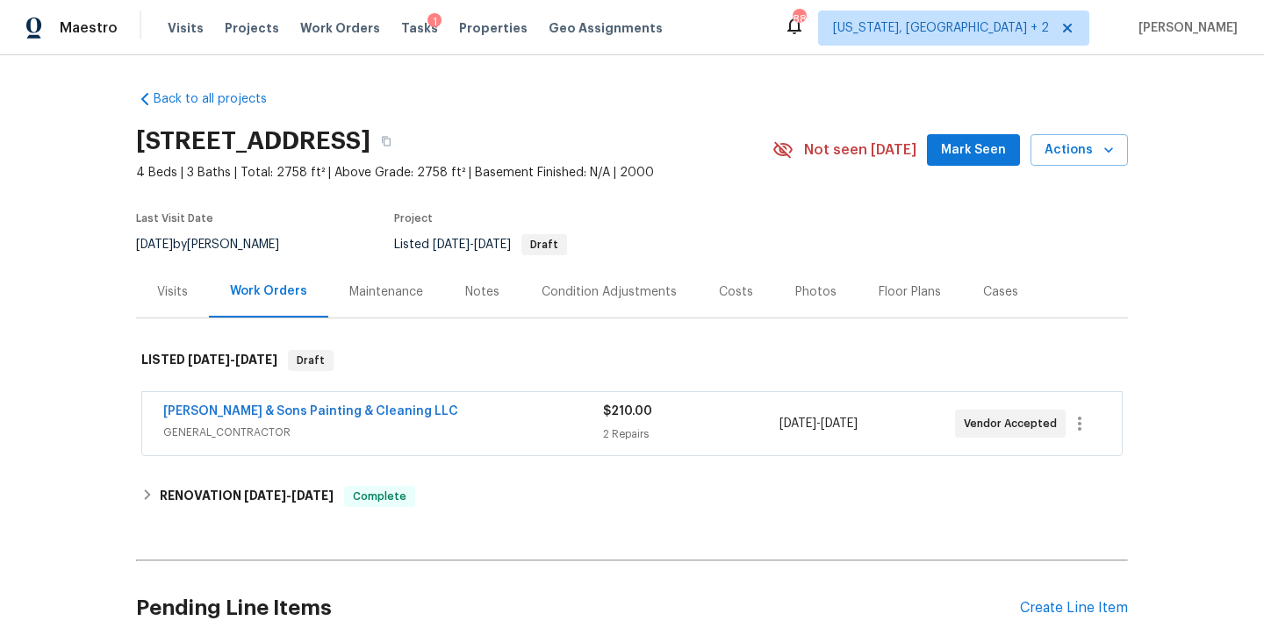
click at [1176, 113] on div "Back to all projects [STREET_ADDRESS] 4 Beds | 3 Baths | Total: 2758 ft² | Abov…" at bounding box center [632, 345] width 1264 height 580
click at [1179, 231] on div "Back to all projects [STREET_ADDRESS] 4 Beds | 3 Baths | Total: 2758 ft² | Abov…" at bounding box center [632, 345] width 1264 height 580
click at [722, 288] on div "Costs" at bounding box center [736, 292] width 34 height 18
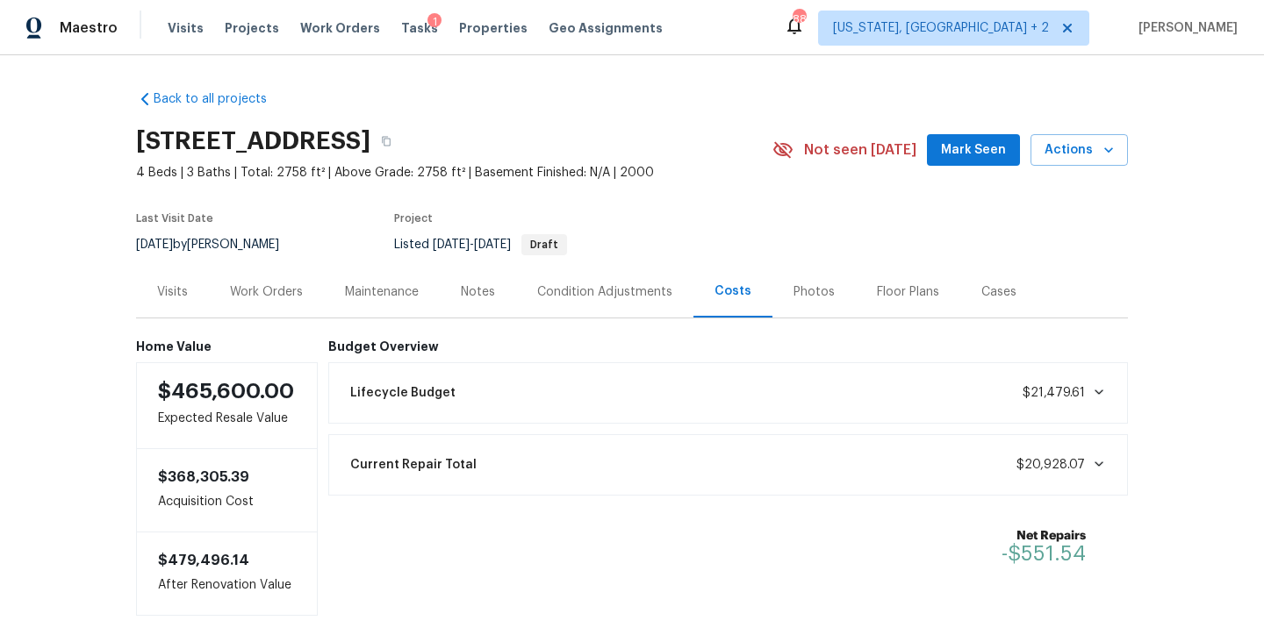
click at [1176, 440] on div "Back to all projects [STREET_ADDRESS] 4 Beds | 3 Baths | Total: 2758 ft² | Abov…" at bounding box center [632, 345] width 1264 height 580
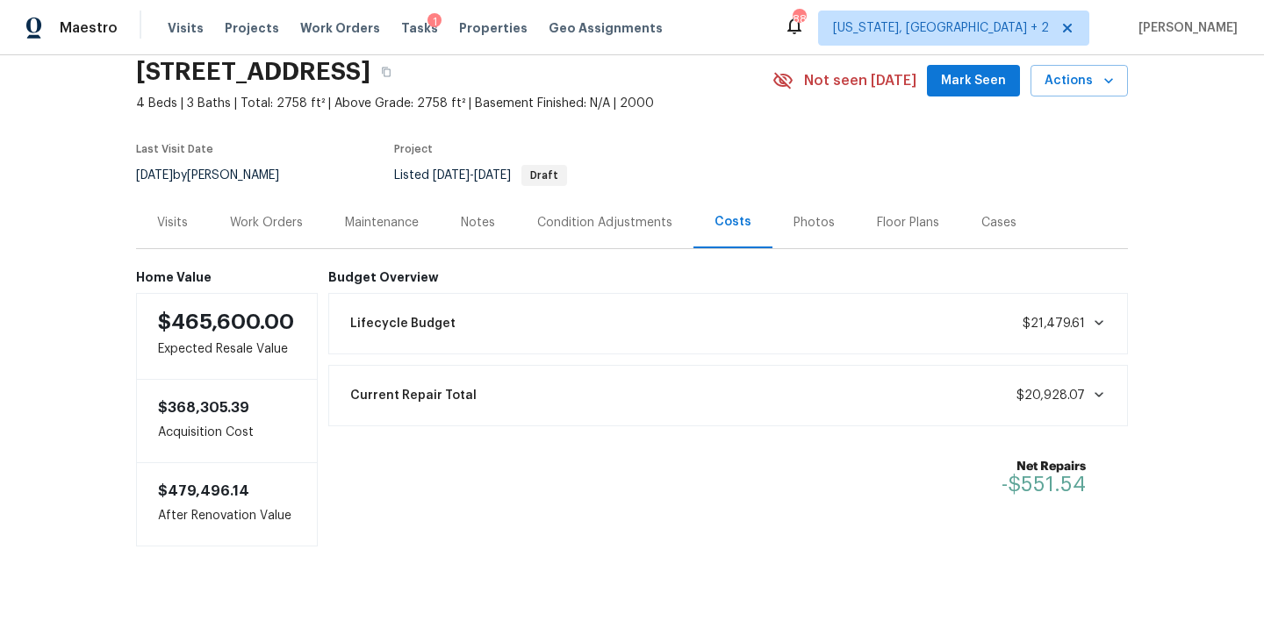
scroll to position [100, 0]
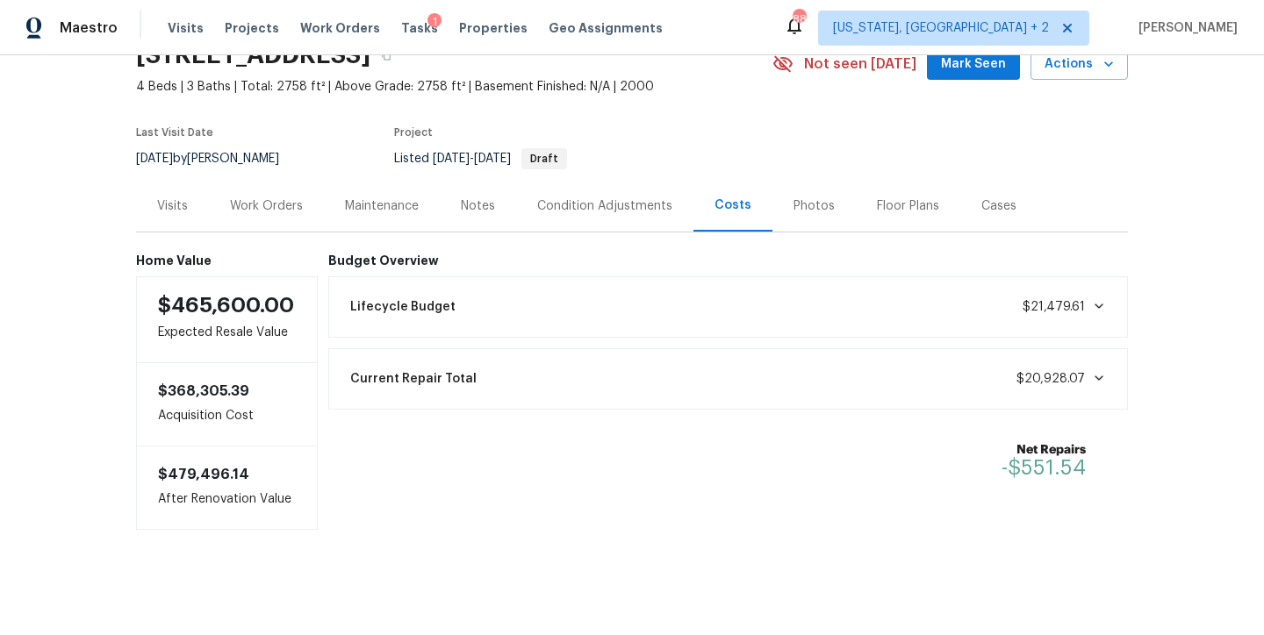
click at [824, 32] on div "Maestro Visits Projects Work Orders Tasks 1 Properties Geo Assignments 88 [US_S…" at bounding box center [632, 27] width 1264 height 55
click at [1209, 263] on div "Back to all projects [STREET_ADDRESS] 4 Beds | 3 Baths | Total: 2758 ft² | Abov…" at bounding box center [632, 345] width 1264 height 580
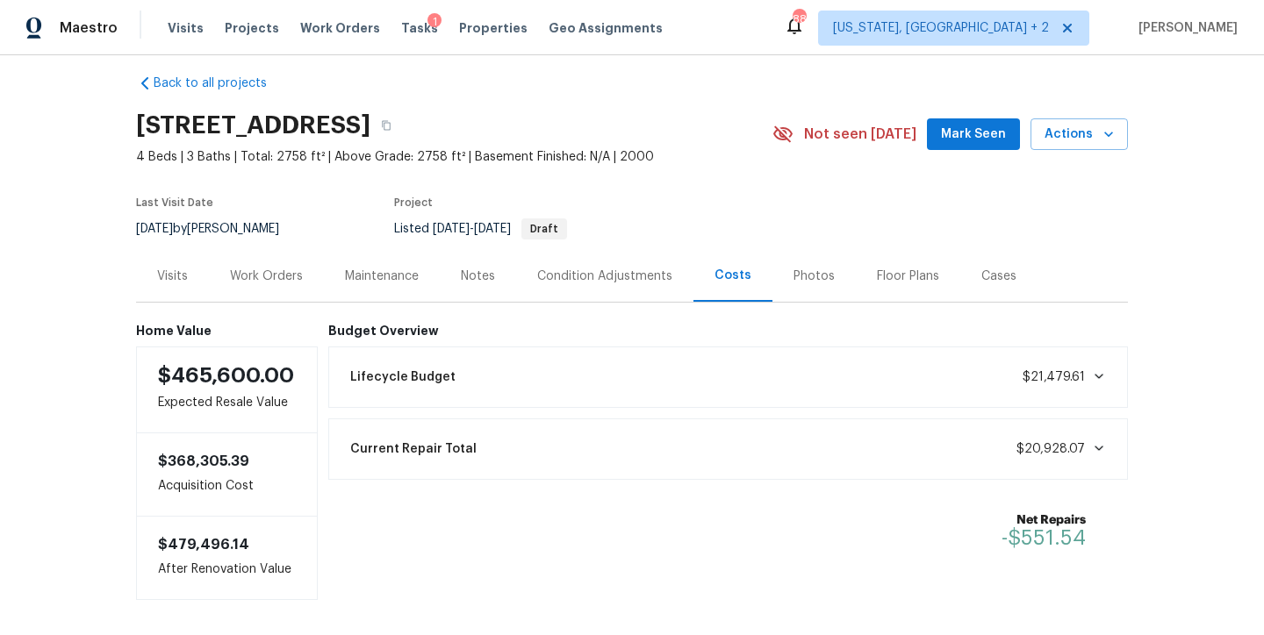
scroll to position [14, 0]
click at [1178, 355] on div "Back to all projects [STREET_ADDRESS] 4 Beds | 3 Baths | Total: 2758 ft² | Abov…" at bounding box center [632, 345] width 1264 height 580
click at [1086, 258] on div "Visits Work Orders Maintenance Notes Condition Adjustments Costs Photos Floor P…" at bounding box center [632, 278] width 992 height 53
drag, startPoint x: 741, startPoint y: 138, endPoint x: 751, endPoint y: 136, distance: 9.8
click at [741, 138] on div "[STREET_ADDRESS]" at bounding box center [454, 127] width 636 height 46
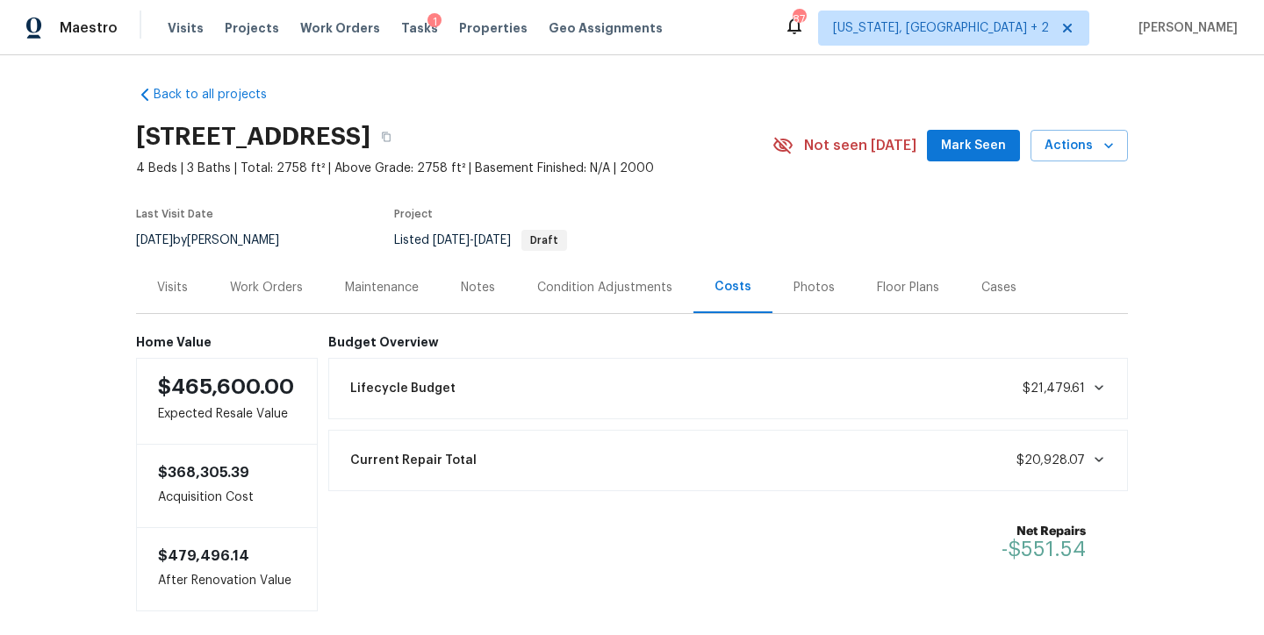
scroll to position [0, 0]
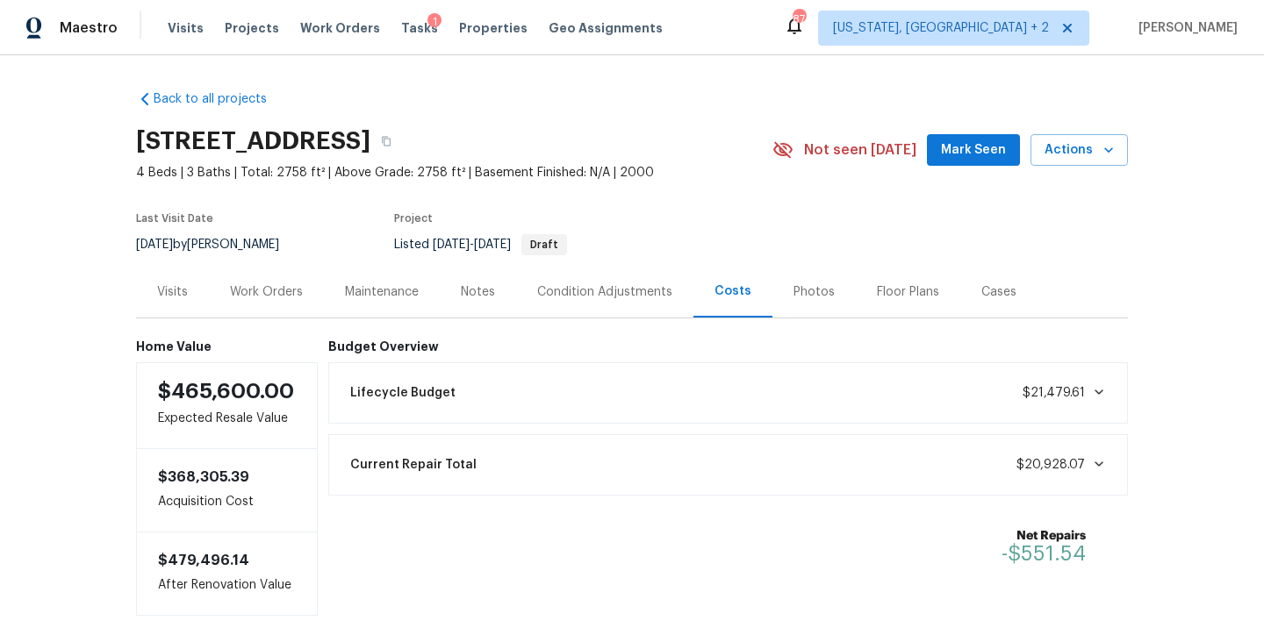
click at [739, 17] on div "Maestro Visits Projects Work Orders Tasks 1 Properties Geo Assignments 87 [US_S…" at bounding box center [632, 27] width 1264 height 55
click at [1192, 160] on div "Back to all projects [STREET_ADDRESS] 4 Beds | 3 Baths | Total: 2758 ft² | Abov…" at bounding box center [632, 345] width 1264 height 580
click at [673, 98] on div "Back to all projects [STREET_ADDRESS] 4 Beds | 3 Baths | Total: 2758 ft² | Abov…" at bounding box center [632, 346] width 992 height 540
click at [71, 432] on div "Back to all projects [STREET_ADDRESS] 4 Beds | 3 Baths | Total: 2758 ft² | Abov…" at bounding box center [632, 345] width 1264 height 580
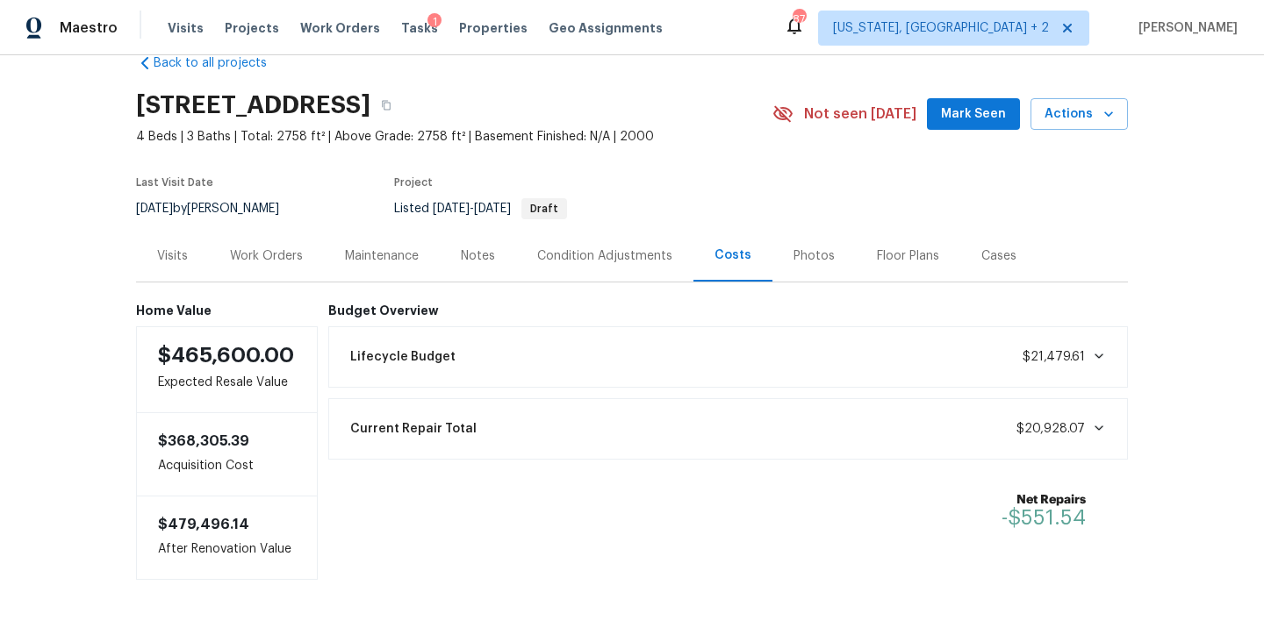
scroll to position [100, 0]
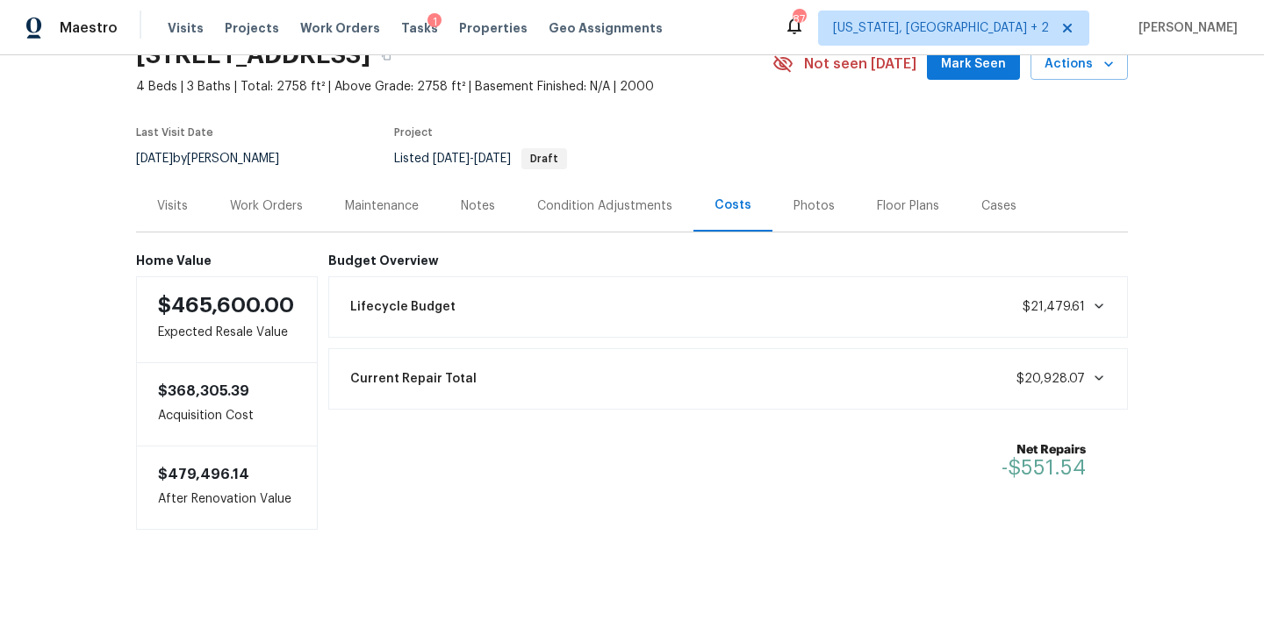
click at [275, 197] on div "Work Orders" at bounding box center [266, 206] width 73 height 18
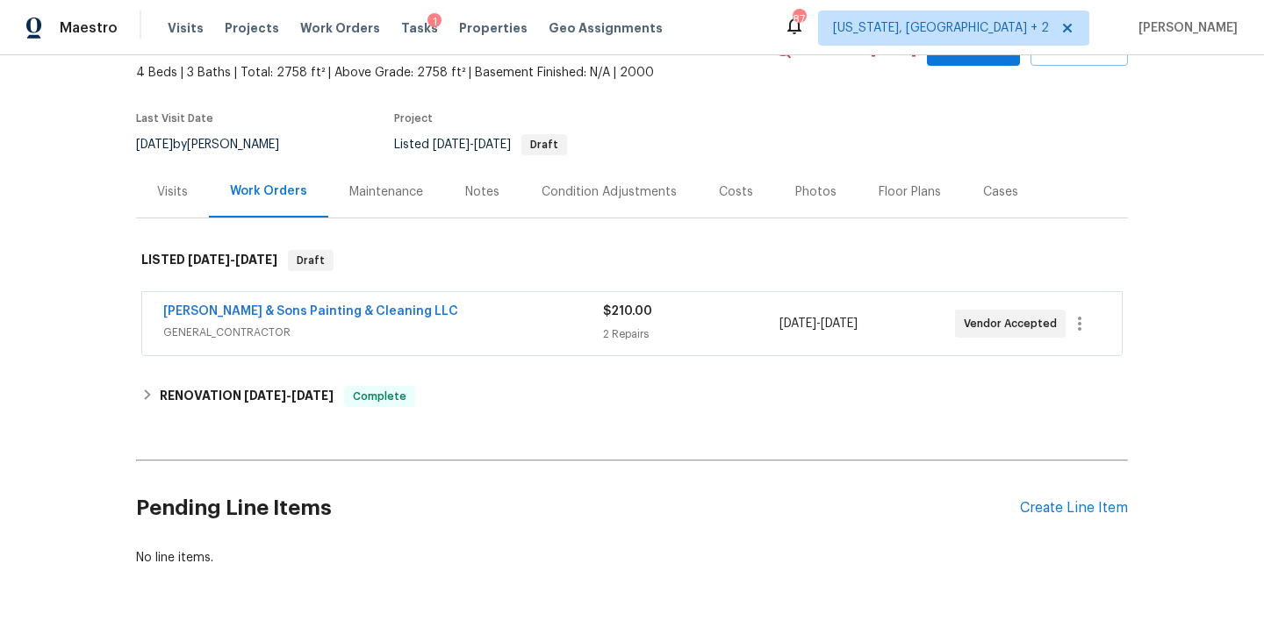
click at [772, 119] on section "[STREET_ADDRESS] 4 Beds | 3 Baths | Total: 2758 ft² | Above Grade: 2758 ft² | B…" at bounding box center [632, 91] width 992 height 147
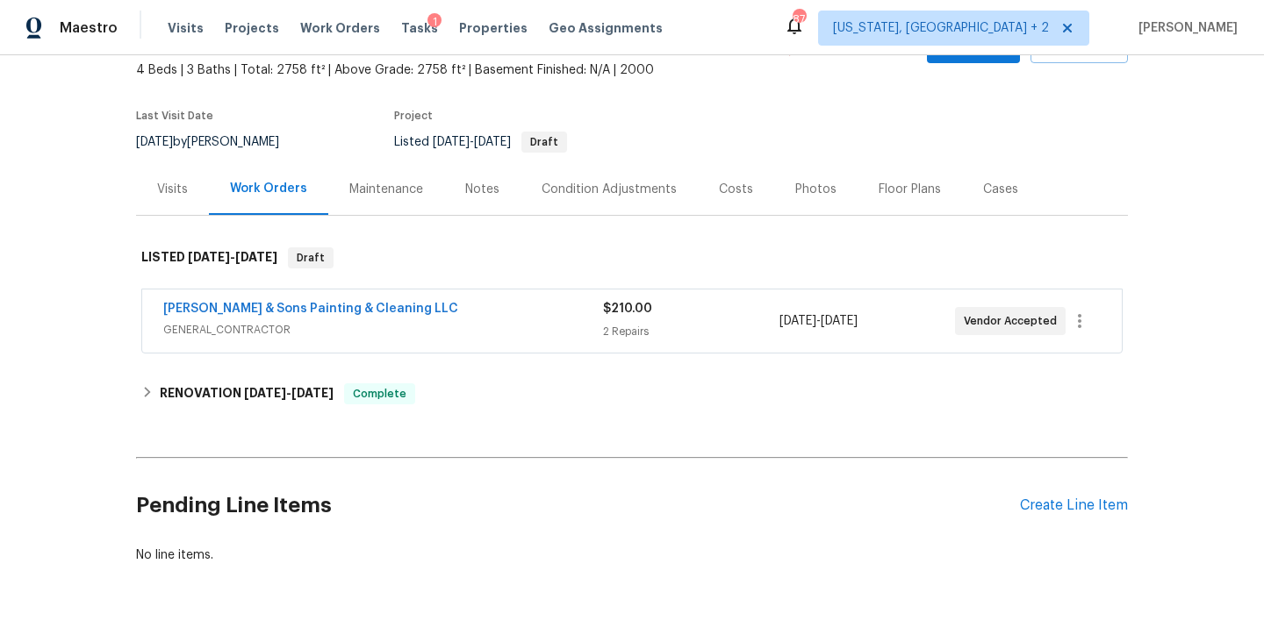
click at [1153, 302] on div "Back to all projects [STREET_ADDRESS] 4 Beds | 3 Baths | Total: 2758 ft² | Abov…" at bounding box center [632, 345] width 1264 height 580
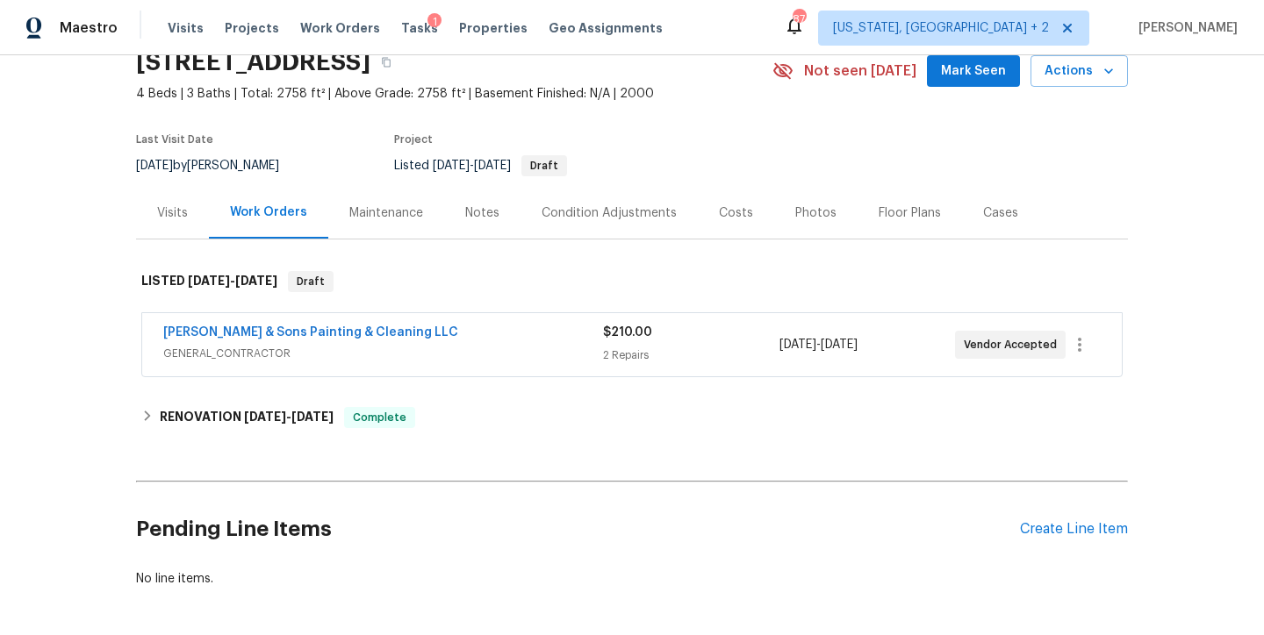
scroll to position [67, 0]
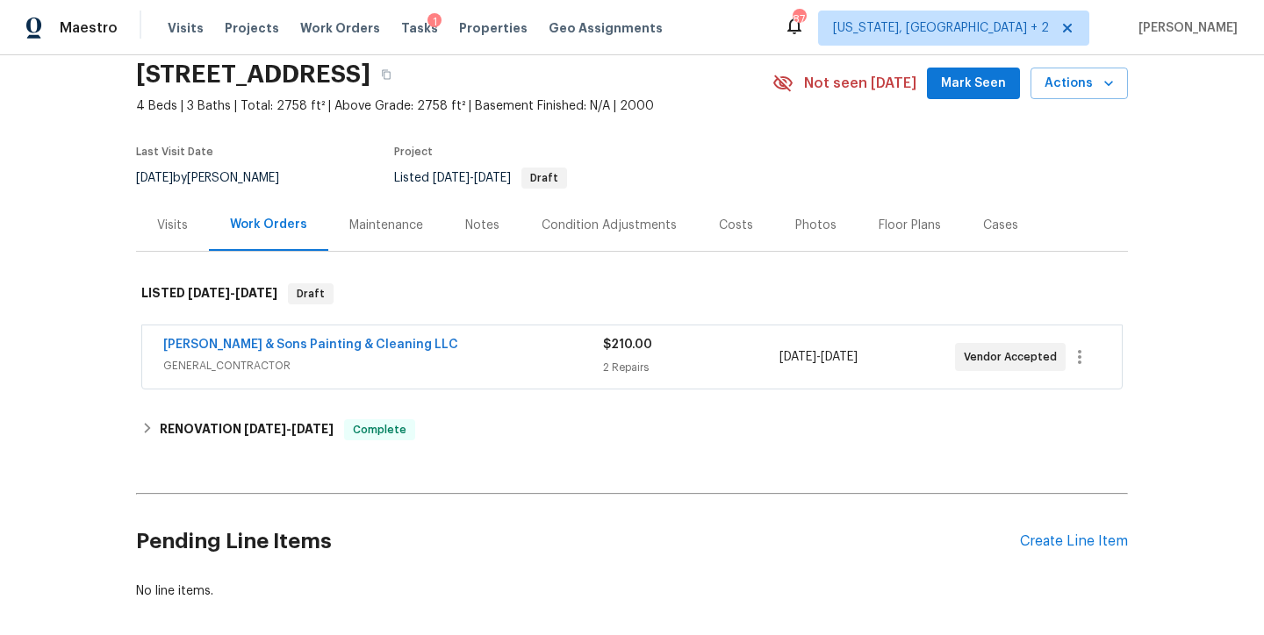
click at [1178, 191] on div "Back to all projects [STREET_ADDRESS] 4 Beds | 3 Baths | Total: 2758 ft² | Abov…" at bounding box center [632, 345] width 1264 height 580
click at [678, 83] on div "[STREET_ADDRESS]" at bounding box center [454, 75] width 636 height 46
click at [451, 225] on div "Notes" at bounding box center [482, 225] width 76 height 52
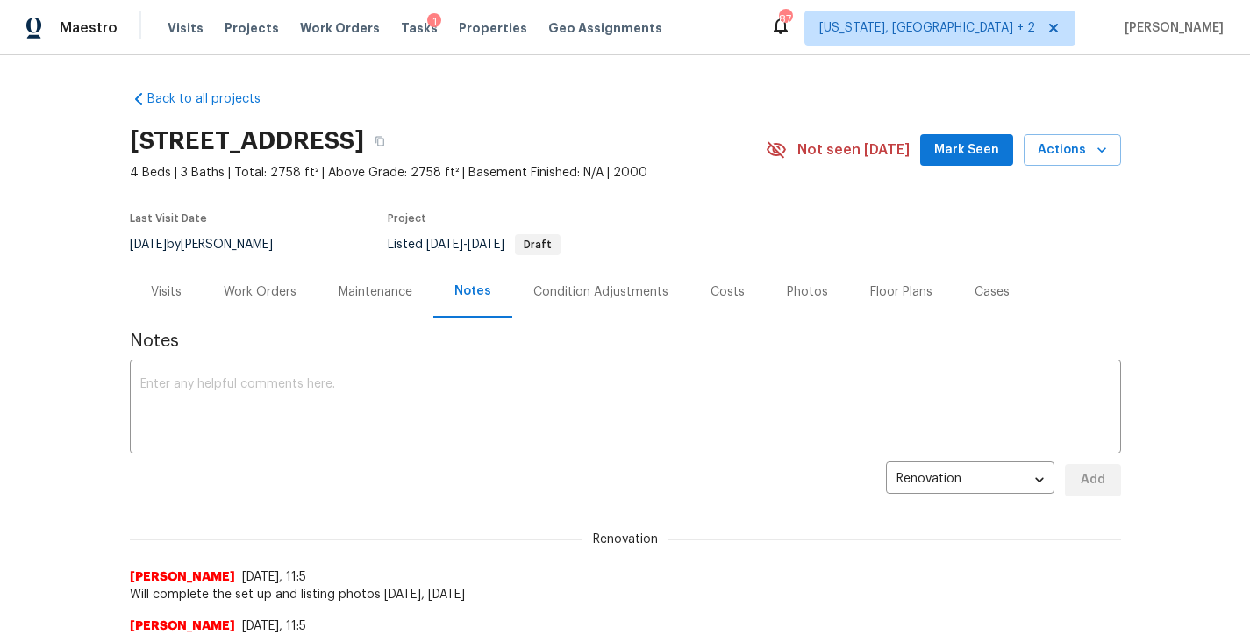
click at [769, 30] on div "Maestro Visits Projects Work Orders Tasks 1 Properties Geo Assignments 87 [US_S…" at bounding box center [625, 27] width 1250 height 55
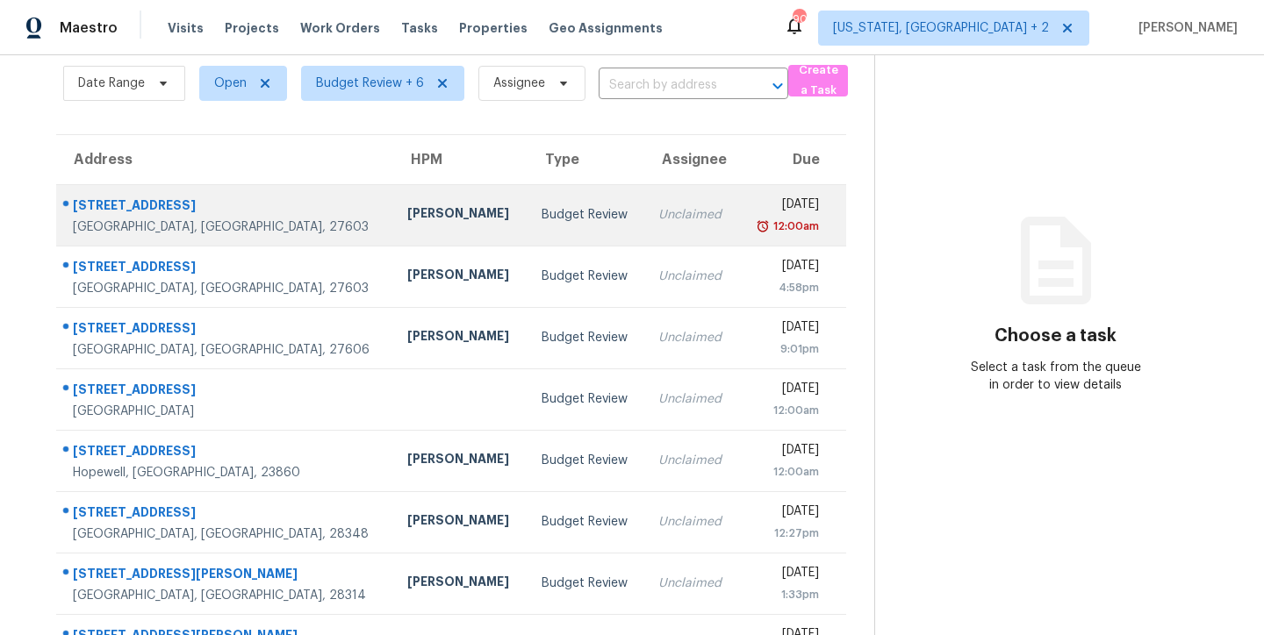
scroll to position [136, 0]
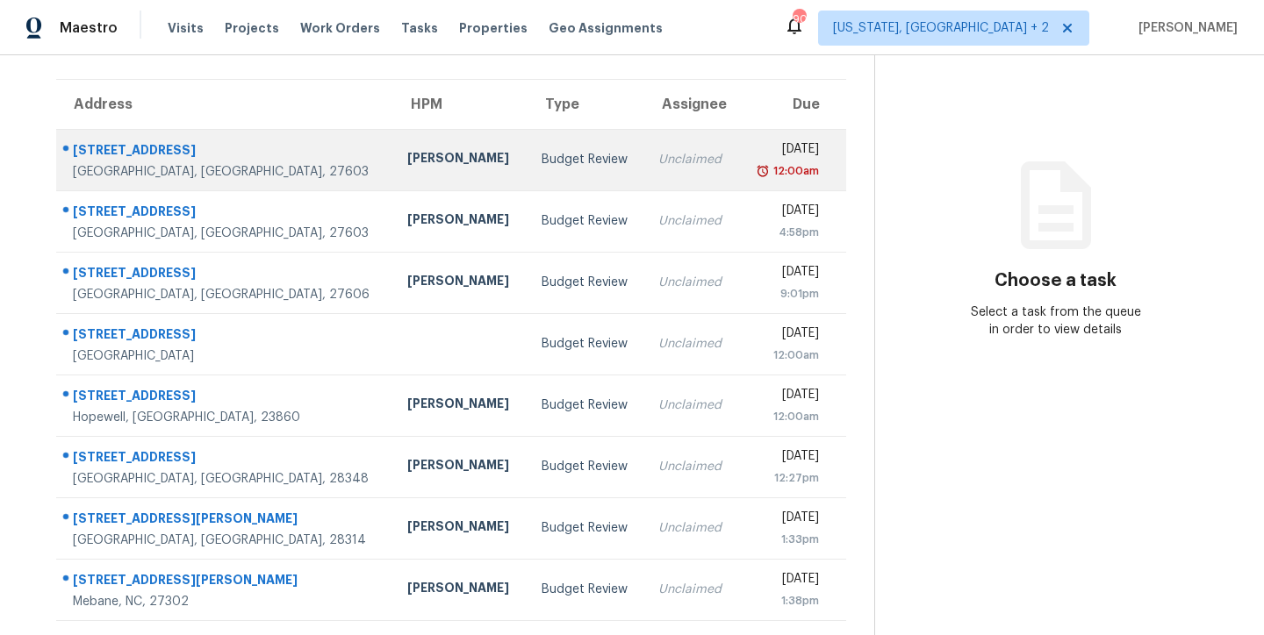
click at [527, 157] on td "Budget Review" at bounding box center [586, 159] width 118 height 61
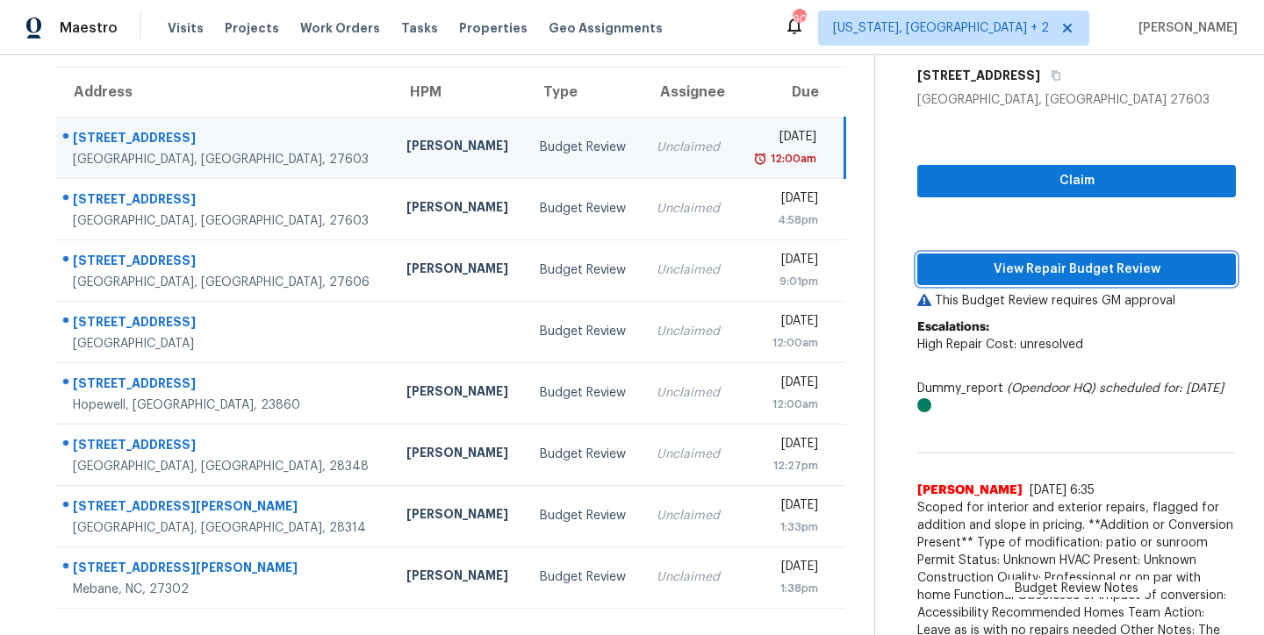
click at [1127, 269] on span "View Repair Budget Review" at bounding box center [1076, 270] width 290 height 22
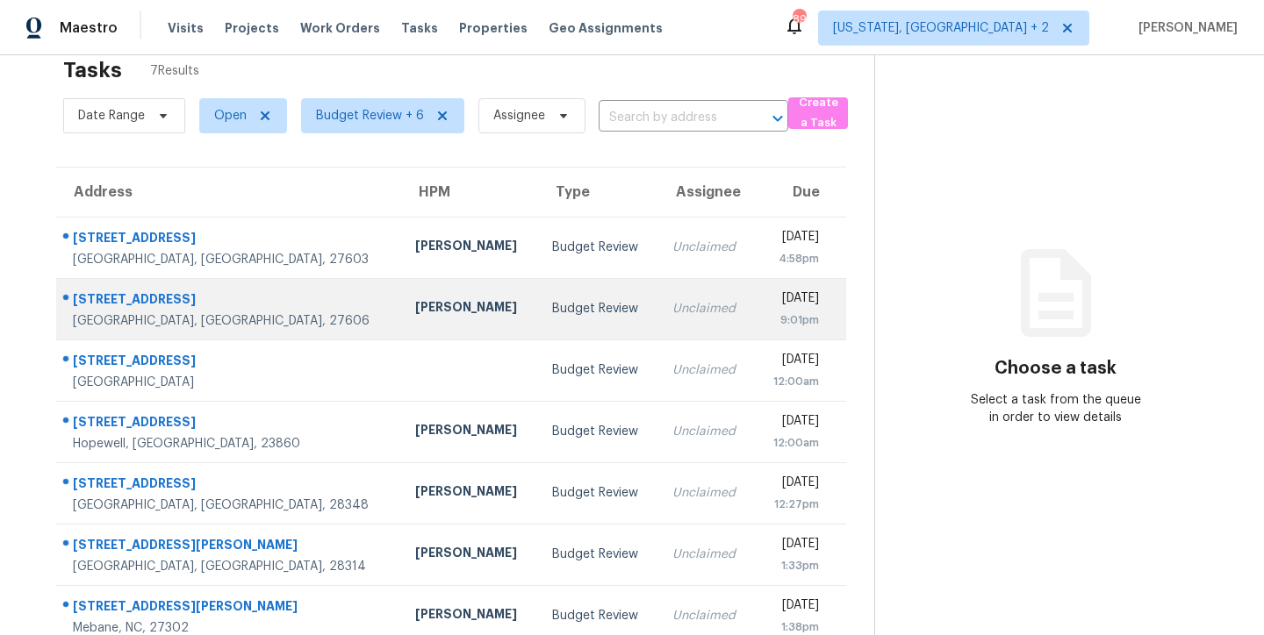
scroll to position [75, 0]
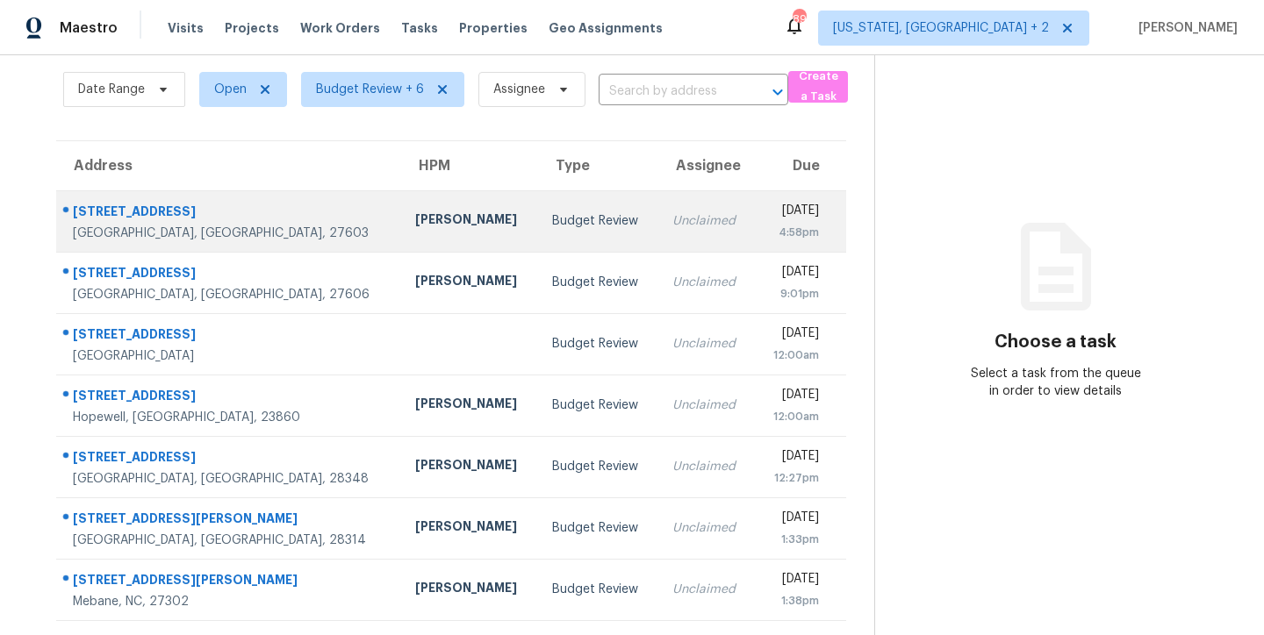
click at [658, 220] on td "Unclaimed" at bounding box center [706, 220] width 97 height 61
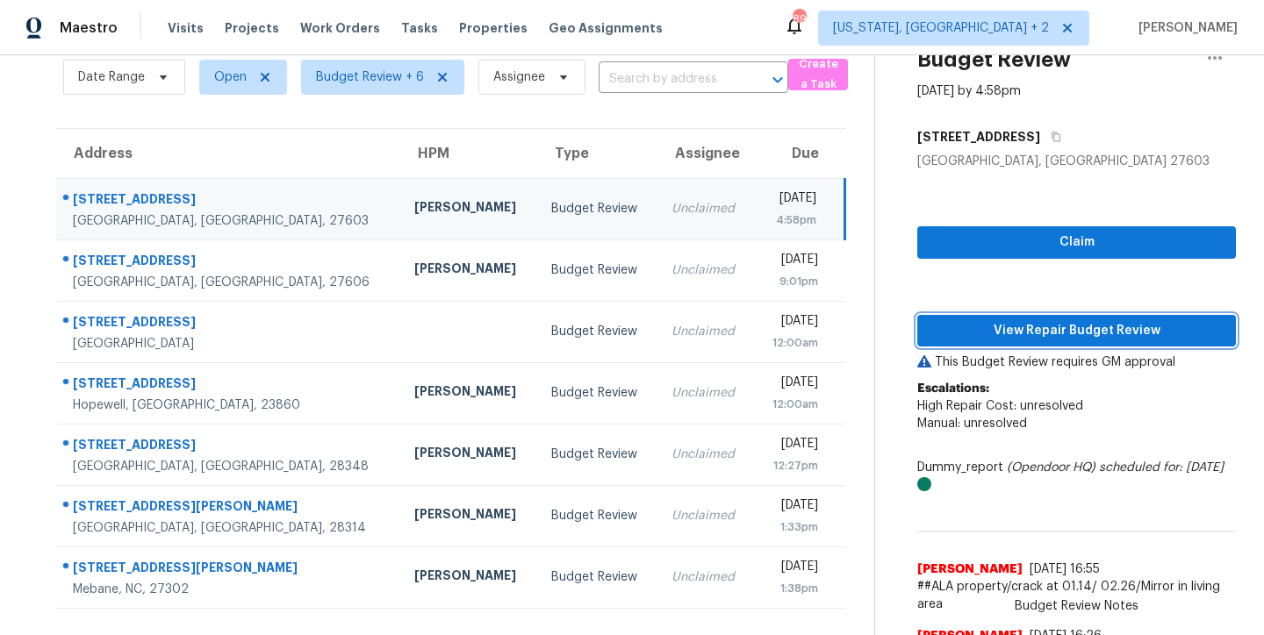
click at [1153, 333] on span "View Repair Budget Review" at bounding box center [1076, 331] width 290 height 22
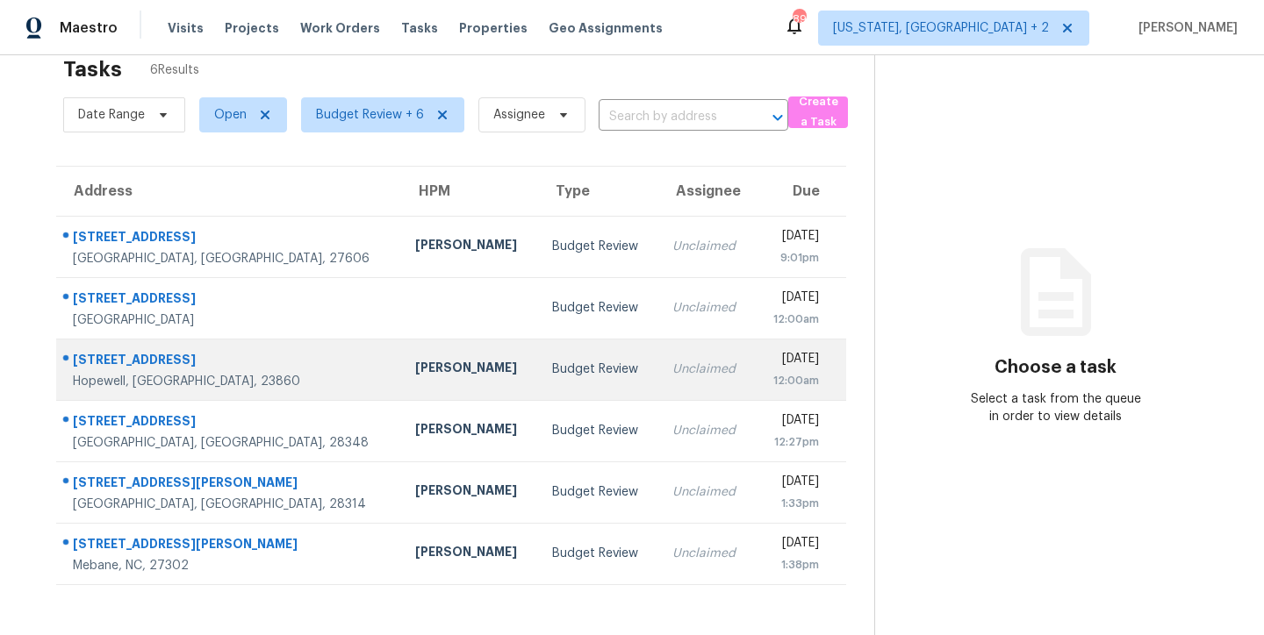
scroll to position [68, 0]
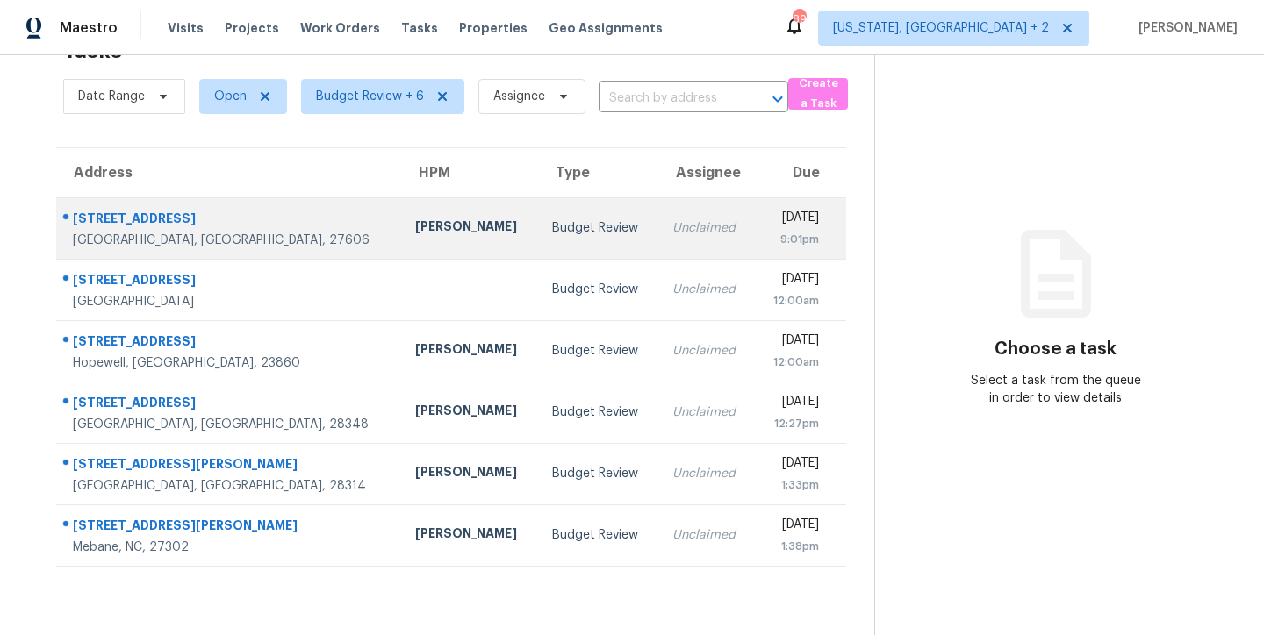
click at [552, 219] on div "Budget Review" at bounding box center [598, 228] width 92 height 18
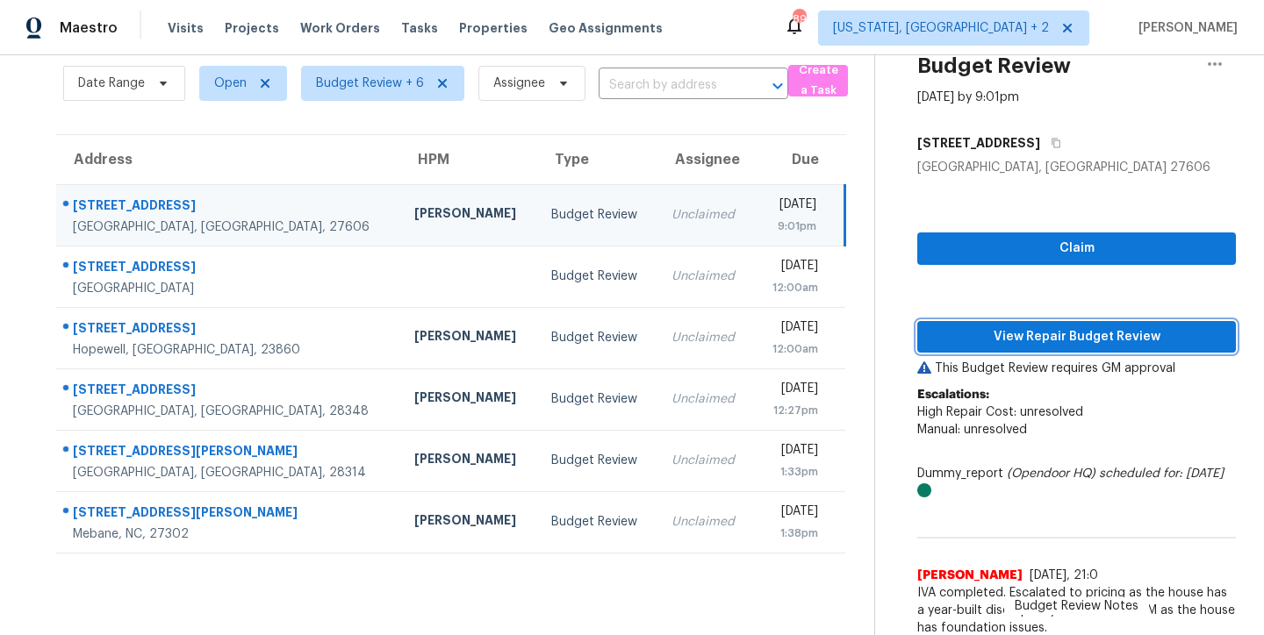
click at [1085, 344] on span "View Repair Budget Review" at bounding box center [1076, 337] width 290 height 22
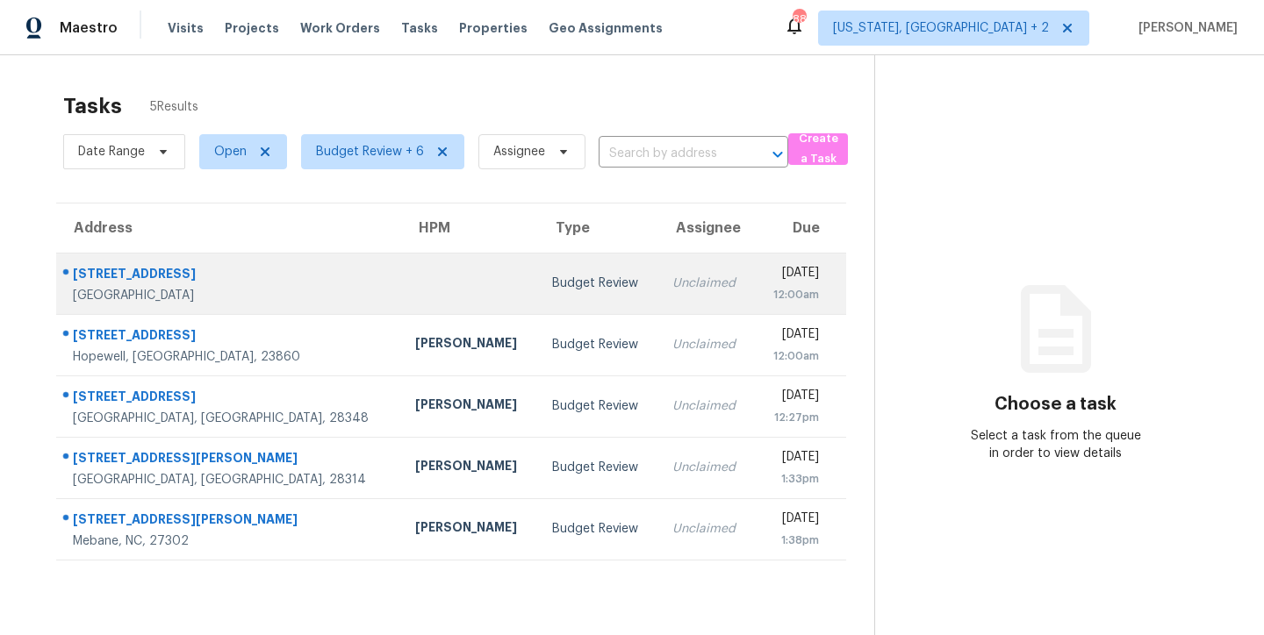
click at [401, 296] on td at bounding box center [469, 283] width 137 height 61
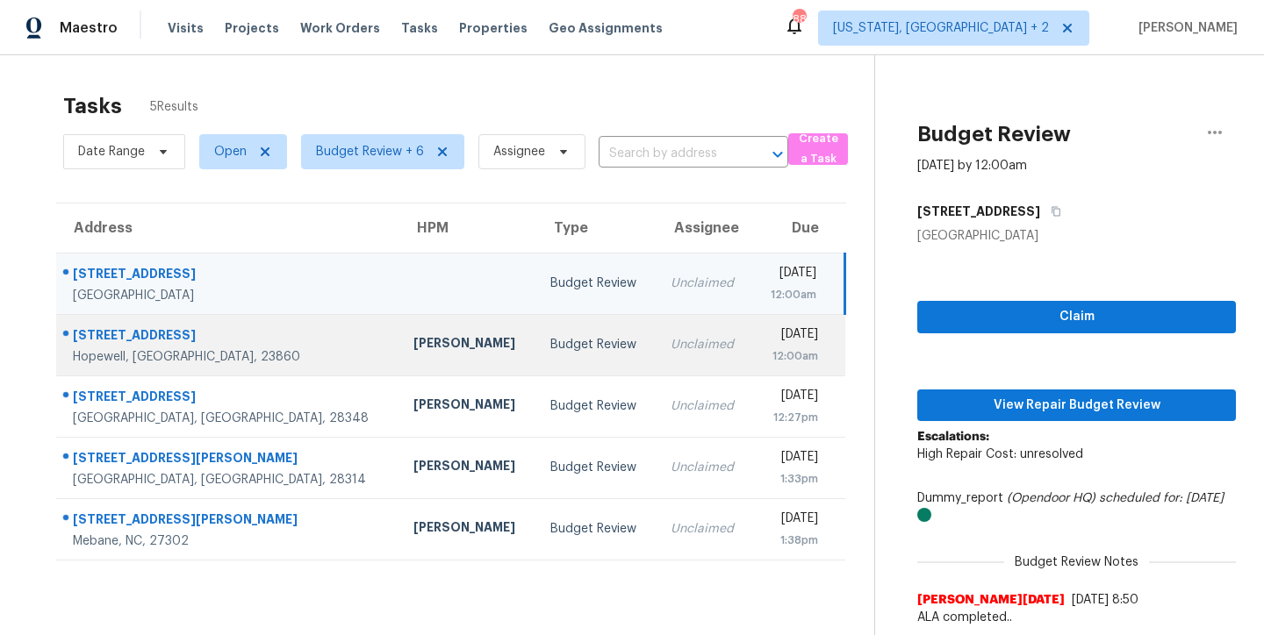
click at [413, 346] on div "[PERSON_NAME]" at bounding box center [467, 345] width 109 height 22
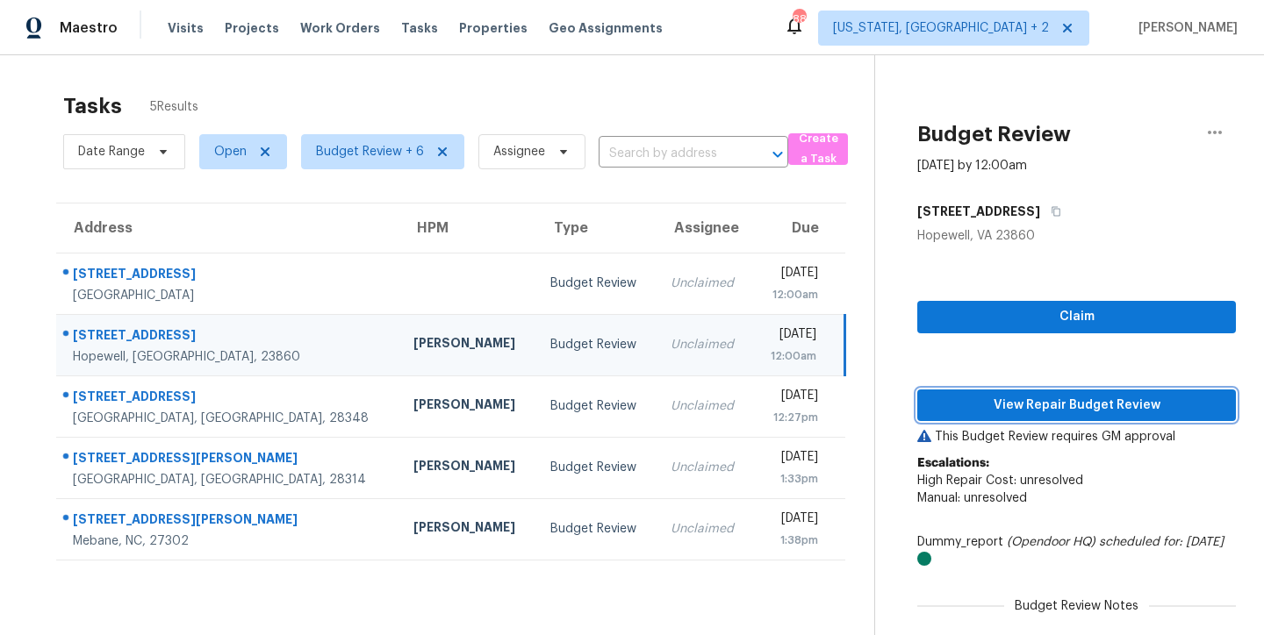
click at [1093, 405] on span "View Repair Budget Review" at bounding box center [1076, 406] width 290 height 22
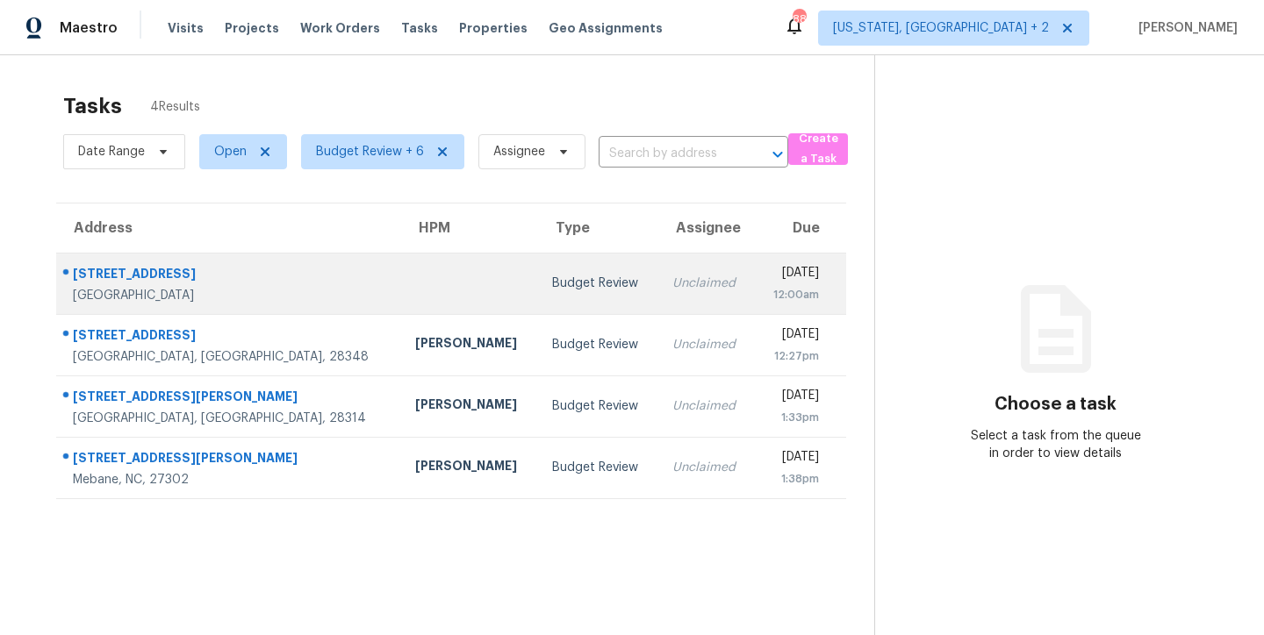
click at [401, 254] on td at bounding box center [469, 283] width 137 height 61
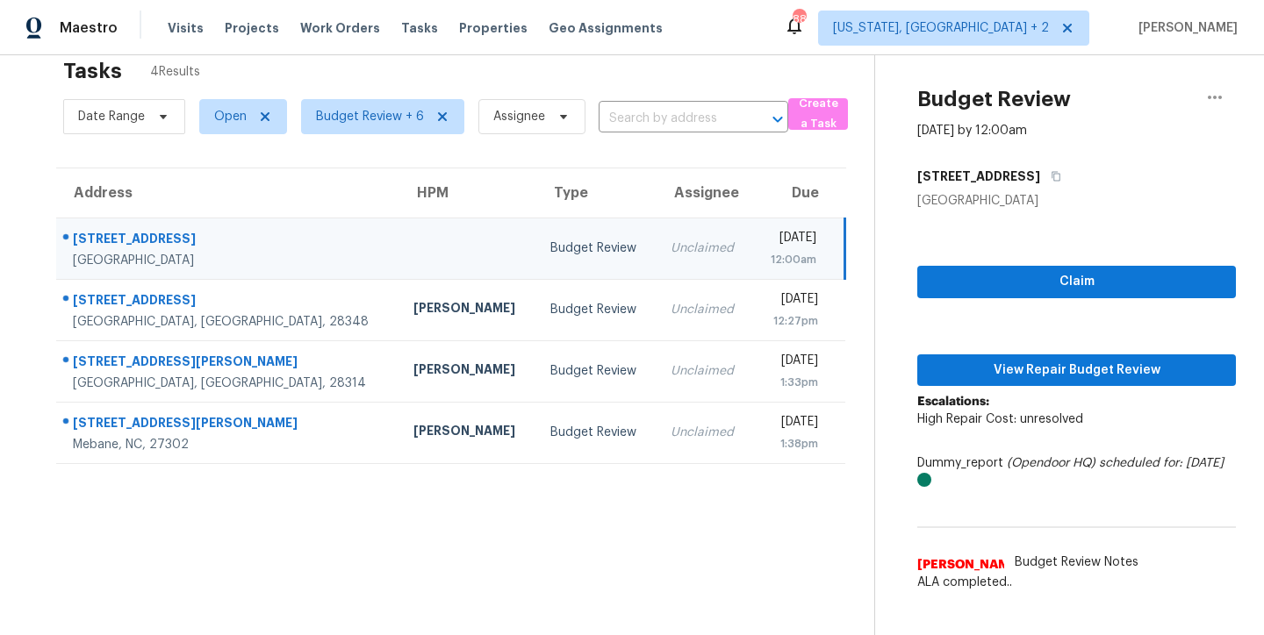
scroll to position [68, 0]
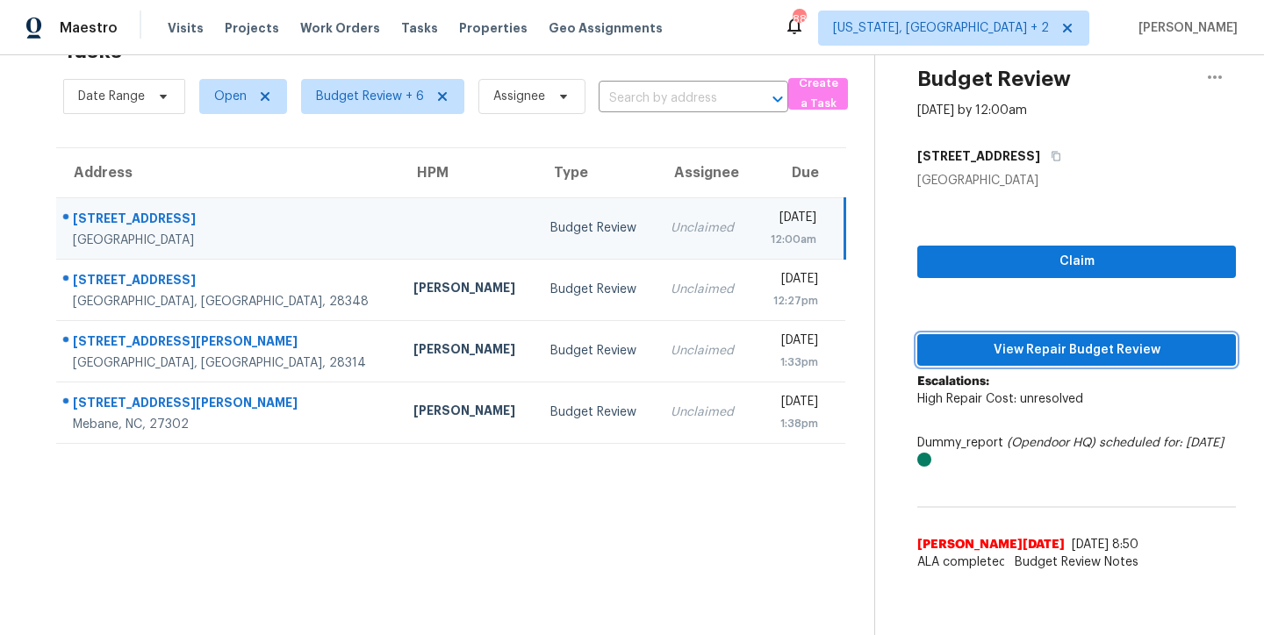
click at [1038, 343] on span "View Repair Budget Review" at bounding box center [1076, 351] width 290 height 22
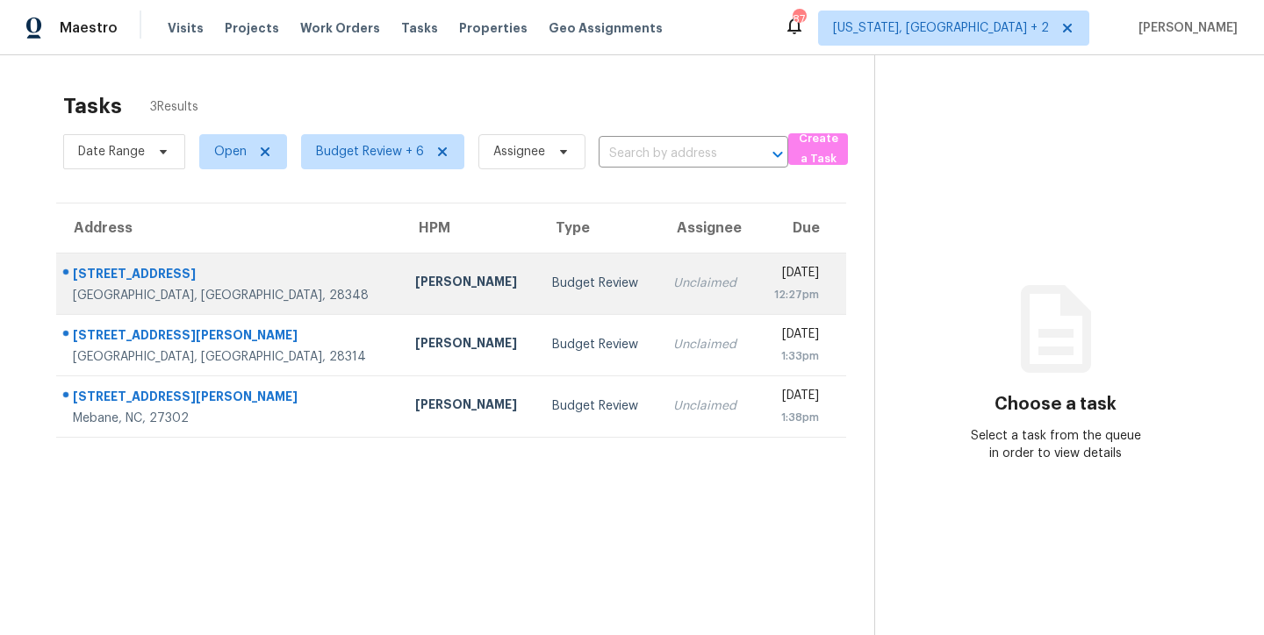
click at [538, 292] on td "Budget Review" at bounding box center [598, 283] width 120 height 61
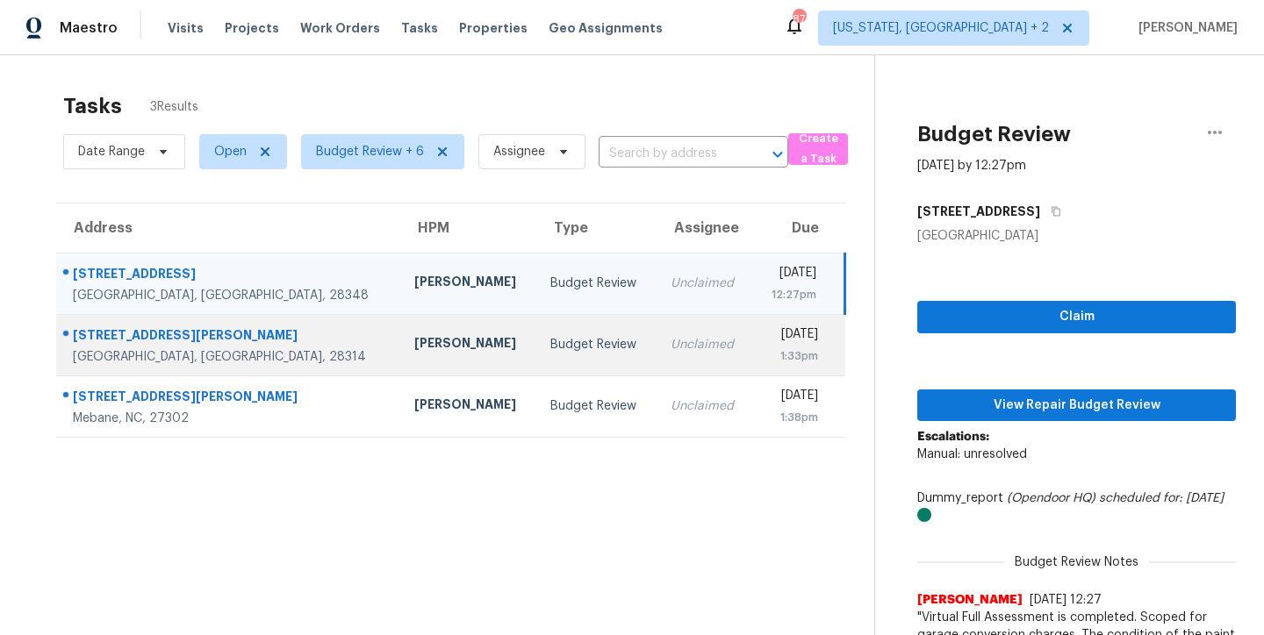
click at [656, 357] on td "Unclaimed" at bounding box center [704, 344] width 96 height 61
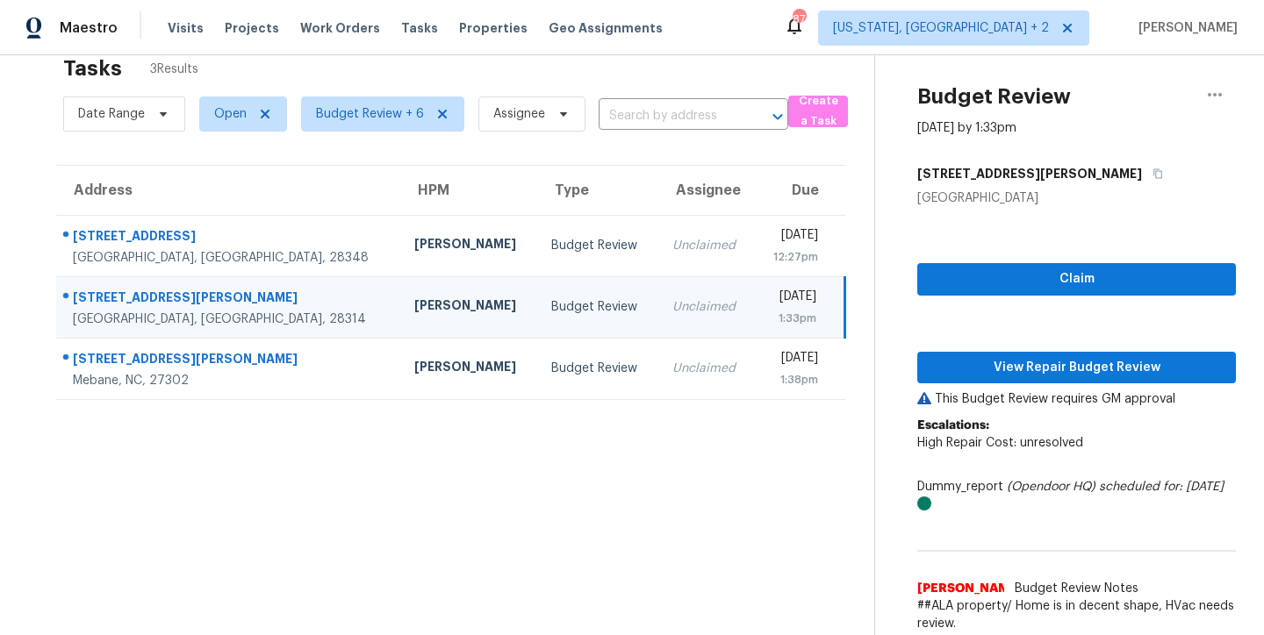
scroll to position [68, 0]
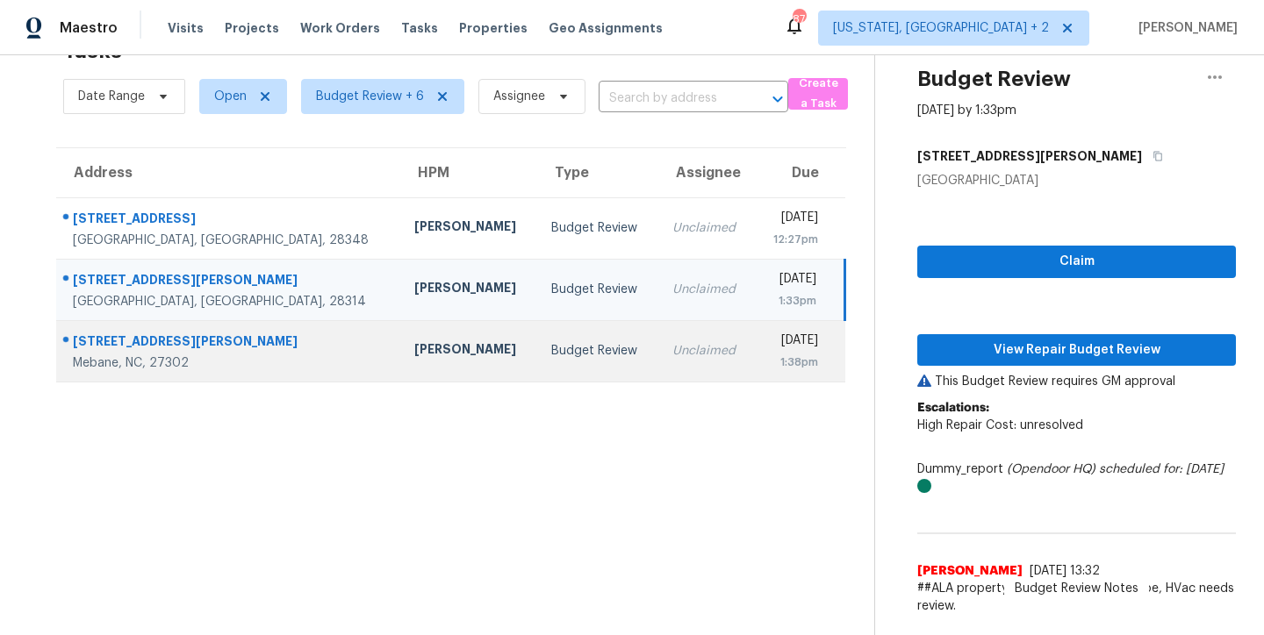
click at [551, 342] on div "Budget Review" at bounding box center [597, 351] width 92 height 18
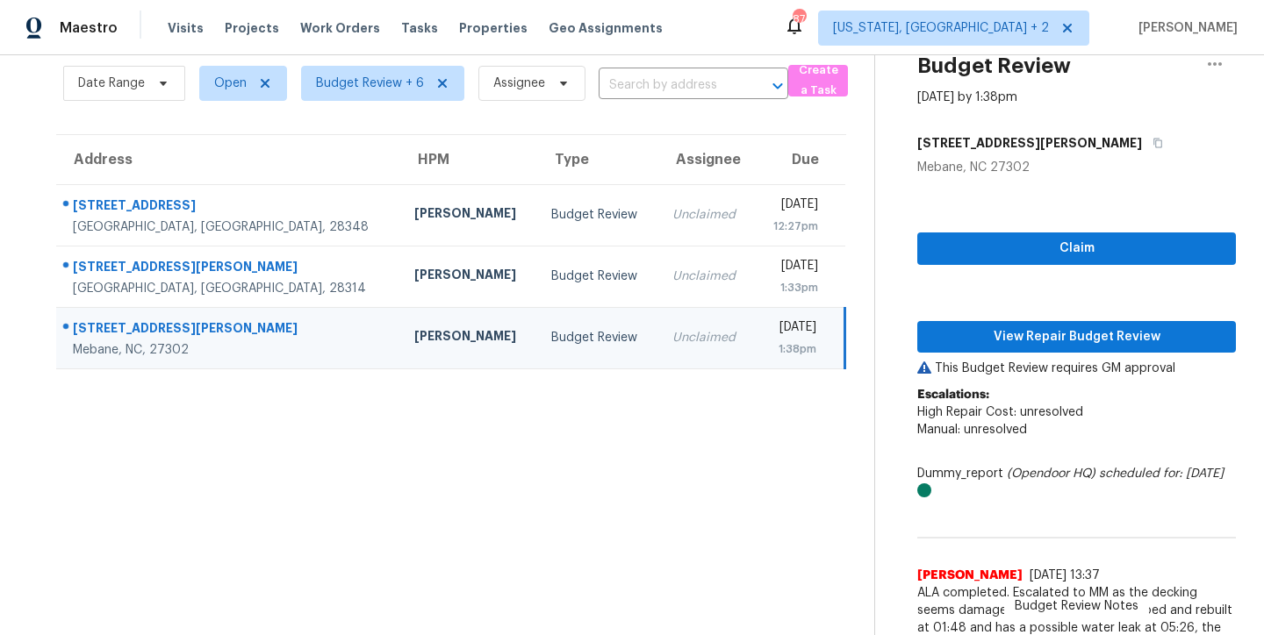
click at [610, 483] on section "Tasks 3 Results Date Range Open Budget Review + 6 Assignee ​ Create a Task Addr…" at bounding box center [451, 348] width 846 height 666
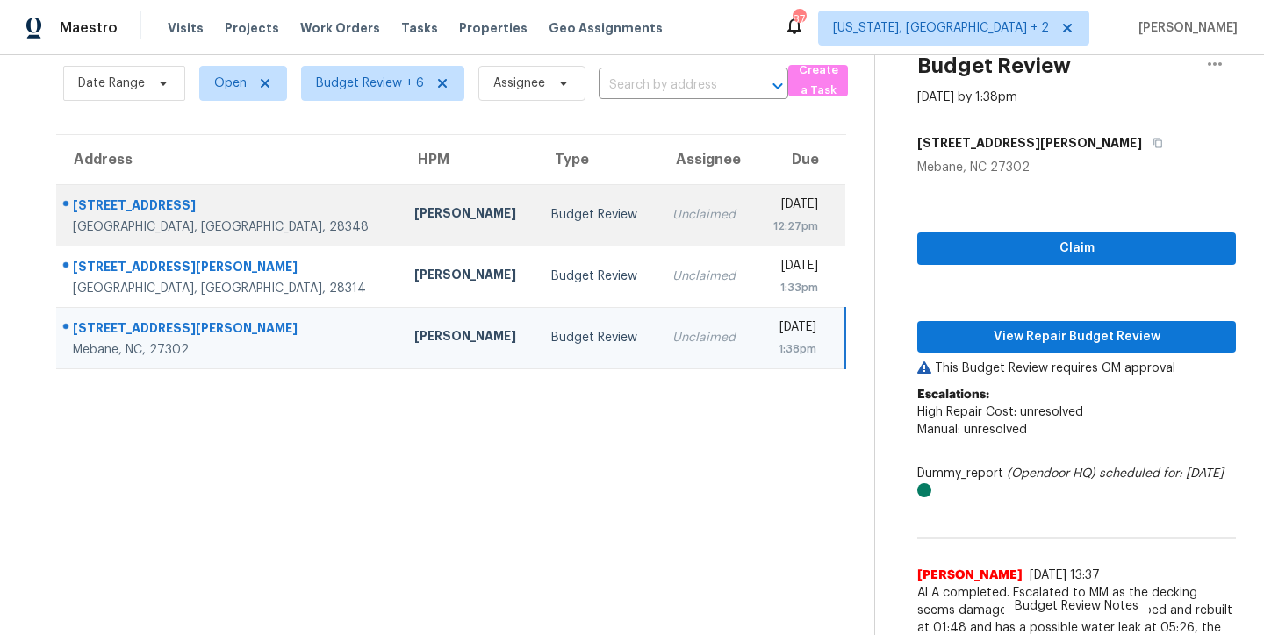
click at [672, 219] on div "Unclaimed" at bounding box center [706, 215] width 68 height 18
